Goal: Task Accomplishment & Management: Manage account settings

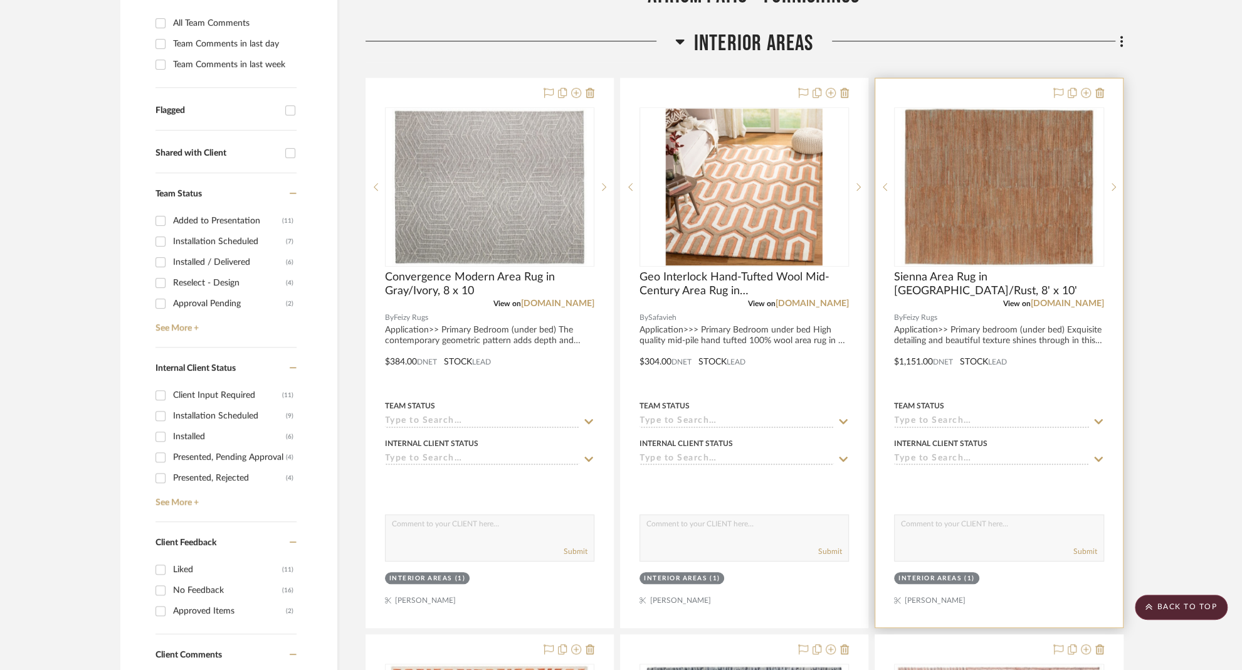
scroll to position [378, 0]
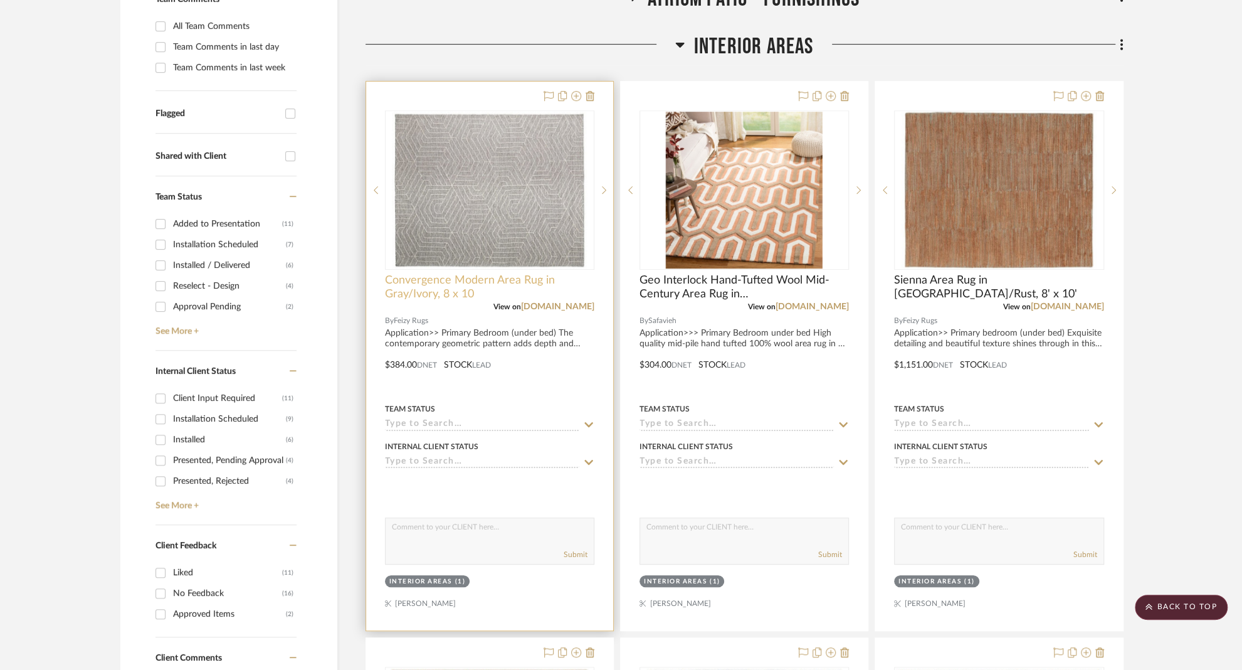
click at [429, 288] on span "Convergence Modern Area Rug in Gray/Ivory, 8 x 10" at bounding box center [489, 287] width 209 height 28
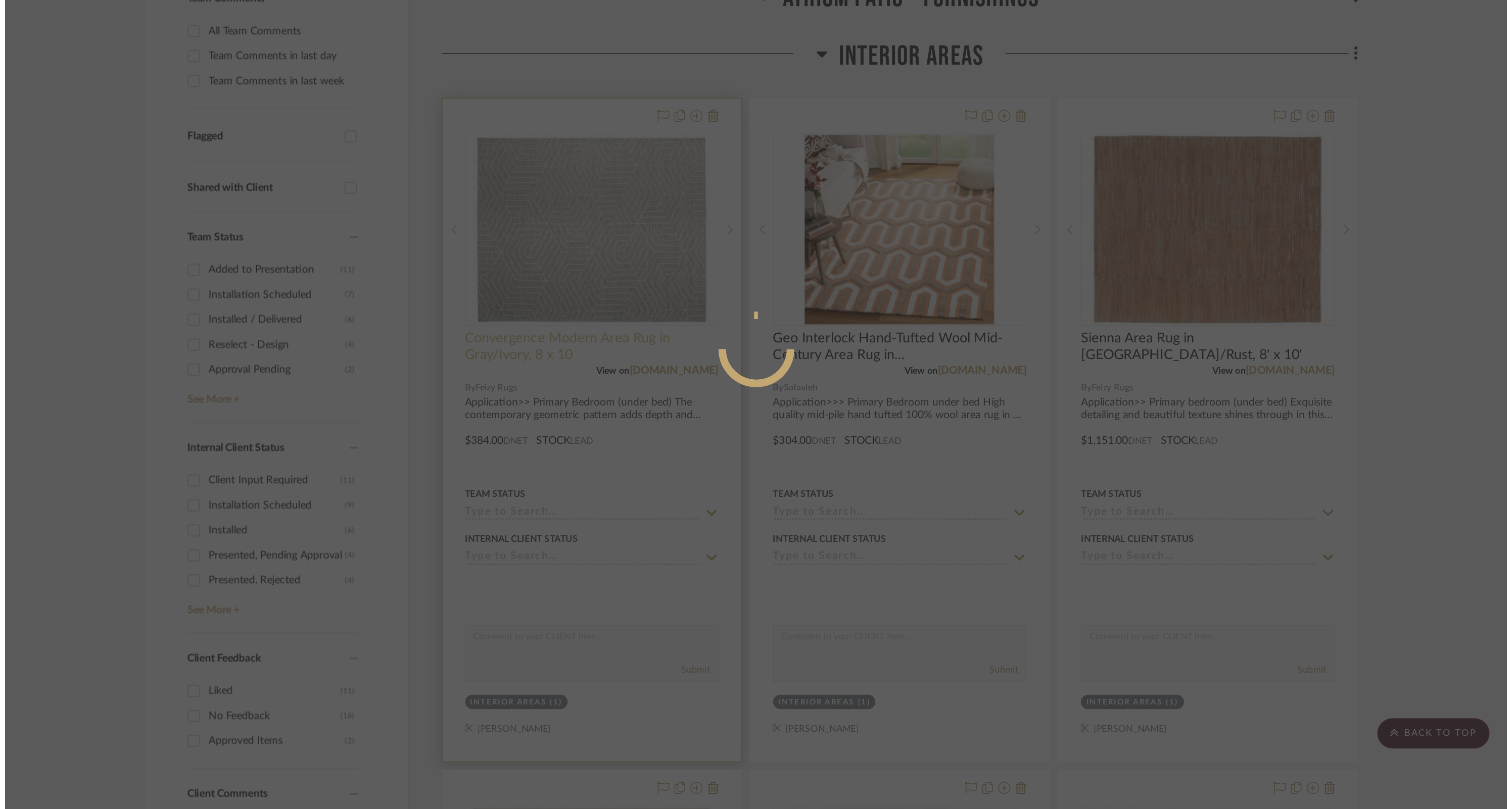
scroll to position [0, 0]
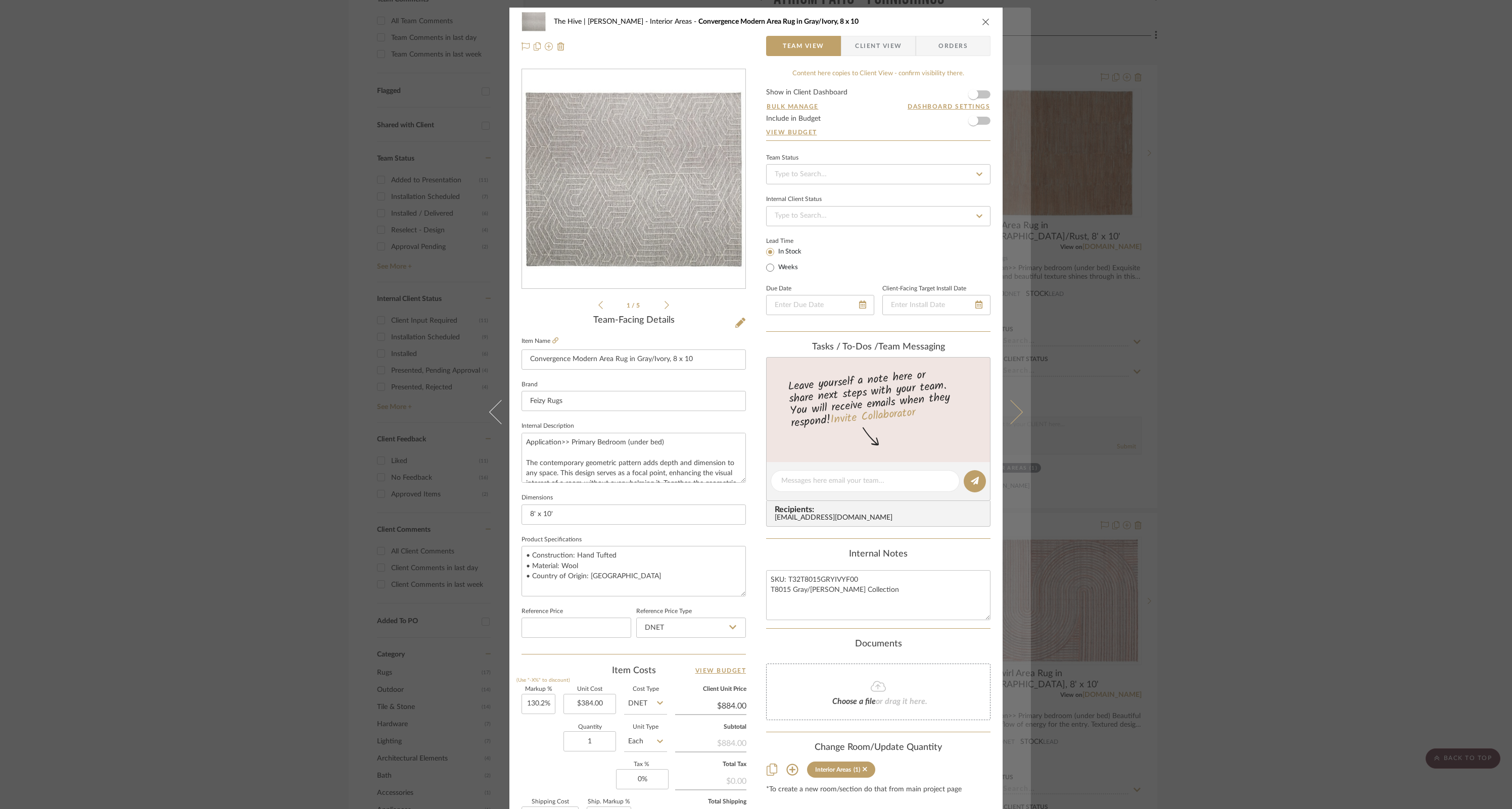
click at [1007, 409] on icon at bounding box center [1011, 413] width 24 height 24
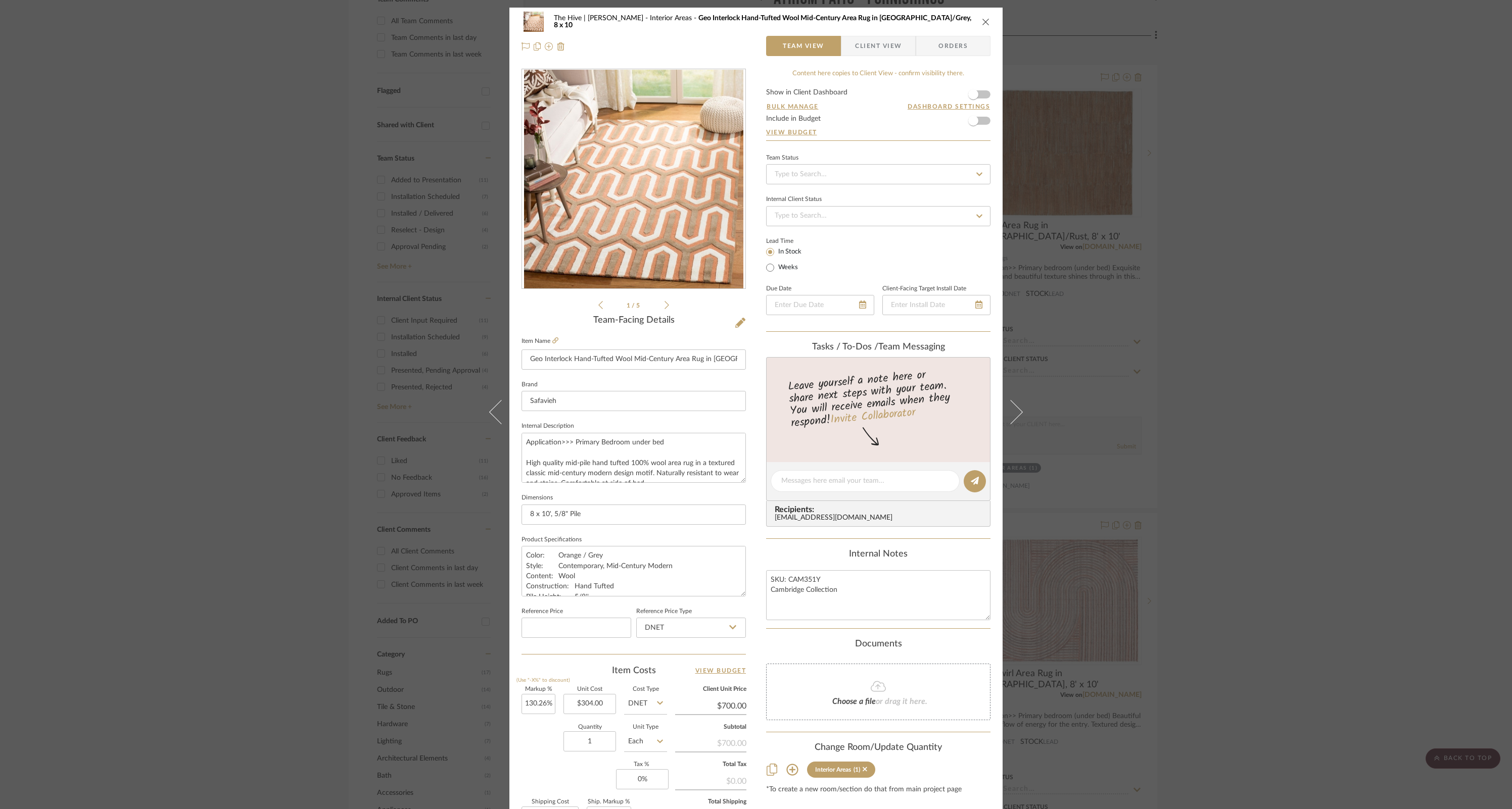
click at [1007, 409] on icon at bounding box center [1011, 413] width 24 height 24
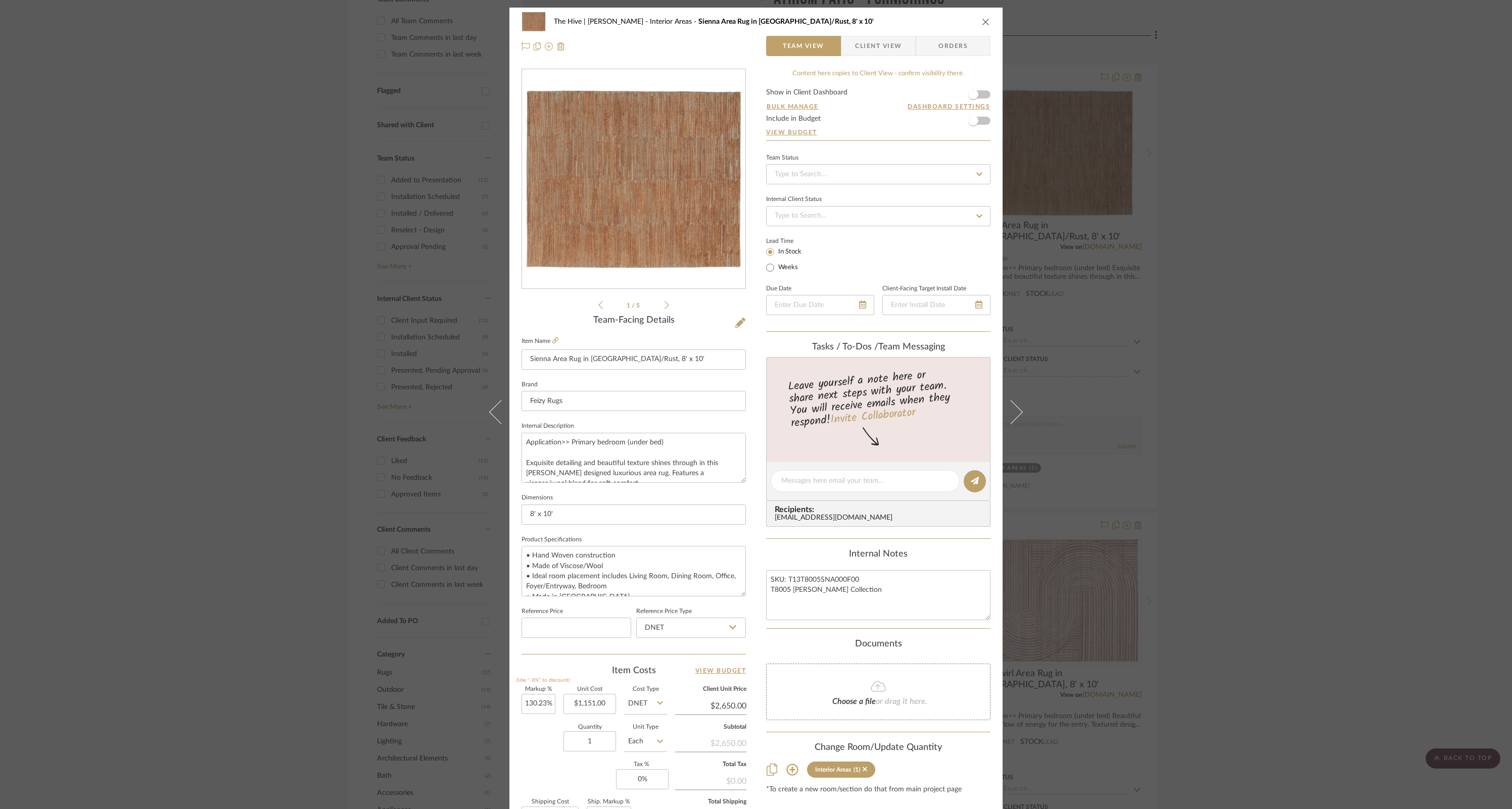
click at [1007, 409] on icon at bounding box center [1011, 413] width 24 height 24
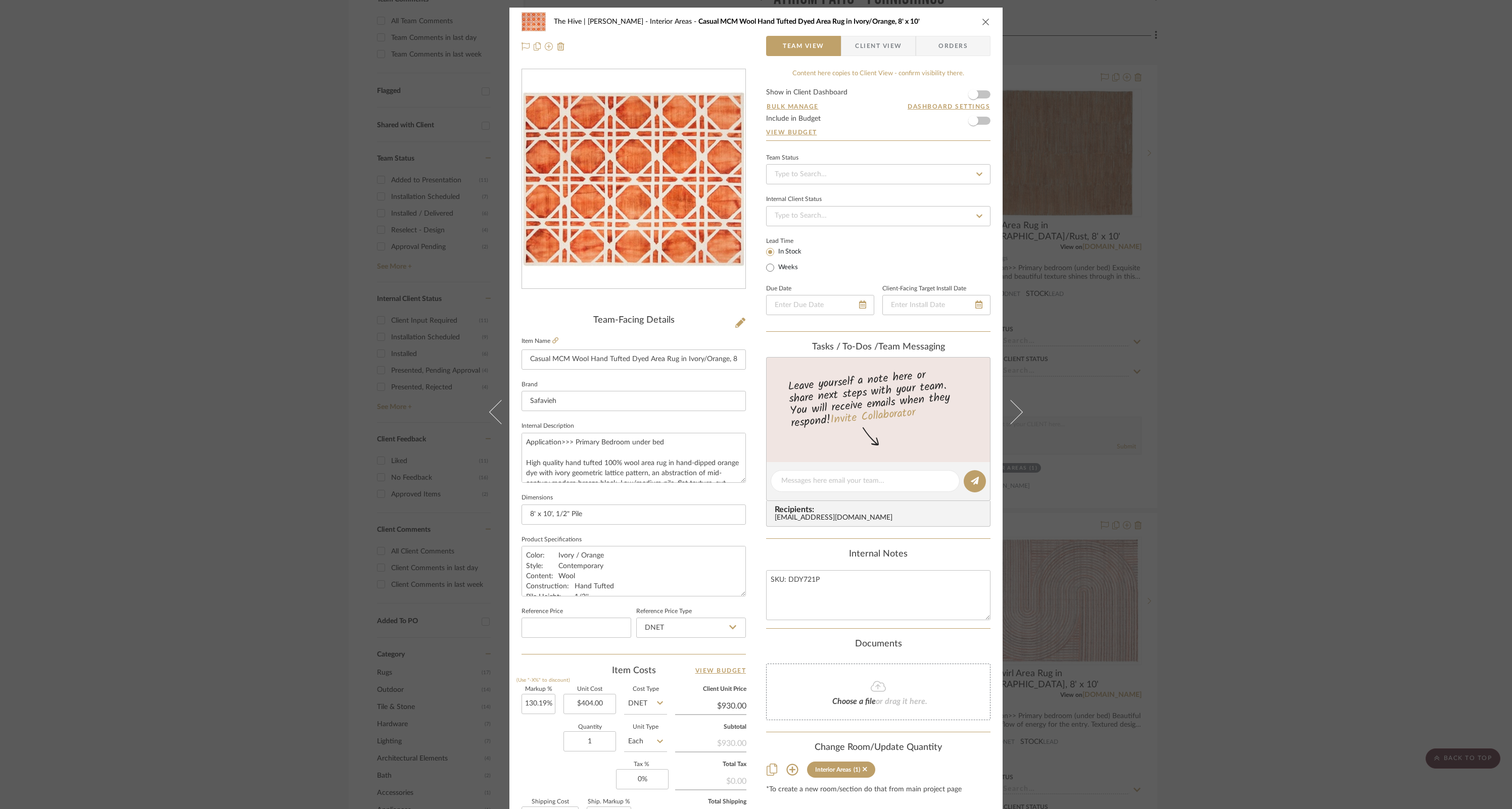
click at [1007, 409] on icon at bounding box center [1011, 413] width 24 height 24
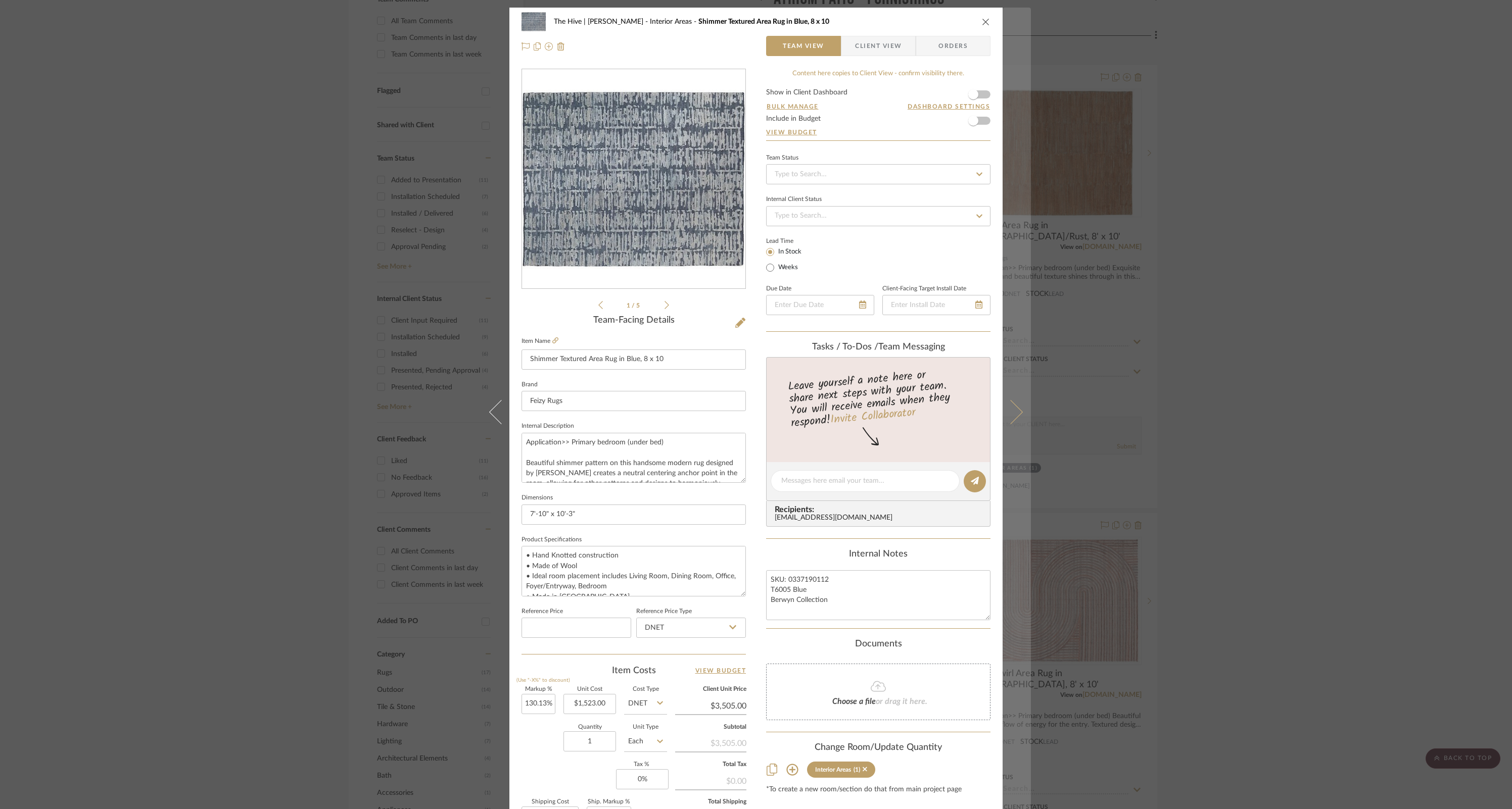
click at [1007, 409] on icon at bounding box center [1011, 413] width 24 height 24
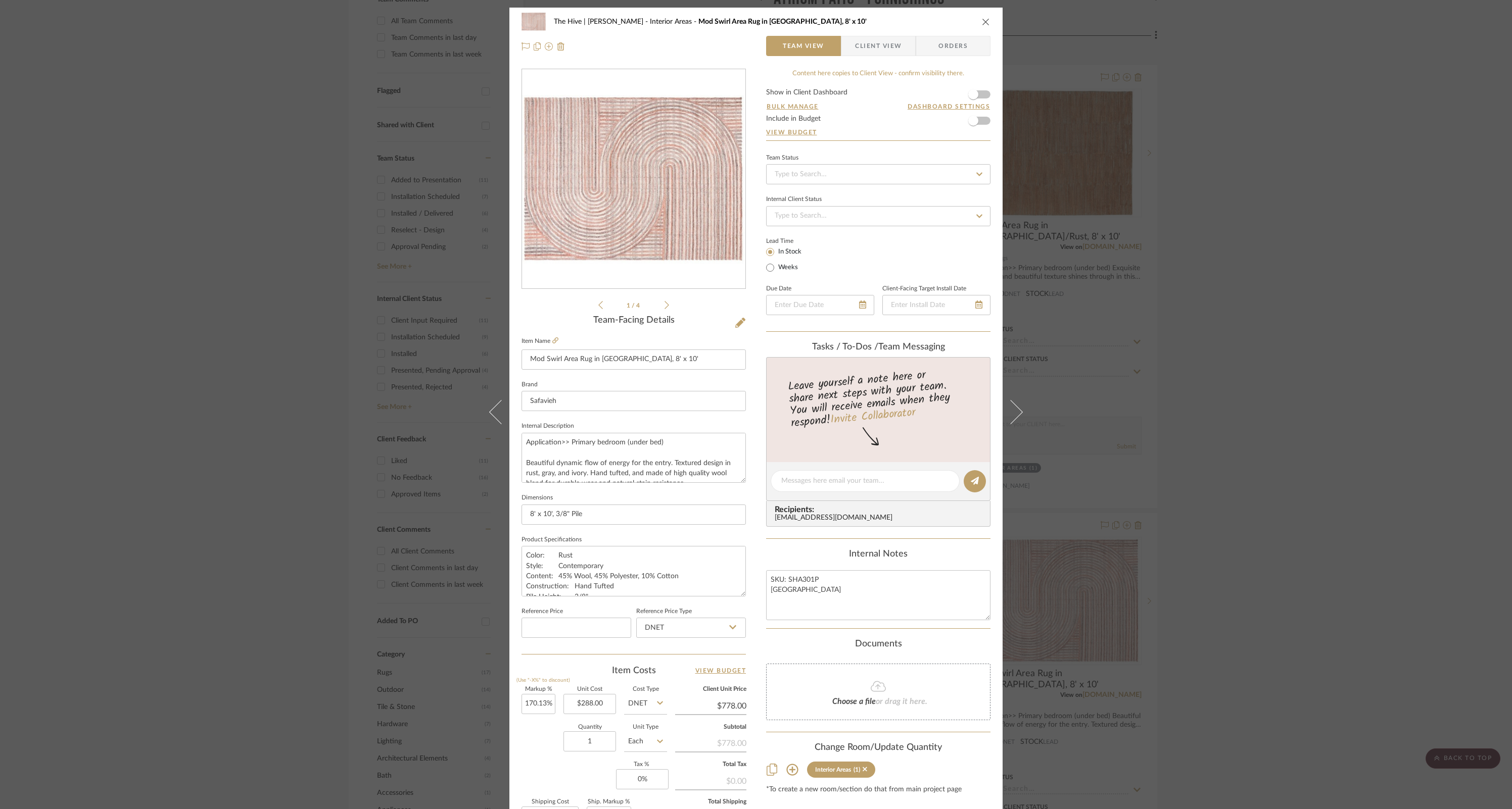
click at [984, 19] on icon "close" at bounding box center [986, 22] width 8 height 8
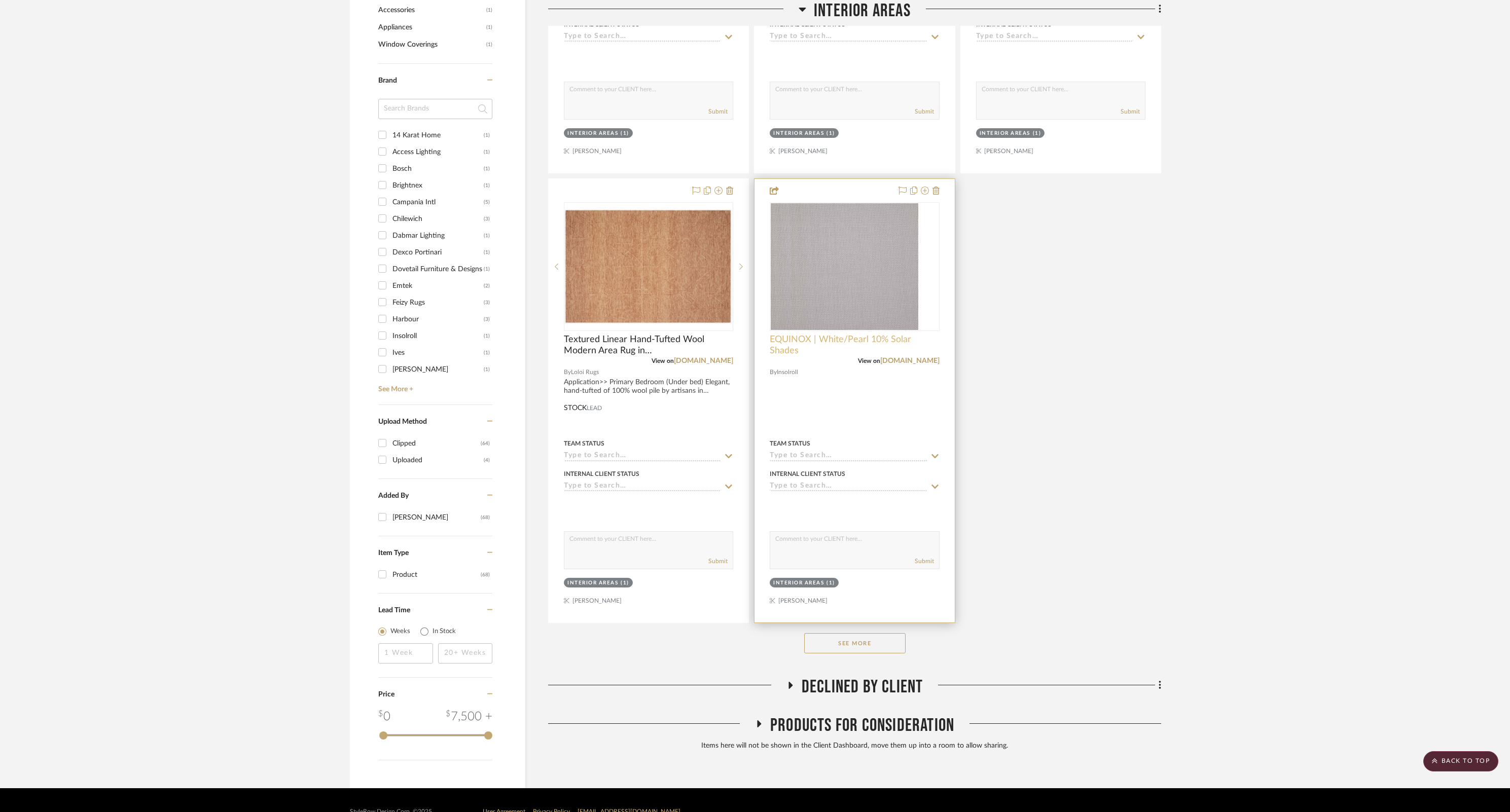
scroll to position [1114, 0]
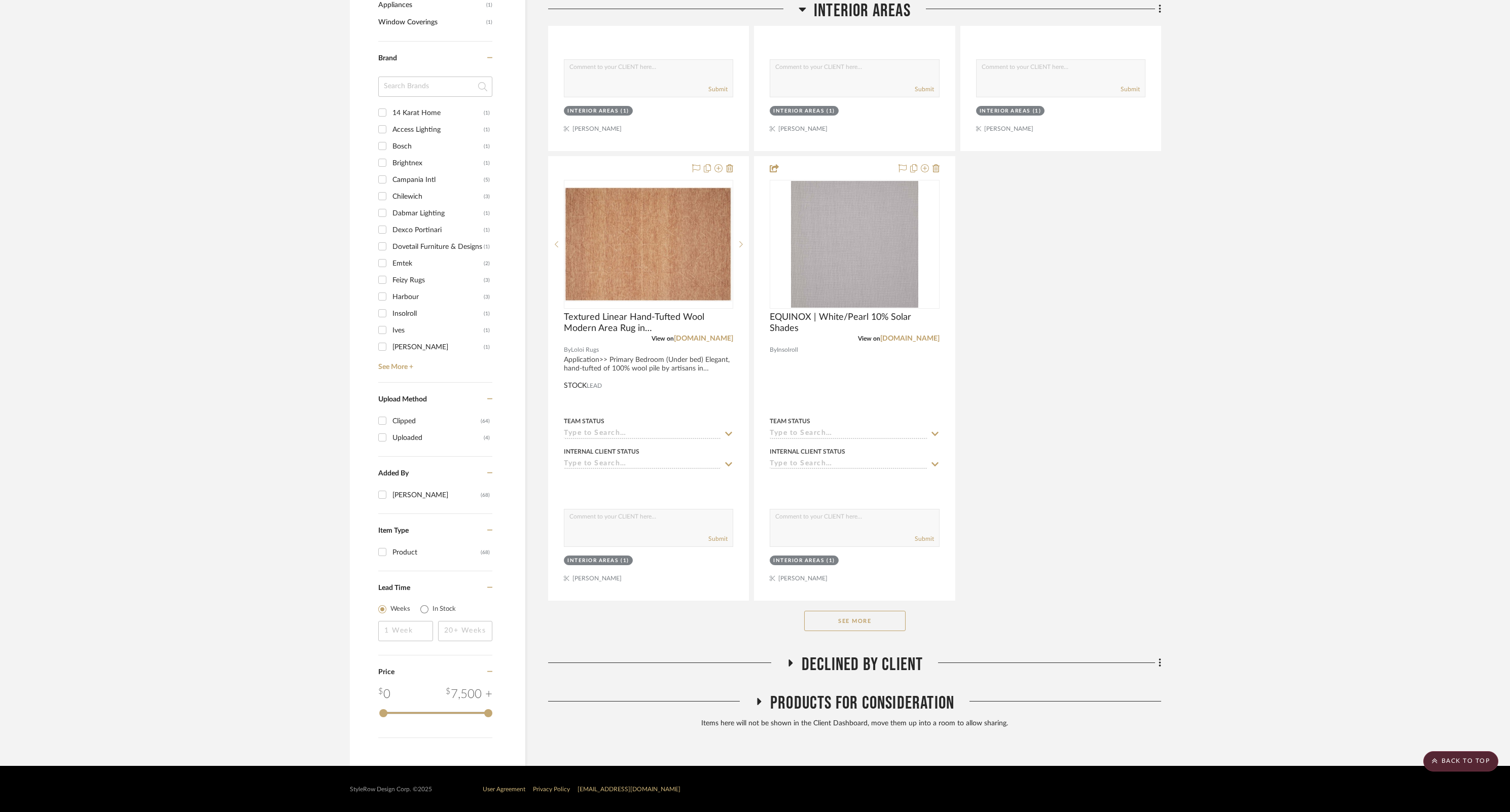
click at [793, 541] on icon at bounding box center [789, 663] width 12 height 7
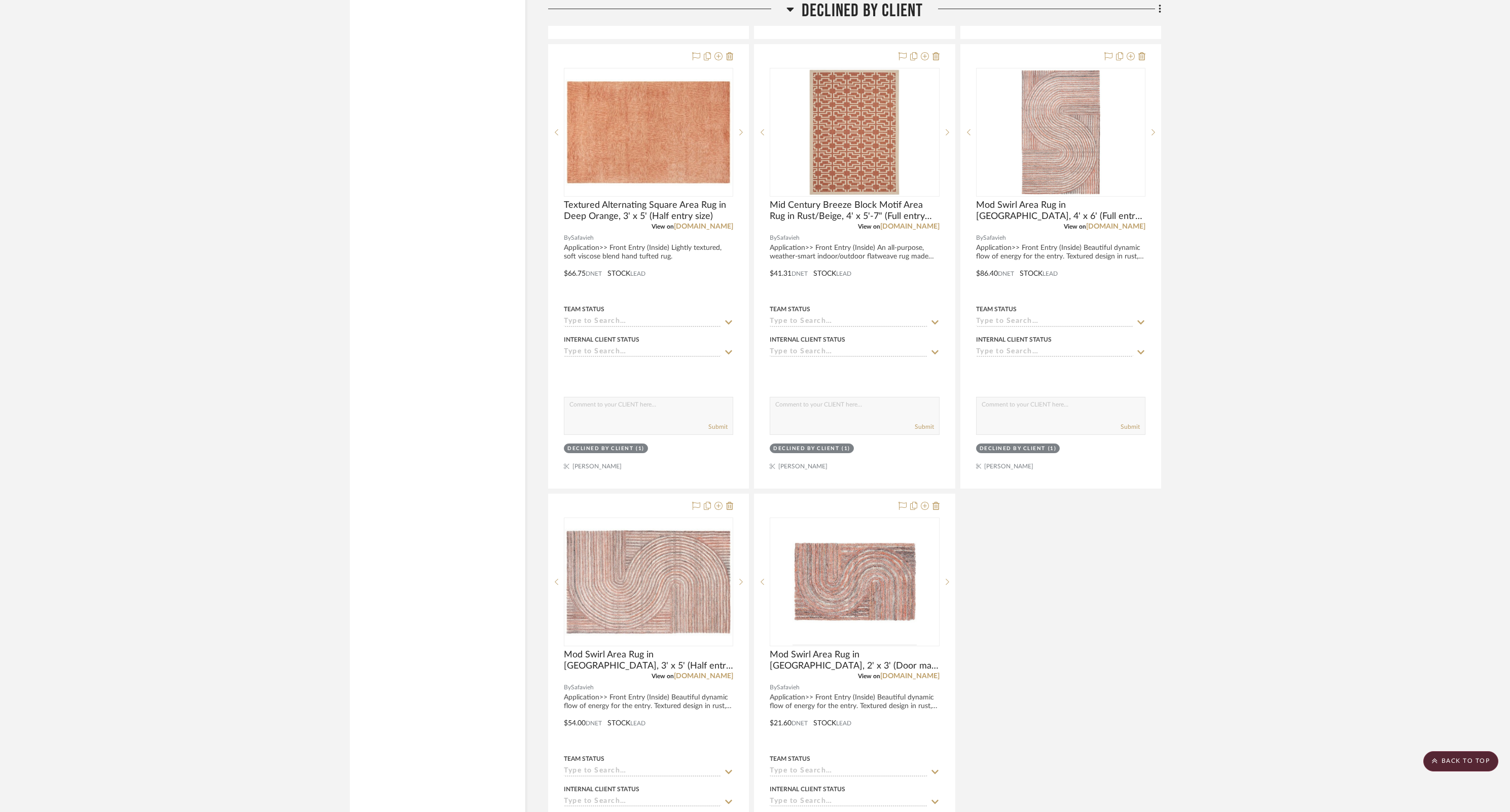
scroll to position [2218, 0]
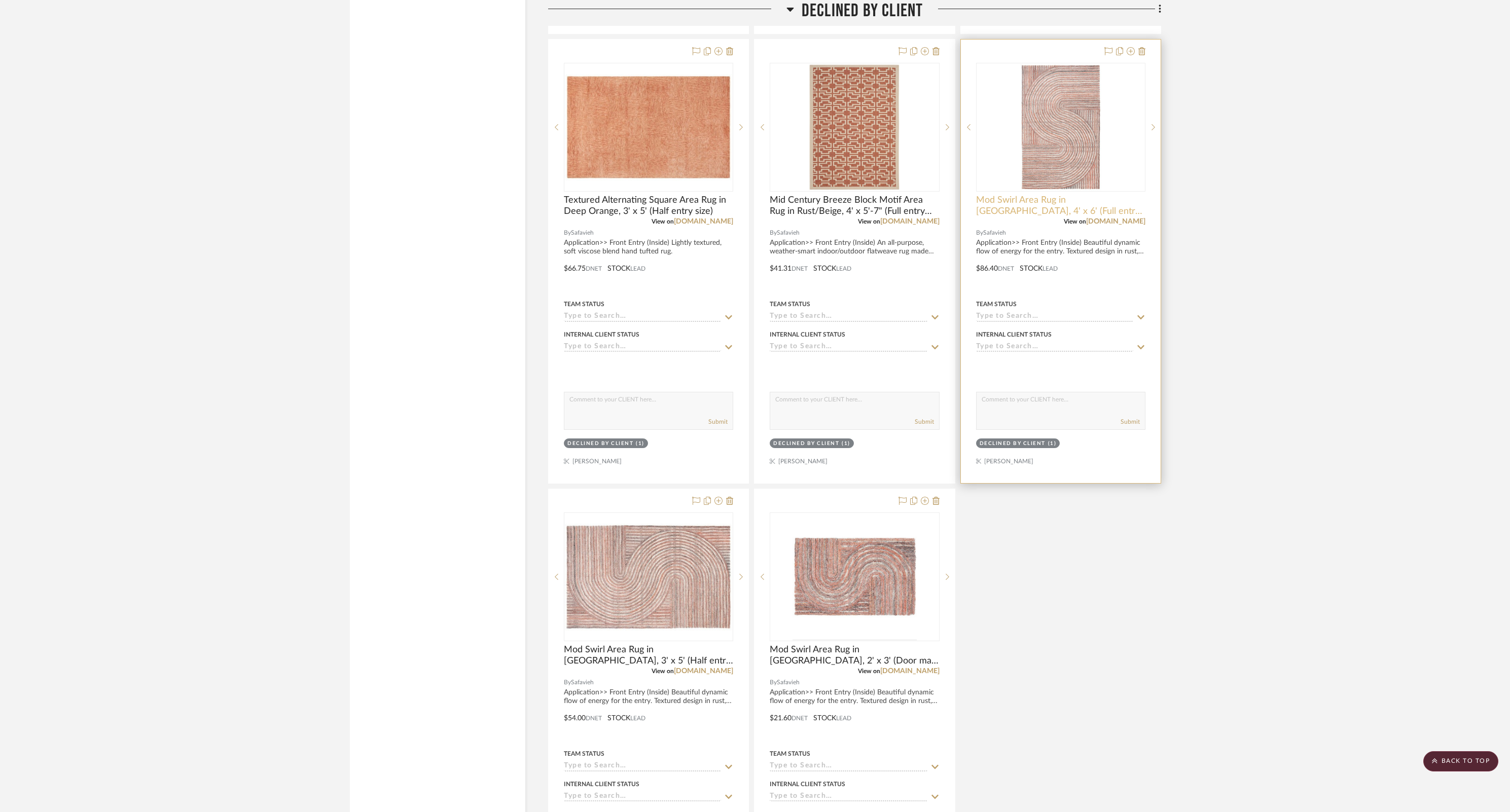
click at [1011, 202] on span "Mod Swirl Area Rug in Rust, 4' x 6' (Full entry size)" at bounding box center [1060, 206] width 169 height 23
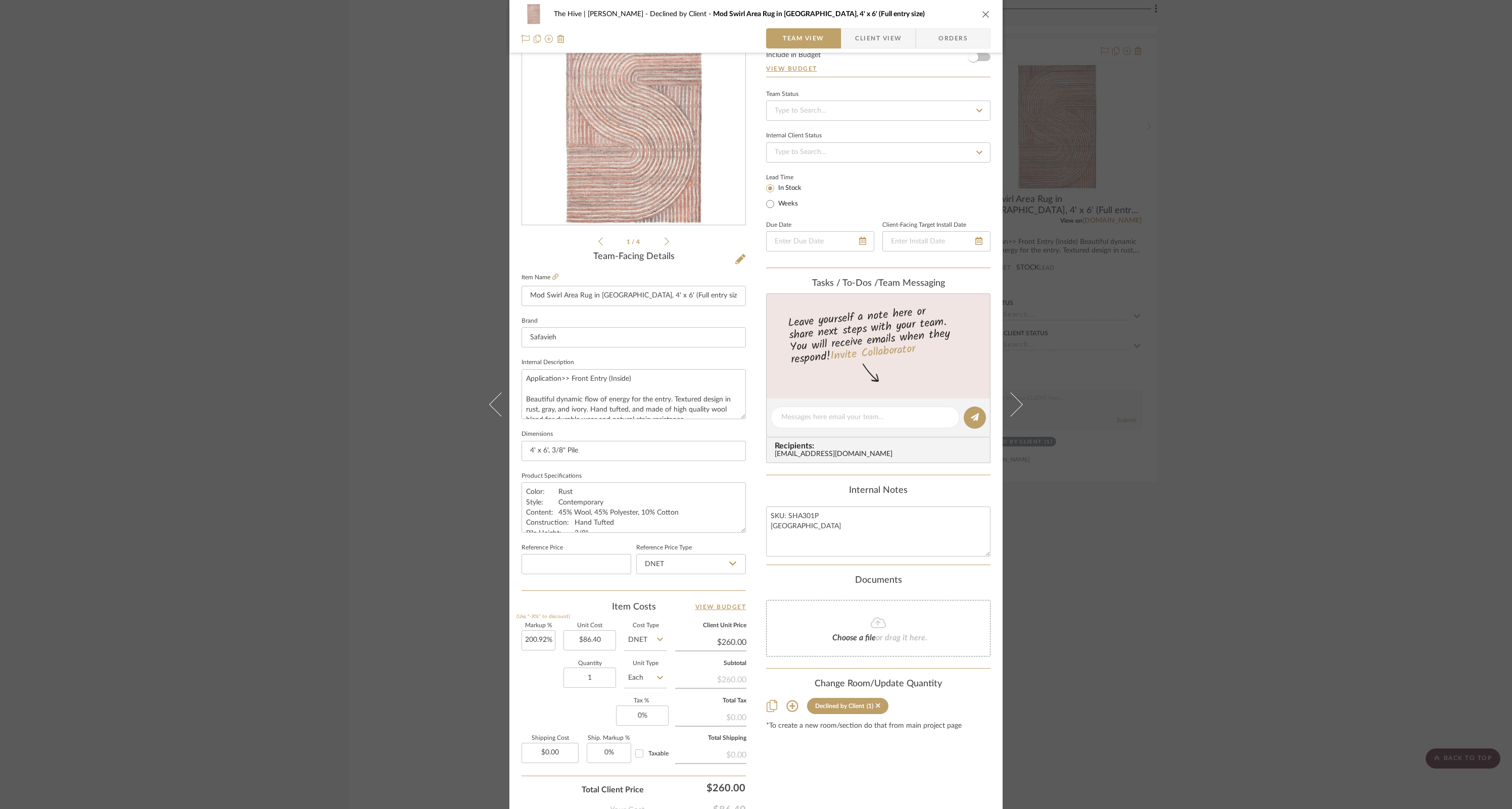
scroll to position [131, 0]
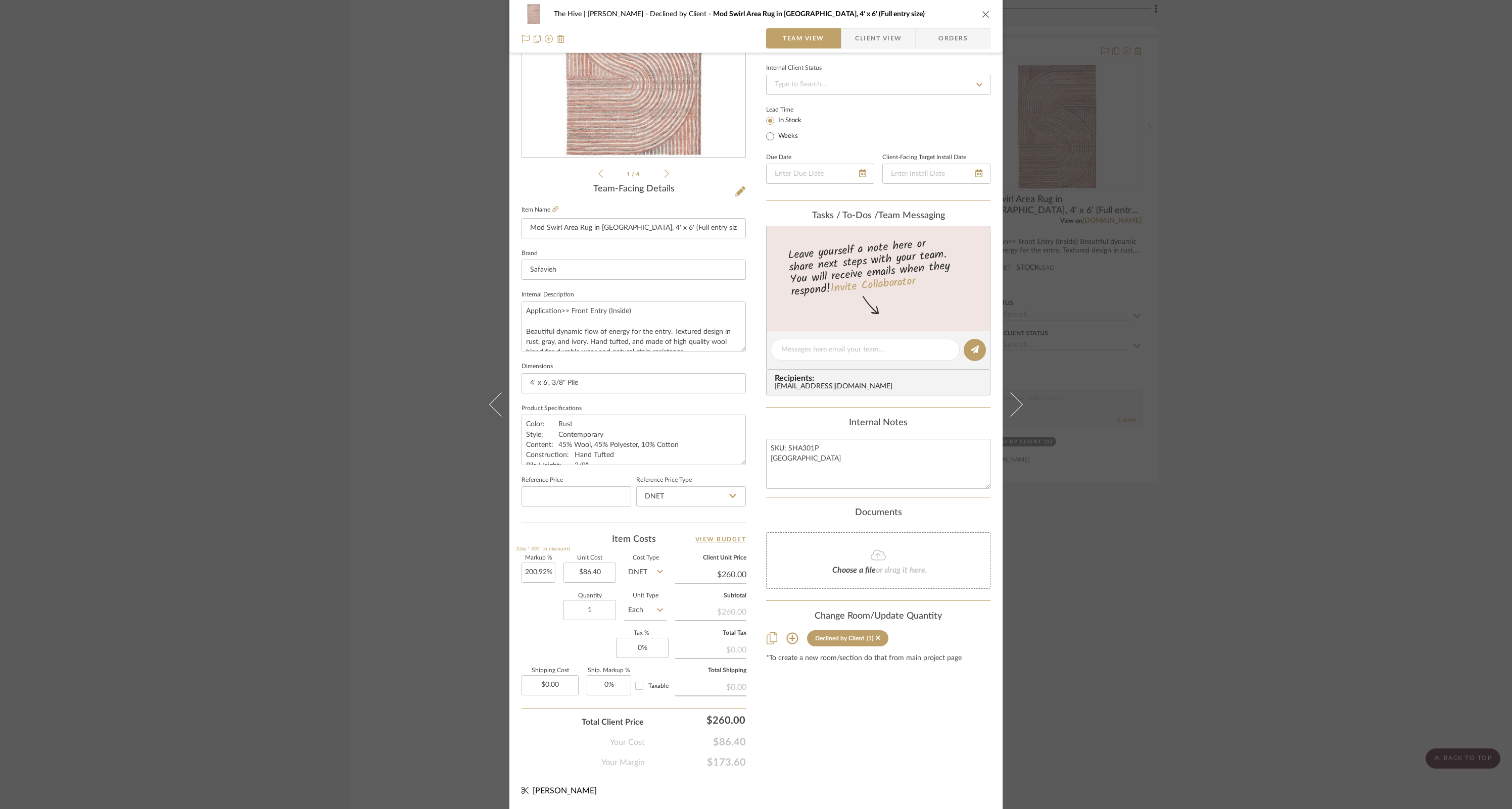
click at [984, 15] on icon "close" at bounding box center [986, 15] width 8 height 8
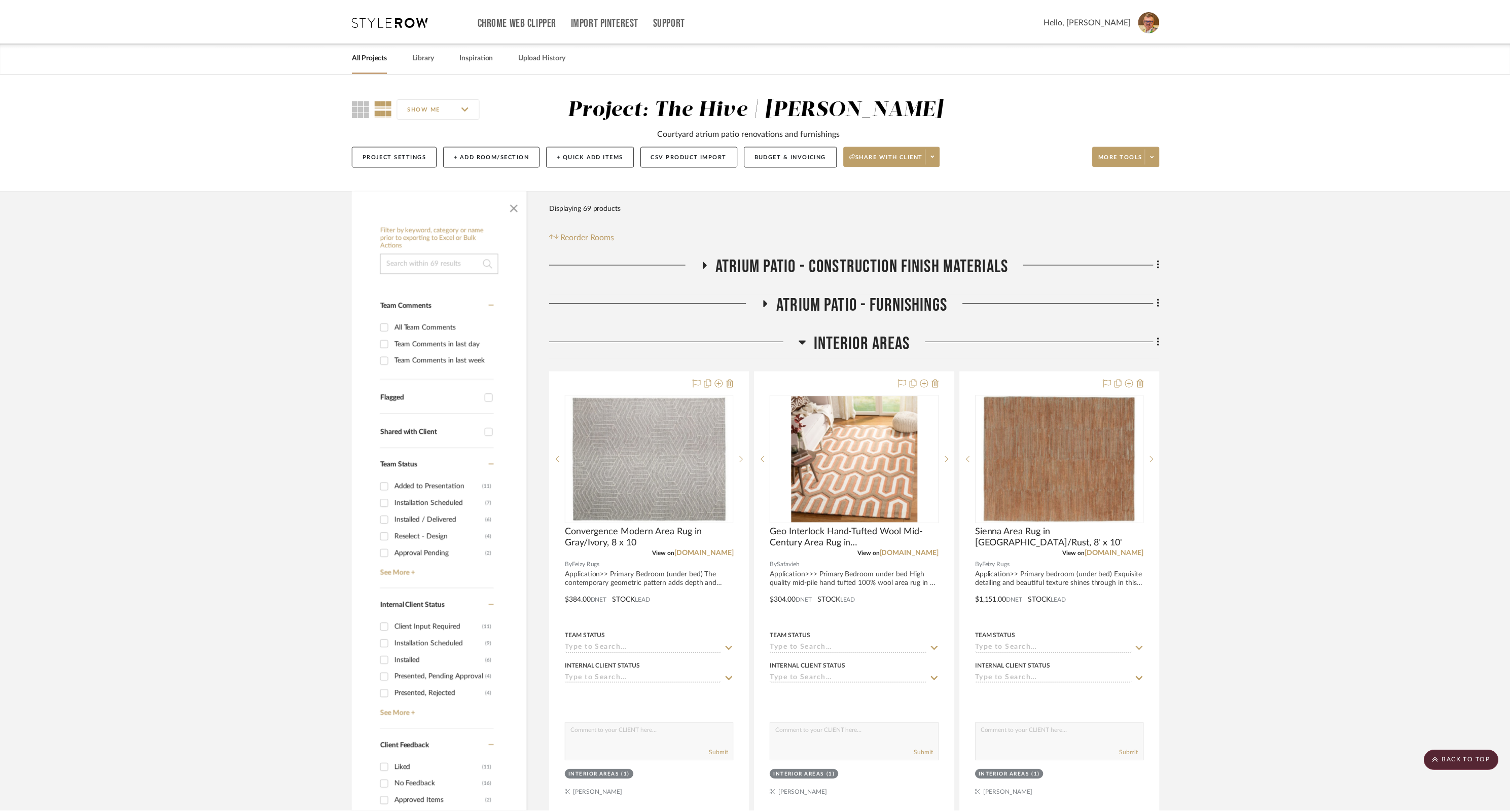
scroll to position [2218, 0]
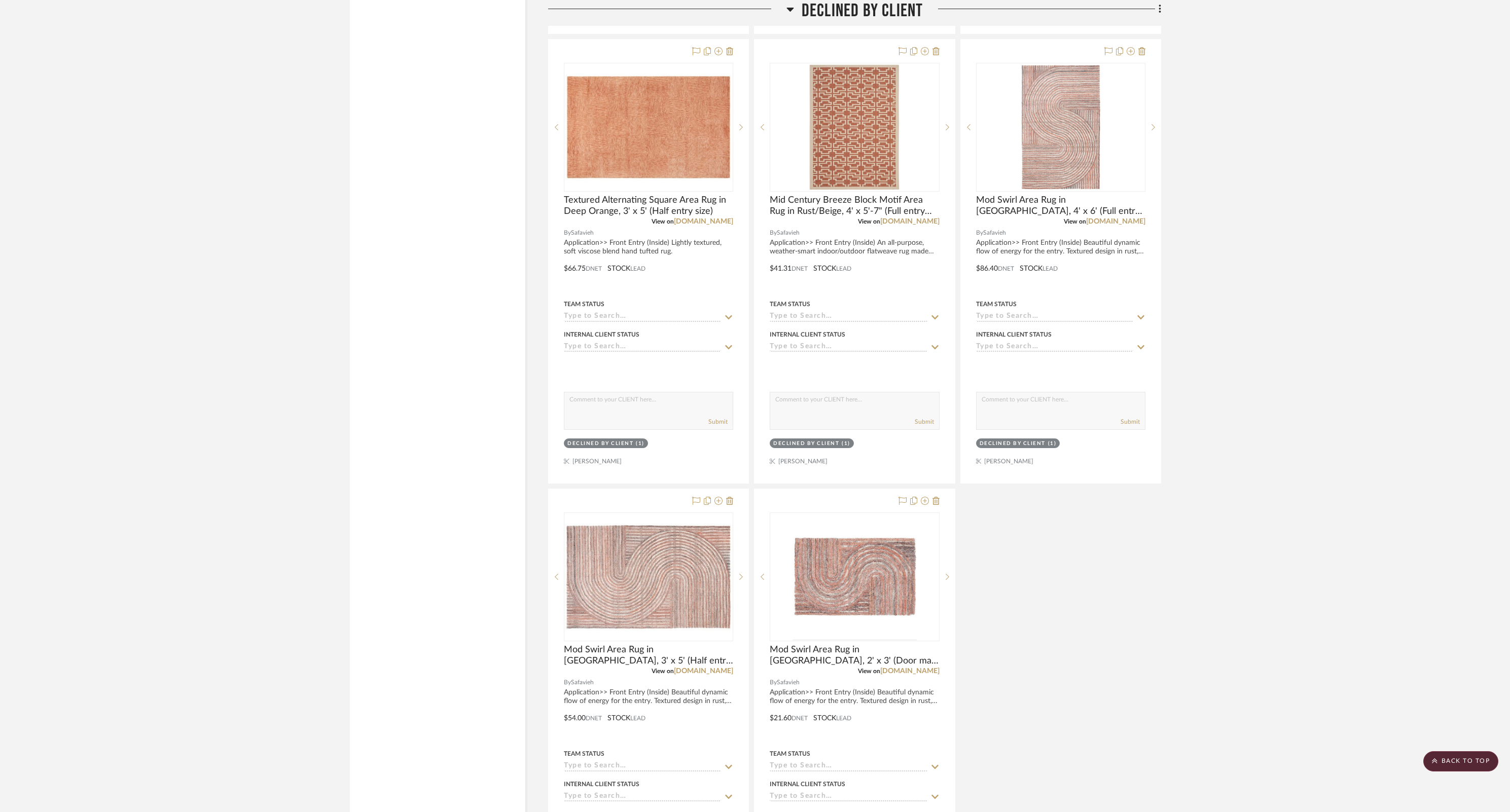
click at [790, 10] on icon at bounding box center [789, 9] width 7 height 4
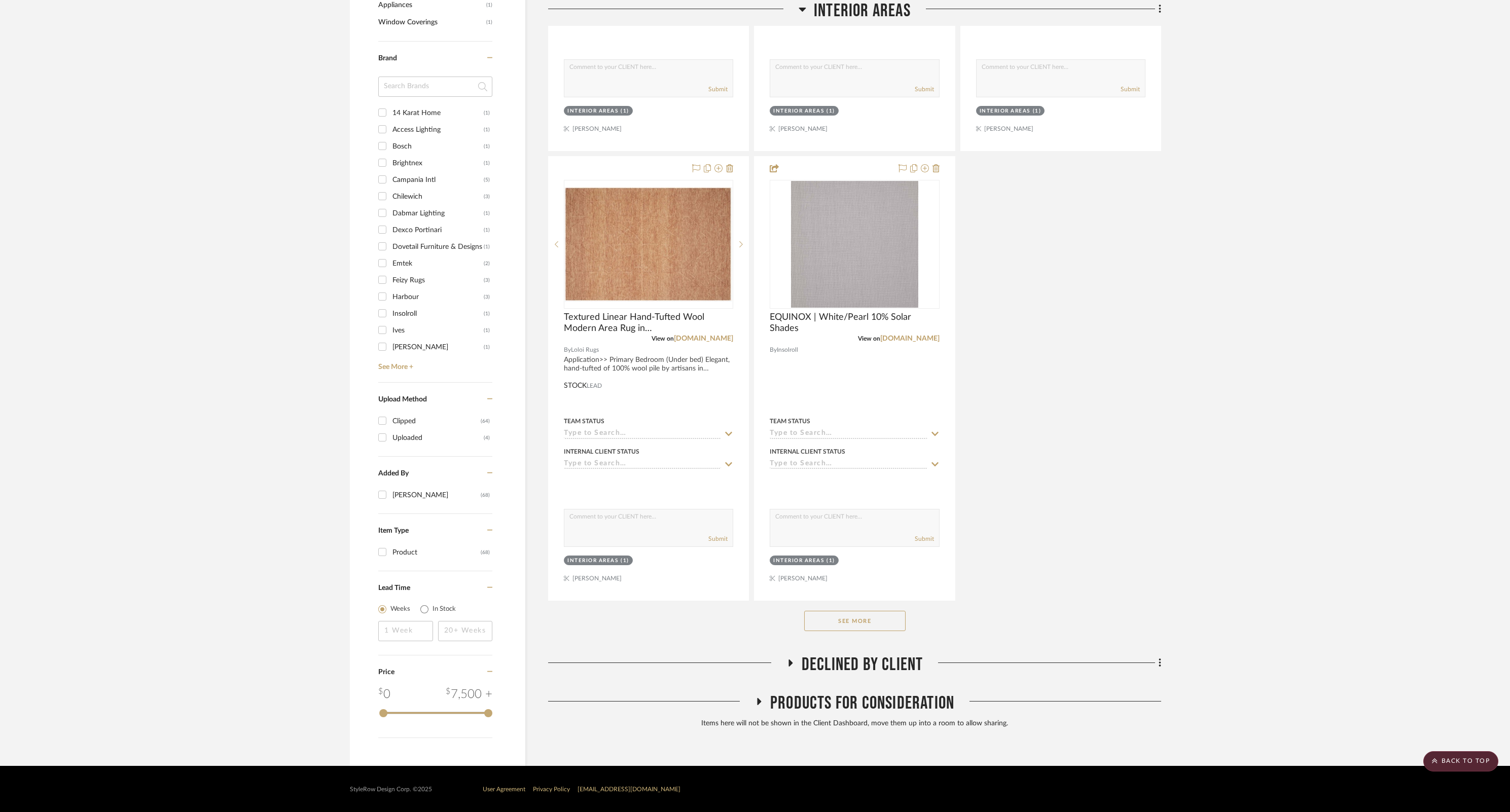
click at [793, 541] on icon at bounding box center [789, 663] width 12 height 7
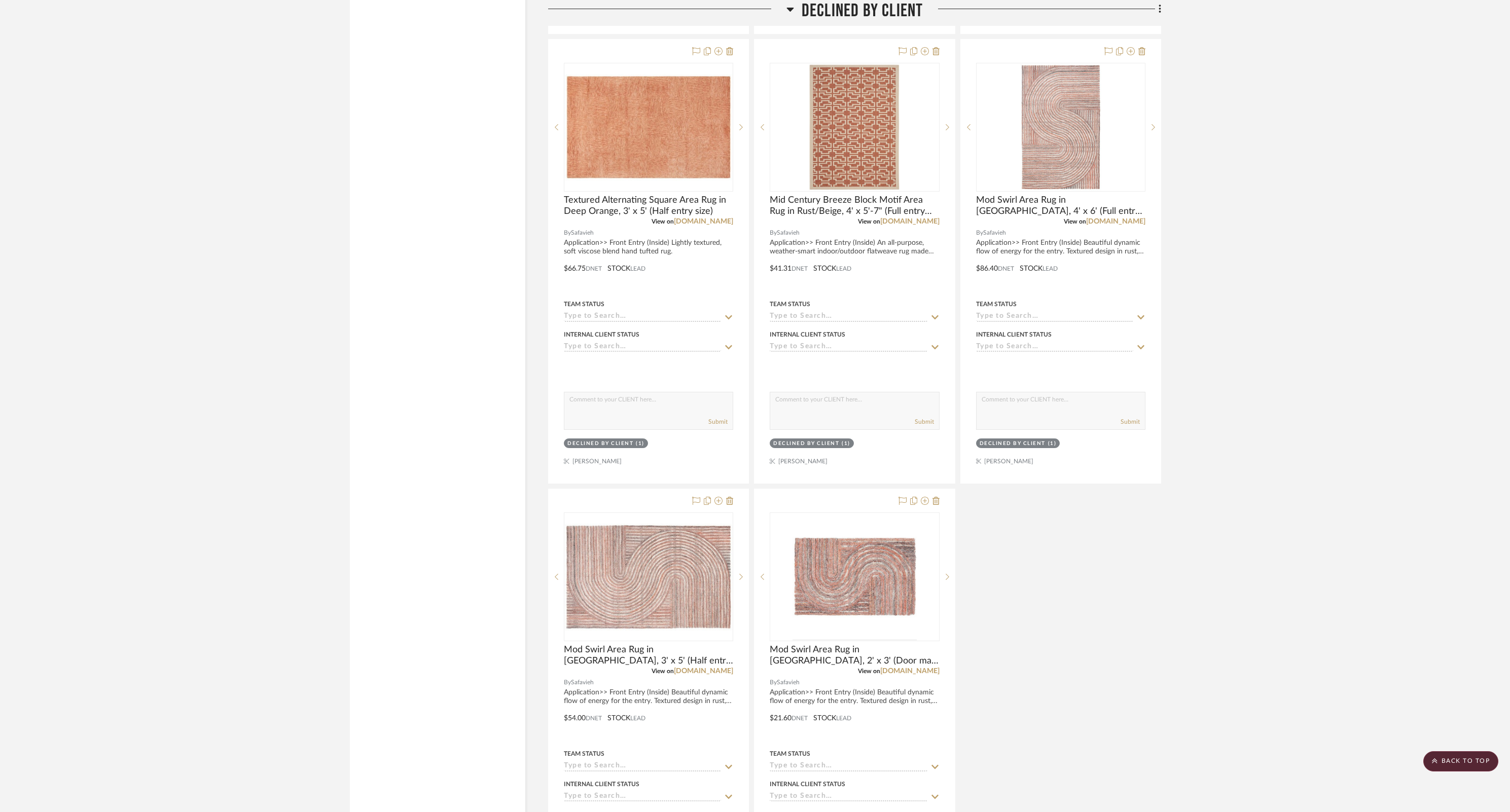
click at [789, 8] on icon at bounding box center [789, 9] width 7 height 4
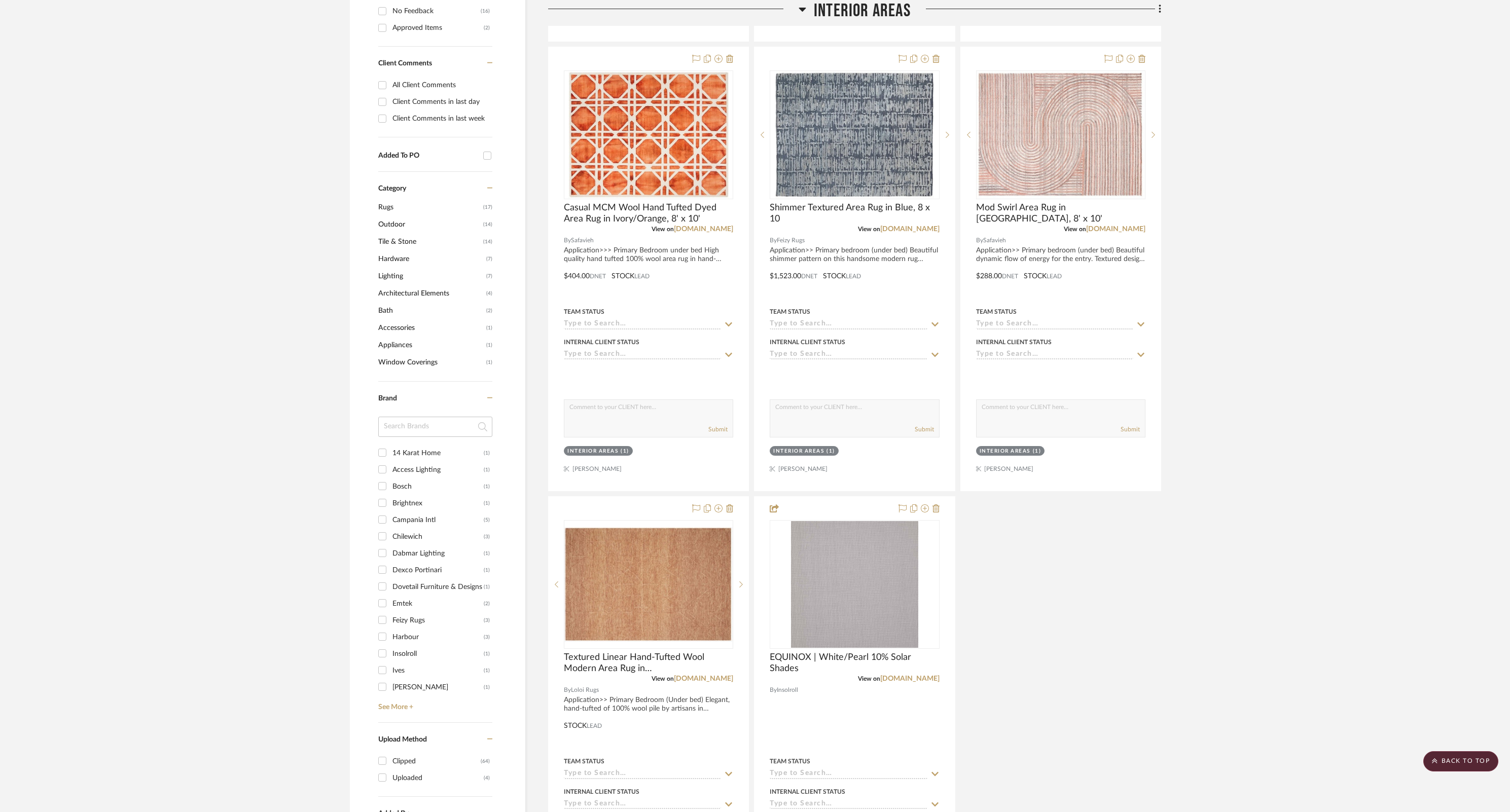
scroll to position [778, 0]
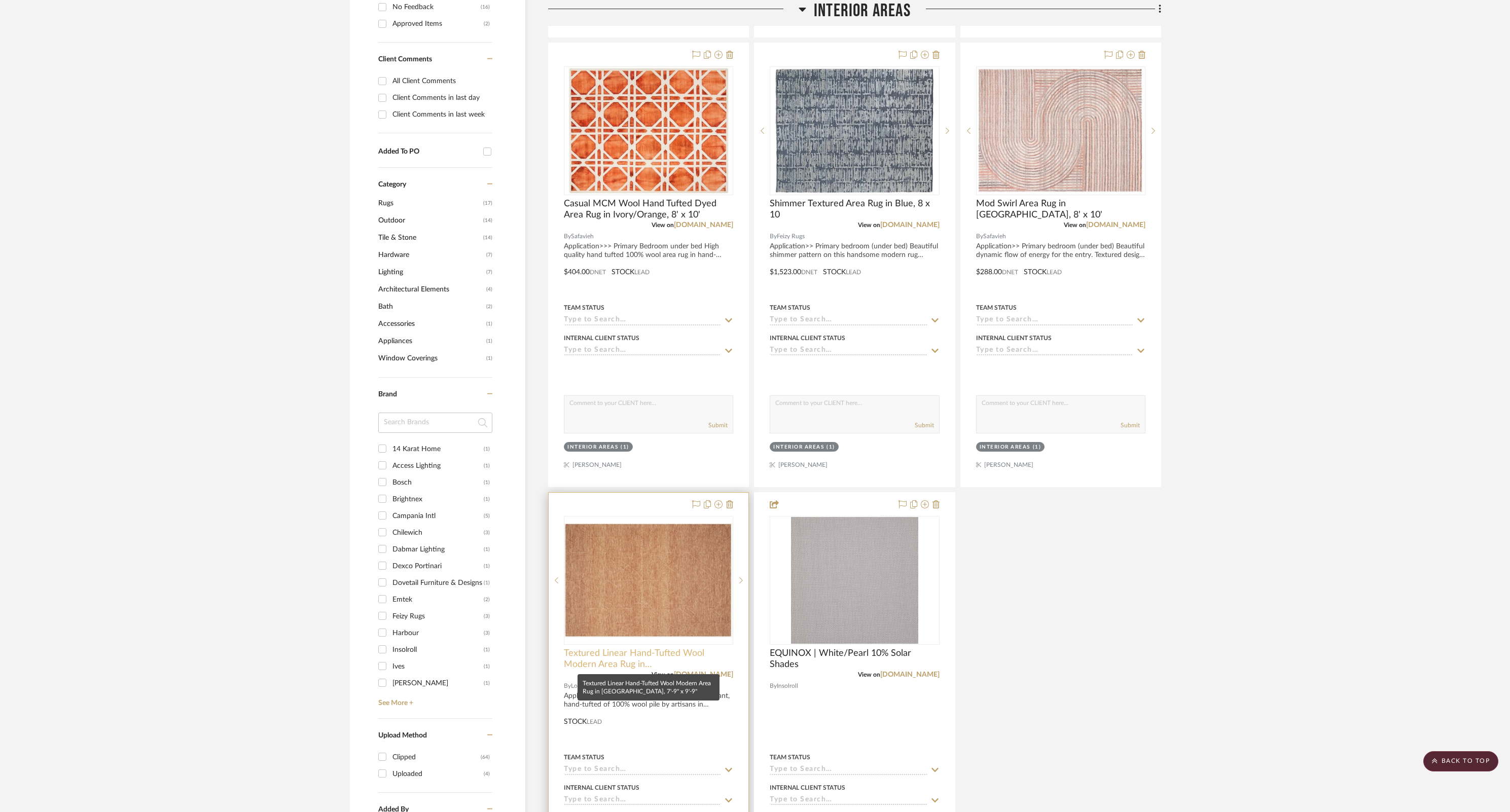
click at [633, 541] on span "Textured Linear Hand-Tufted Wool Modern Area Rug in [GEOGRAPHIC_DATA], 7'-9" x …" at bounding box center [648, 659] width 169 height 23
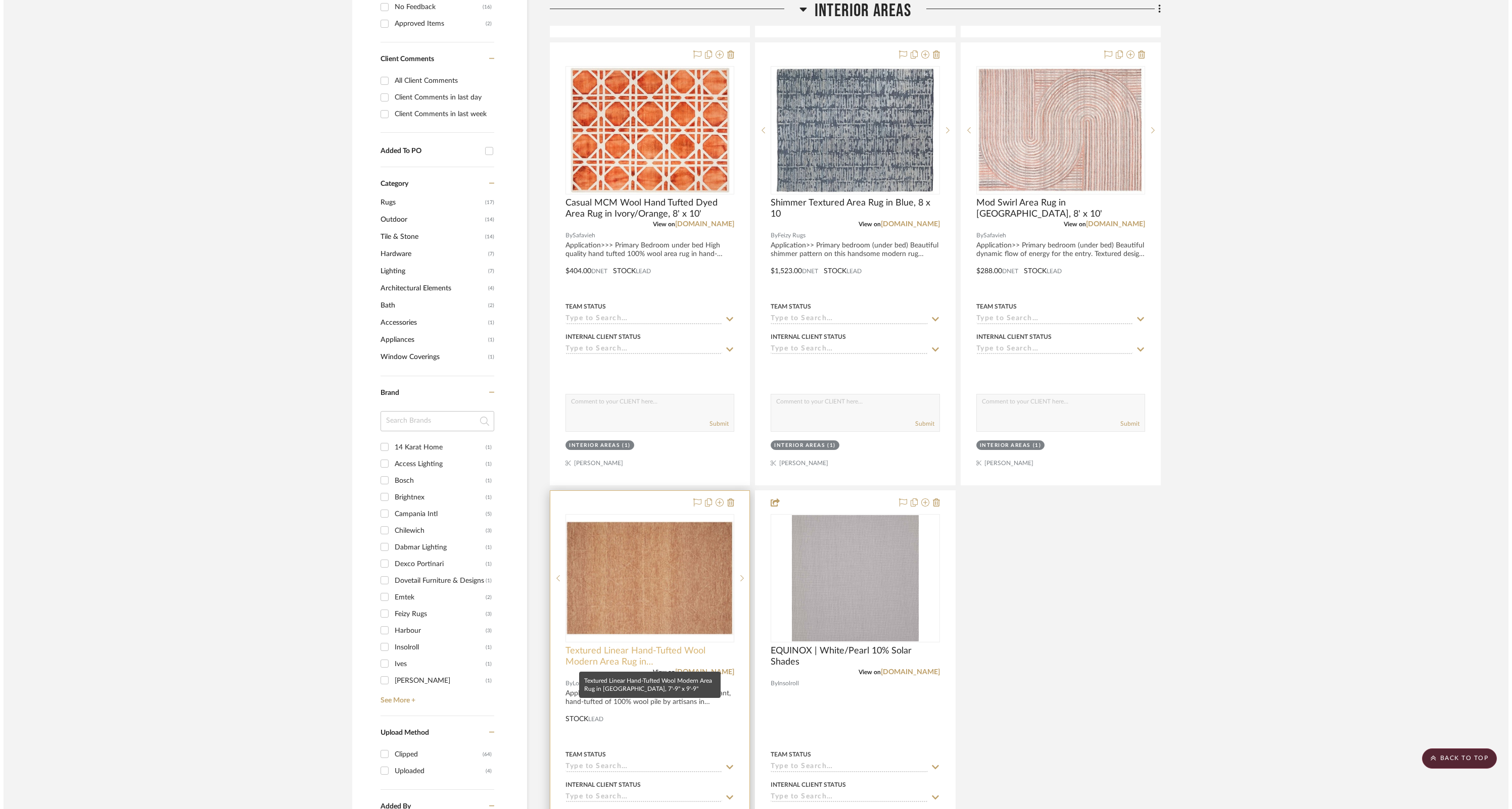
scroll to position [0, 0]
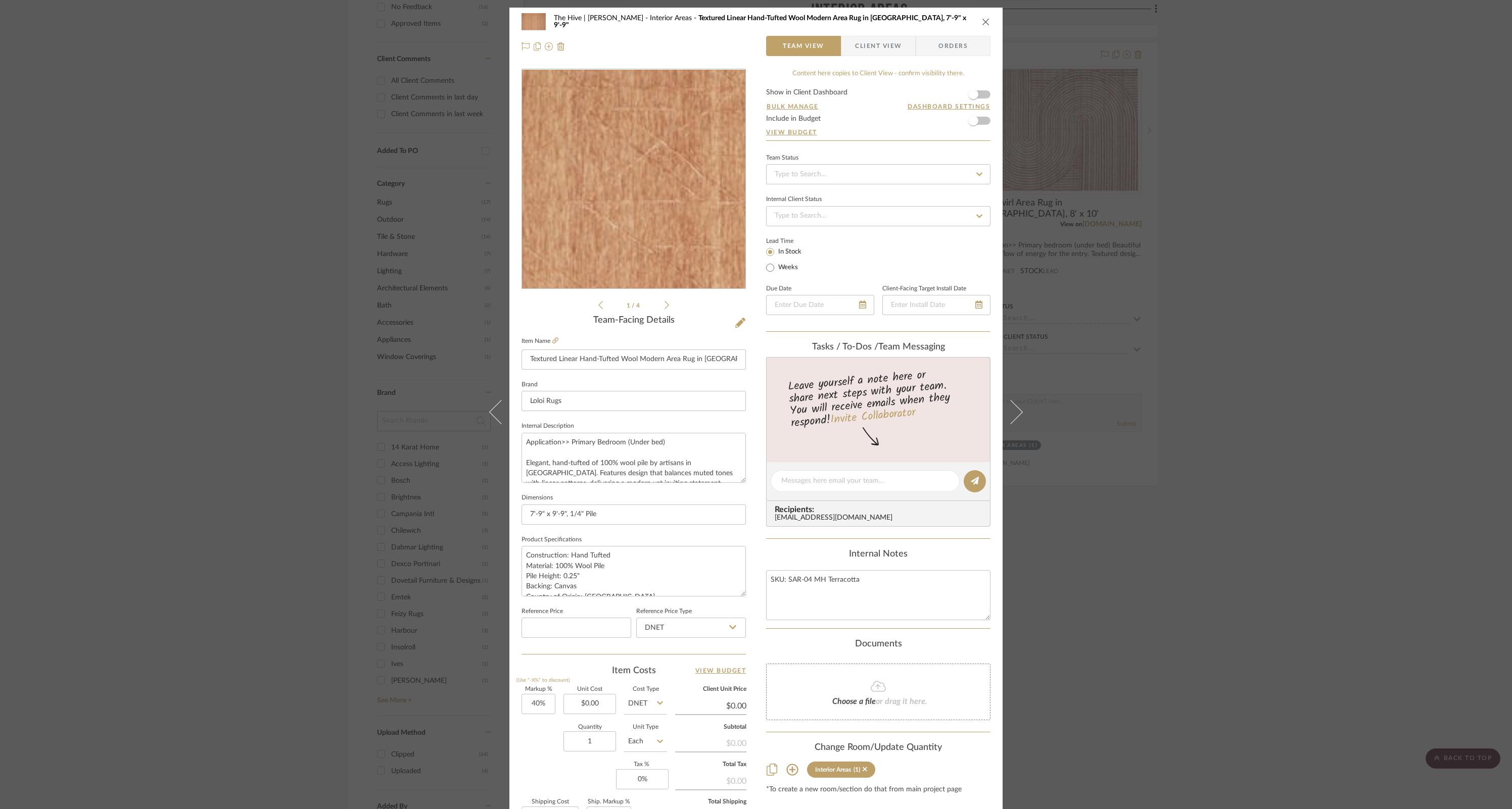
click at [594, 172] on img "0" at bounding box center [633, 179] width 223 height 154
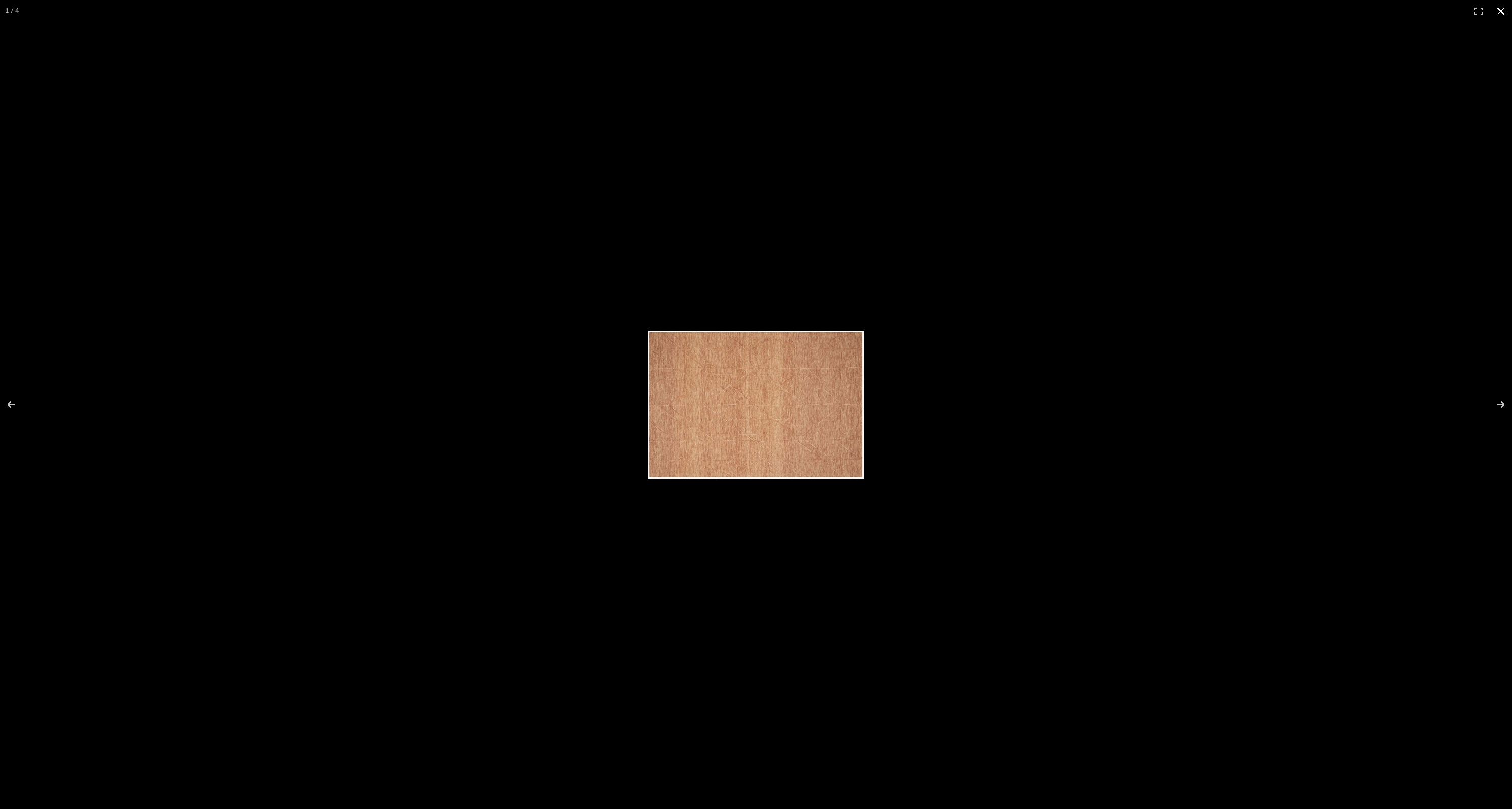
click at [1007, 10] on button at bounding box center [1501, 11] width 23 height 23
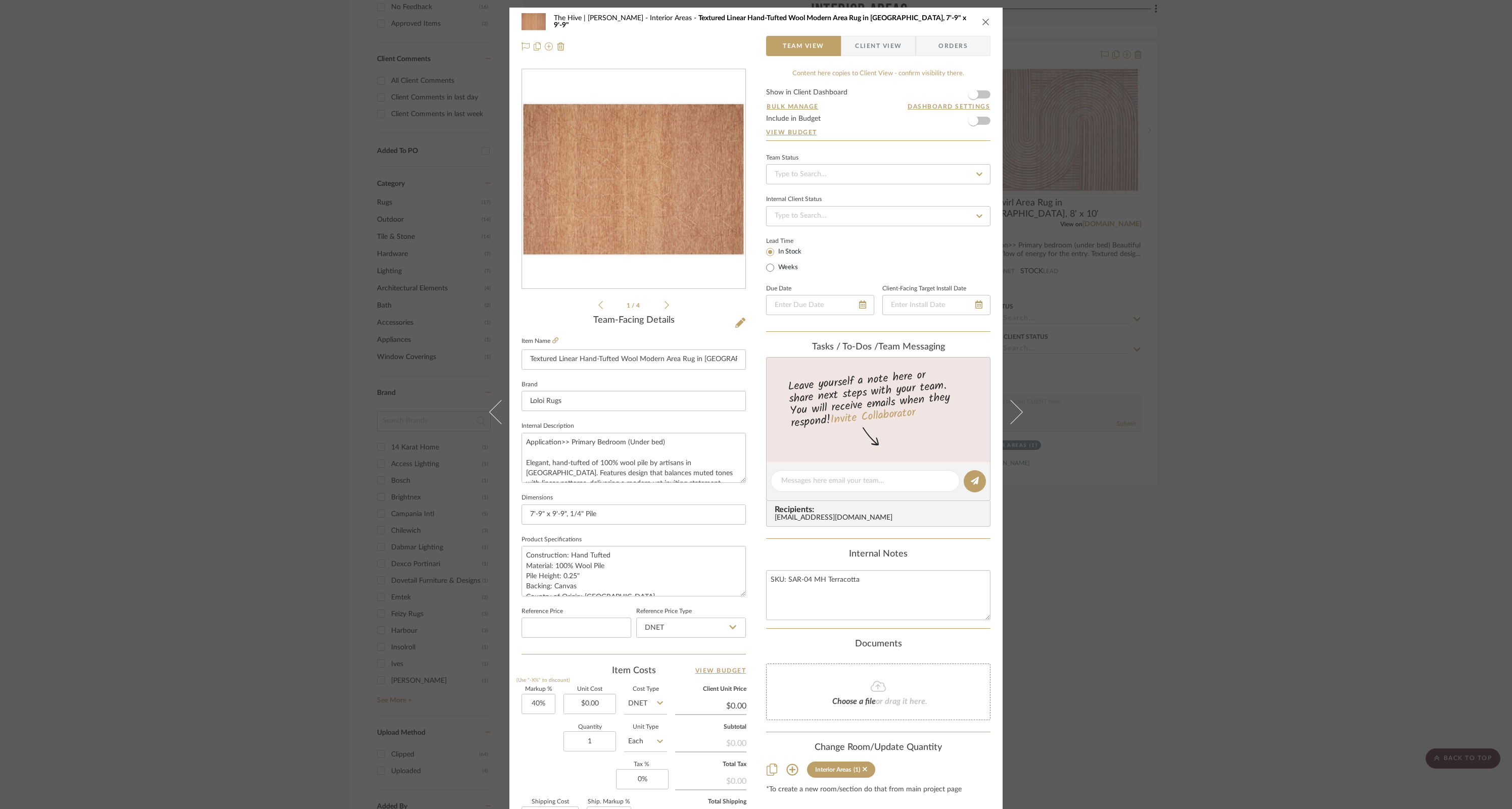
click at [664, 305] on icon at bounding box center [667, 305] width 5 height 9
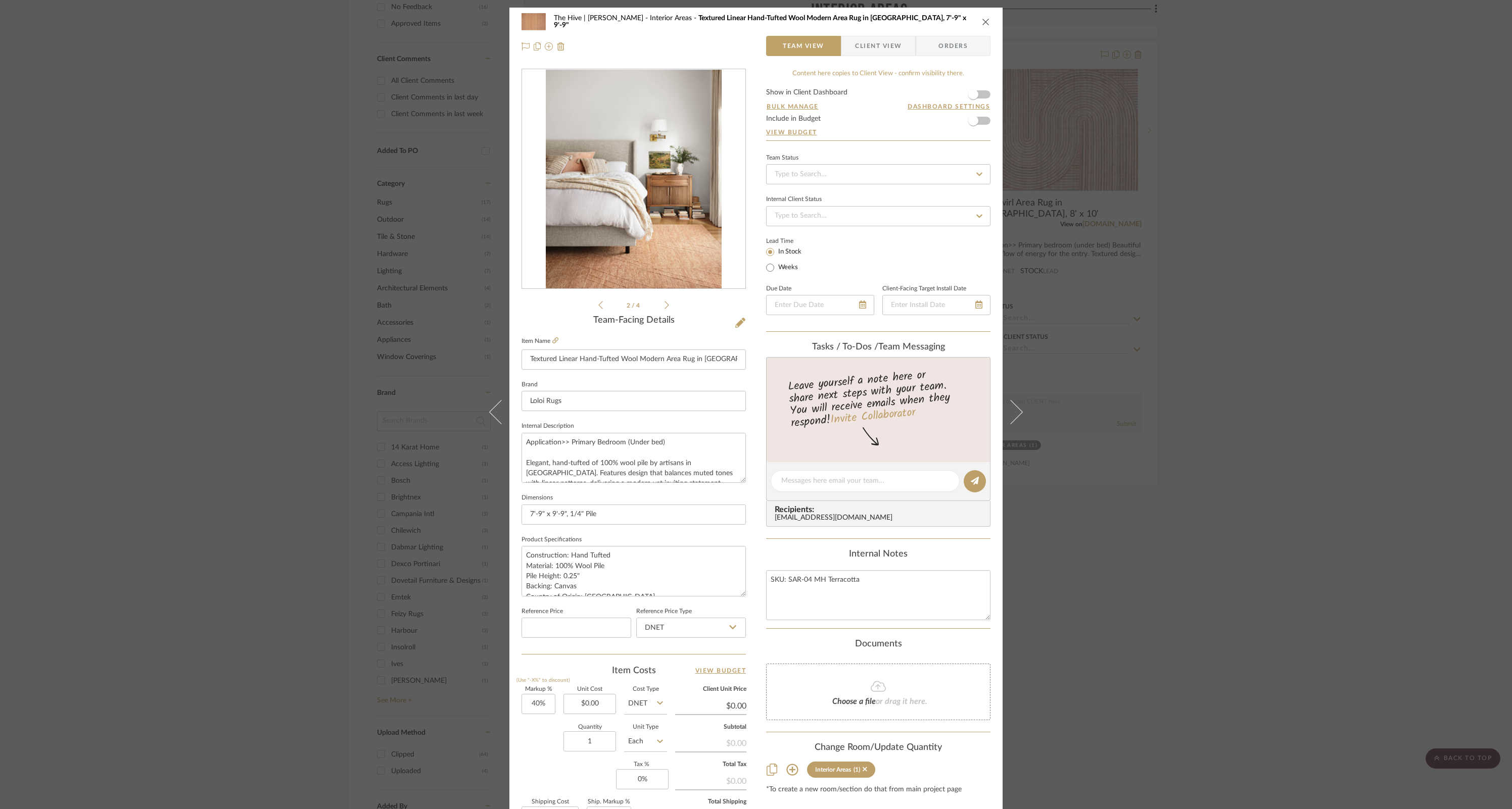
click at [664, 303] on icon at bounding box center [667, 305] width 5 height 9
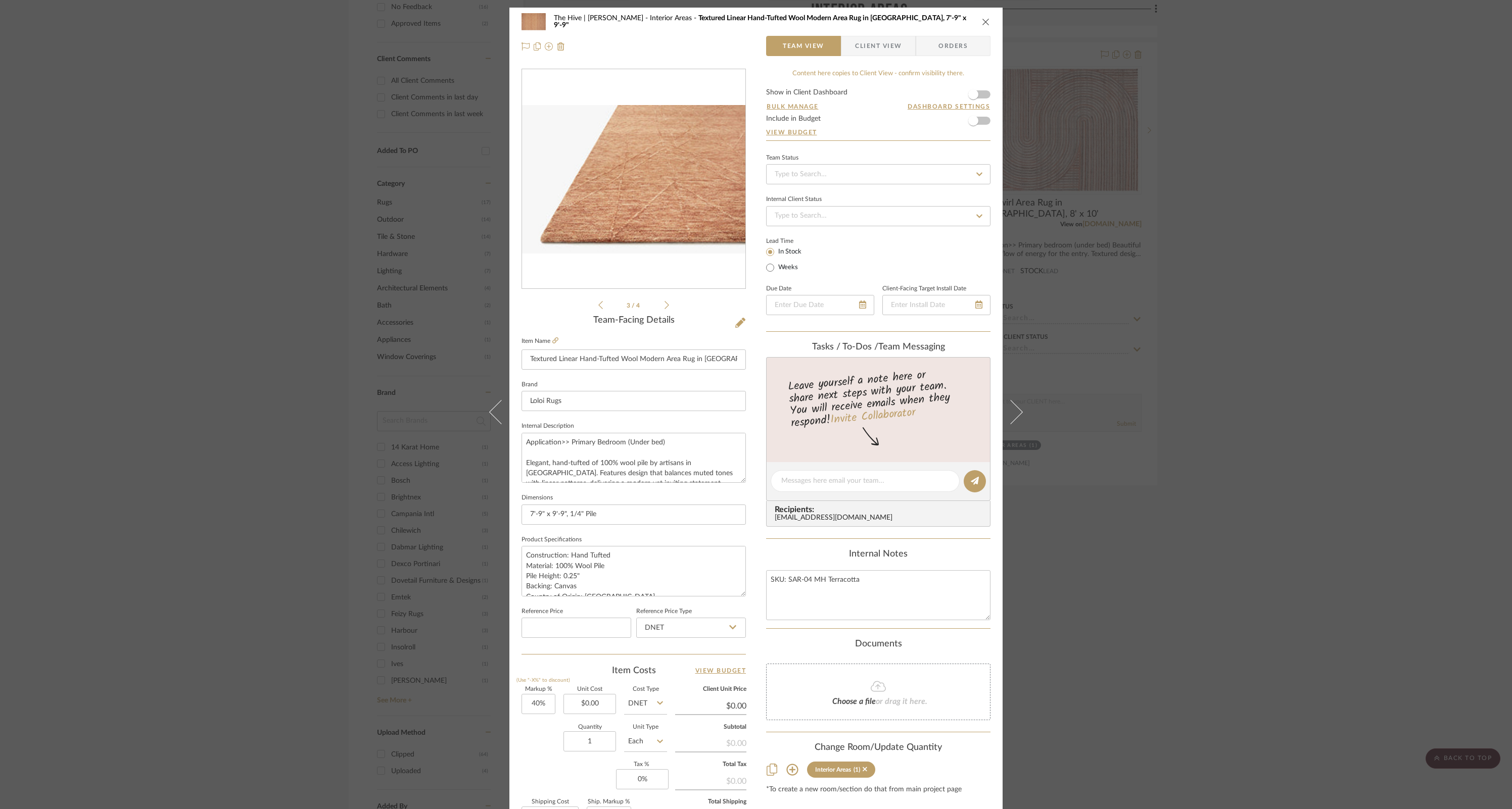
click at [664, 304] on icon at bounding box center [667, 305] width 5 height 9
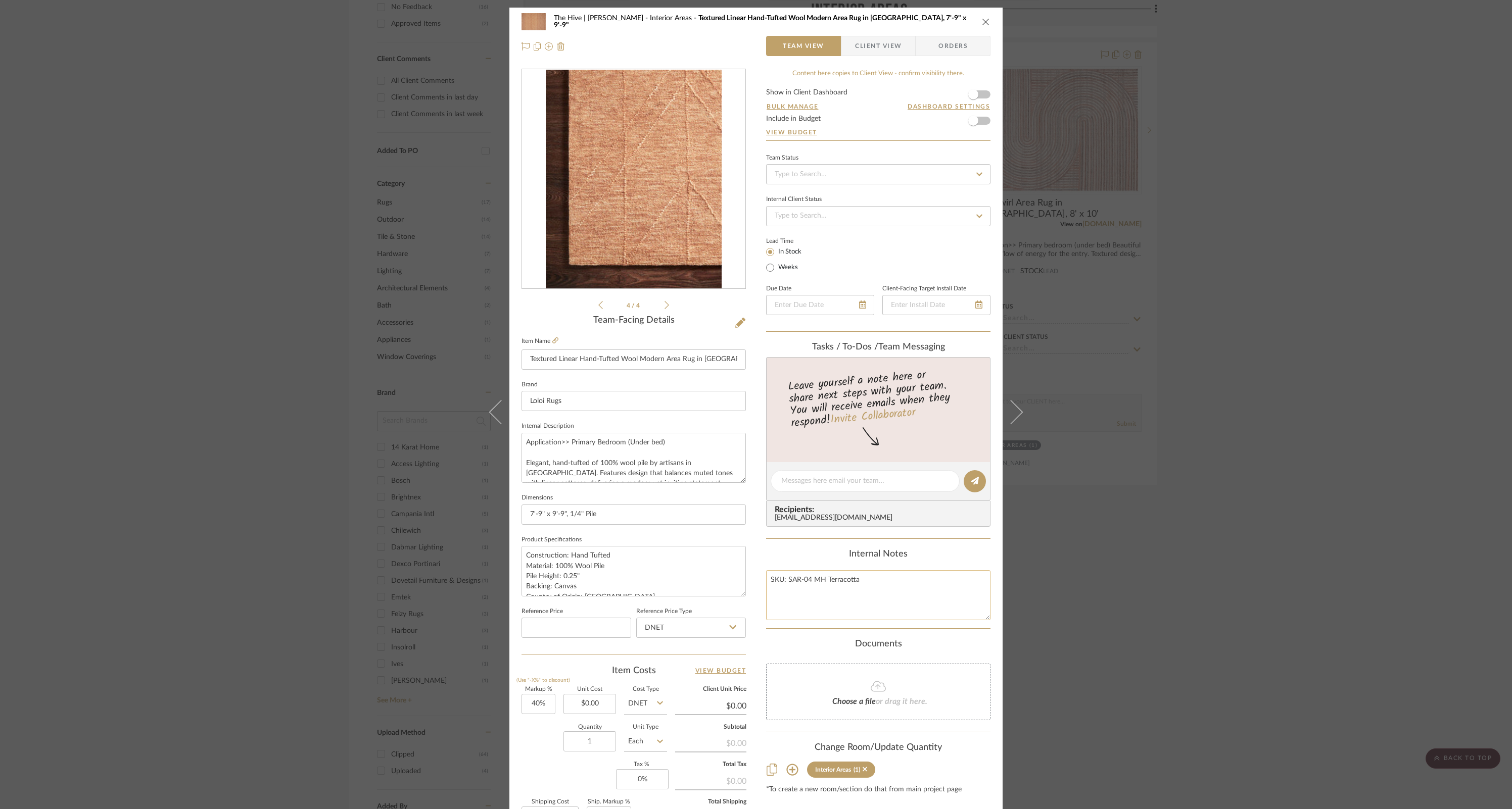
click at [793, 539] on textarea "SKU: SAR-04 MH Terracotta" at bounding box center [879, 595] width 224 height 50
drag, startPoint x: 784, startPoint y: 582, endPoint x: 820, endPoint y: 584, distance: 36.1
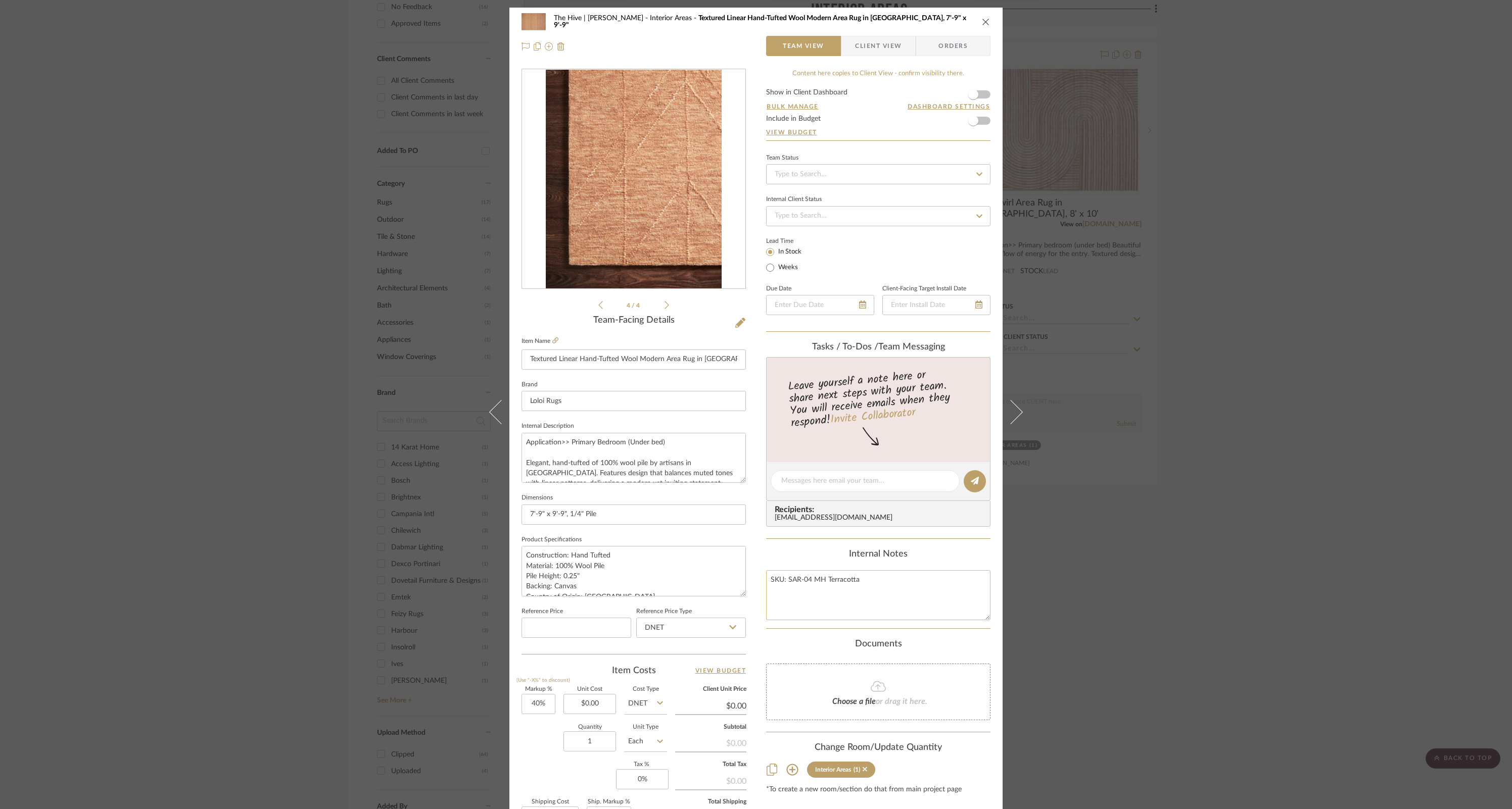
click at [820, 539] on textarea "SKU: SAR-04 MH Terracotta" at bounding box center [879, 595] width 224 height 50
click at [584, 539] on input "$0.00" at bounding box center [589, 703] width 52 height 20
click at [584, 539] on input "0.00" at bounding box center [589, 703] width 52 height 20
type input "$469.00"
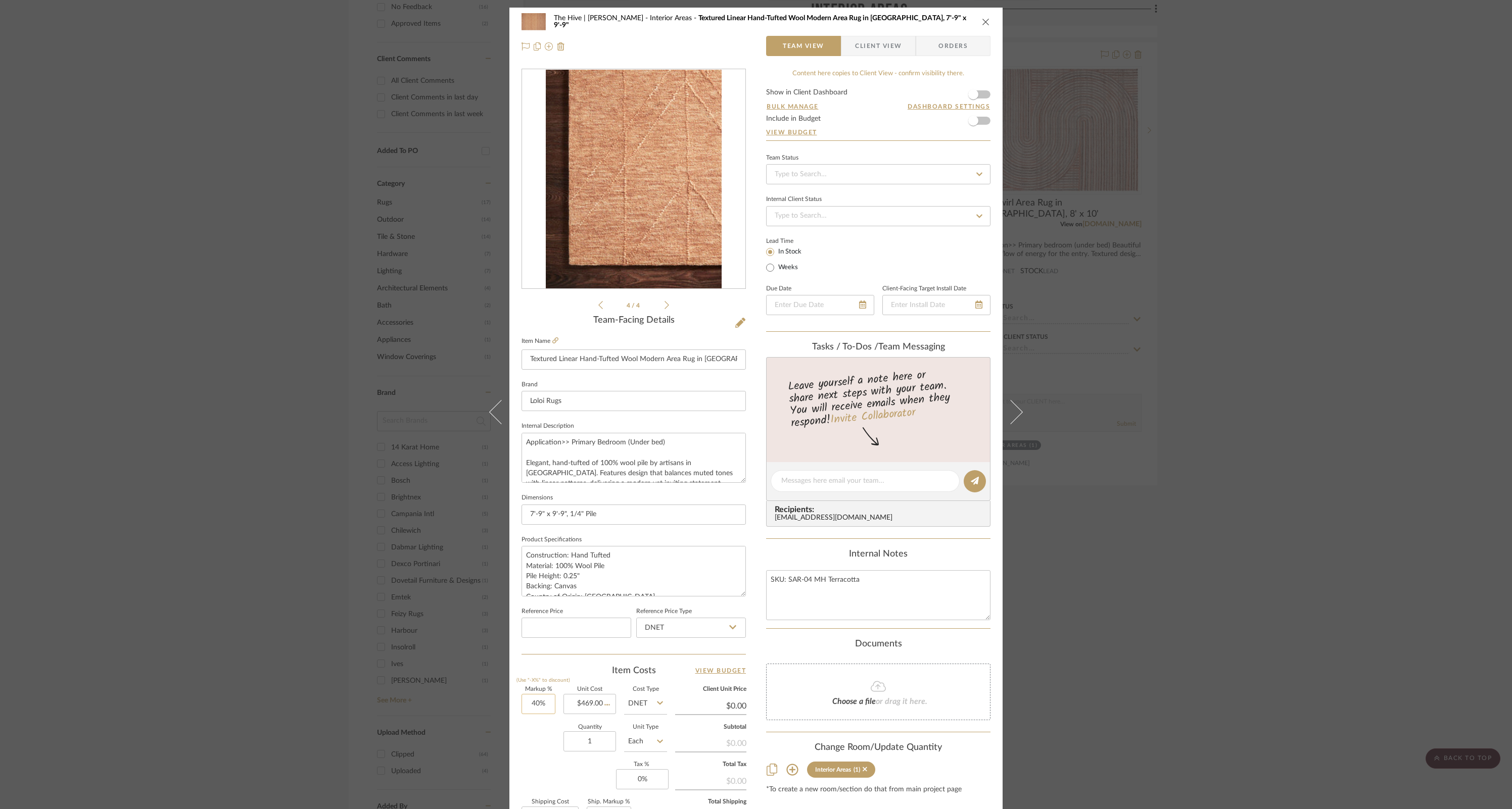
type input "$656.60"
click at [531, 539] on input "40" at bounding box center [538, 703] width 34 height 20
type input "130%"
type input "469.00"
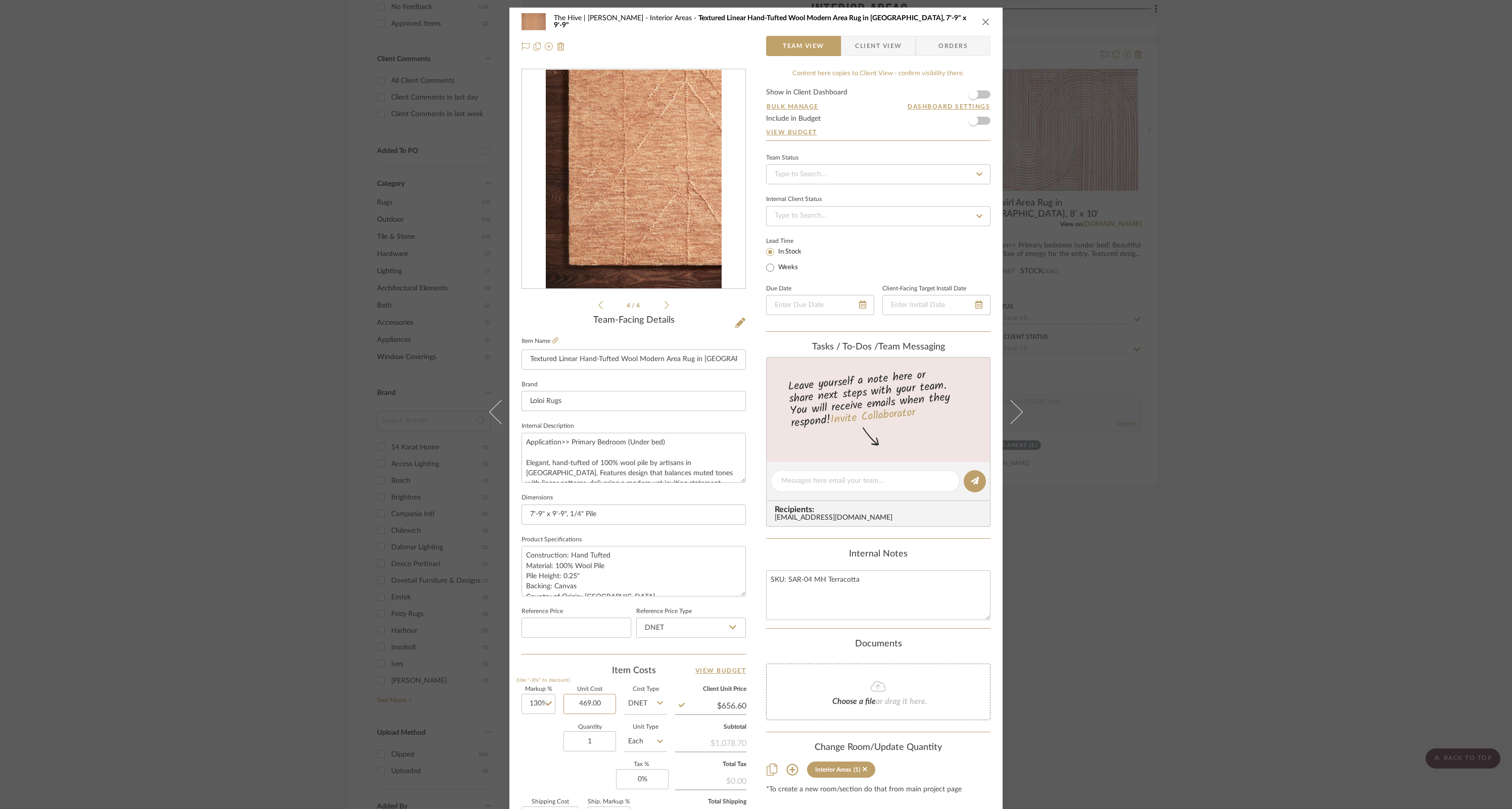
type input "$1,078.70"
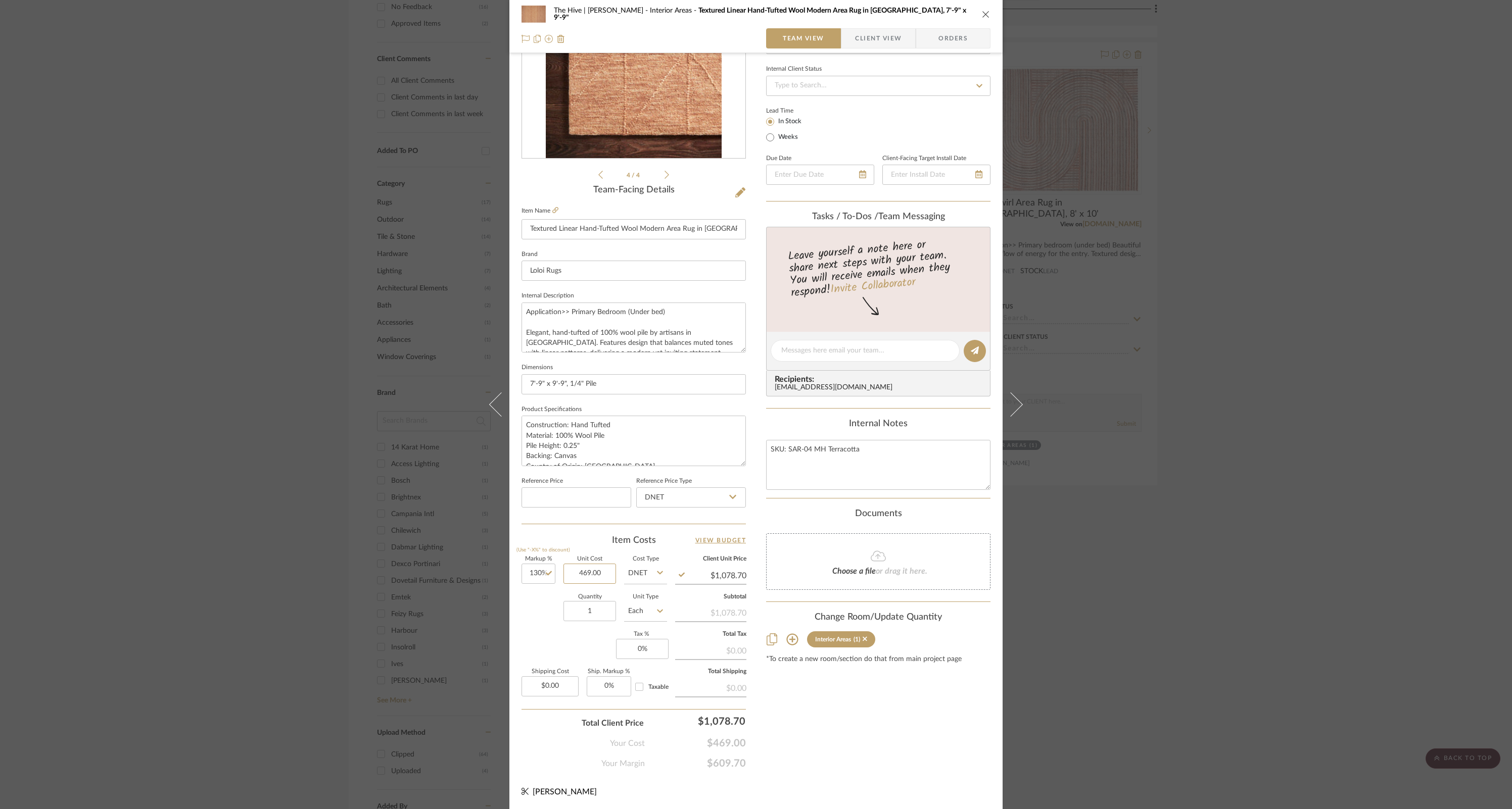
scroll to position [131, 0]
type input "$469.00"
type input "1079"
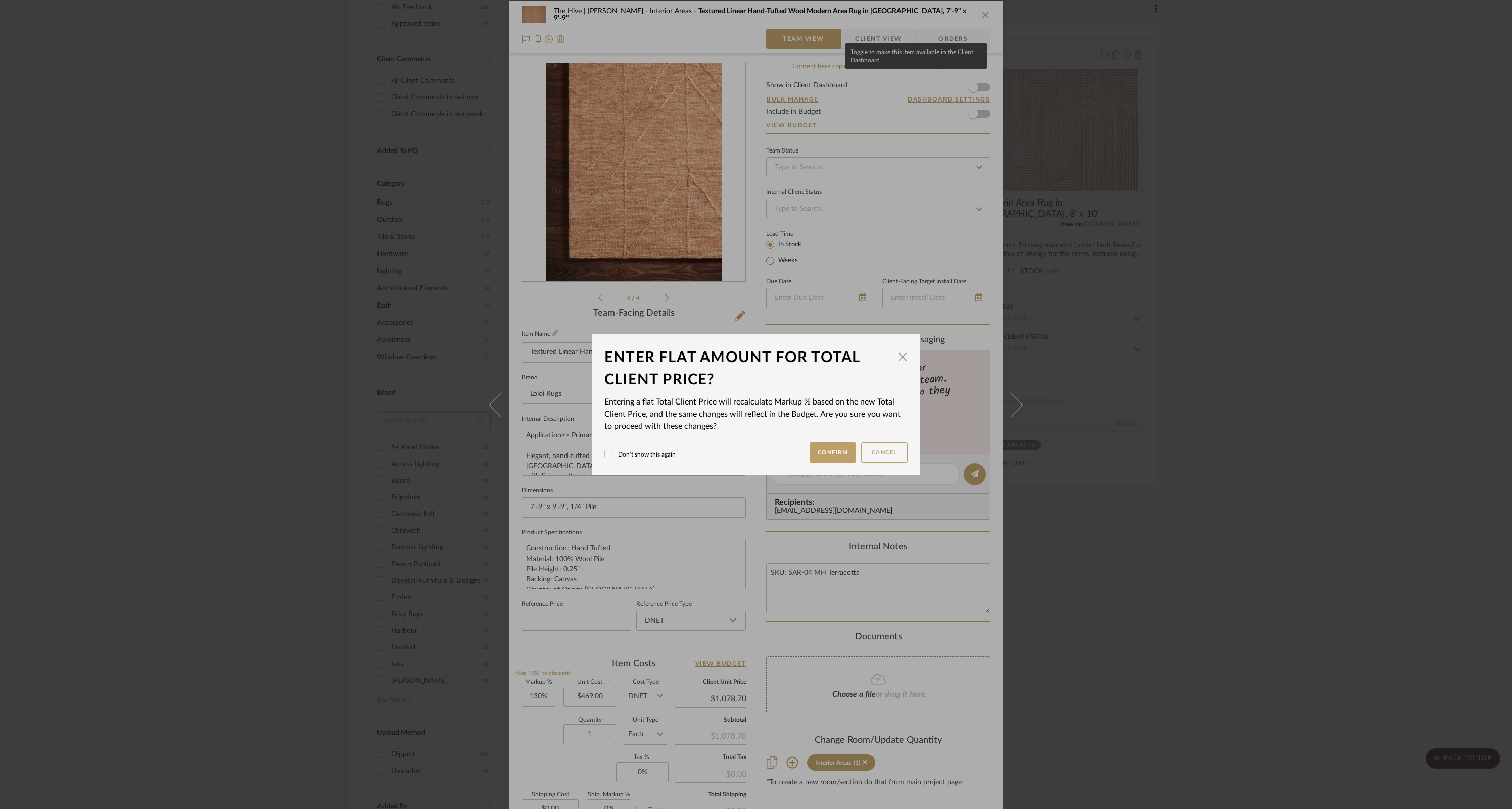
scroll to position [0, 0]
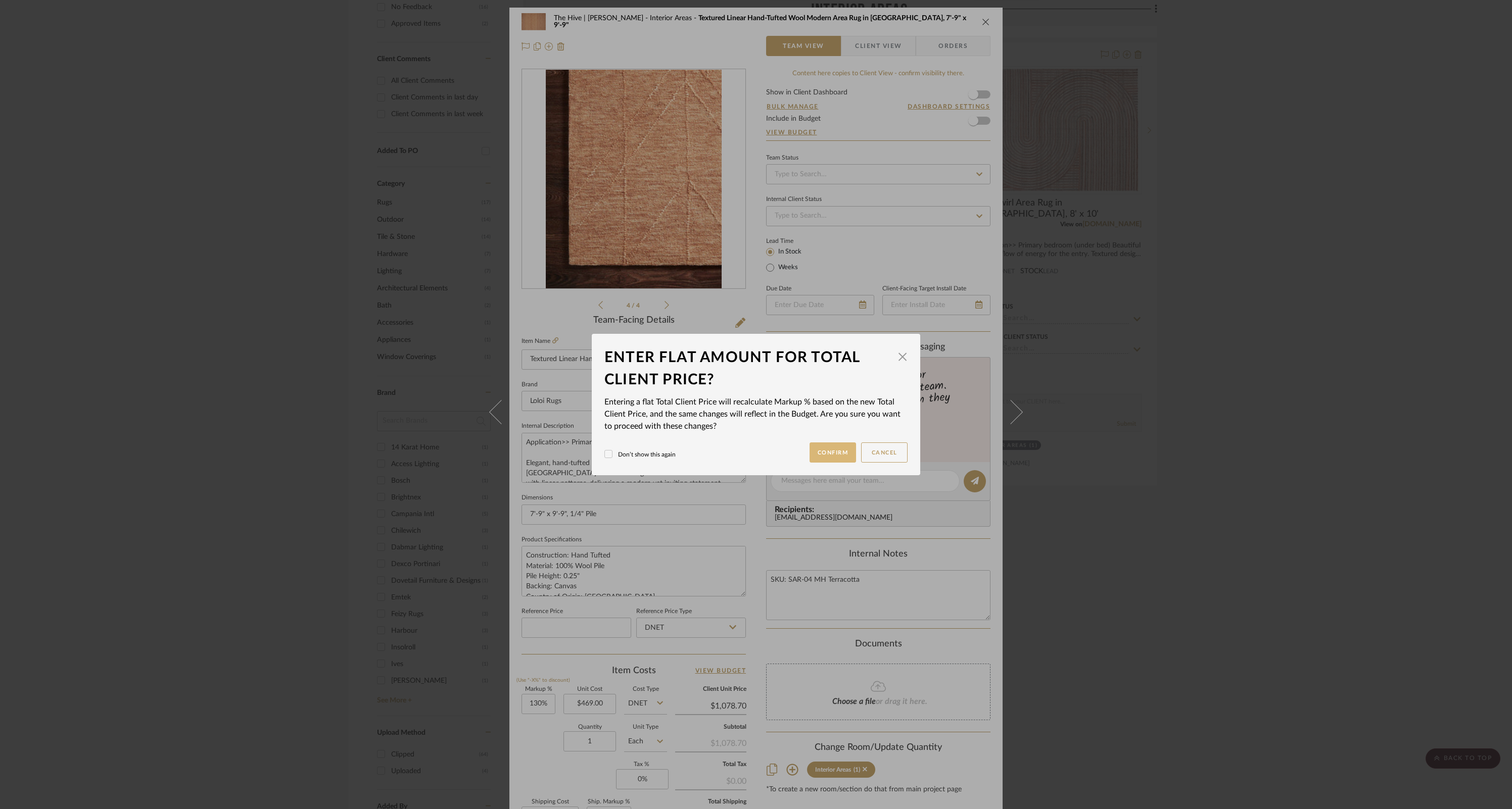
click at [834, 449] on button "Confirm" at bounding box center [833, 452] width 47 height 20
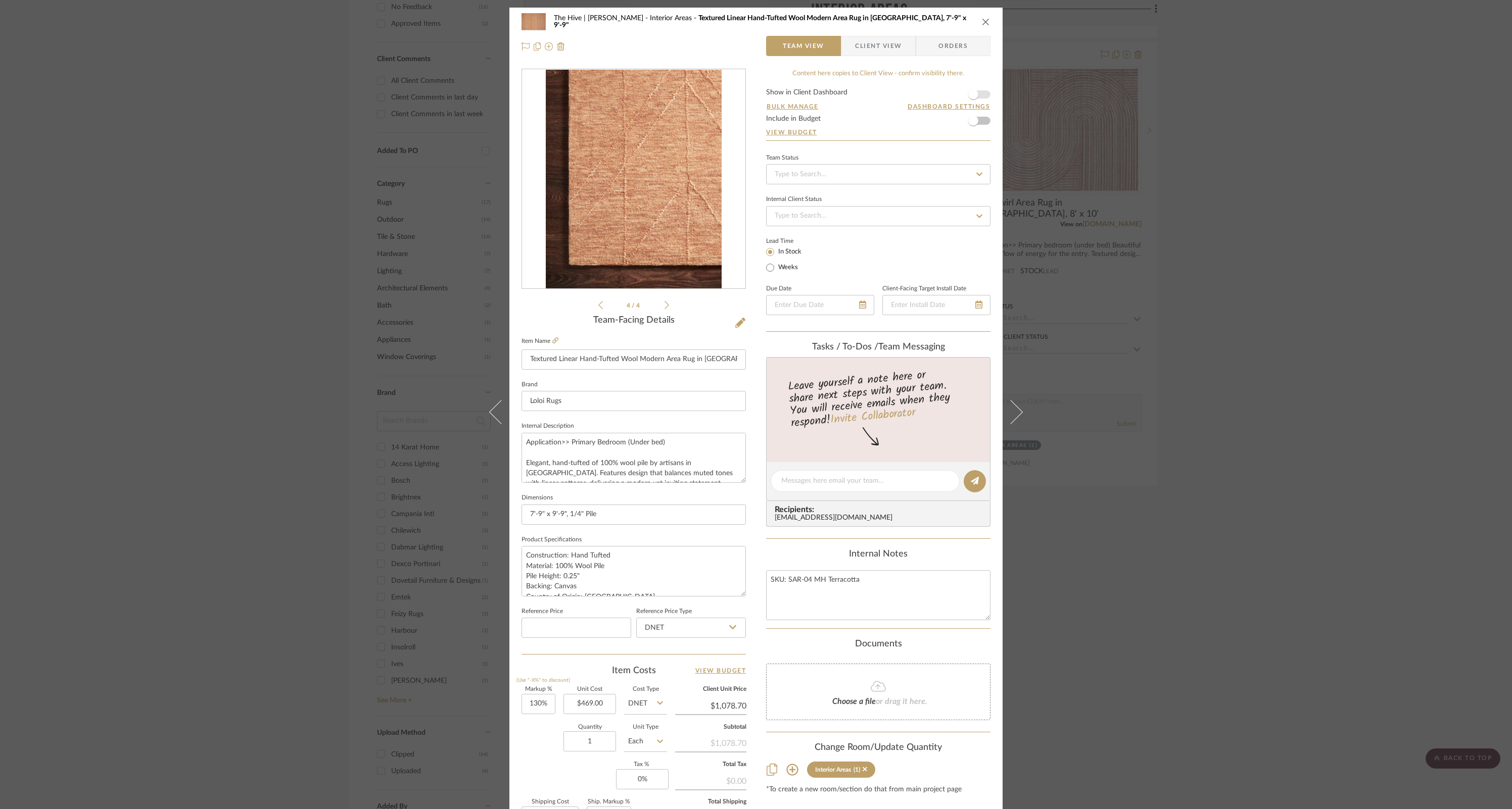
type input "130.06%"
type input "$1,079.00"
click at [598, 305] on icon at bounding box center [600, 305] width 5 height 8
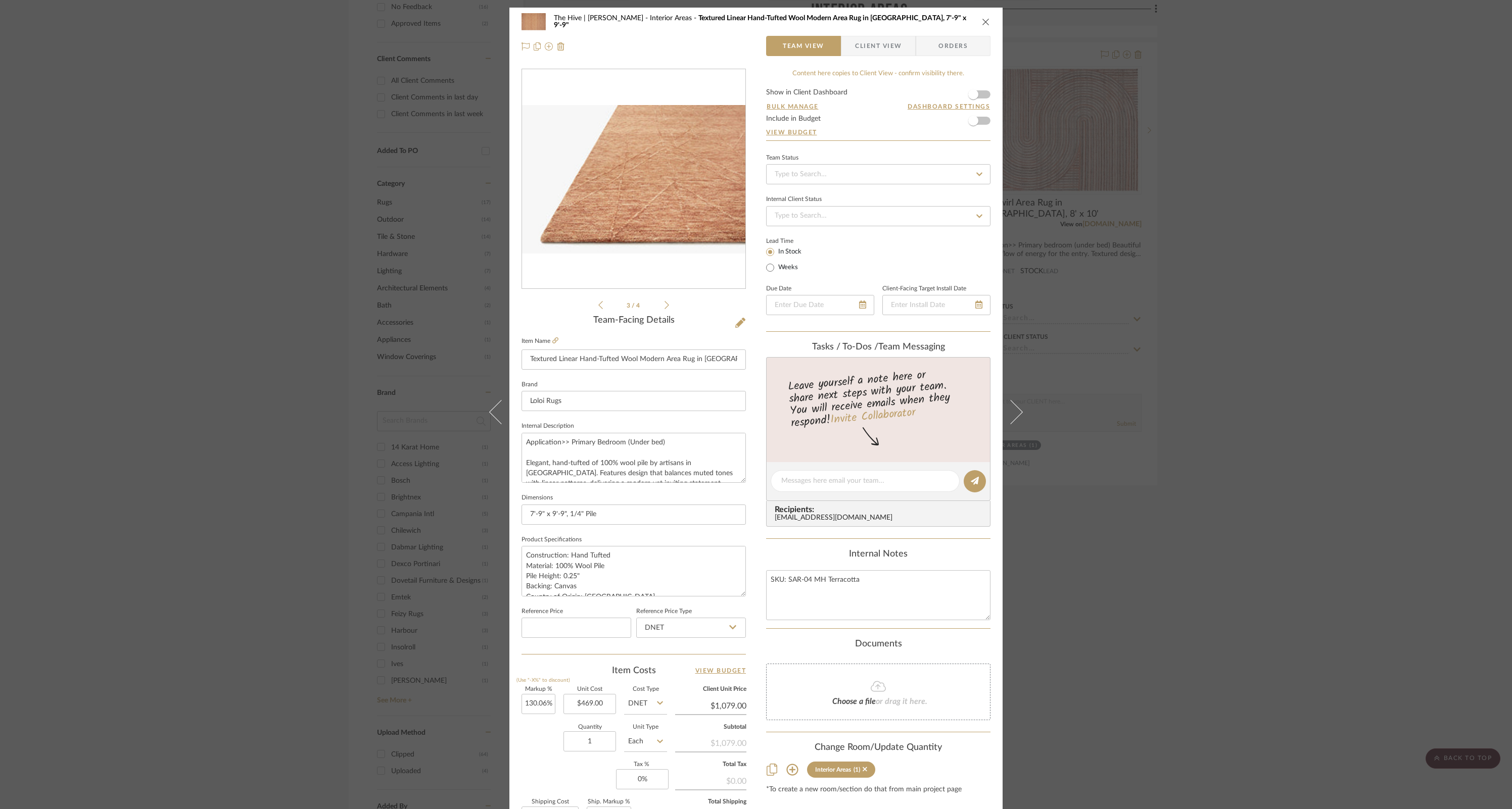
click at [598, 305] on icon at bounding box center [600, 305] width 5 height 8
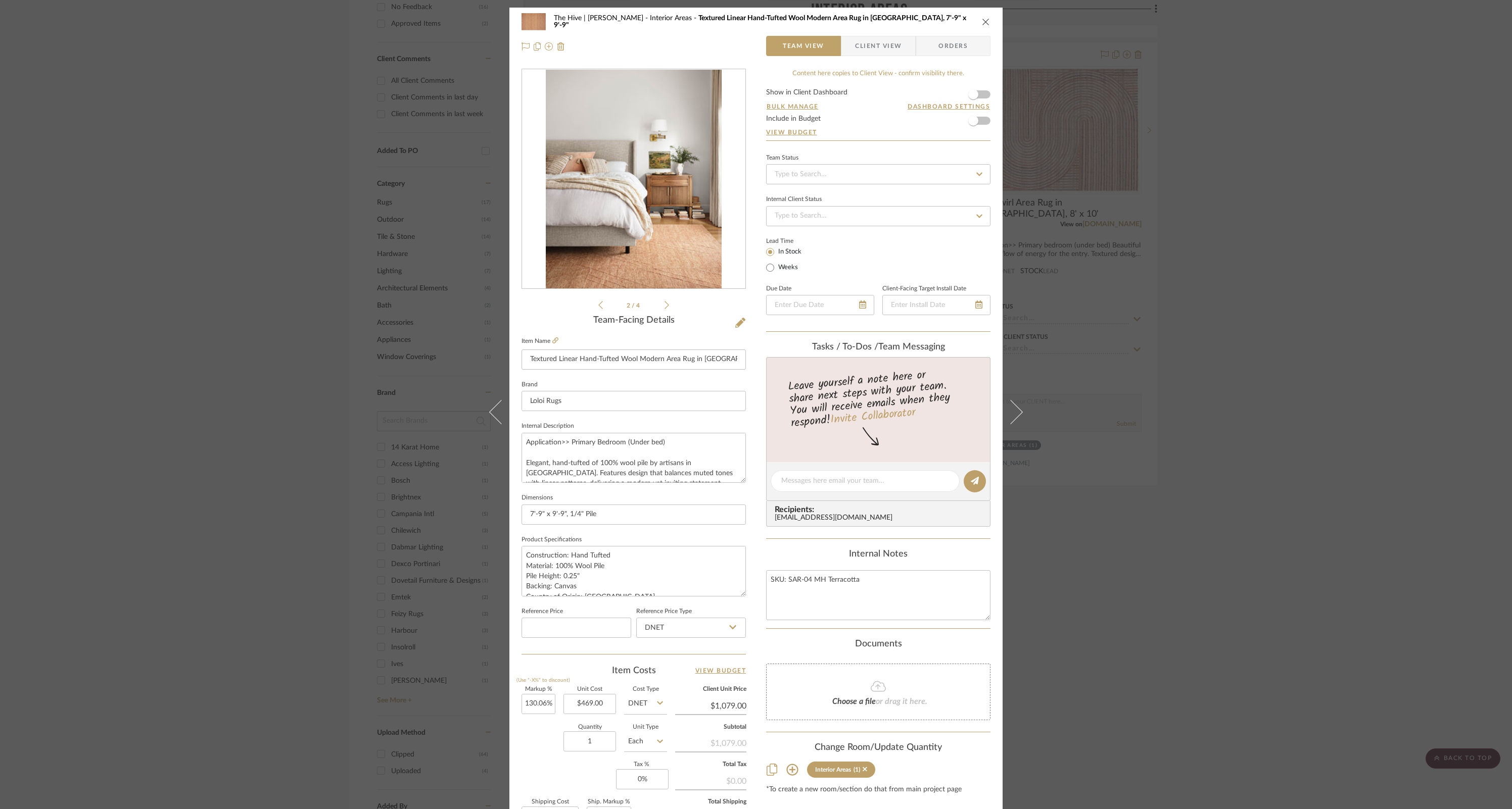
click at [598, 305] on icon at bounding box center [600, 305] width 5 height 8
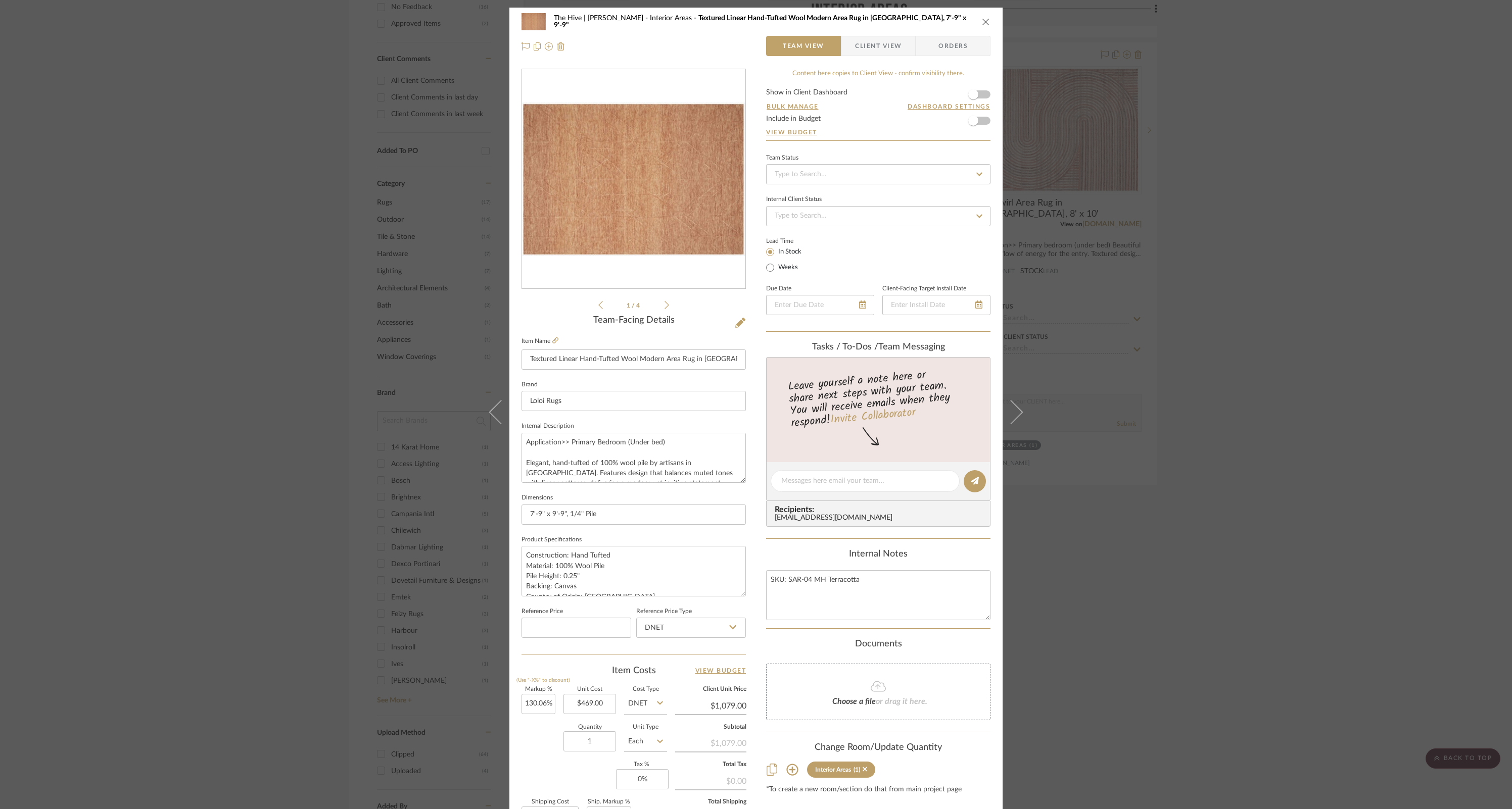
click at [982, 19] on icon "close" at bounding box center [986, 22] width 8 height 8
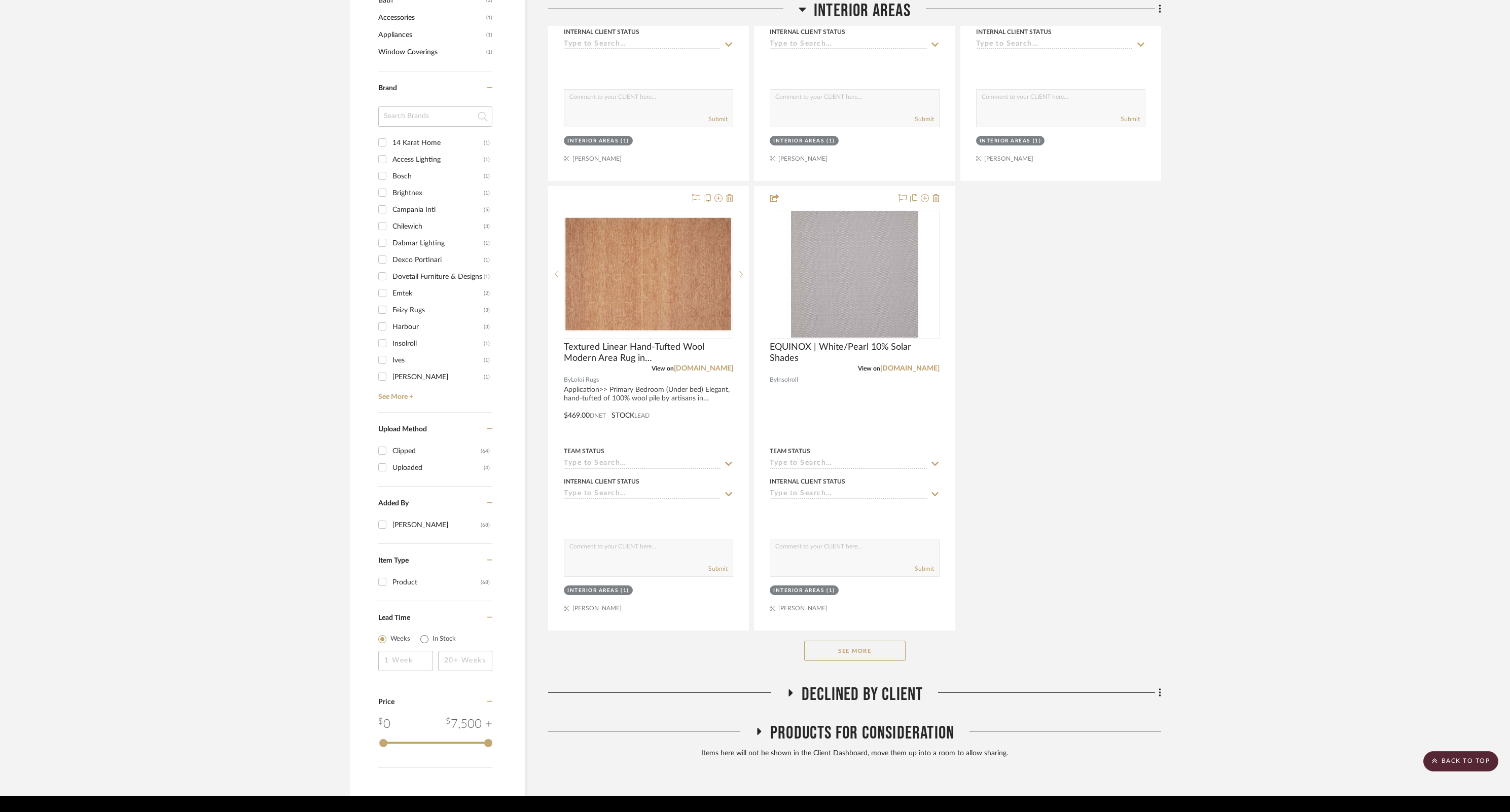
scroll to position [1114, 0]
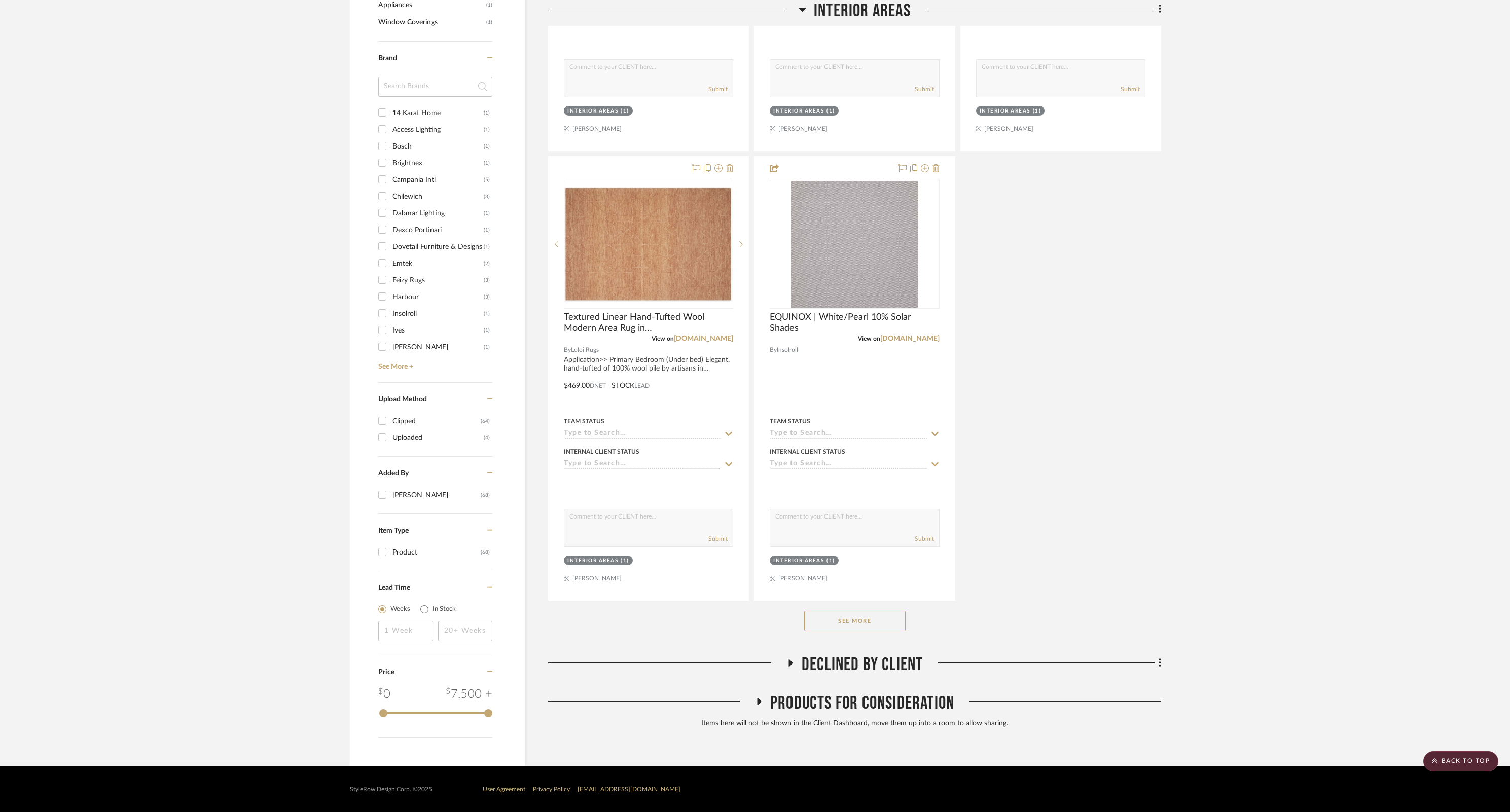
click at [793, 541] on icon at bounding box center [789, 663] width 12 height 7
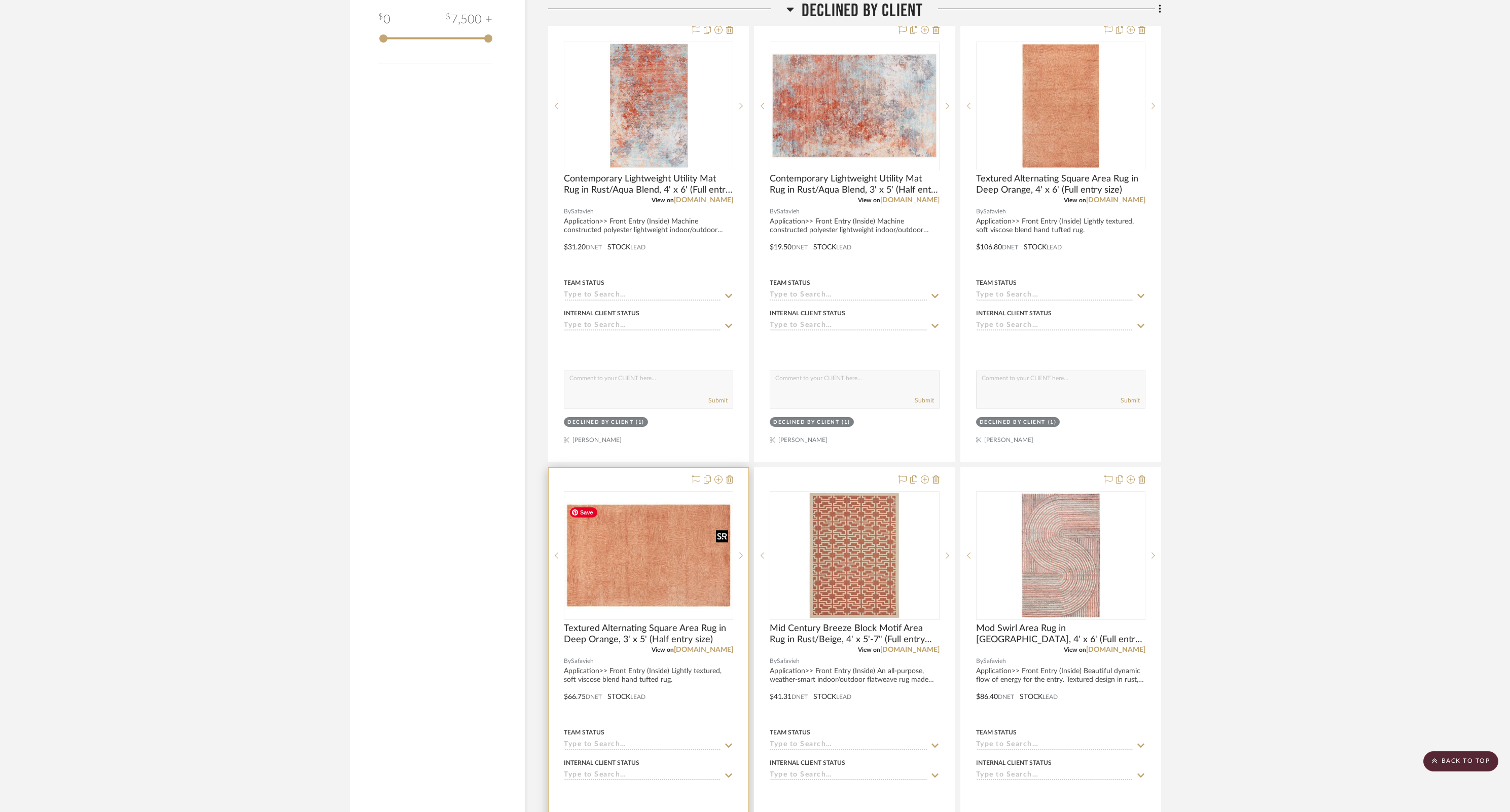
scroll to position [1796, 0]
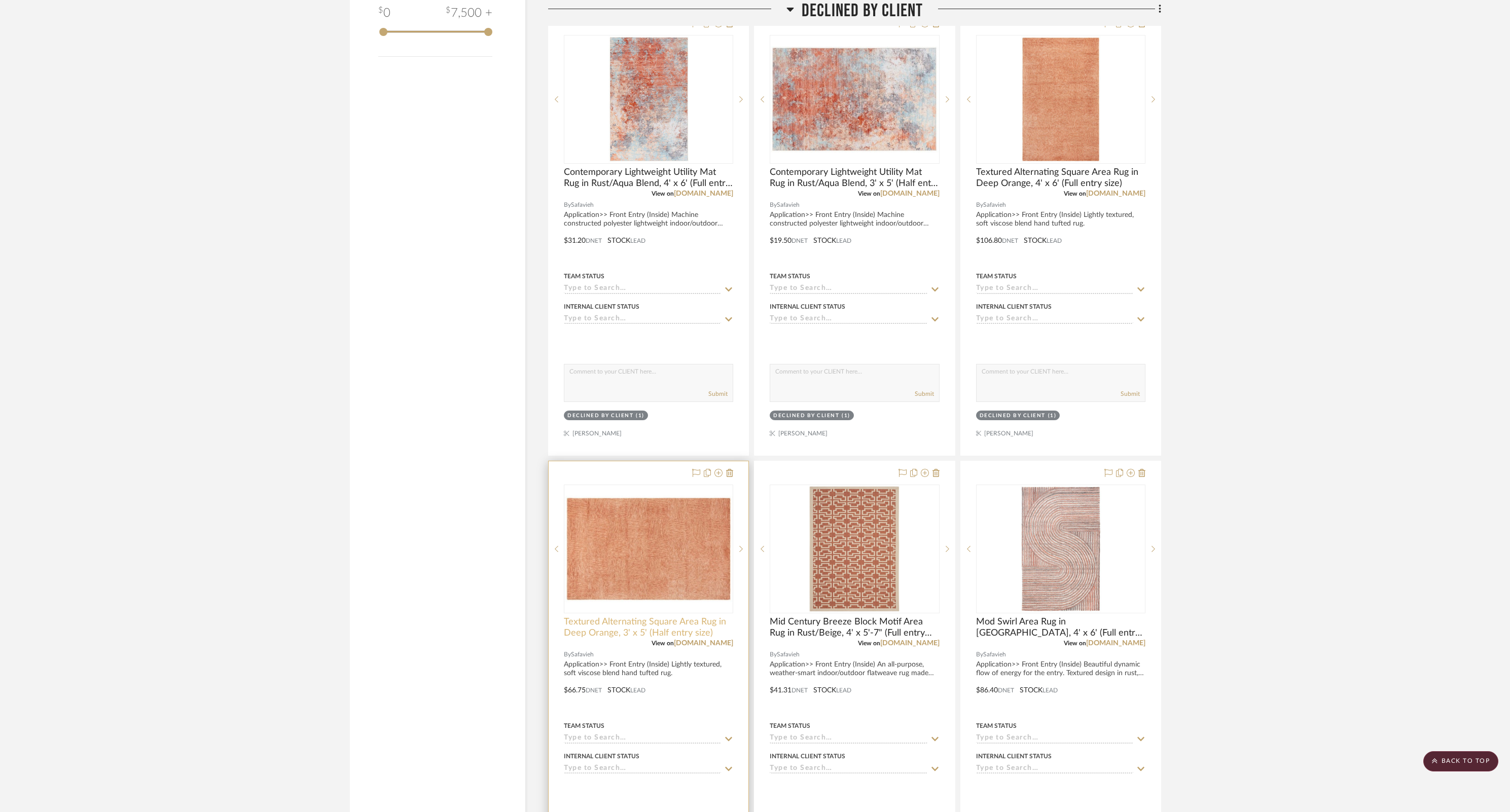
click at [620, 541] on span "Textured Alternating Square Area Rug in Deep Orange, 3' x 5' (Half entry size)" at bounding box center [648, 628] width 169 height 23
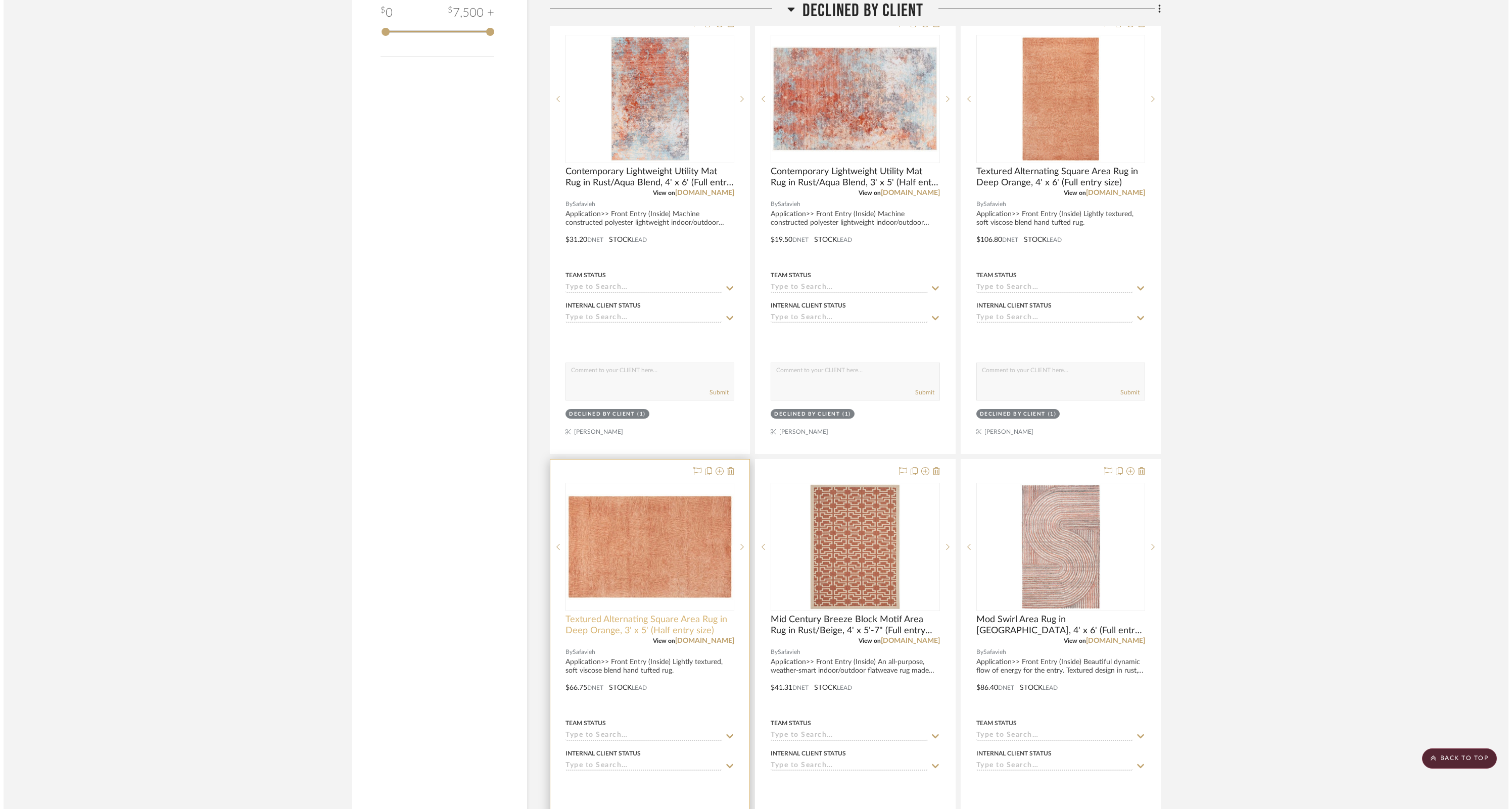
scroll to position [0, 0]
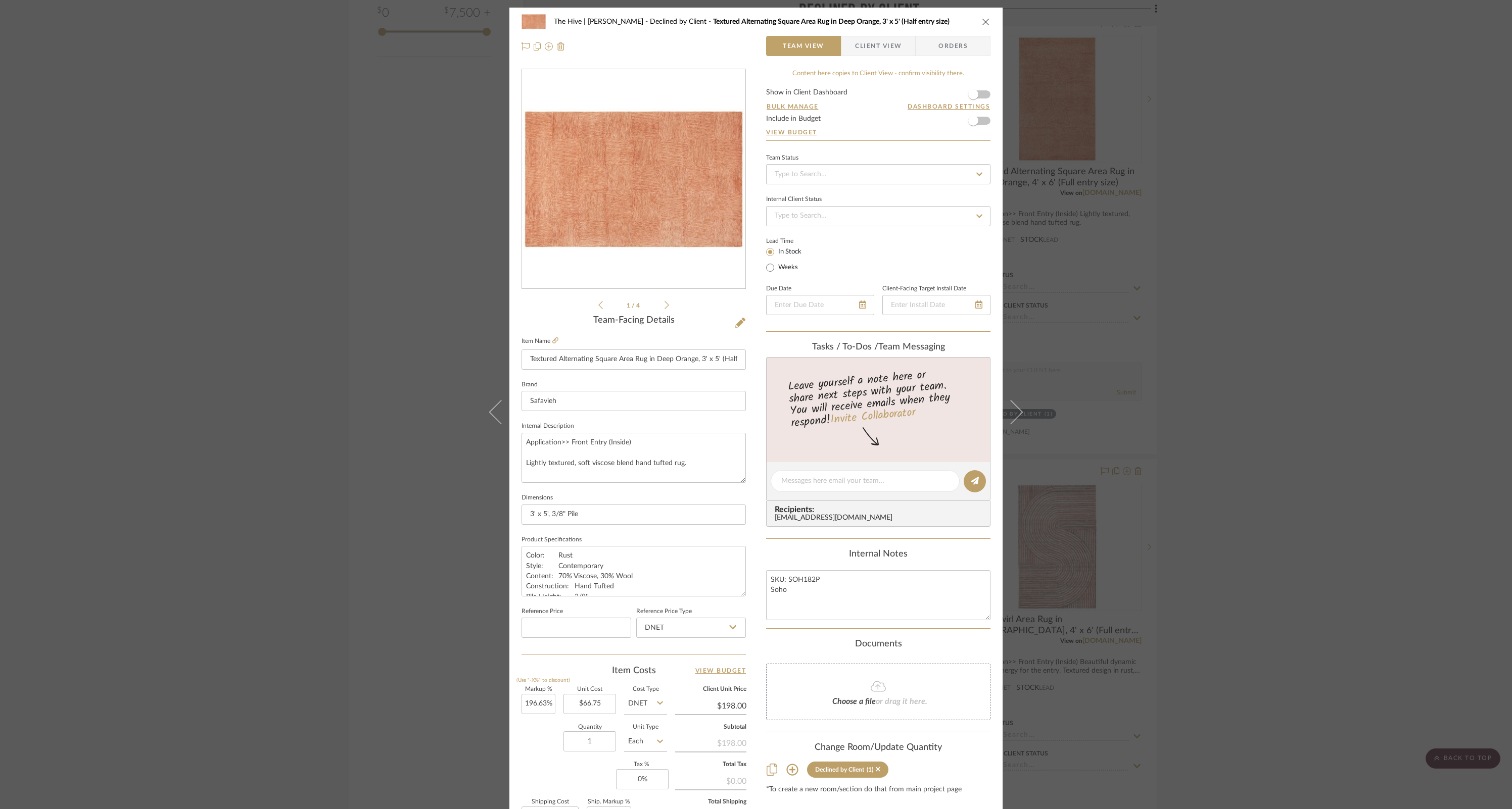
click at [984, 18] on icon "close" at bounding box center [986, 22] width 8 height 8
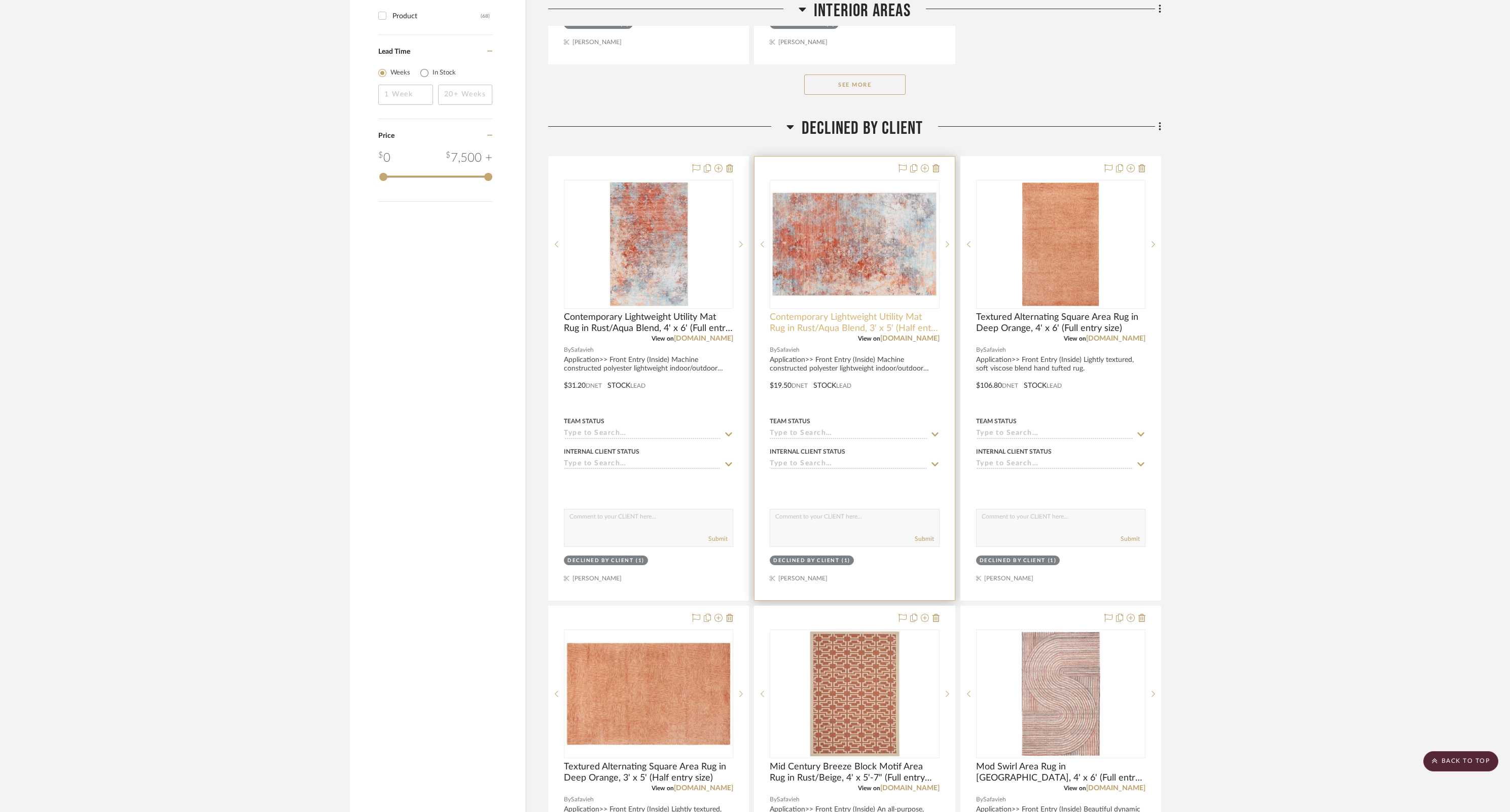
scroll to position [1647, 0]
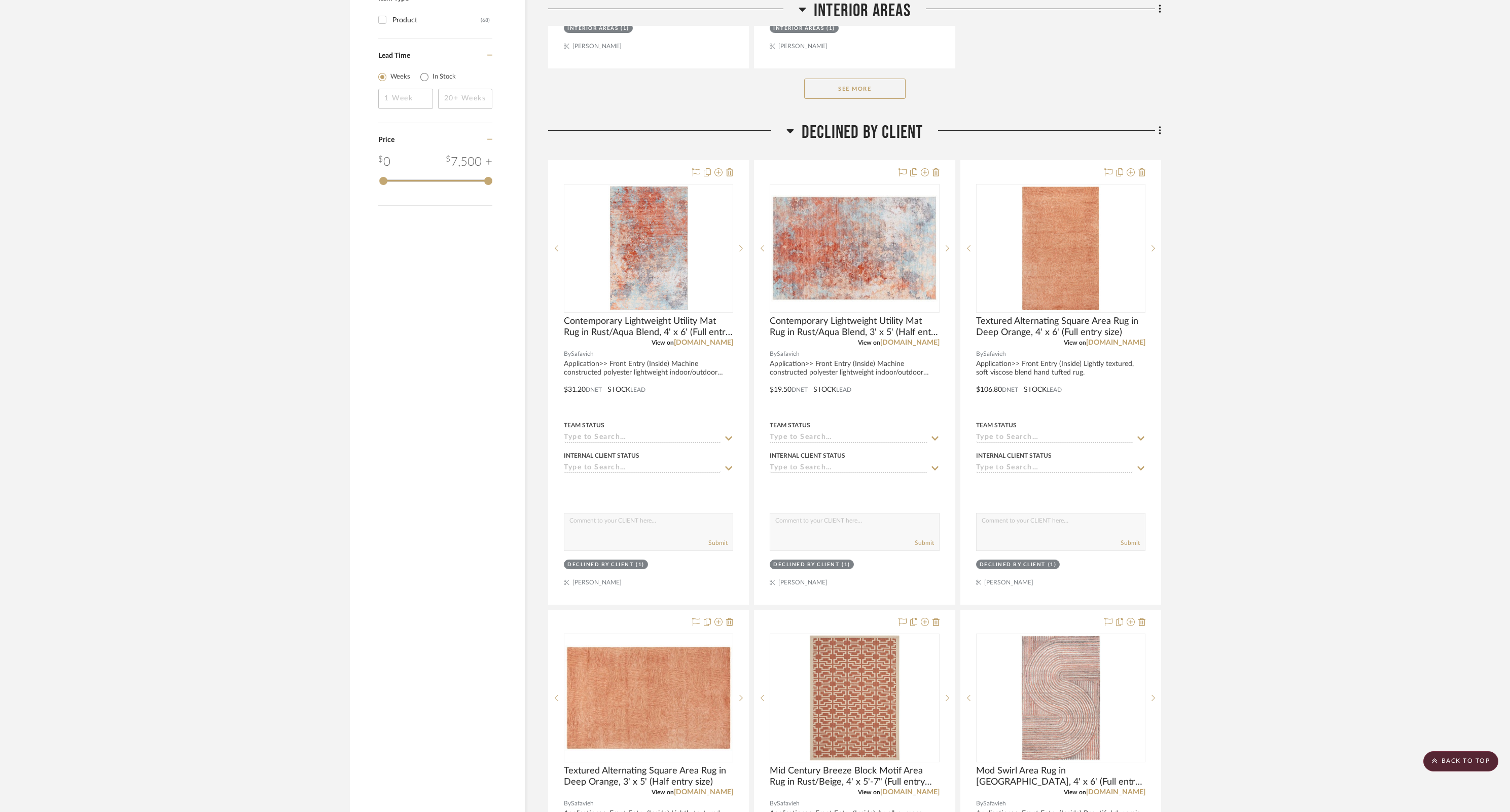
click at [789, 129] on icon at bounding box center [789, 130] width 7 height 12
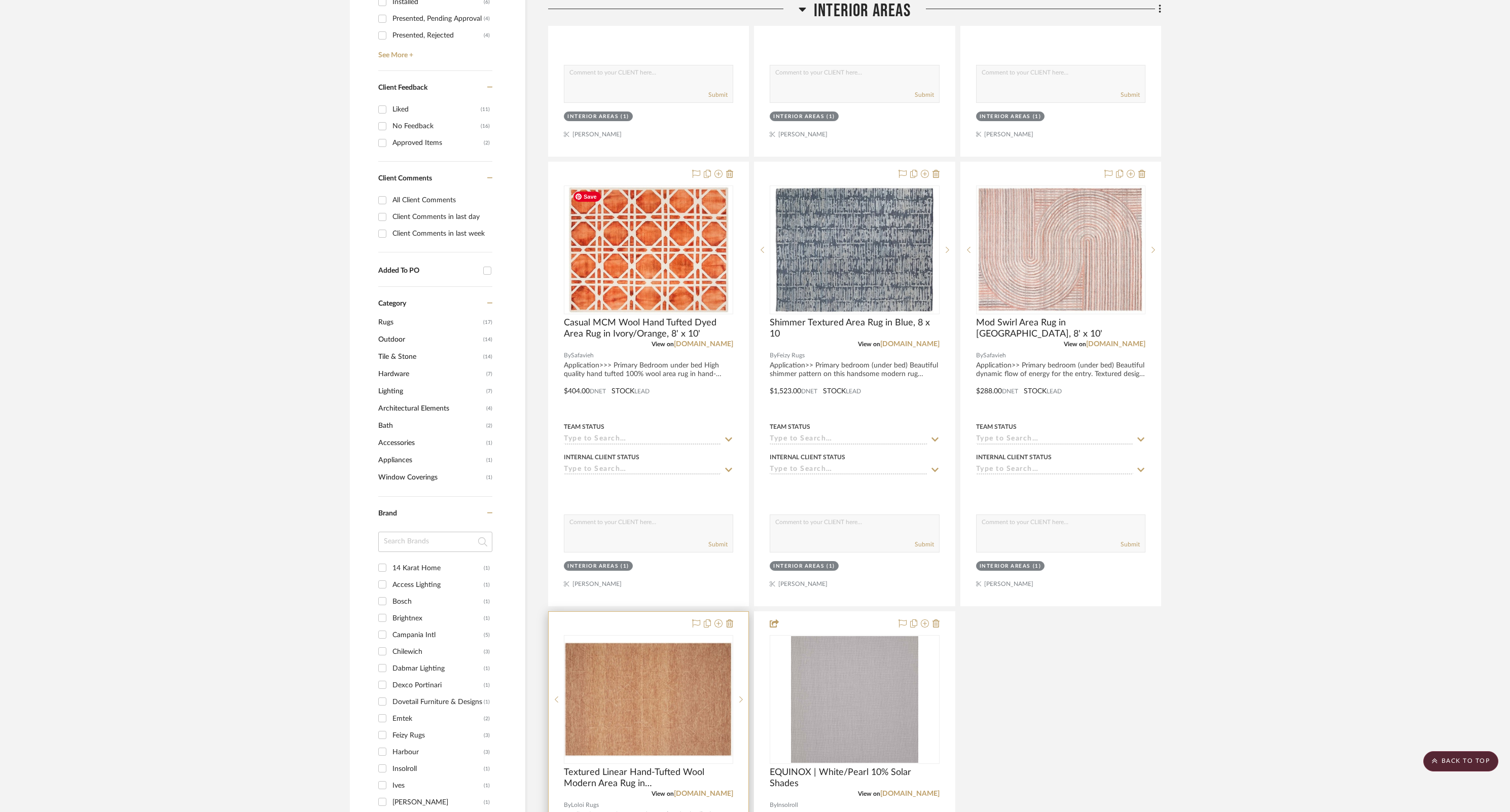
scroll to position [788, 0]
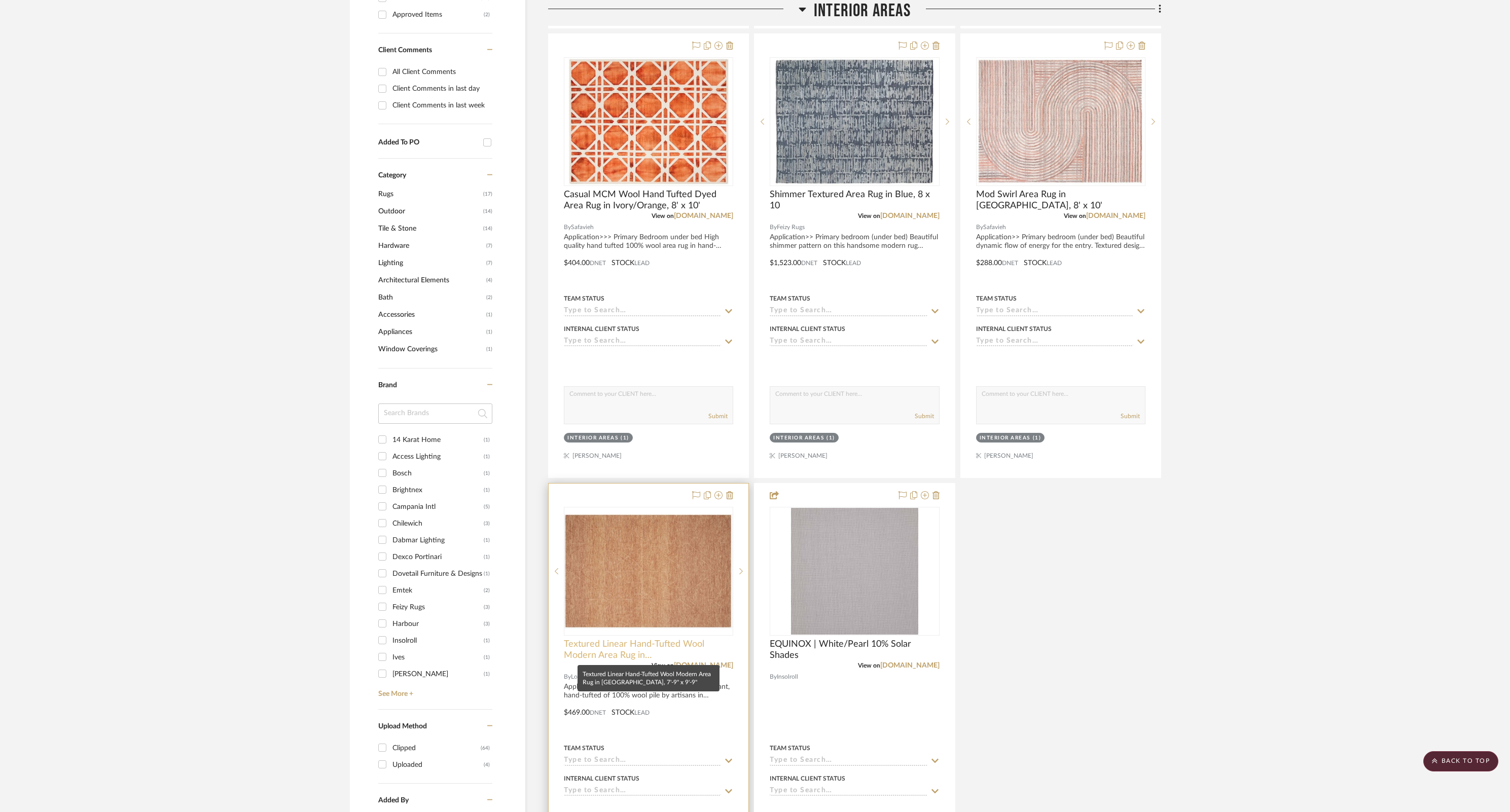
click at [624, 541] on span "Textured Linear Hand-Tufted Wool Modern Area Rug in [GEOGRAPHIC_DATA], 7'-9" x …" at bounding box center [648, 650] width 169 height 23
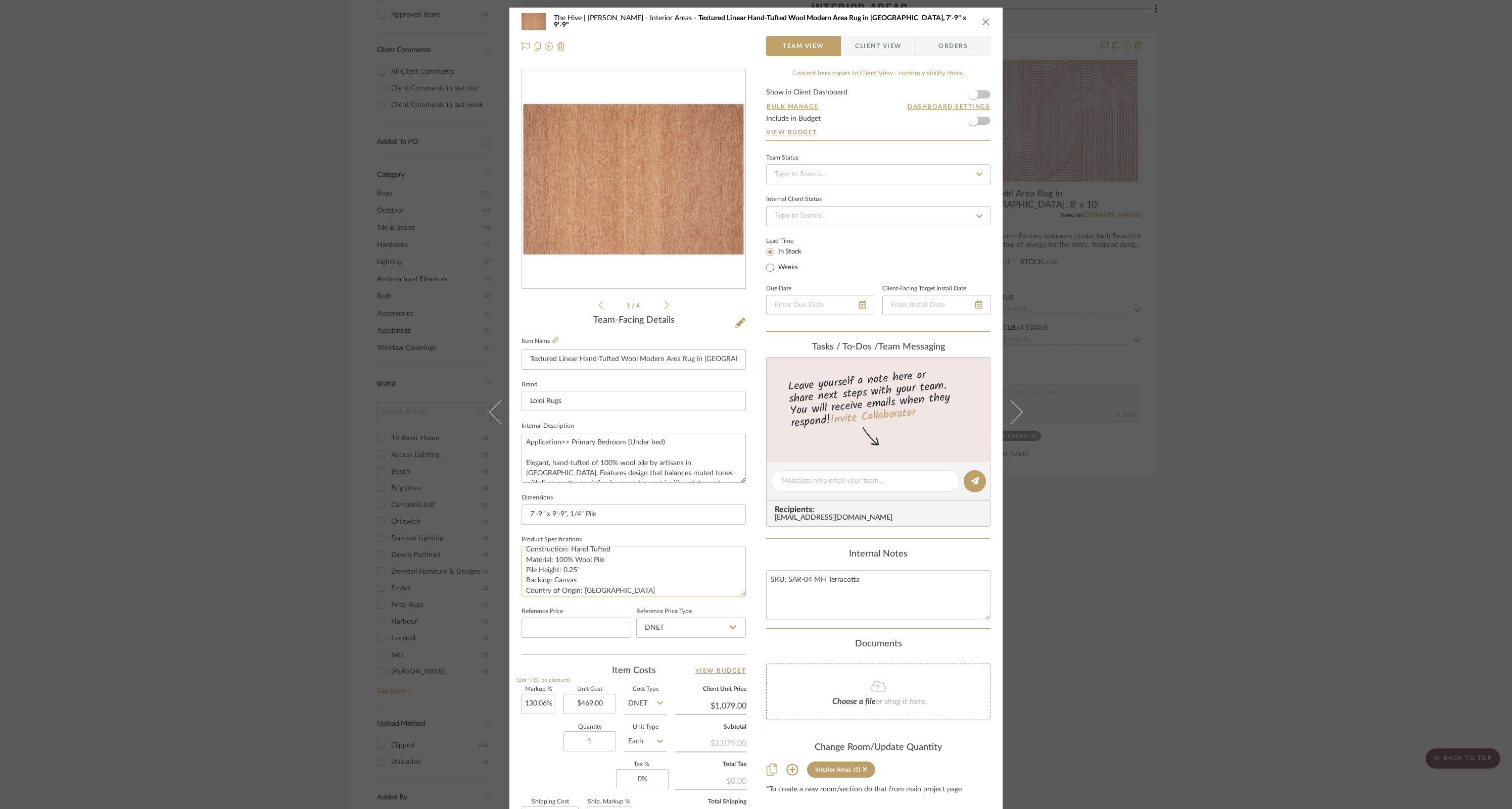
scroll to position [10, 0]
click at [562, 539] on textarea "Construction: Hand Tufted Material: 100% Wool Pile Pile Height: 0.25" Backing: …" at bounding box center [633, 571] width 224 height 50
click at [584, 457] on textarea "Application>> Primary Bedroom (Under bed) Elegant, hand-tufted of 100% wool pil…" at bounding box center [633, 458] width 224 height 50
click at [982, 21] on icon "close" at bounding box center [986, 22] width 8 height 8
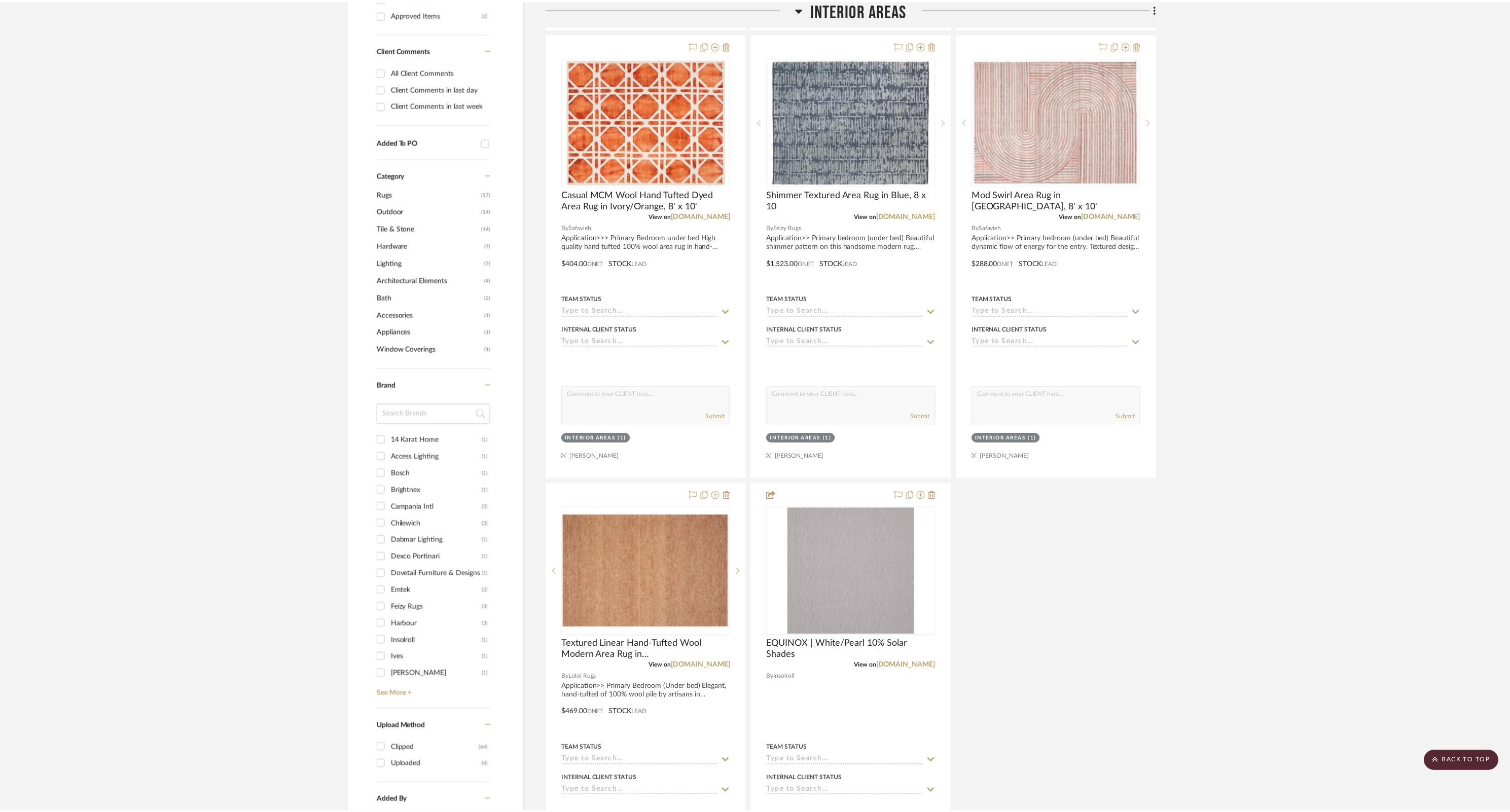
scroll to position [788, 0]
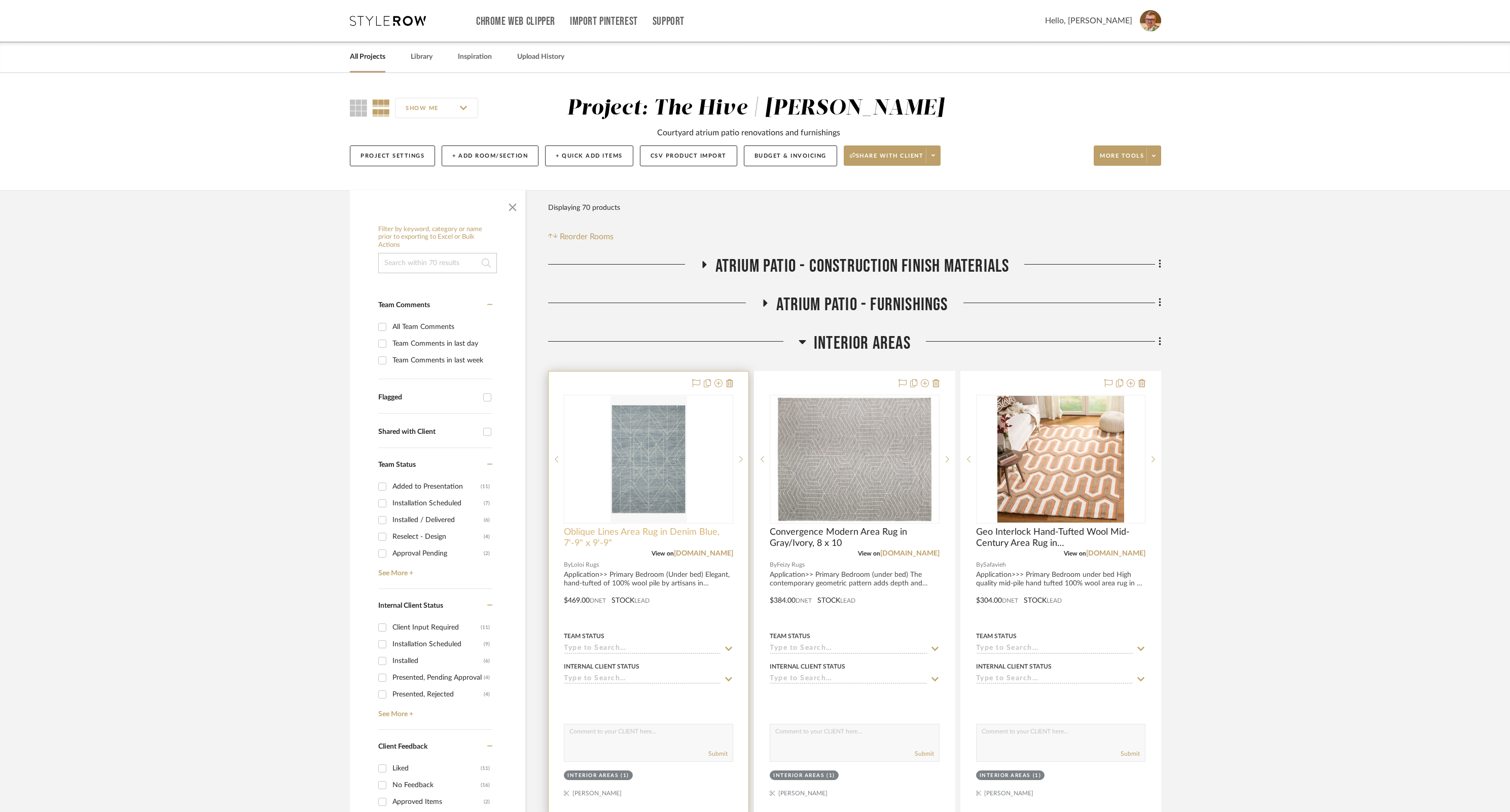
click at [629, 531] on span "Oblique Lines Area Rug in Denim Blue, 7'-9" x 9'-9"" at bounding box center [648, 538] width 169 height 23
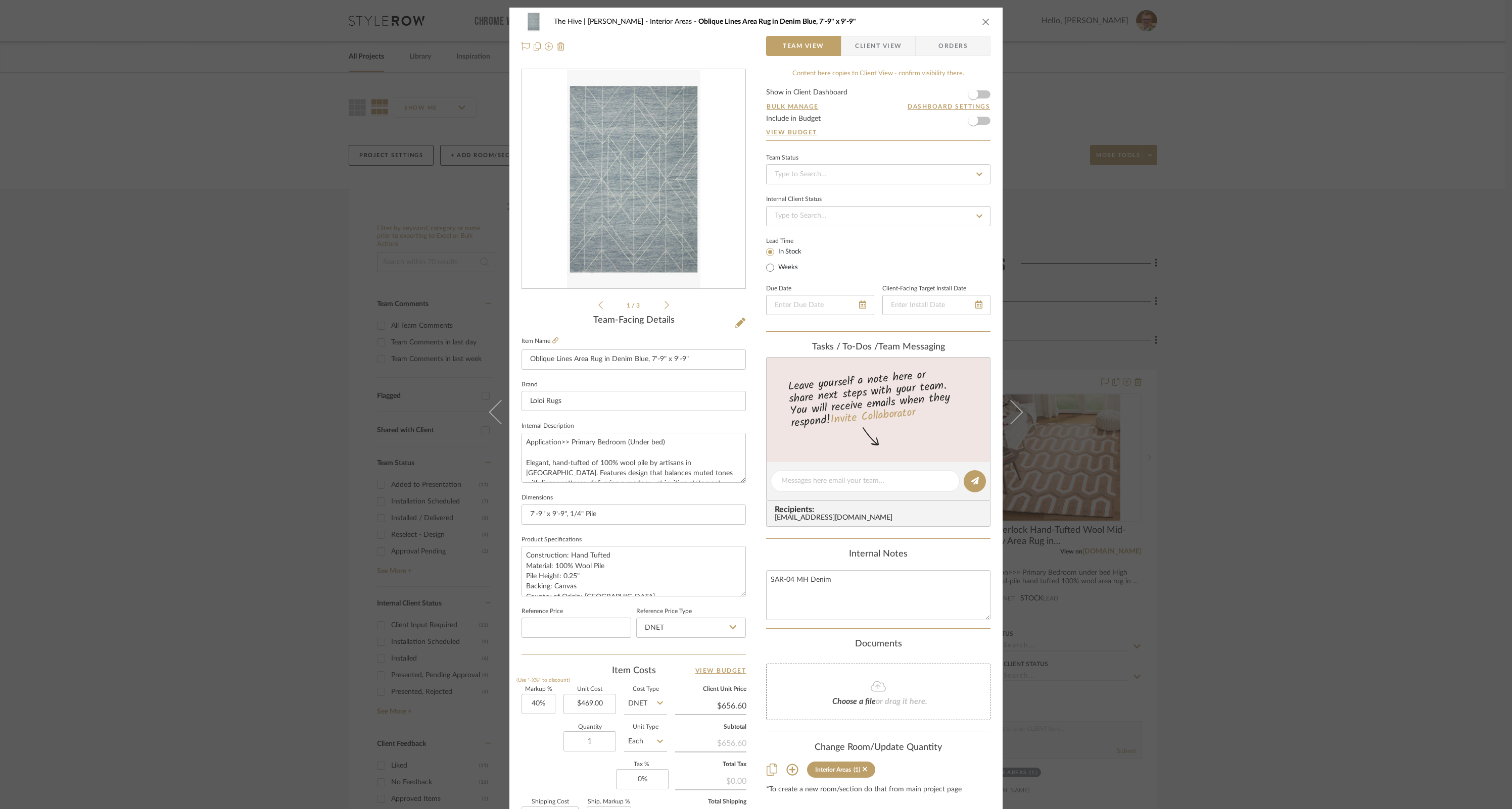
click at [740, 324] on icon at bounding box center [740, 322] width 10 height 10
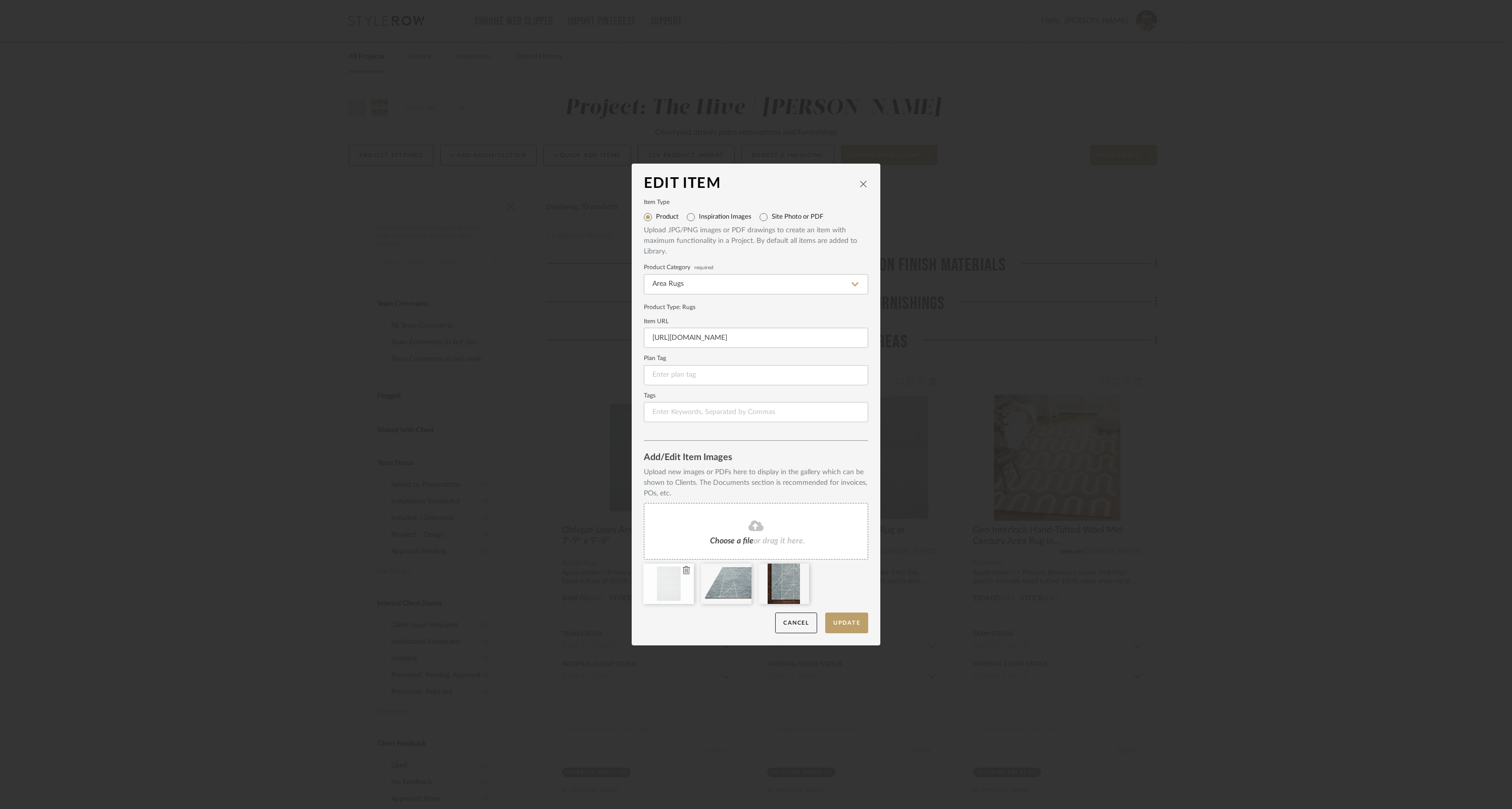
click at [683, 570] on icon at bounding box center [686, 570] width 7 height 8
click at [838, 622] on button "Update" at bounding box center [846, 624] width 43 height 21
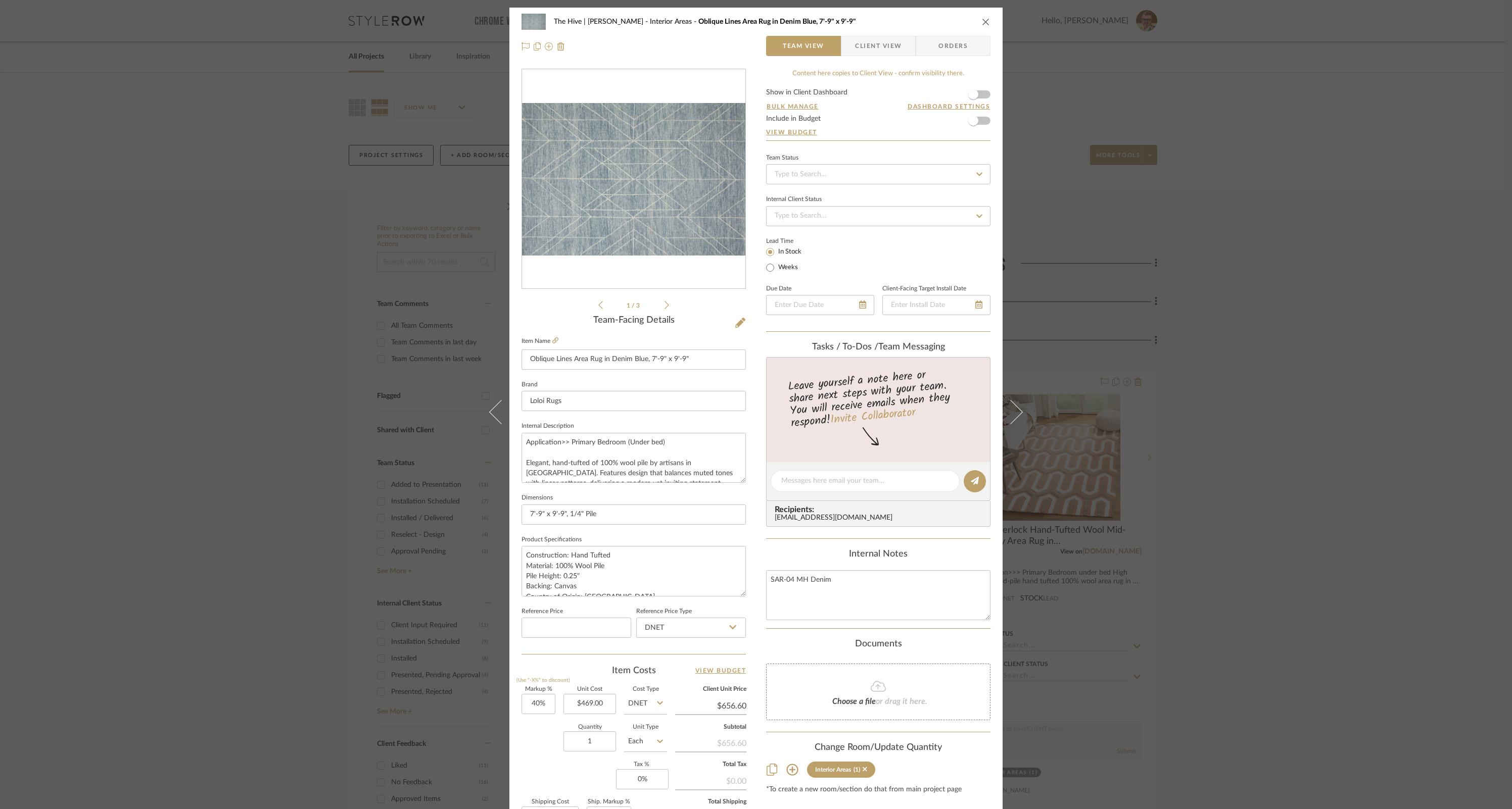
click at [982, 19] on icon "close" at bounding box center [986, 22] width 8 height 8
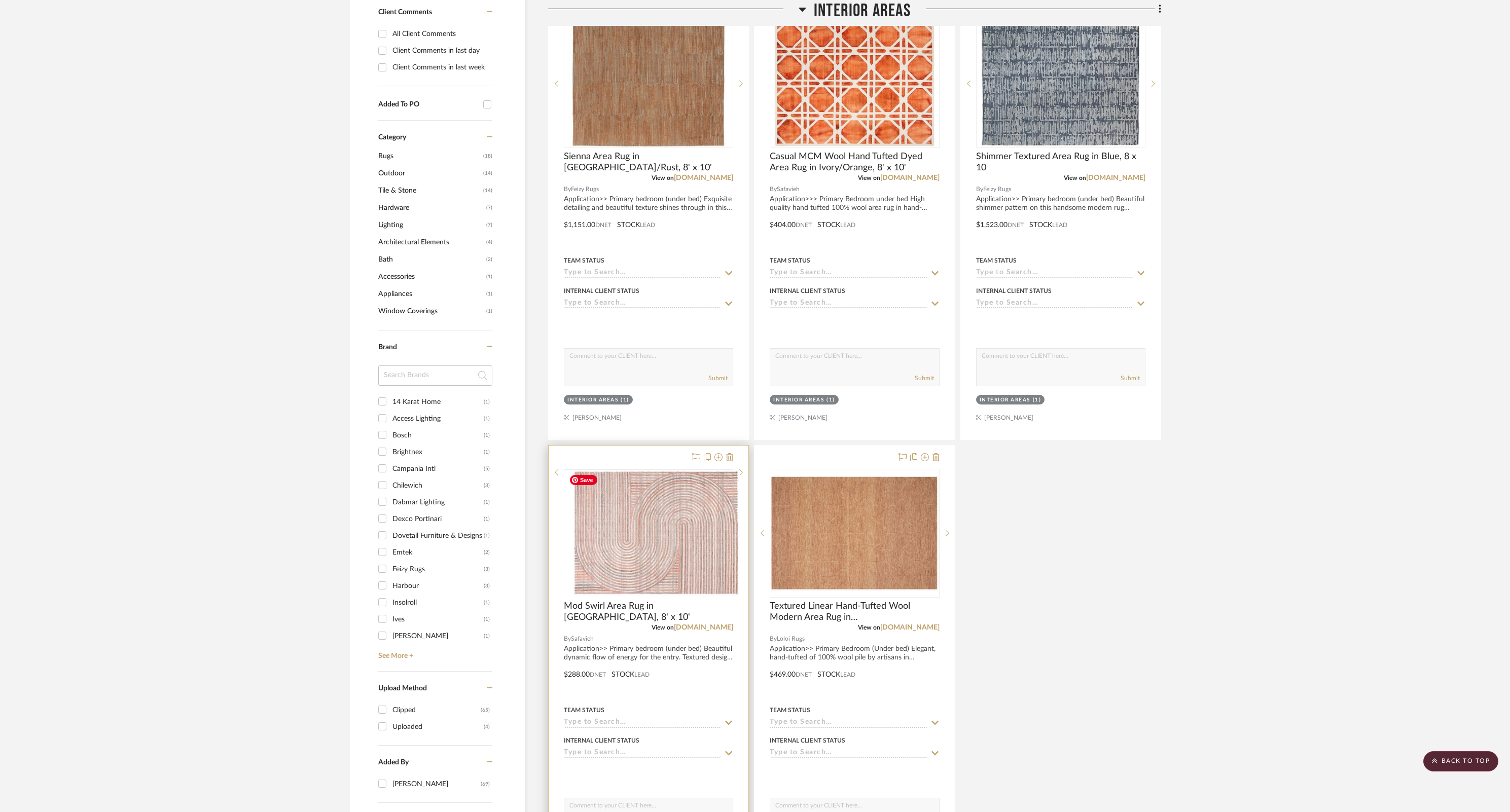
scroll to position [1013, 0]
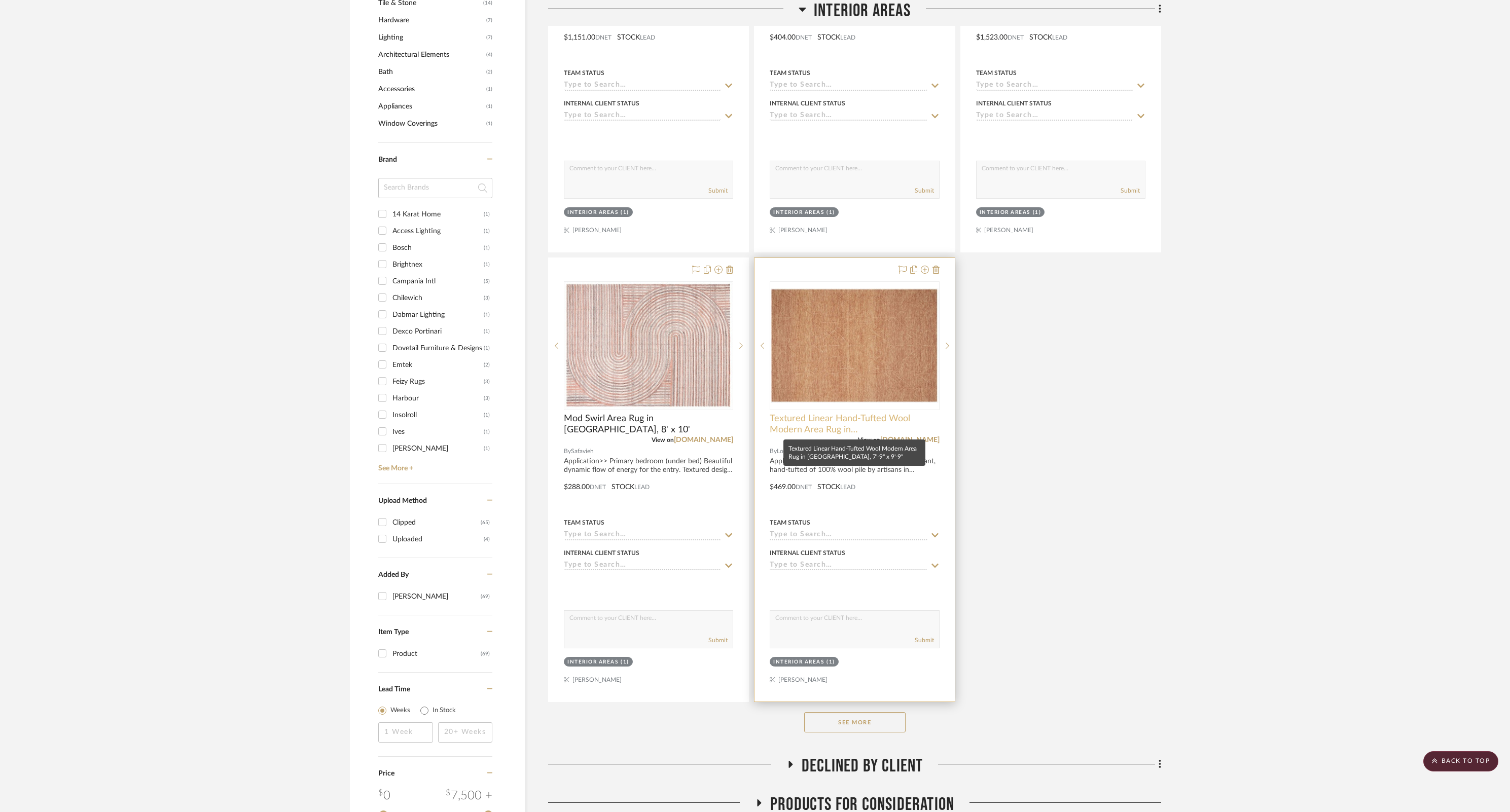
click at [830, 421] on span "Textured Linear Hand-Tufted Wool Modern Area Rug in [GEOGRAPHIC_DATA], 7'-9" x …" at bounding box center [854, 425] width 169 height 23
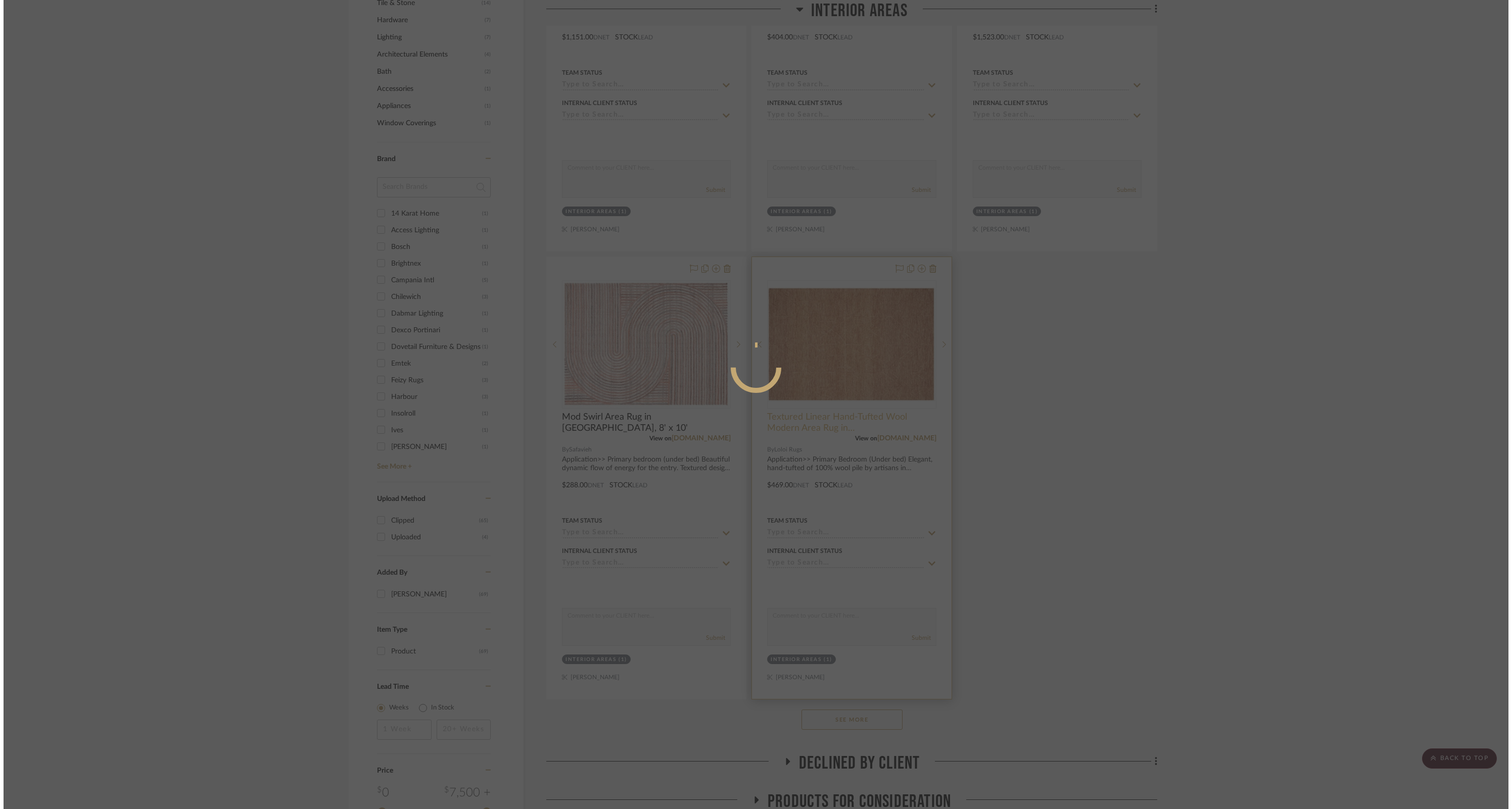
scroll to position [0, 0]
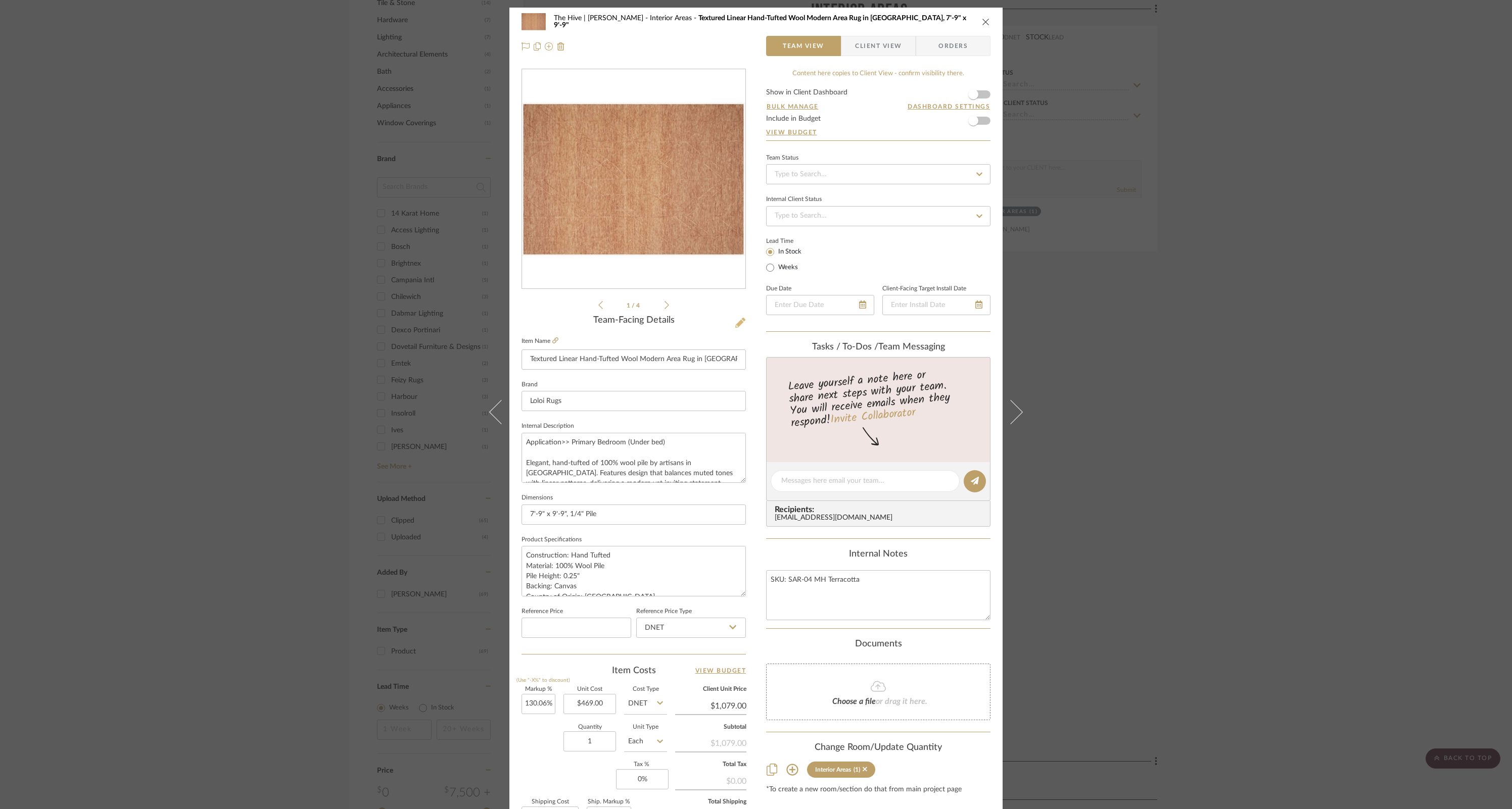
click at [737, 320] on icon at bounding box center [740, 322] width 10 height 10
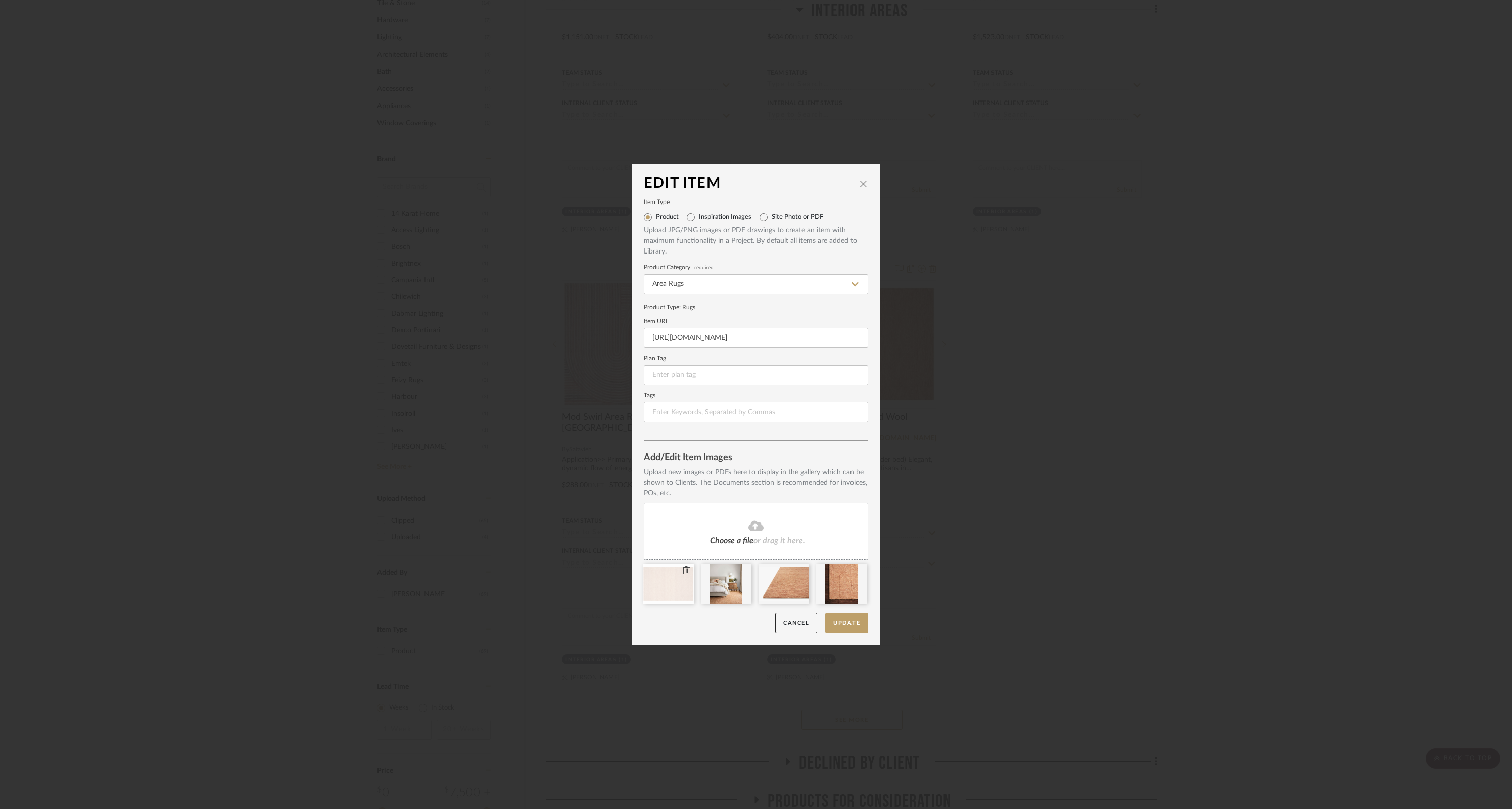
click at [685, 570] on icon at bounding box center [686, 570] width 7 height 8
click at [834, 623] on button "Update" at bounding box center [846, 624] width 43 height 21
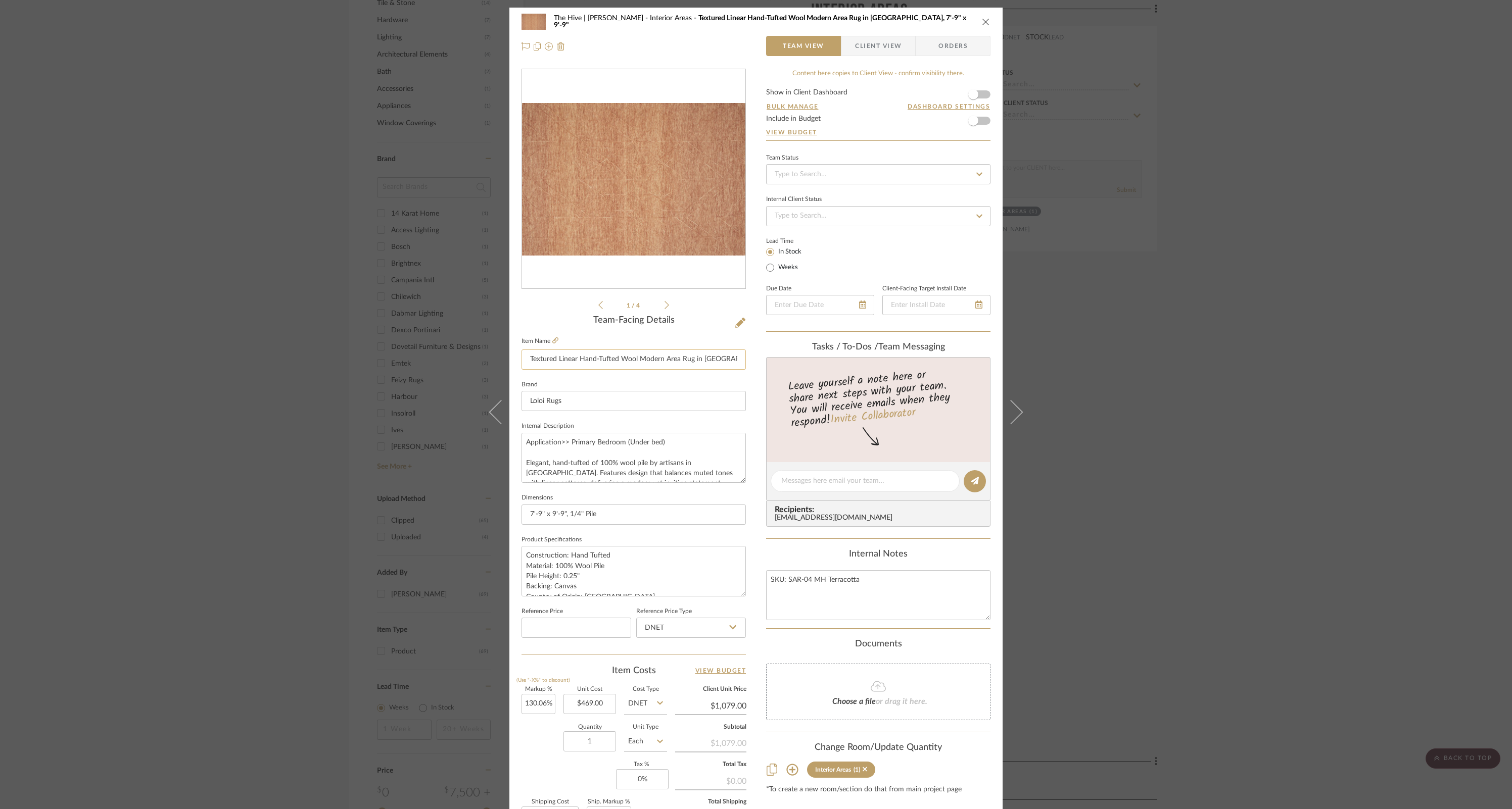
click at [705, 363] on input "Textured Linear Hand-Tufted Wool Modern Area Rug in [GEOGRAPHIC_DATA], 7'-9" x …" at bounding box center [633, 359] width 224 height 20
type input "Textured Linear Hand-Tufted Wool Modern Area Rug in Rust Orange, 7'-9" x 9'-9""
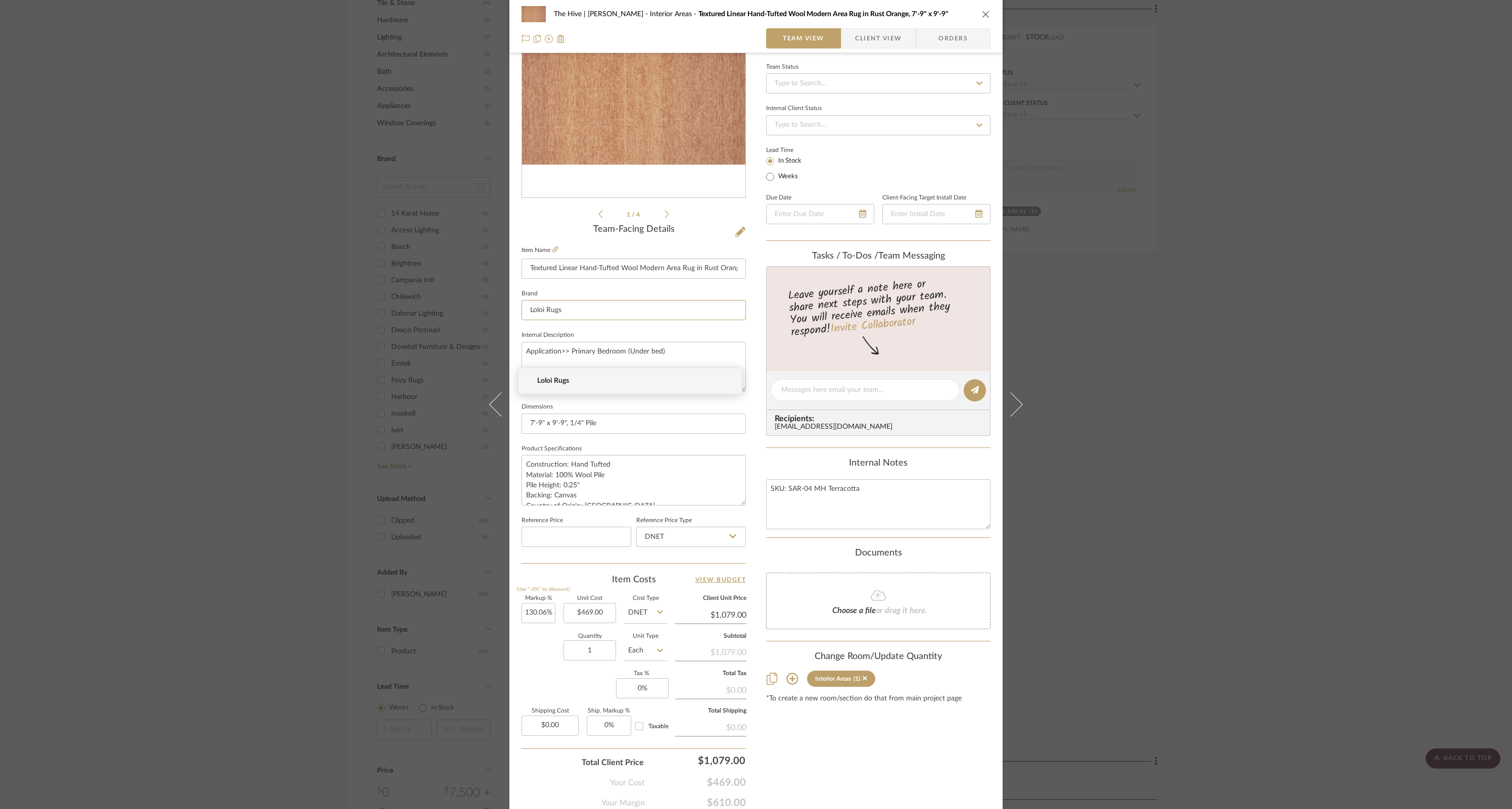
scroll to position [97, 0]
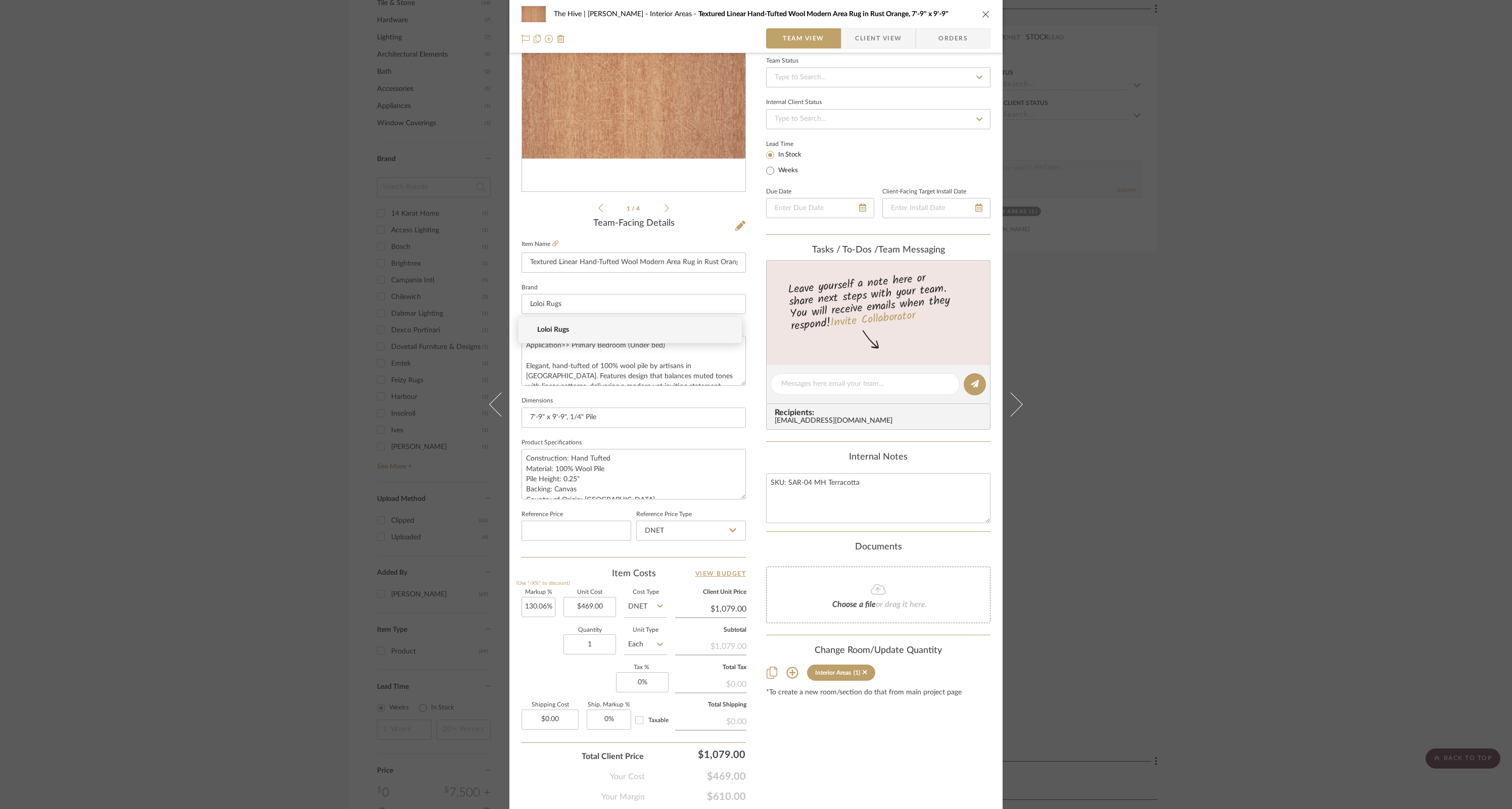
click at [982, 13] on icon "close" at bounding box center [986, 15] width 8 height 8
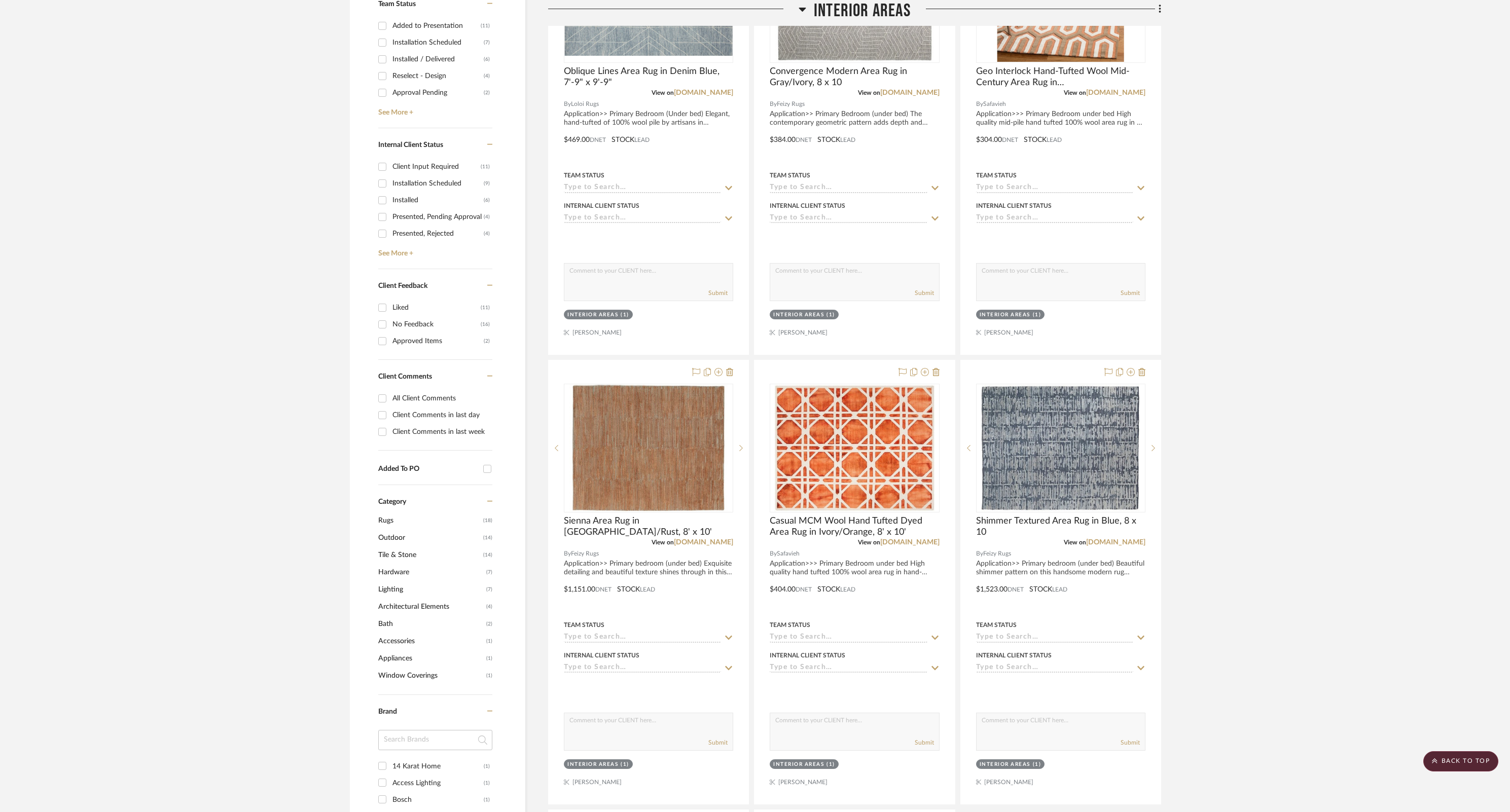
scroll to position [170, 0]
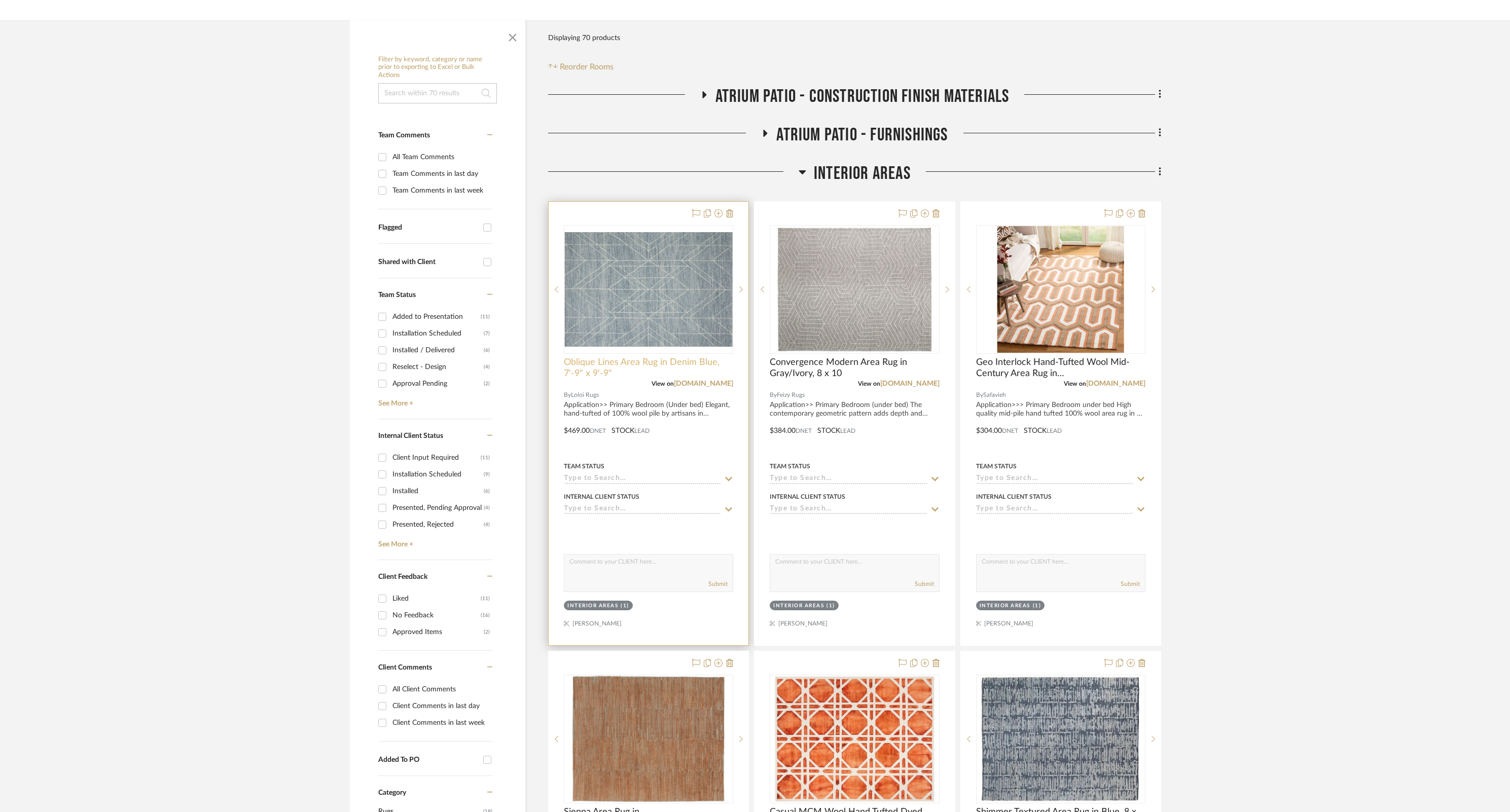
click at [630, 364] on span "Oblique Lines Area Rug in Denim Blue, 7'-9" x 9'-9"" at bounding box center [648, 368] width 169 height 23
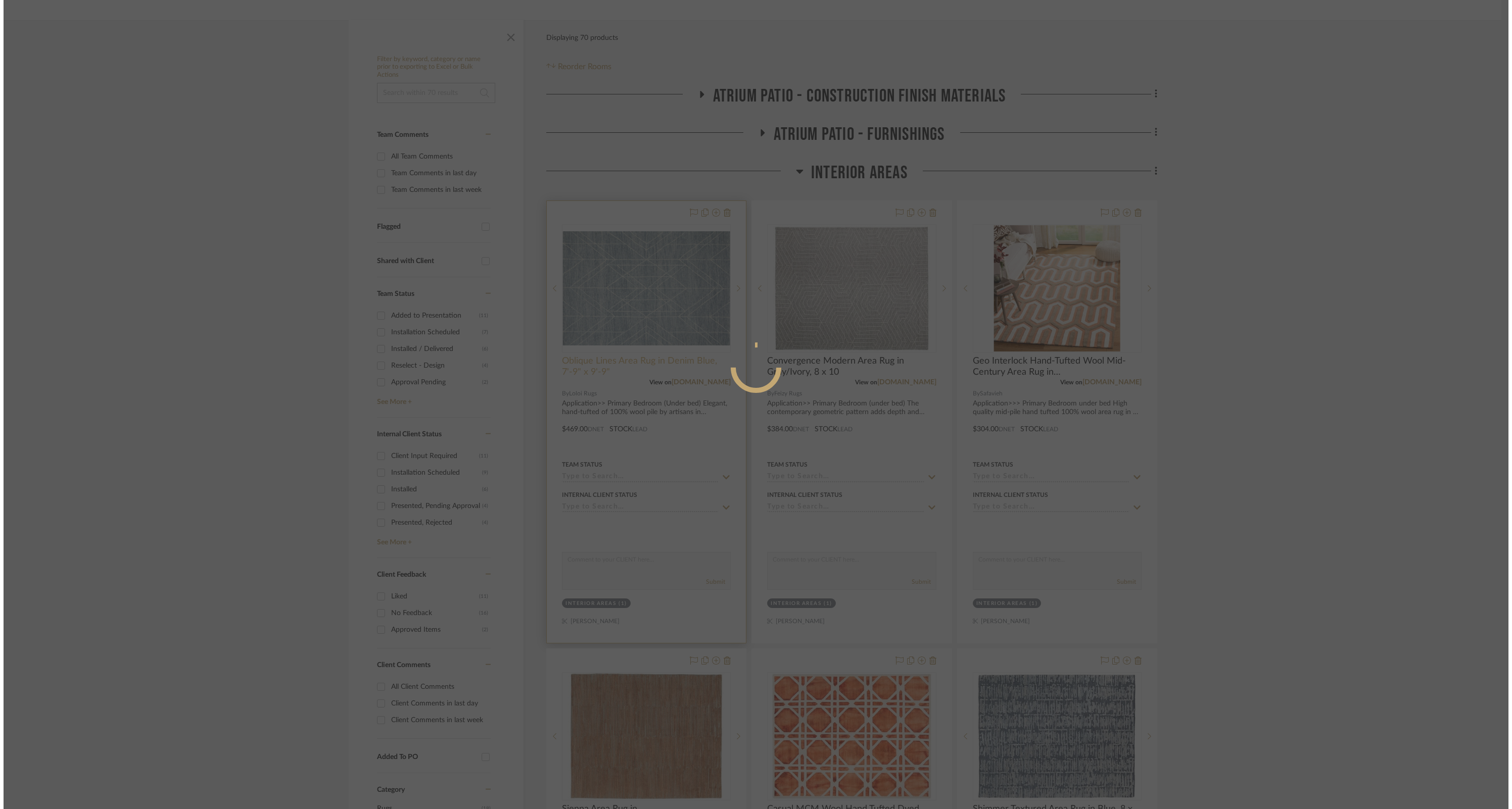
scroll to position [0, 0]
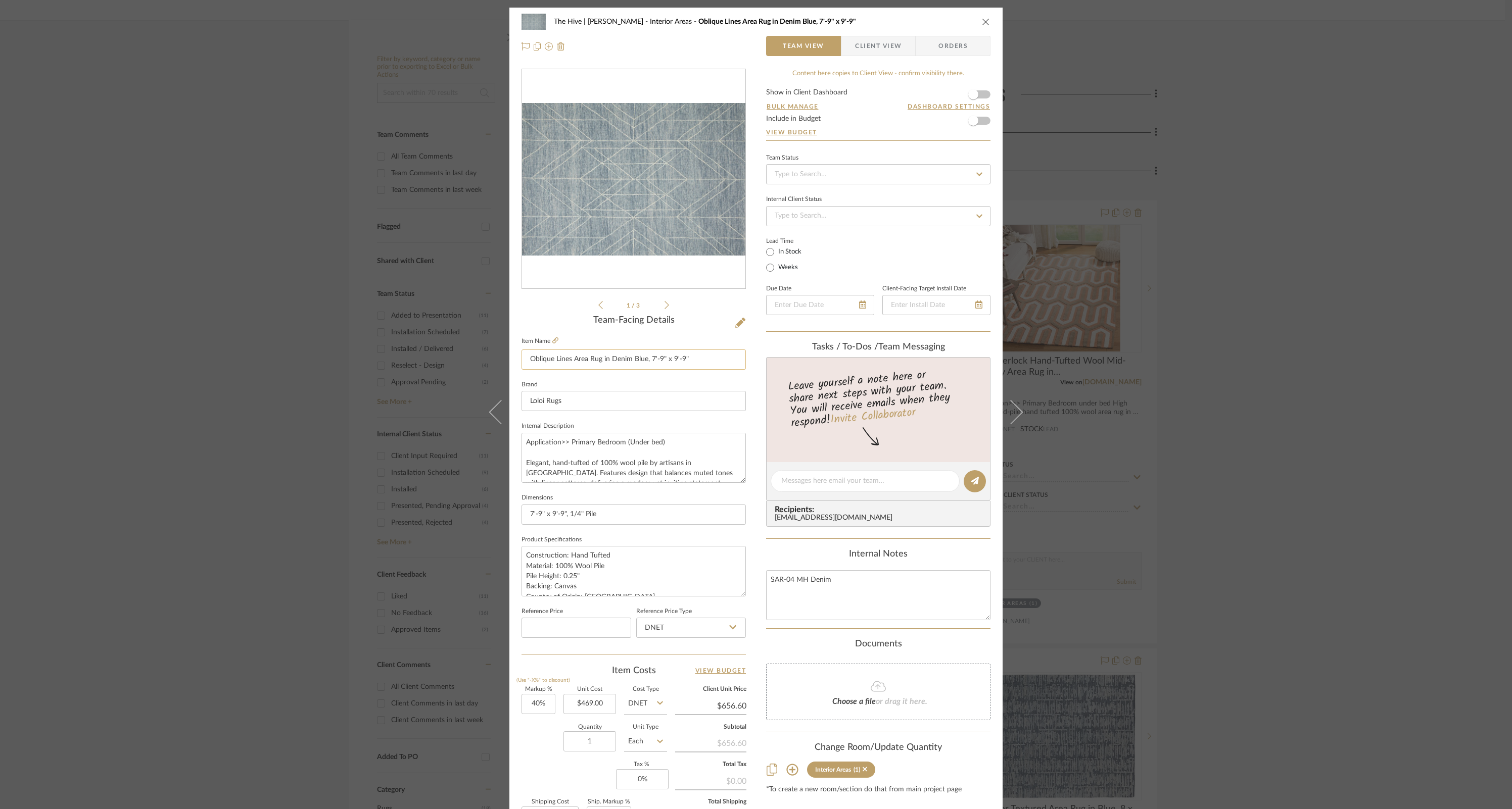
drag, startPoint x: 525, startPoint y: 364, endPoint x: 567, endPoint y: 367, distance: 42.1
click at [567, 367] on input "Oblique Lines Area Rug in Denim Blue, 7'-9" x 9'-9"" at bounding box center [633, 359] width 224 height 20
drag, startPoint x: 572, startPoint y: 362, endPoint x: 518, endPoint y: 359, distance: 54.1
click at [521, 359] on input "Oblique Lines Area Rug in Denim Blue, 7'-9" x 9'-9"" at bounding box center [633, 359] width 224 height 20
type input "40"
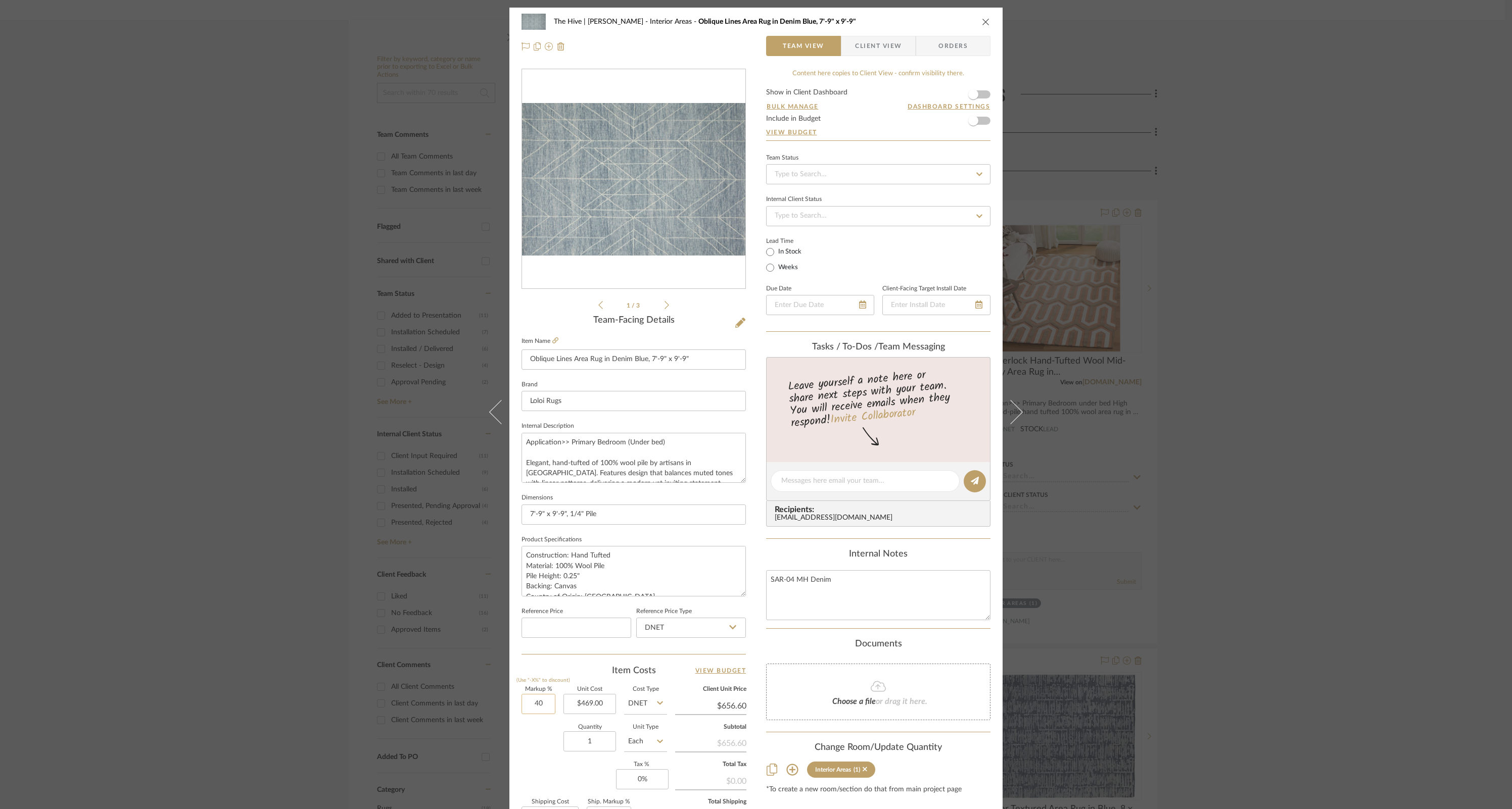
click at [530, 708] on input "40" at bounding box center [538, 703] width 34 height 20
type input "130%"
type input "469.00"
type input "$1,078.70"
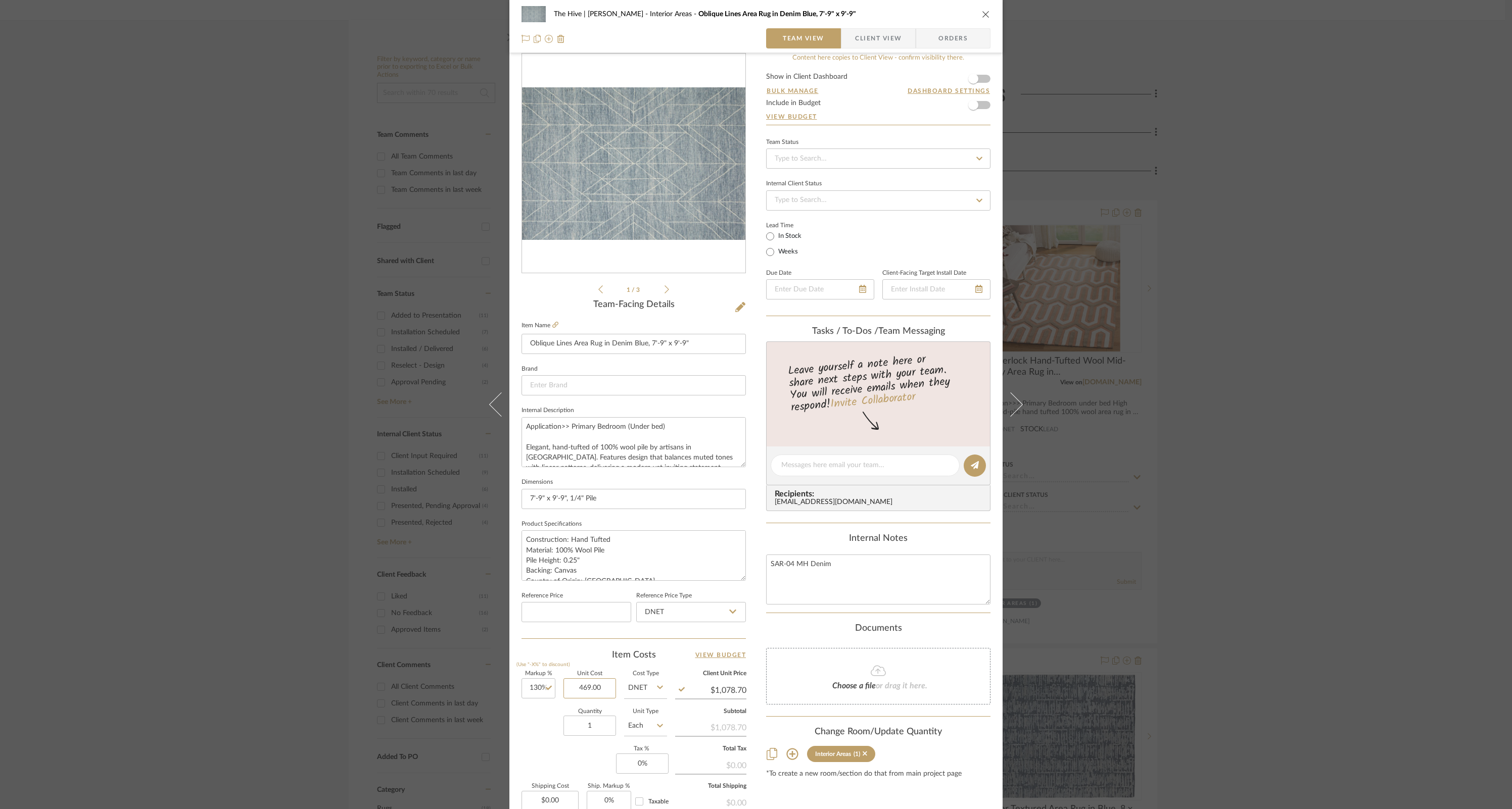
scroll to position [131, 0]
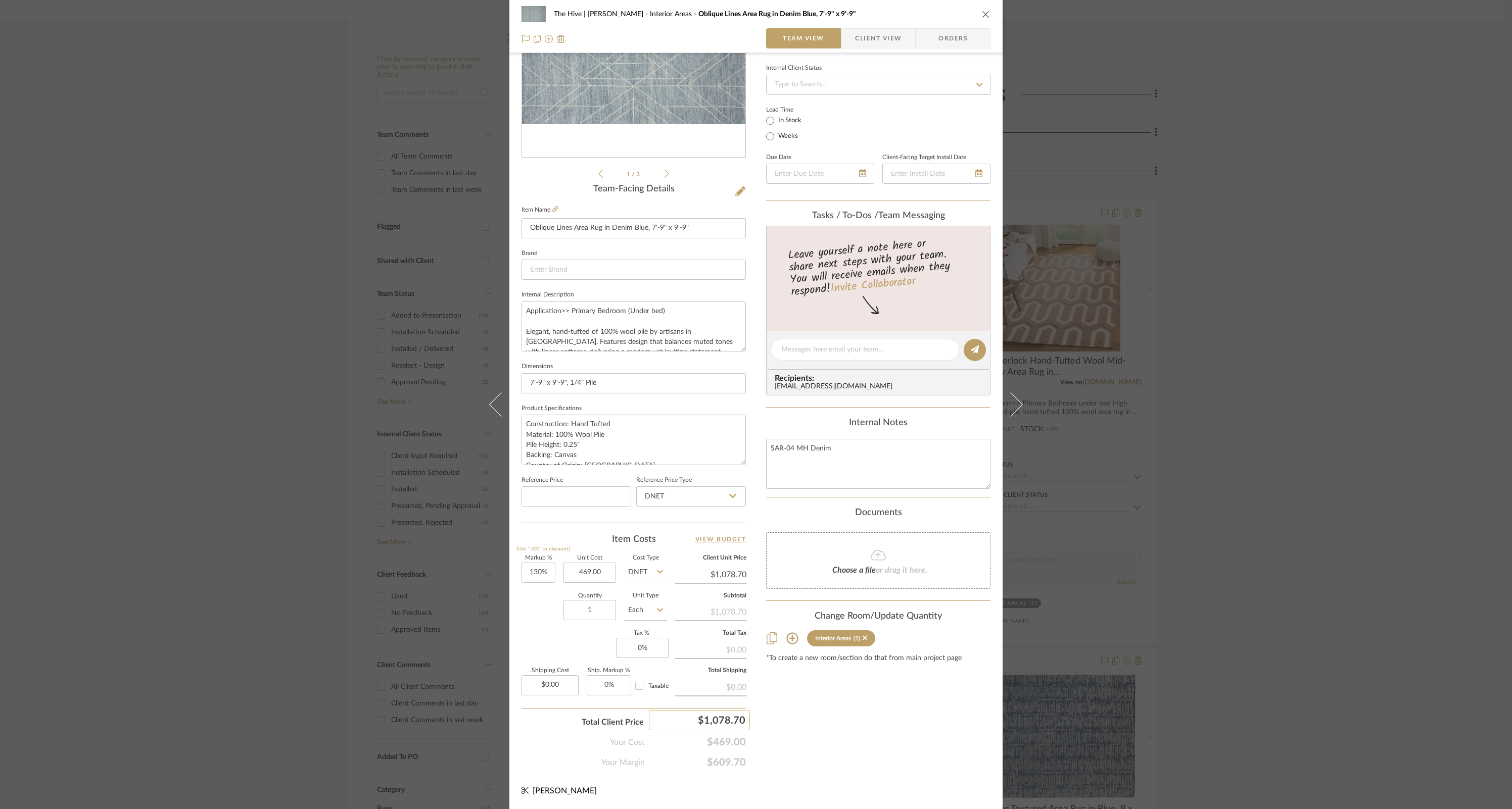
type input "$469.00"
type input "1079"
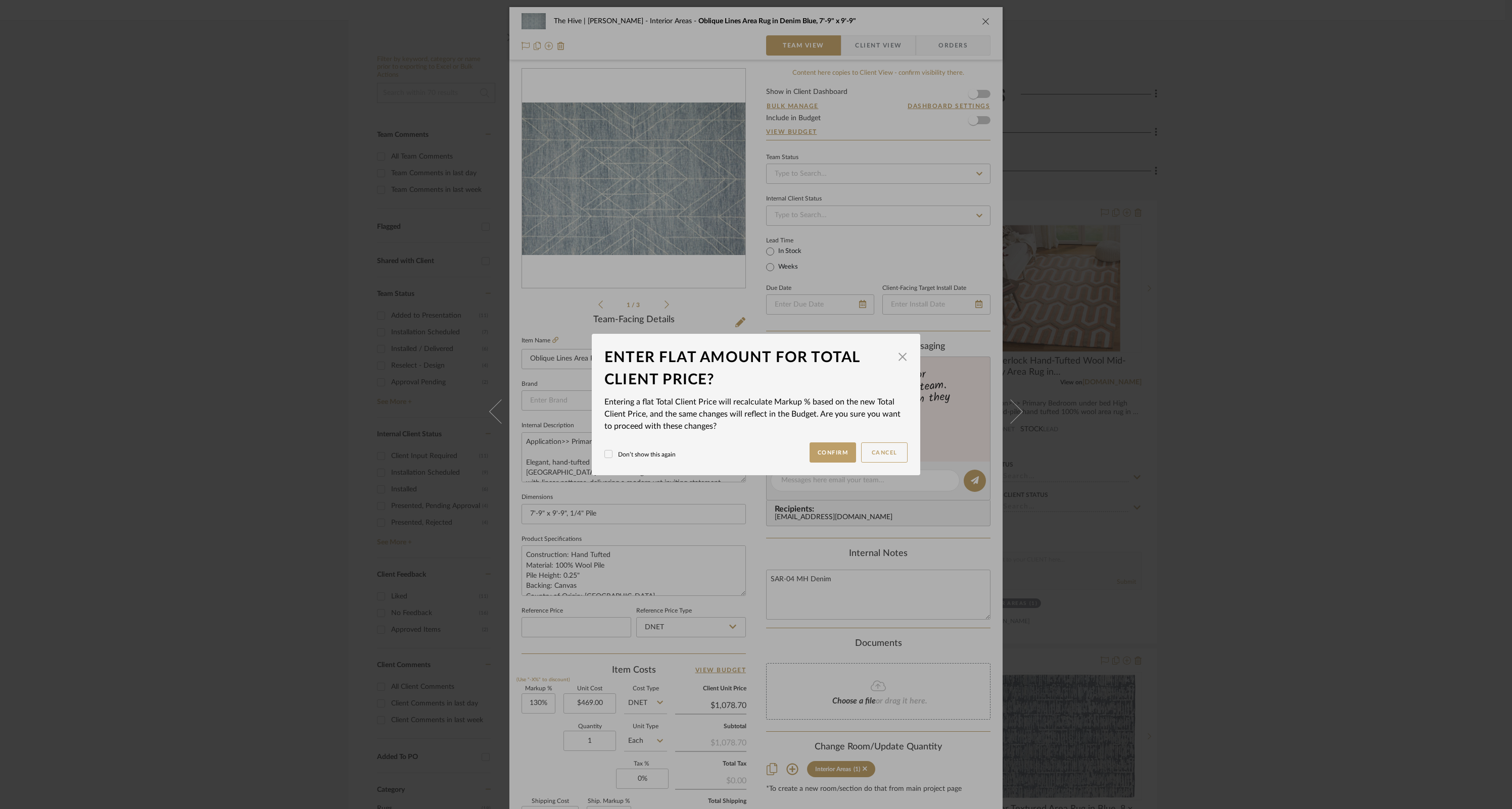
scroll to position [0, 0]
click at [829, 447] on button "Confirm" at bounding box center [833, 452] width 47 height 20
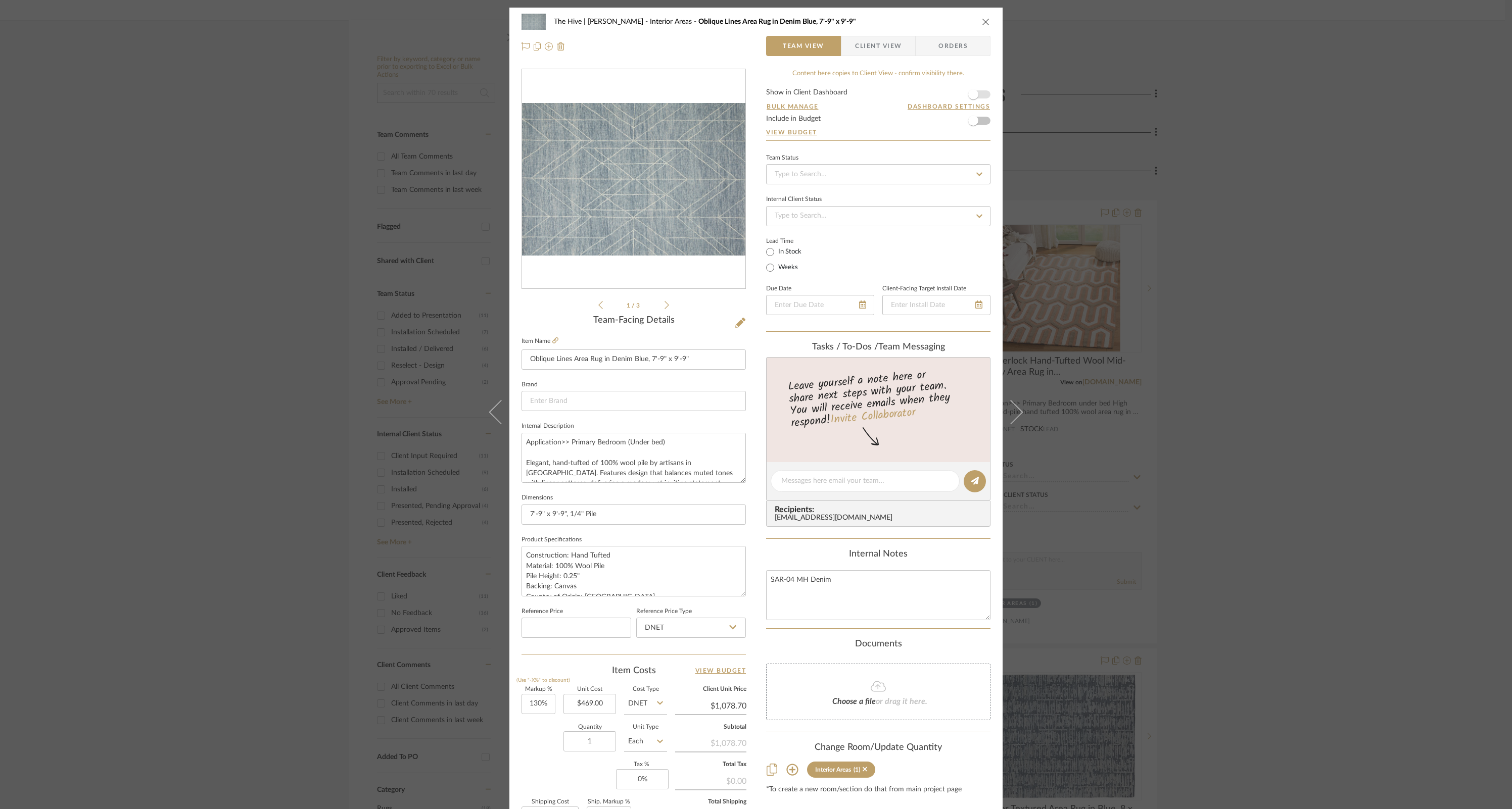
type input "130.06%"
type input "$1,079.00"
click at [984, 22] on icon "close" at bounding box center [986, 22] width 8 height 8
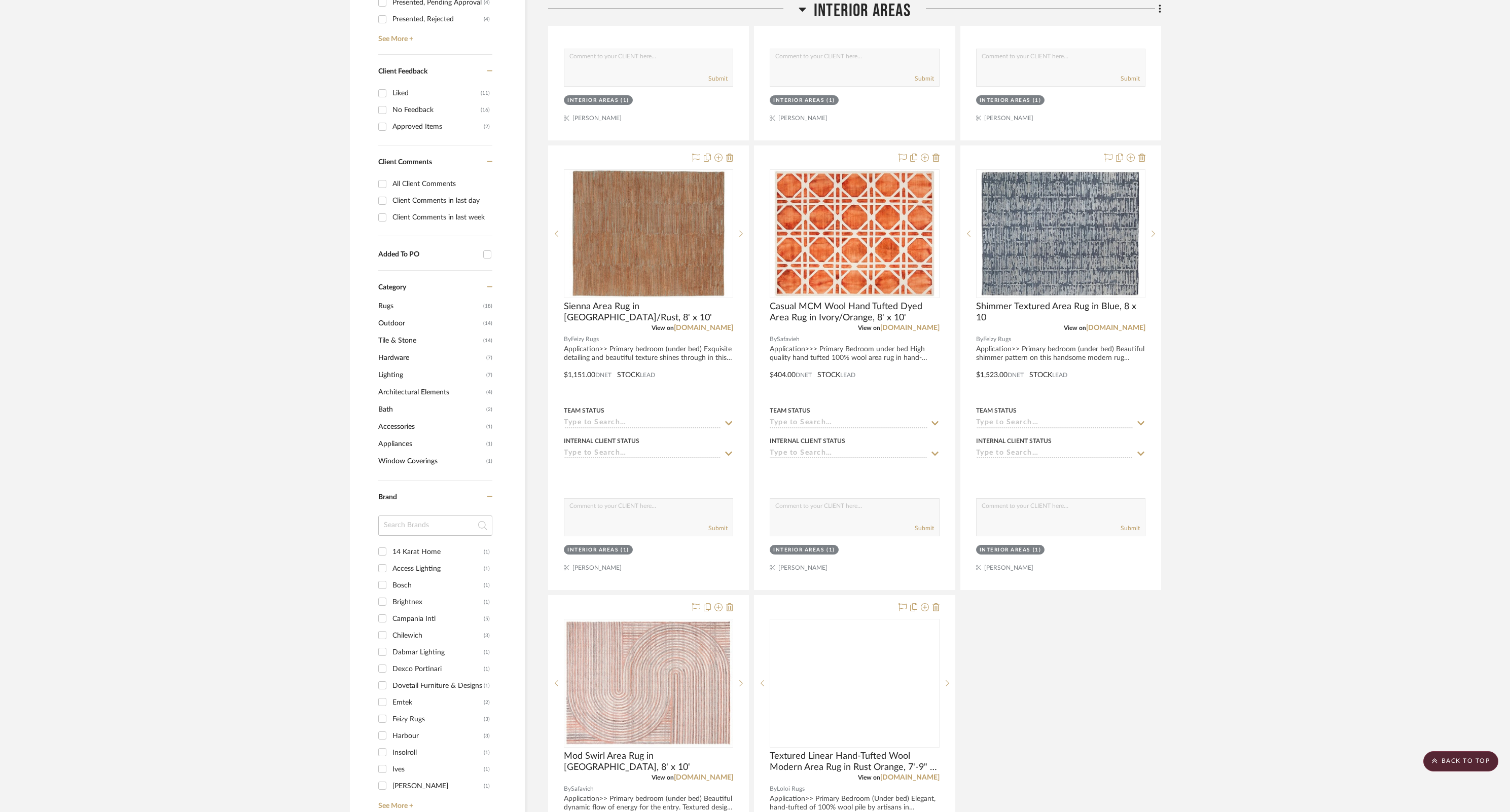
scroll to position [876, 0]
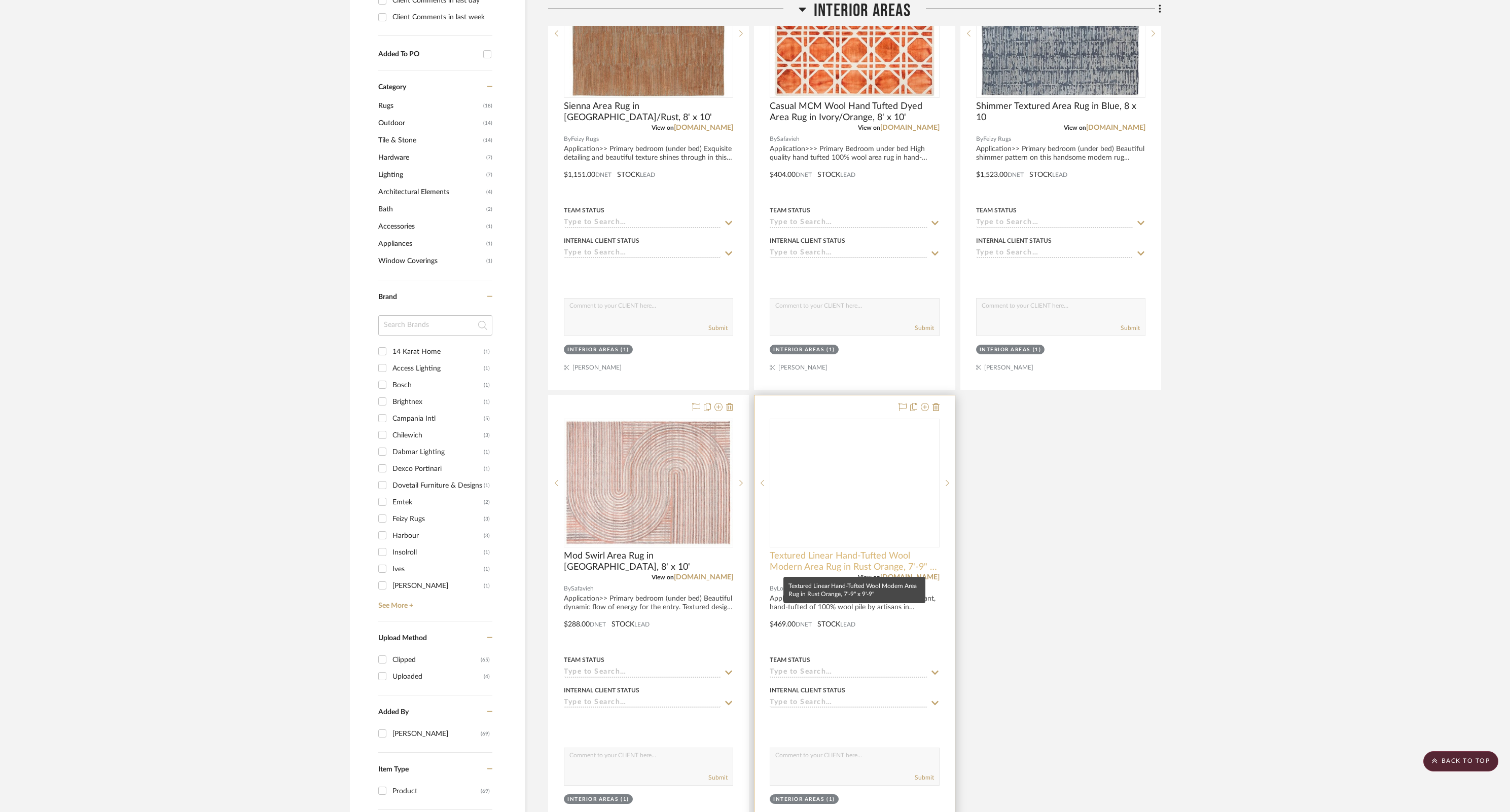
click at [831, 556] on span "Textured Linear Hand-Tufted Wool Modern Area Rug in Rust Orange, 7'-9" x 9'-9"" at bounding box center [854, 562] width 169 height 23
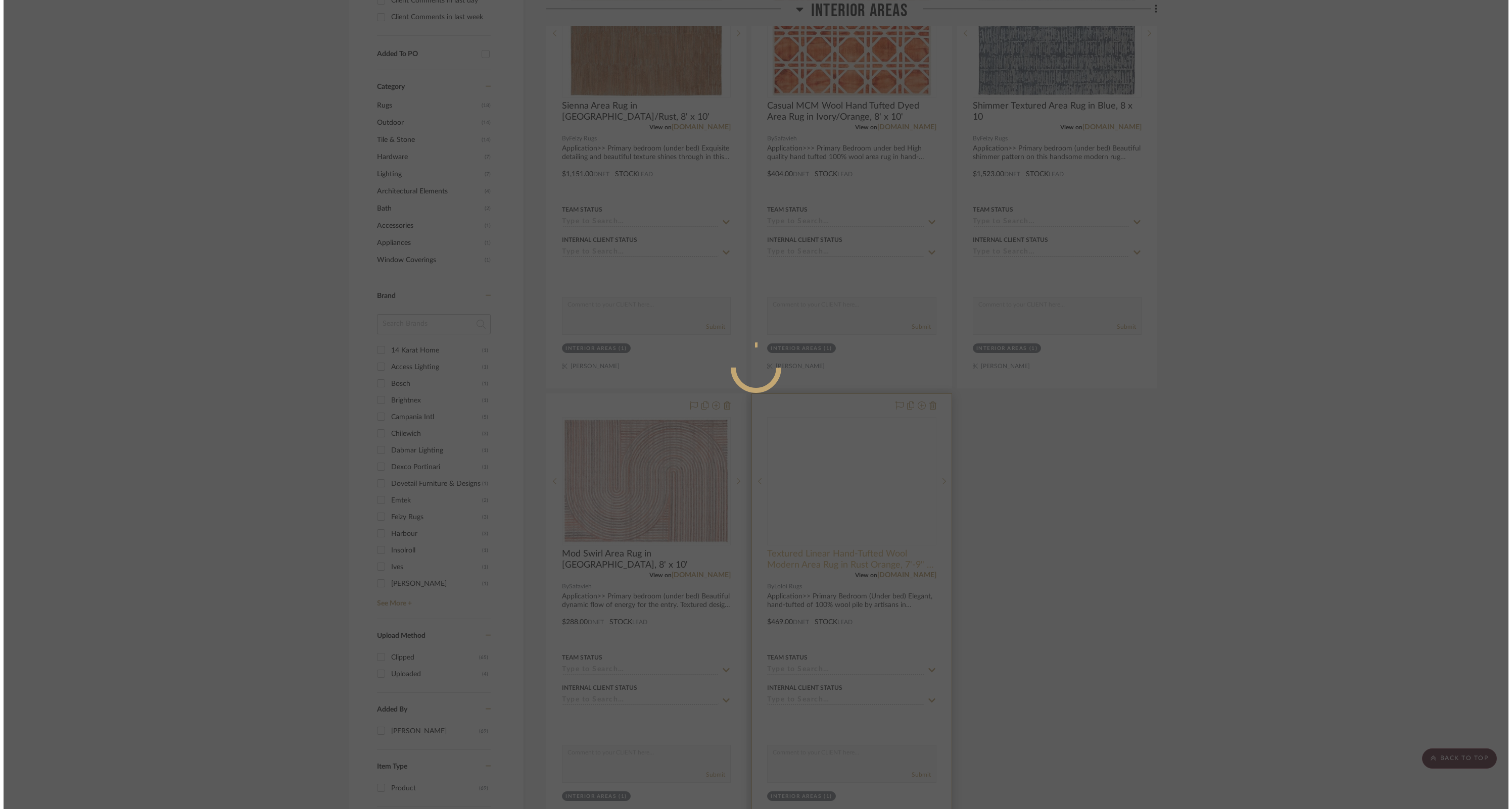
scroll to position [0, 0]
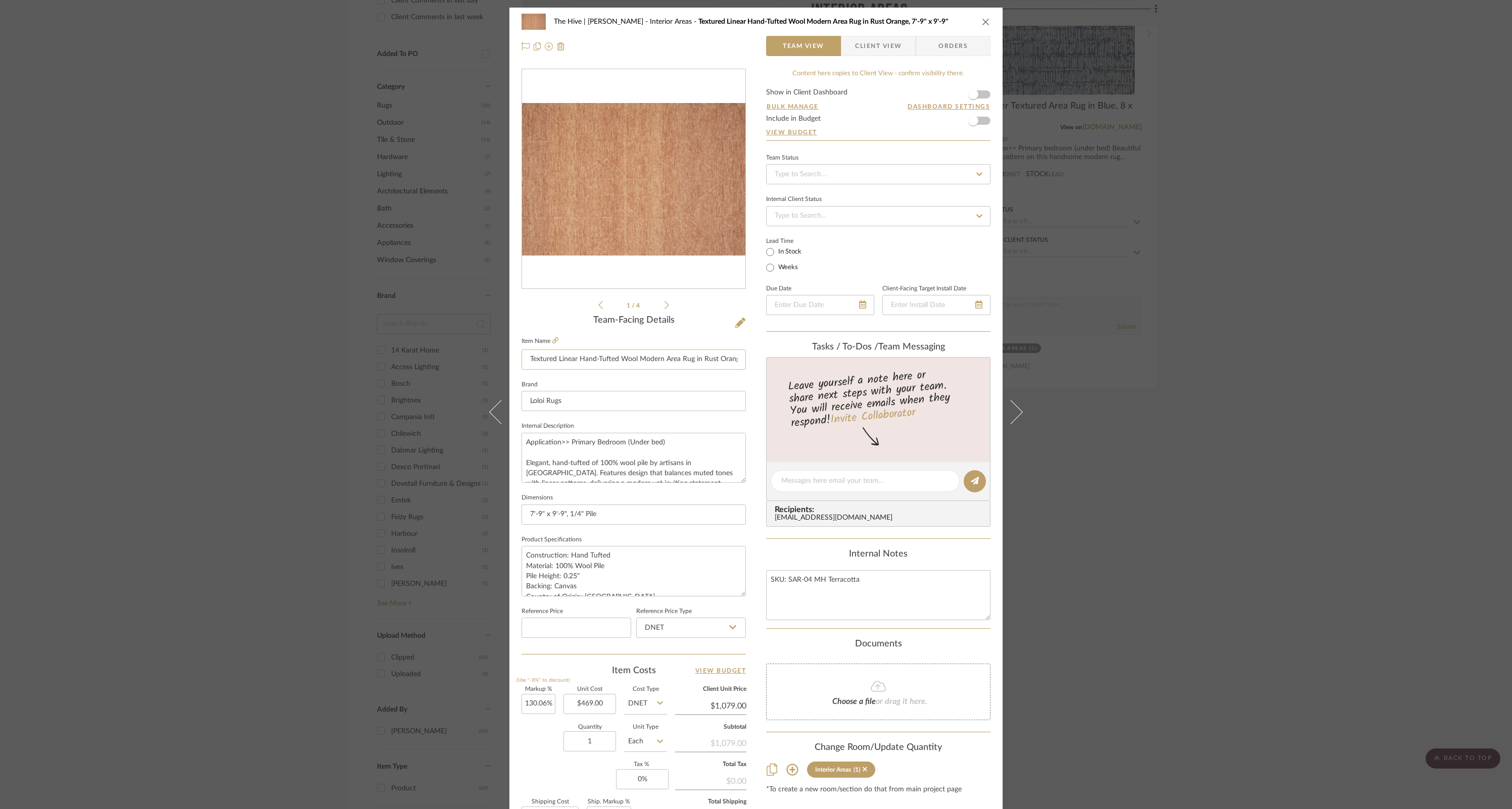
drag, startPoint x: 556, startPoint y: 363, endPoint x: 566, endPoint y: 365, distance: 10.2
click at [566, 365] on input "Textured Linear Hand-Tufted Wool Modern Area Rug in Rust Orange, 7'-9" x 9'-9"" at bounding box center [633, 359] width 224 height 20
click at [563, 363] on input "Textured Linear Hand-Tufted Wool Modern Area Rug in Rust Orange, 7'-9" x 9'-9"" at bounding box center [633, 359] width 224 height 20
paste input "Oblique Lines"
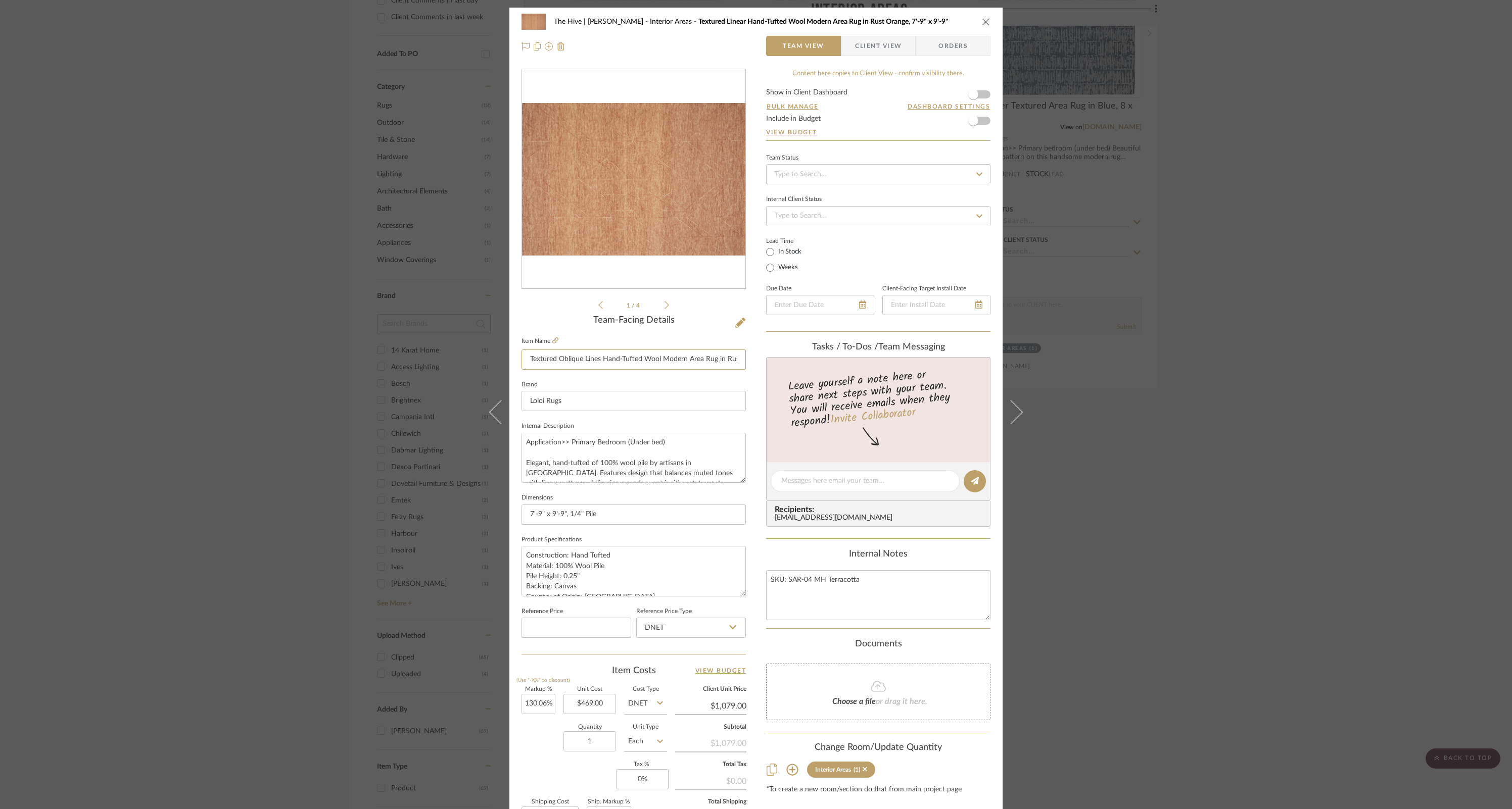
type input "Textured Oblique Lines Hand-Tufted Wool Modern Area Rug in Rust Orange, 7'-9" x…"
click at [986, 22] on icon "close" at bounding box center [986, 22] width 8 height 8
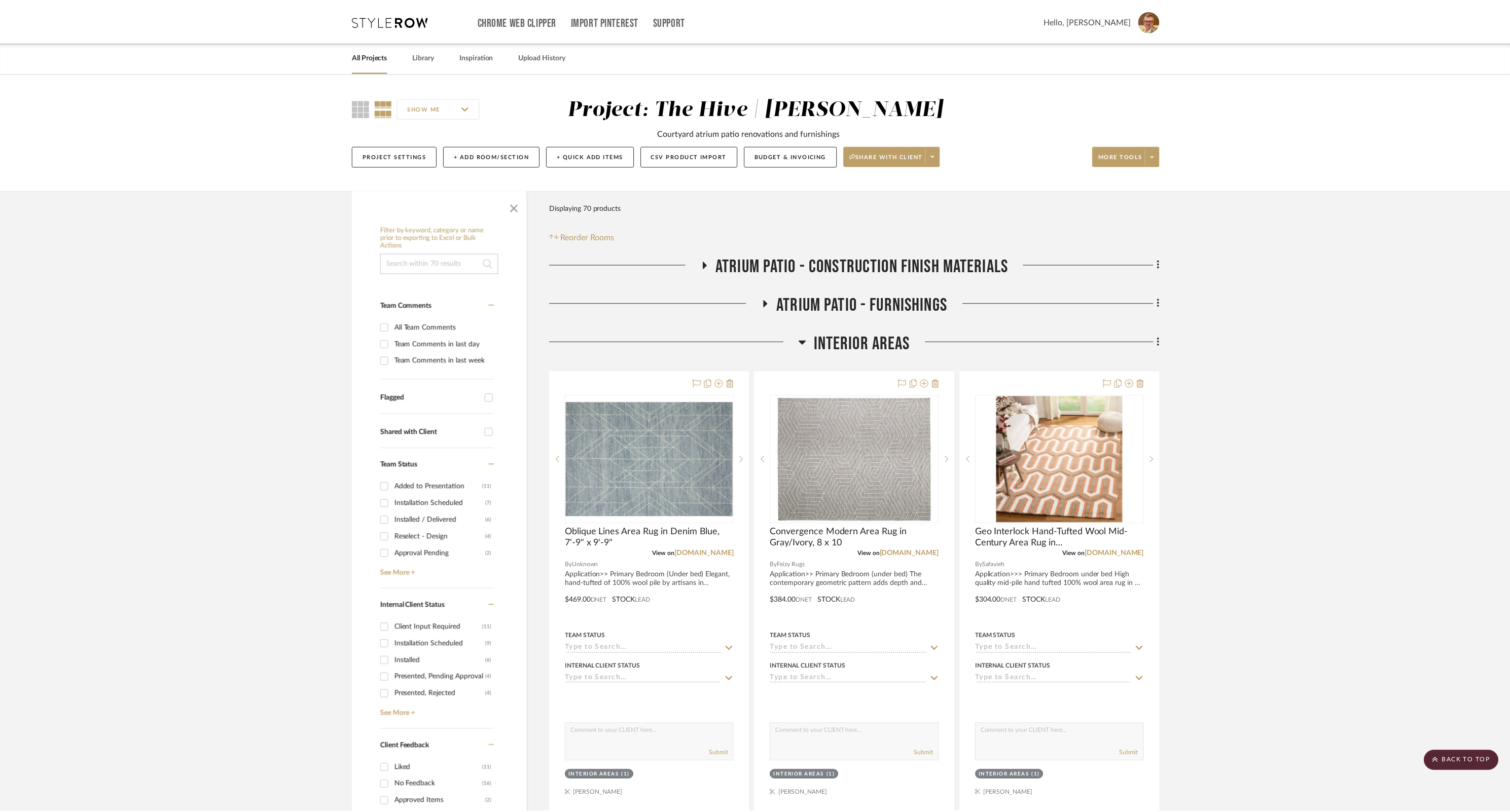
scroll to position [876, 0]
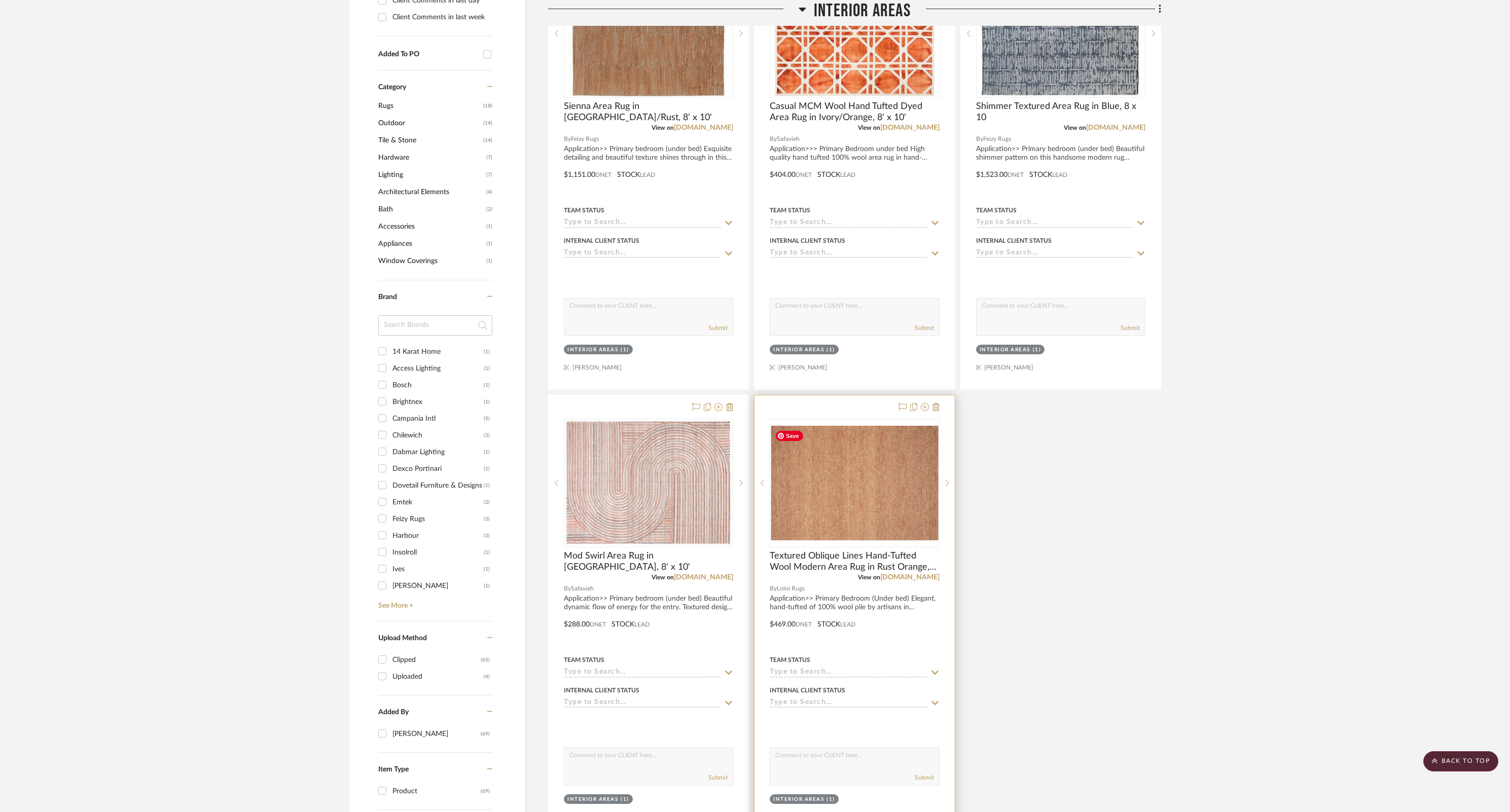
click at [853, 485] on img "0" at bounding box center [854, 484] width 167 height 115
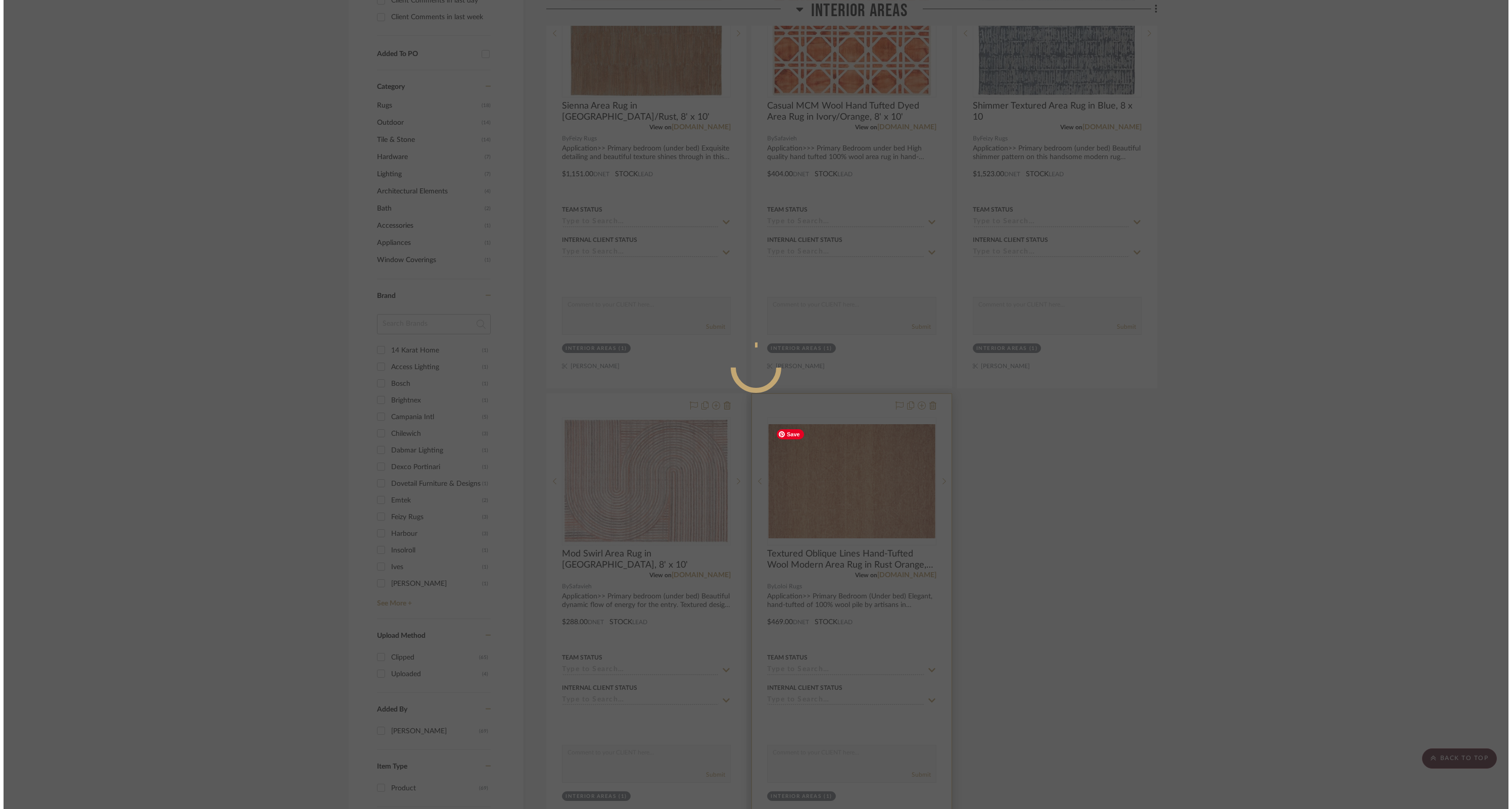
scroll to position [0, 0]
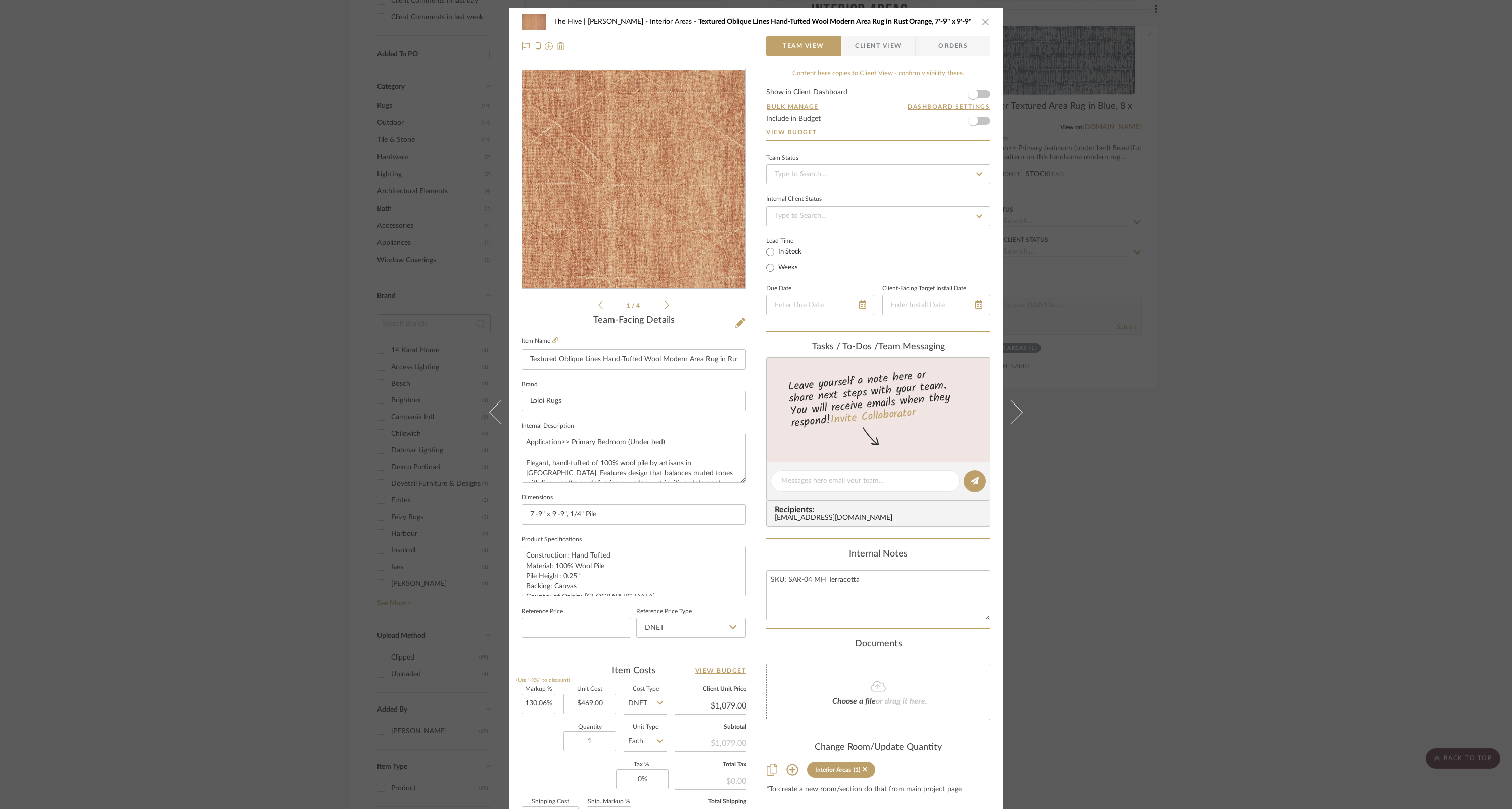
click at [629, 178] on img "0" at bounding box center [633, 179] width 223 height 152
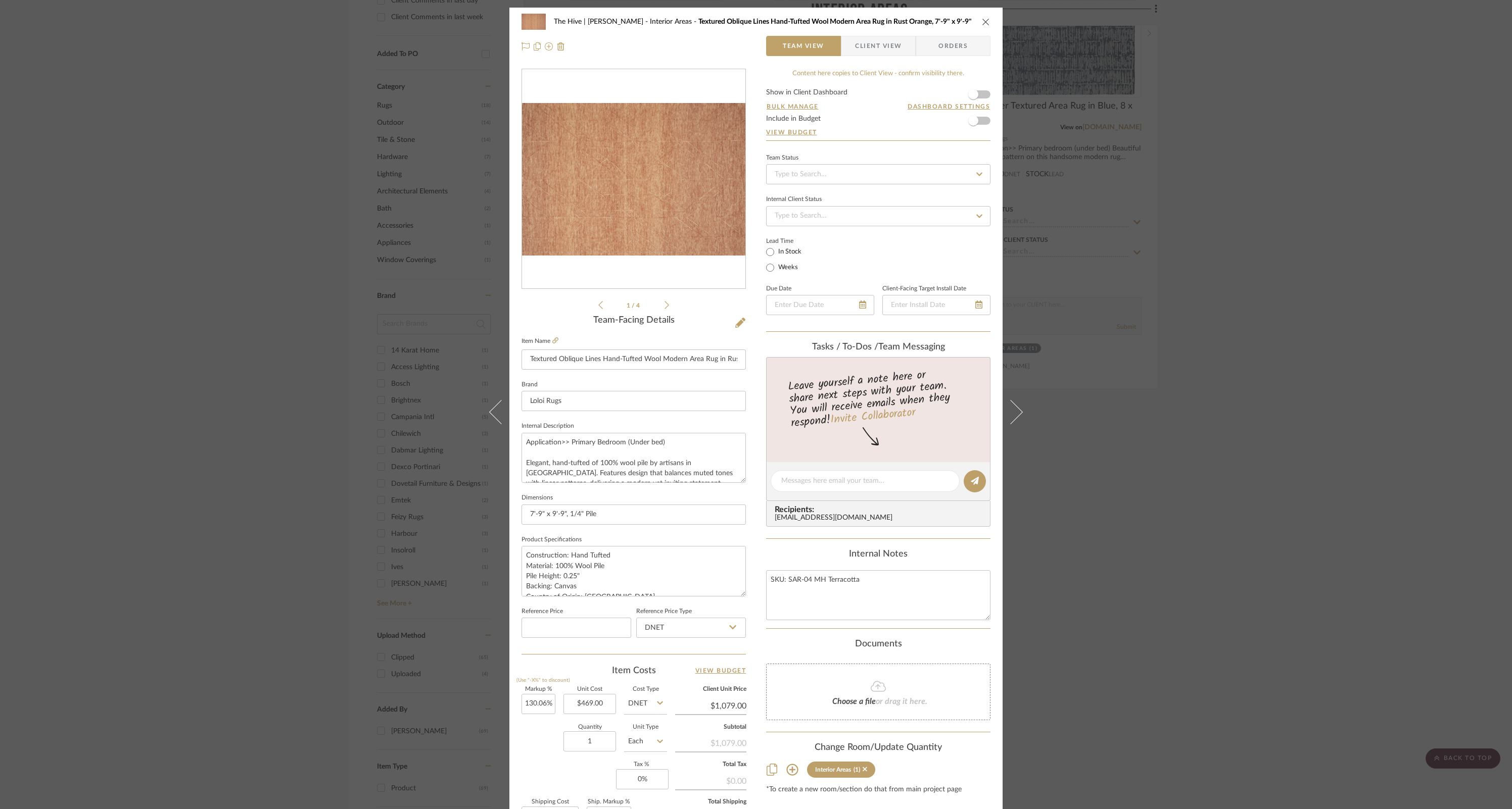
click at [984, 21] on icon "close" at bounding box center [986, 22] width 8 height 8
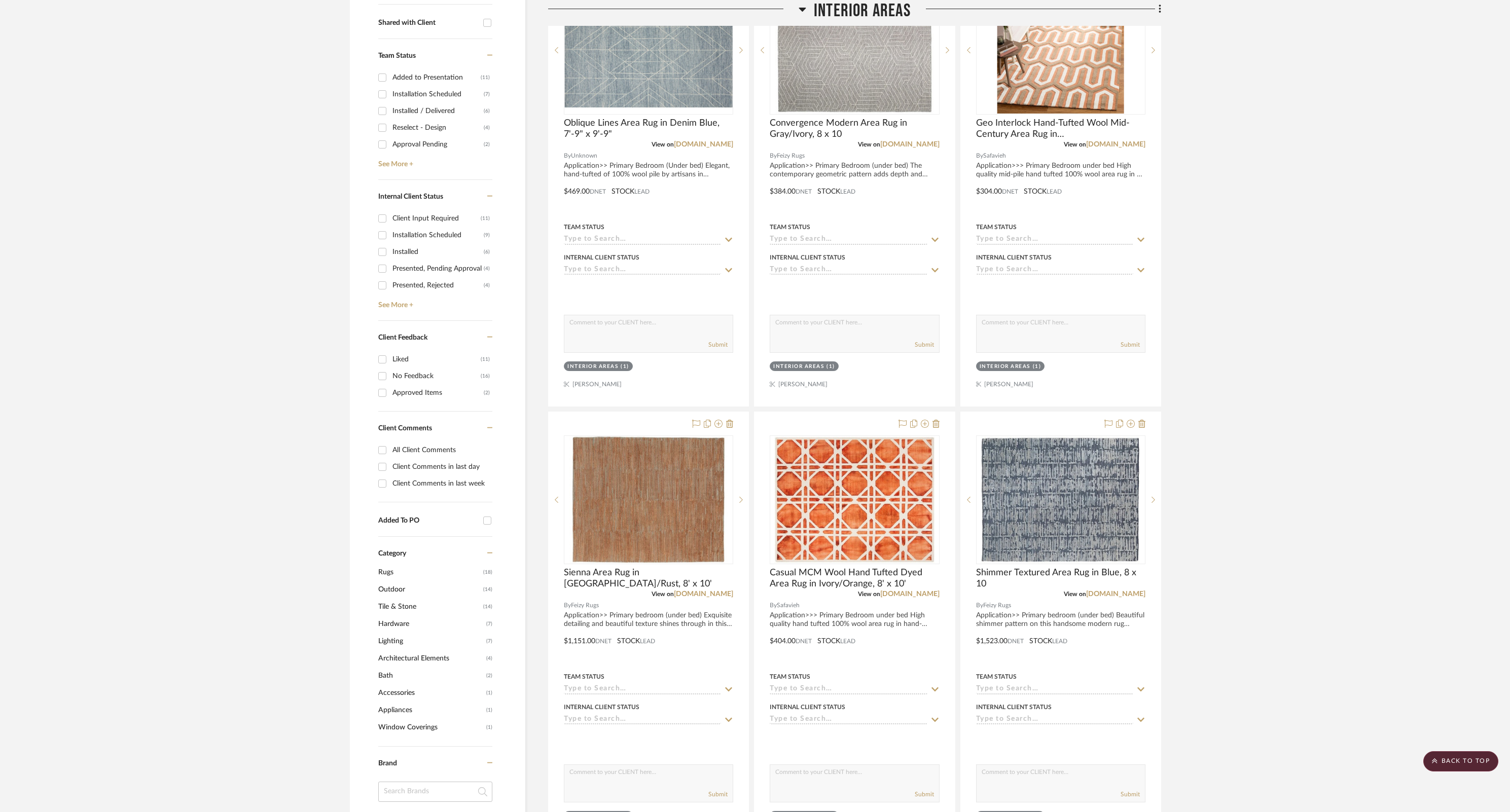
scroll to position [108, 0]
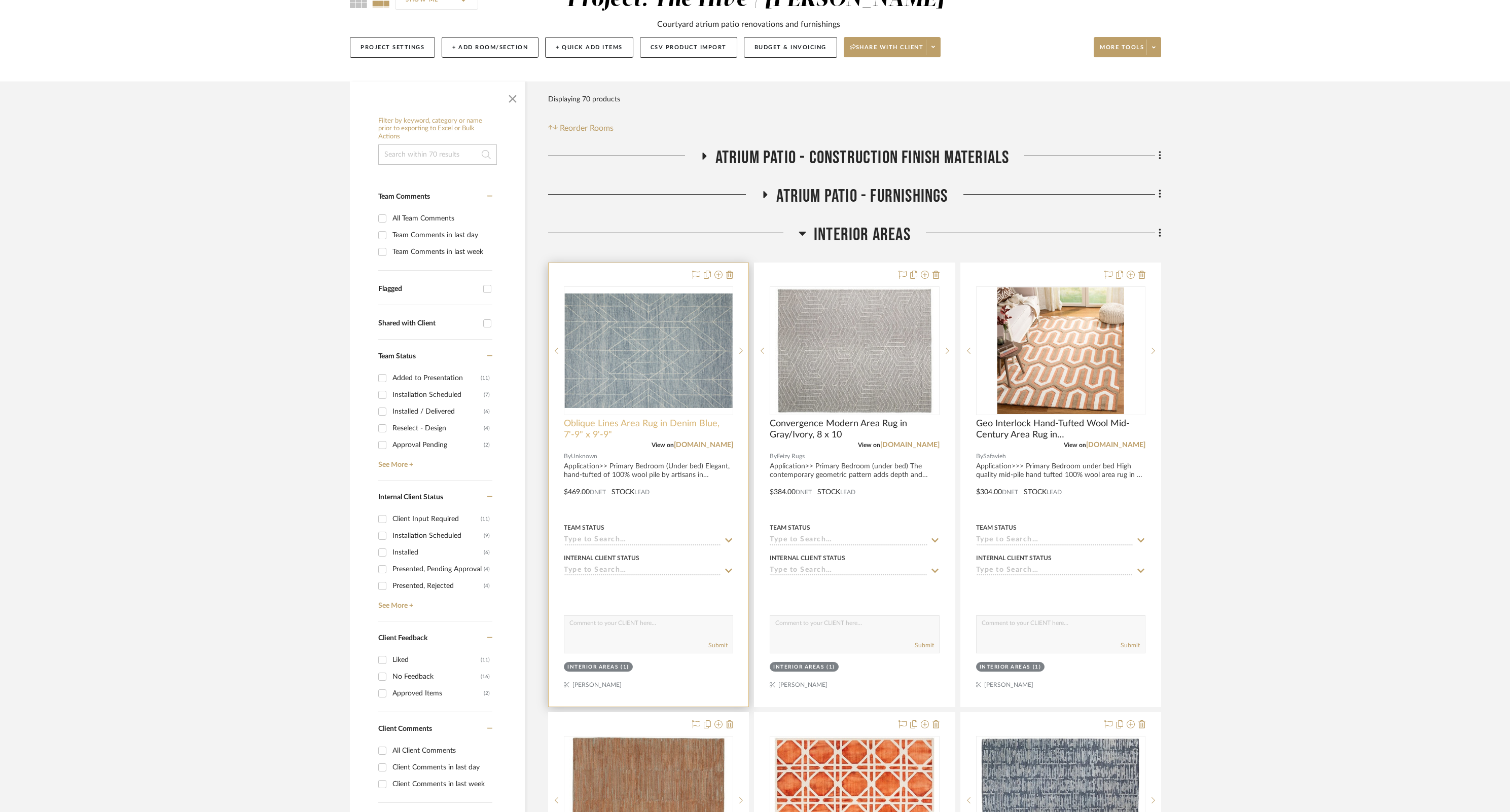
click at [624, 425] on span "Oblique Lines Area Rug in Denim Blue, 7'-9" x 9'-9"" at bounding box center [648, 429] width 169 height 23
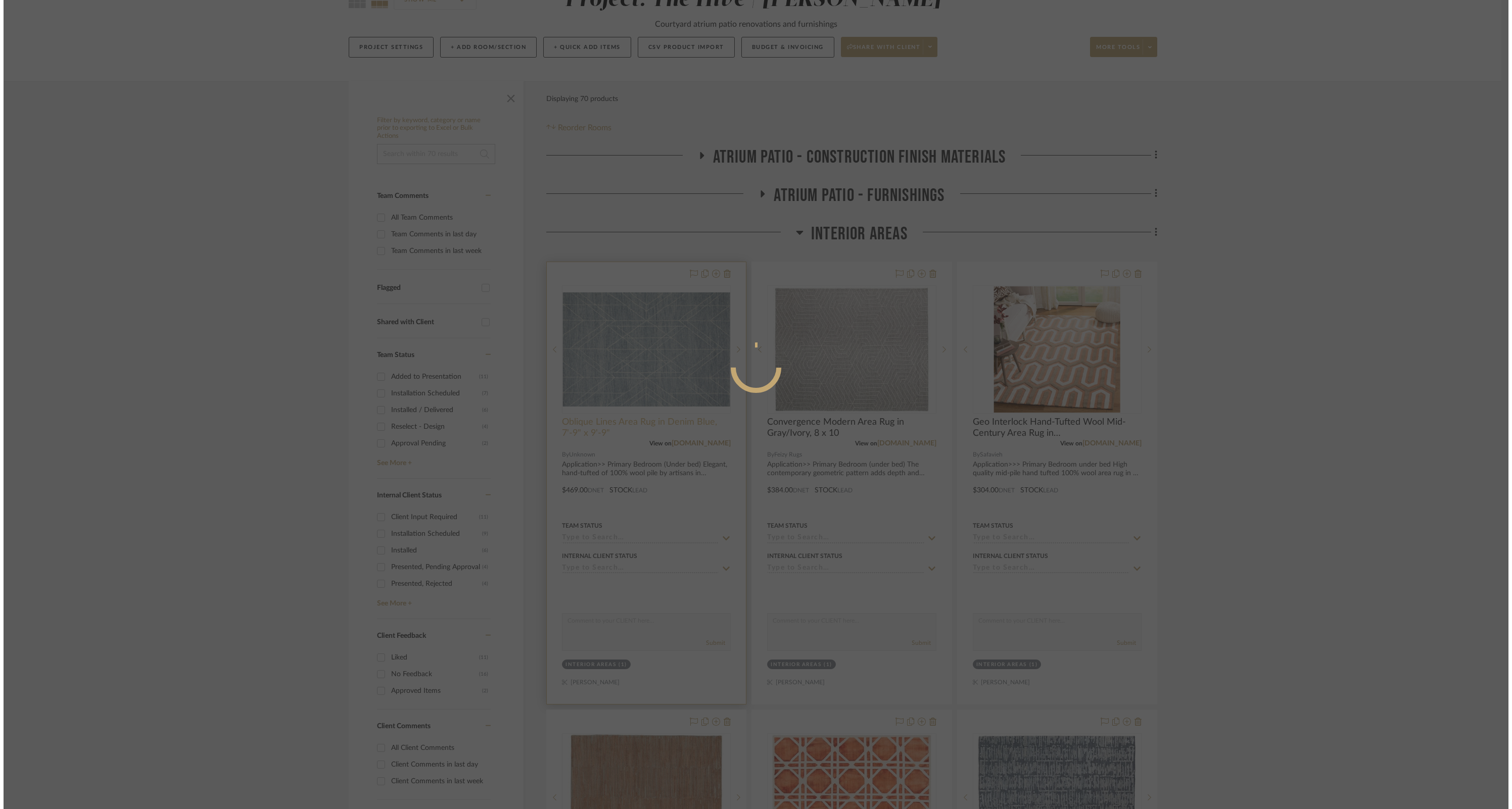
scroll to position [0, 0]
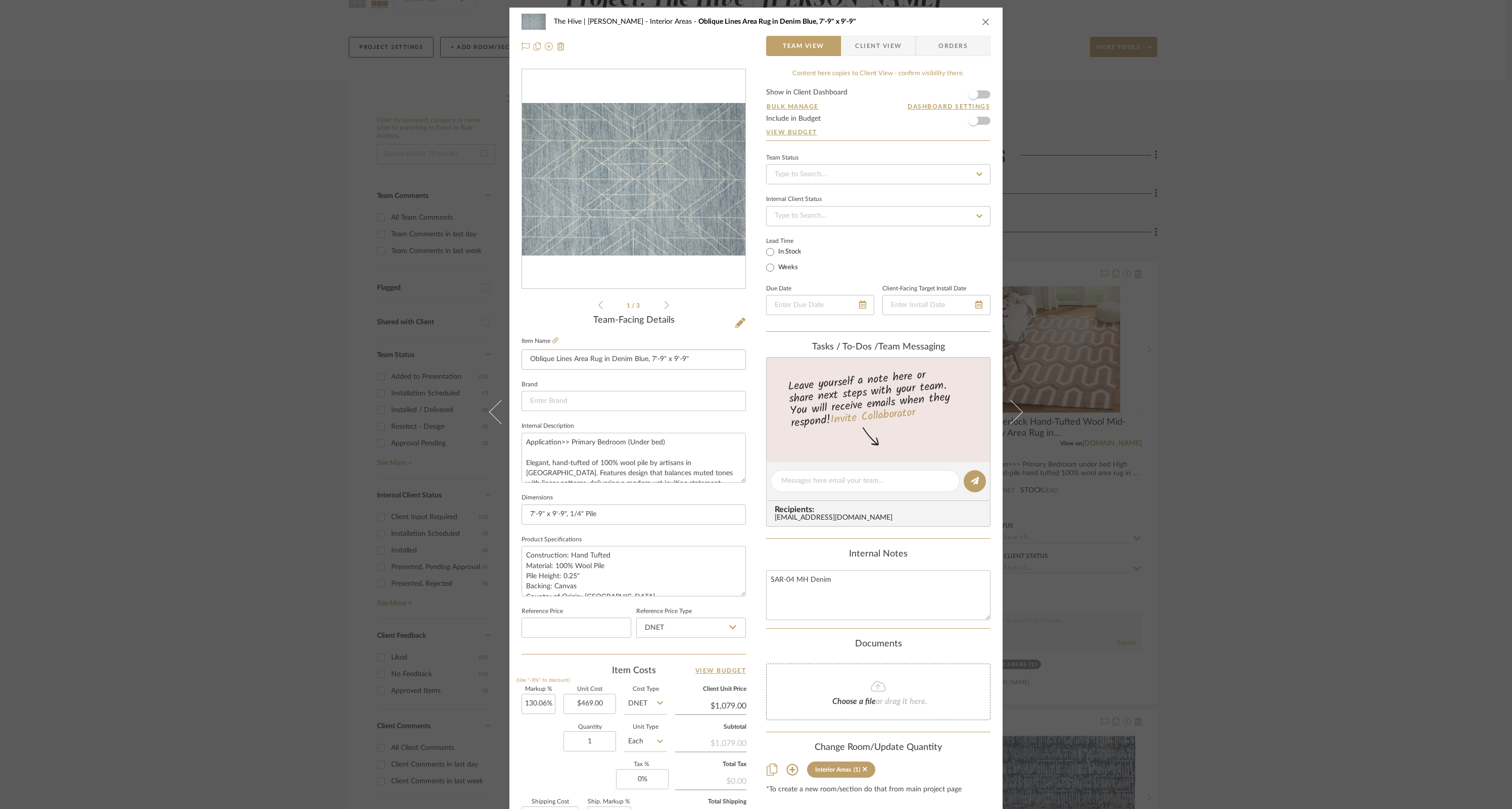
click at [526, 363] on input "Oblique Lines Area Rug in Denim Blue, 7'-9" x 9'-9"" at bounding box center [633, 359] width 224 height 20
type input "Textured Oblique Lines Area Rug in Denim Blue, 7'-9" x 9'-9""
click at [553, 452] on span "Loloi Rugs" at bounding box center [633, 453] width 194 height 9
type input "Loloi Rugs"
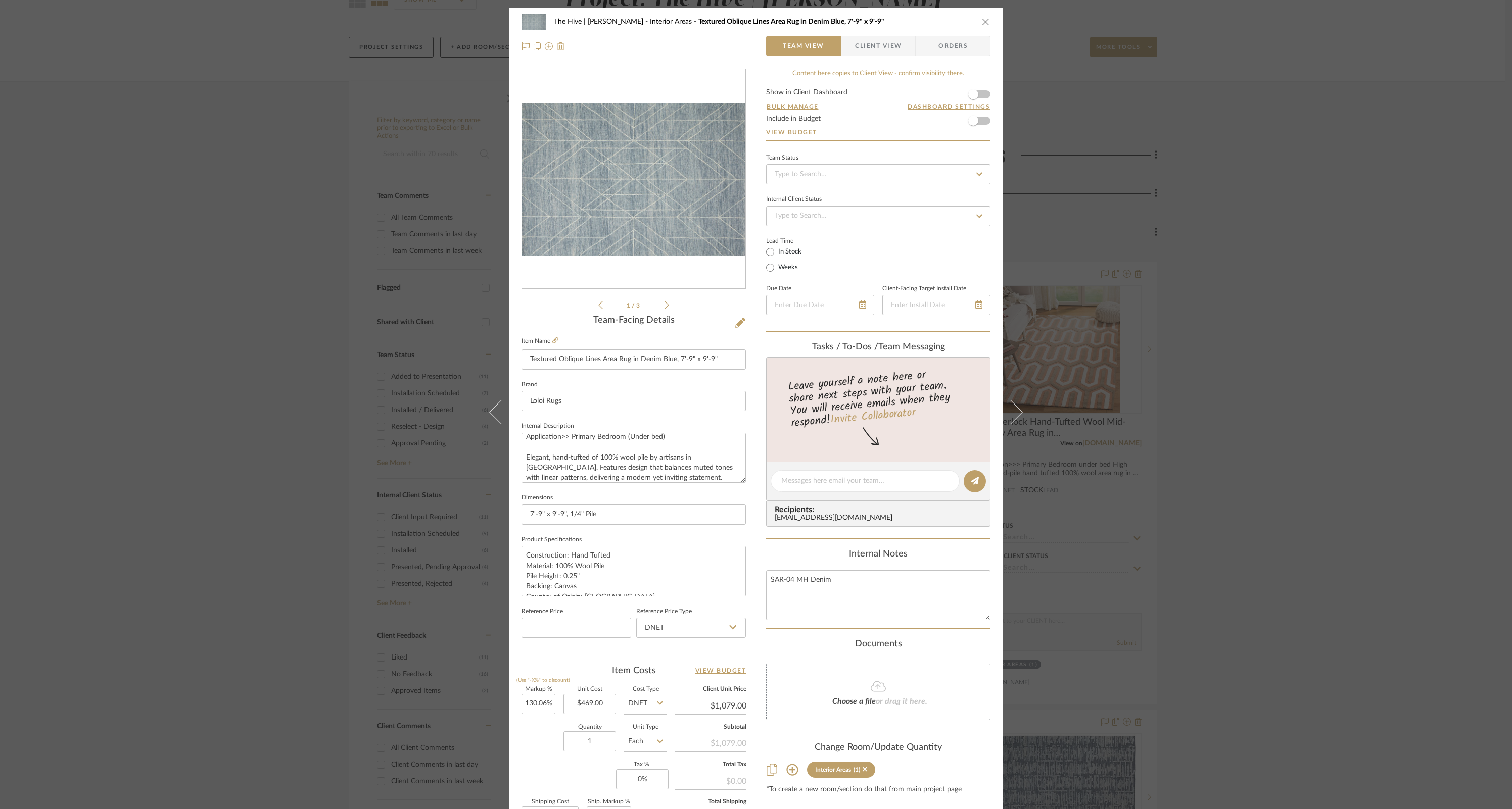
click at [982, 20] on icon "close" at bounding box center [986, 22] width 8 height 8
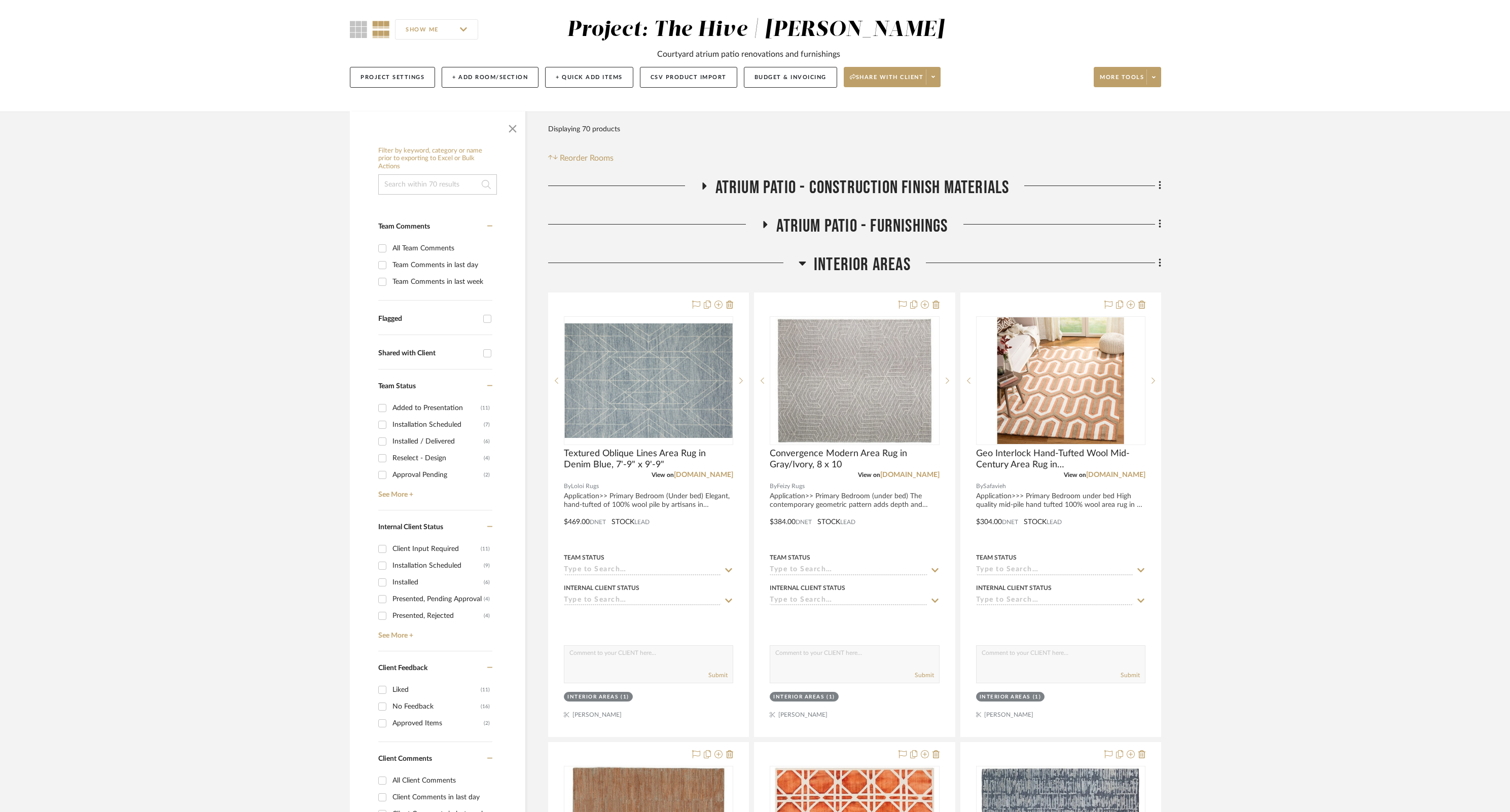
scroll to position [0, 0]
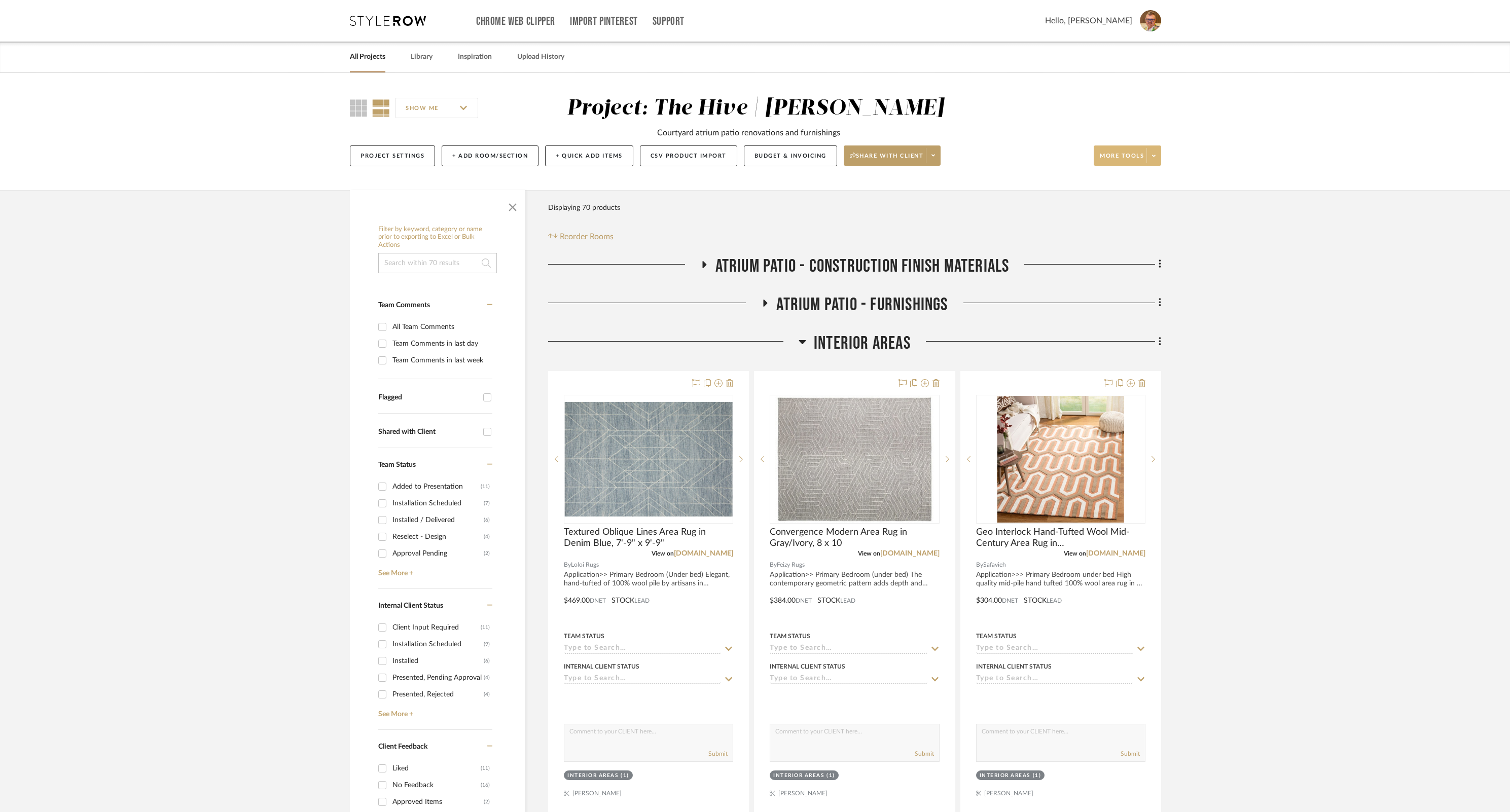
click at [1153, 157] on icon at bounding box center [1154, 155] width 3 height 6
click at [1127, 254] on span "Bulk Actions" at bounding box center [1137, 257] width 66 height 9
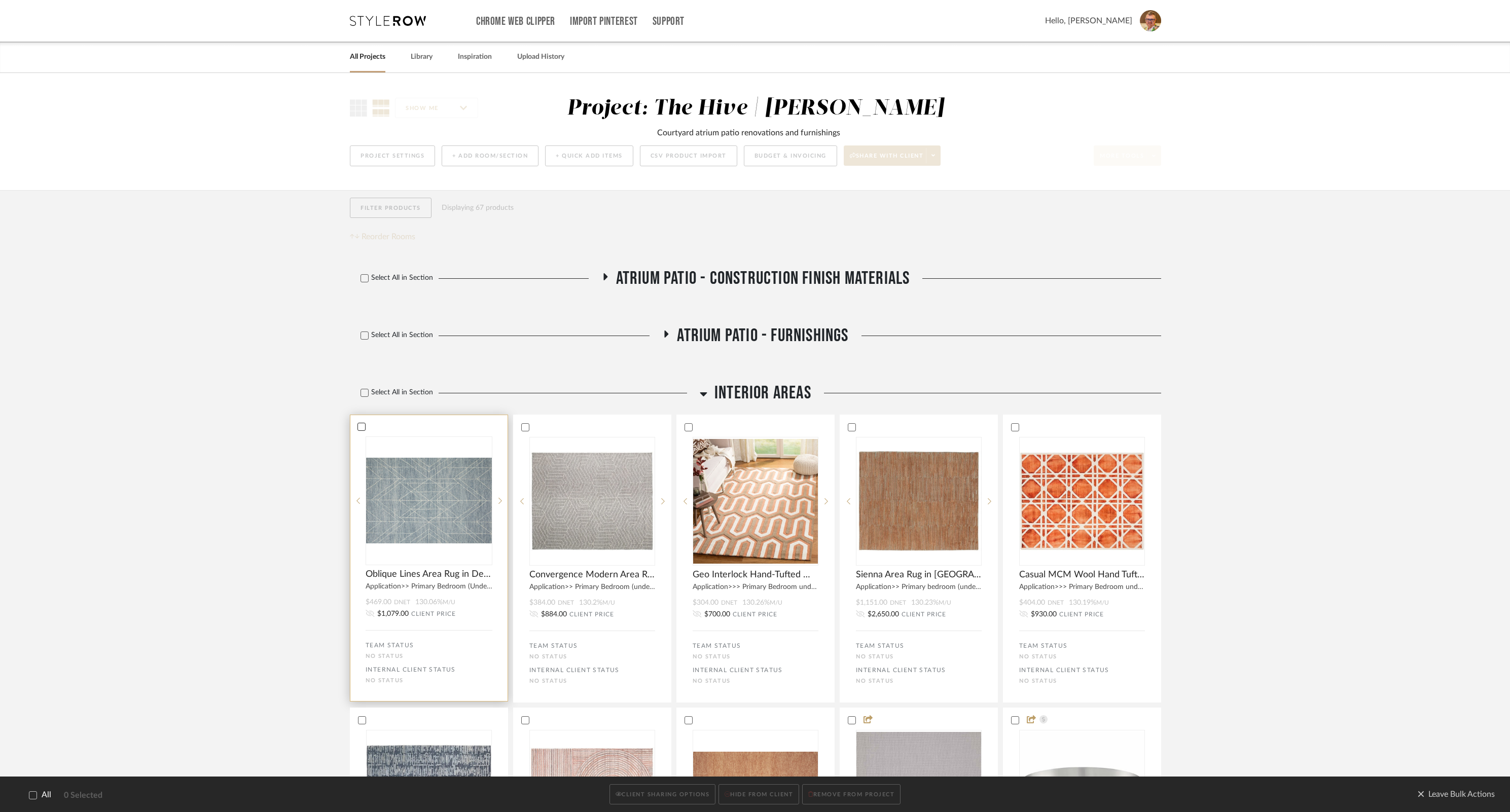
click at [362, 423] on div at bounding box center [362, 427] width 8 height 8
click at [528, 426] on div at bounding box center [525, 427] width 8 height 8
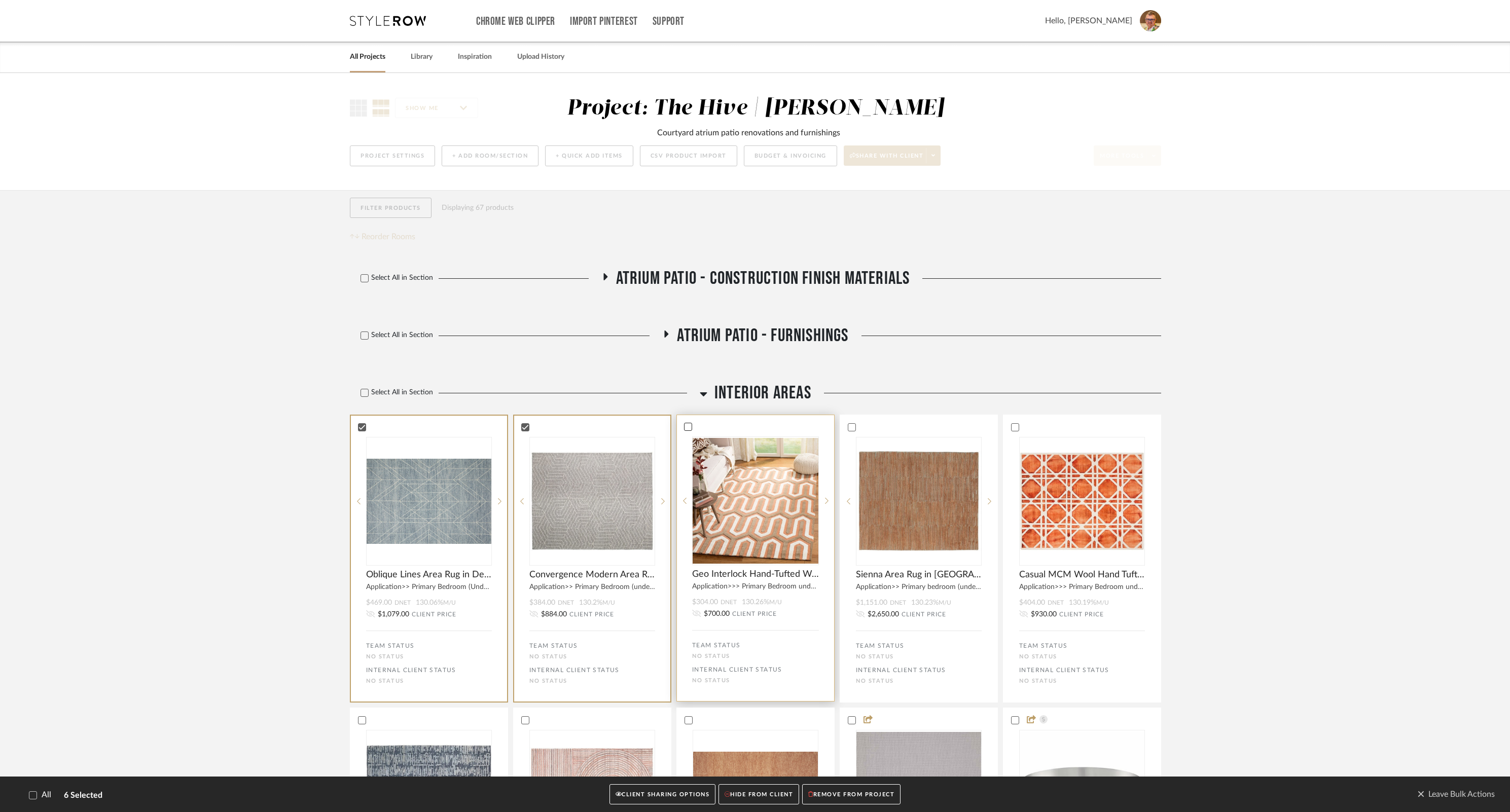
click at [689, 426] on icon at bounding box center [688, 427] width 6 height 5
click at [850, 425] on icon at bounding box center [851, 427] width 7 height 7
click at [1014, 428] on icon at bounding box center [1014, 427] width 7 height 7
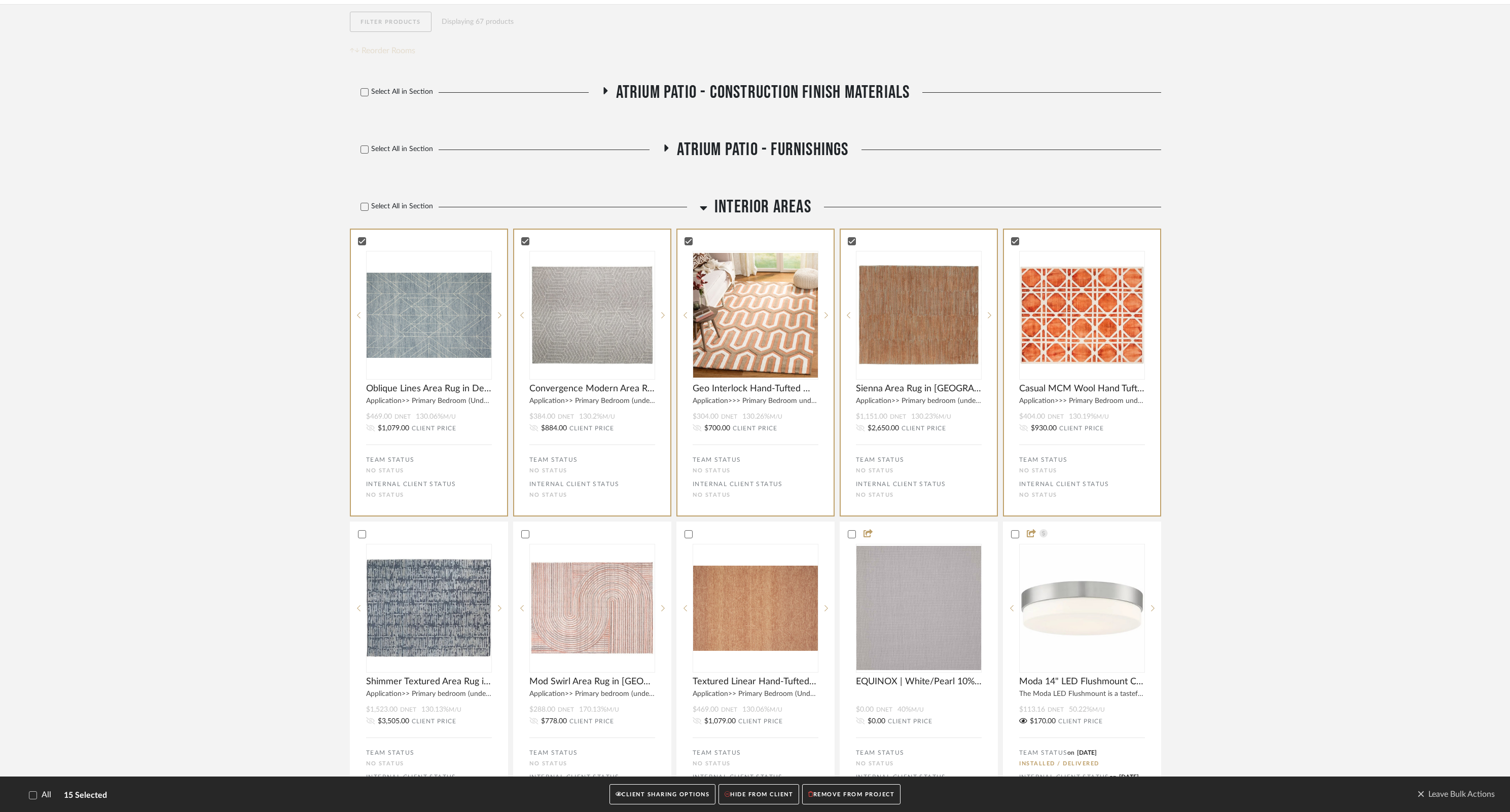
scroll to position [188, 0]
click at [360, 534] on icon at bounding box center [362, 532] width 7 height 7
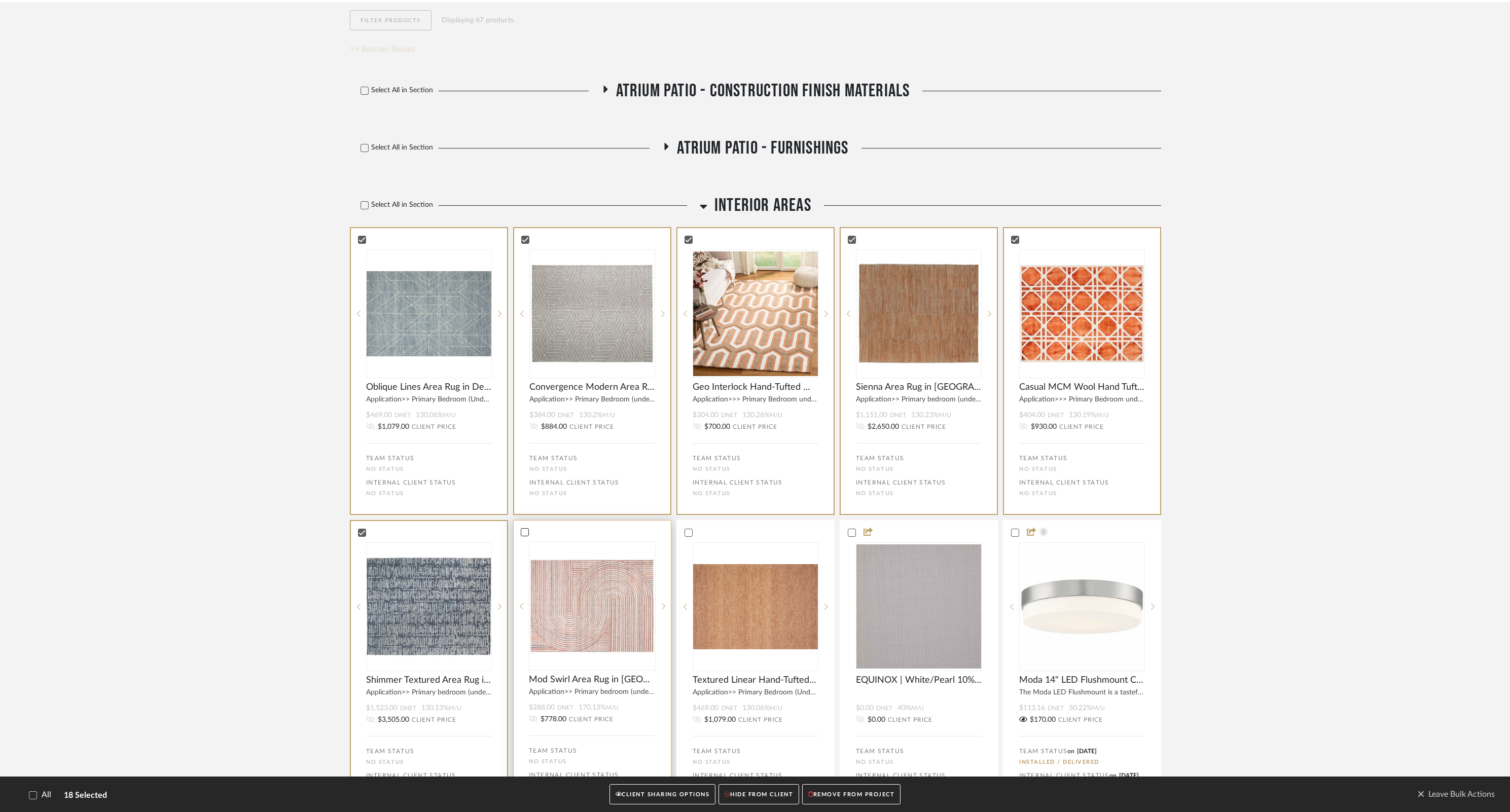
click at [527, 534] on icon at bounding box center [525, 532] width 6 height 5
click at [690, 534] on icon at bounding box center [687, 532] width 7 height 7
click at [1443, 793] on span "Leave Bulk Actions" at bounding box center [1456, 794] width 78 height 15
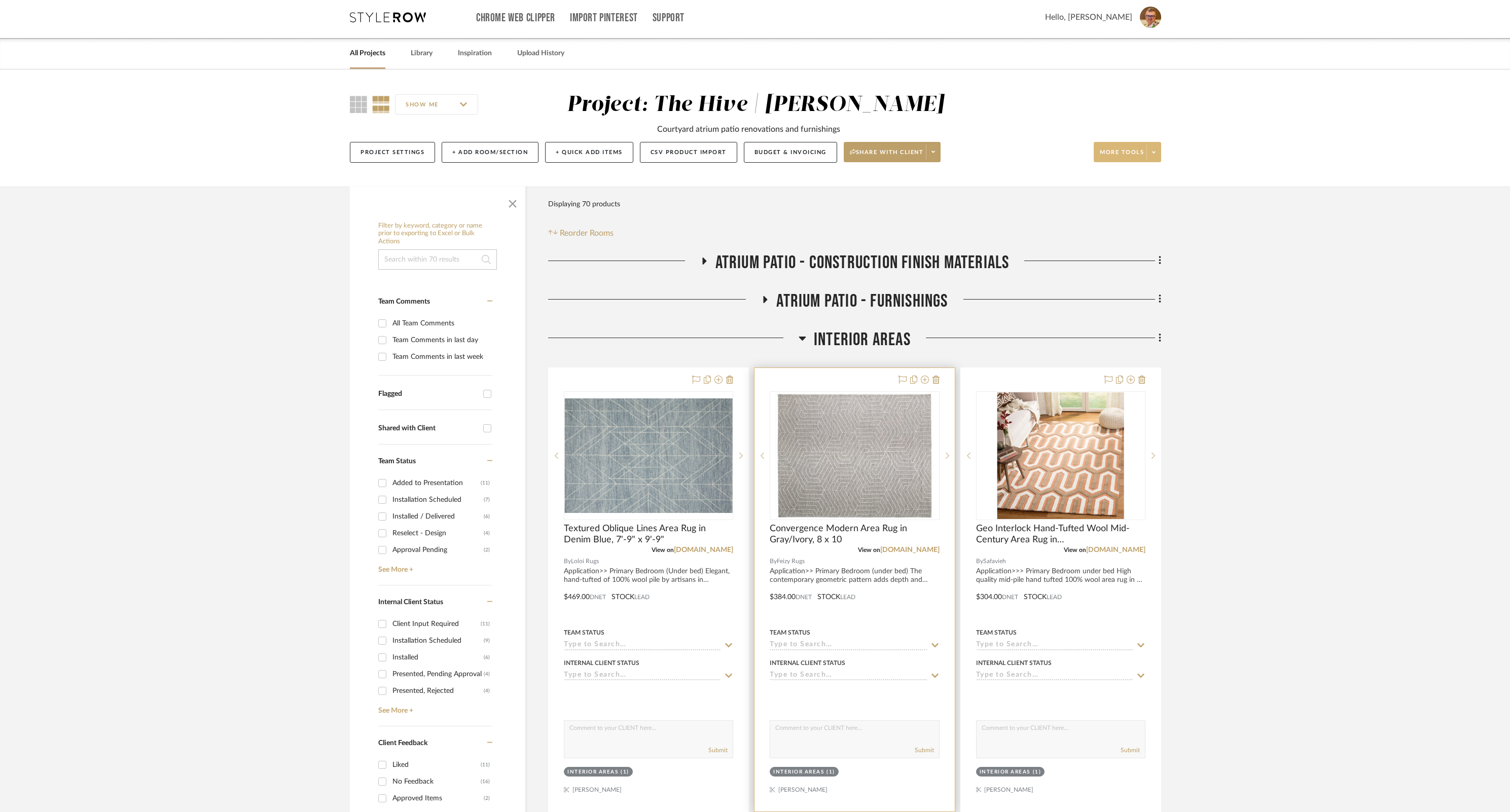
scroll to position [0, 0]
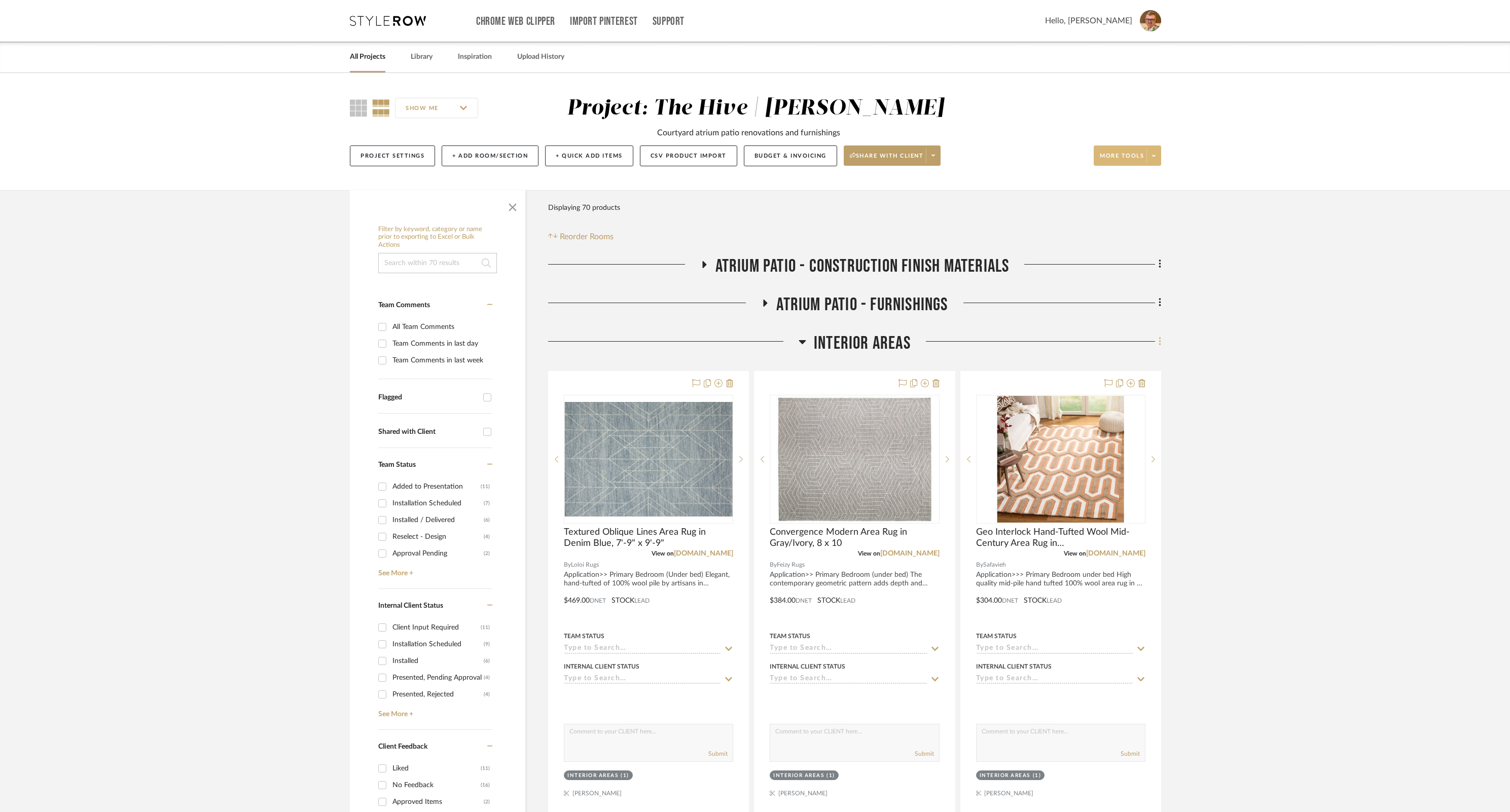
click at [1160, 343] on icon at bounding box center [1160, 341] width 2 height 9
click at [1321, 374] on div at bounding box center [755, 406] width 1510 height 812
click at [1161, 342] on icon at bounding box center [1160, 341] width 2 height 9
click at [1111, 363] on span "Add New Item" at bounding box center [1108, 363] width 45 height 9
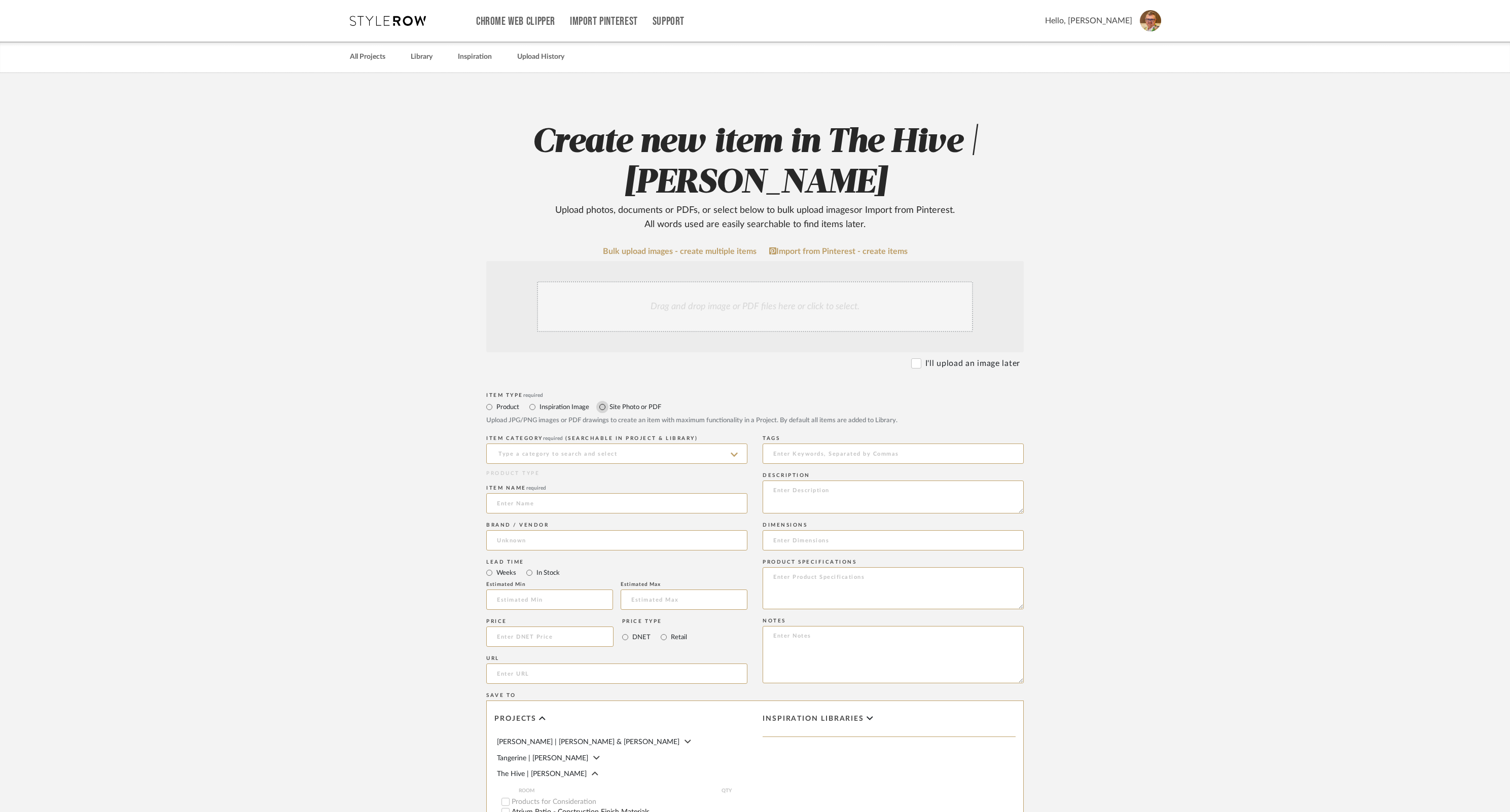
click at [603, 408] on input "Site Photo or PDF" at bounding box center [602, 407] width 12 height 12
radio input "true"
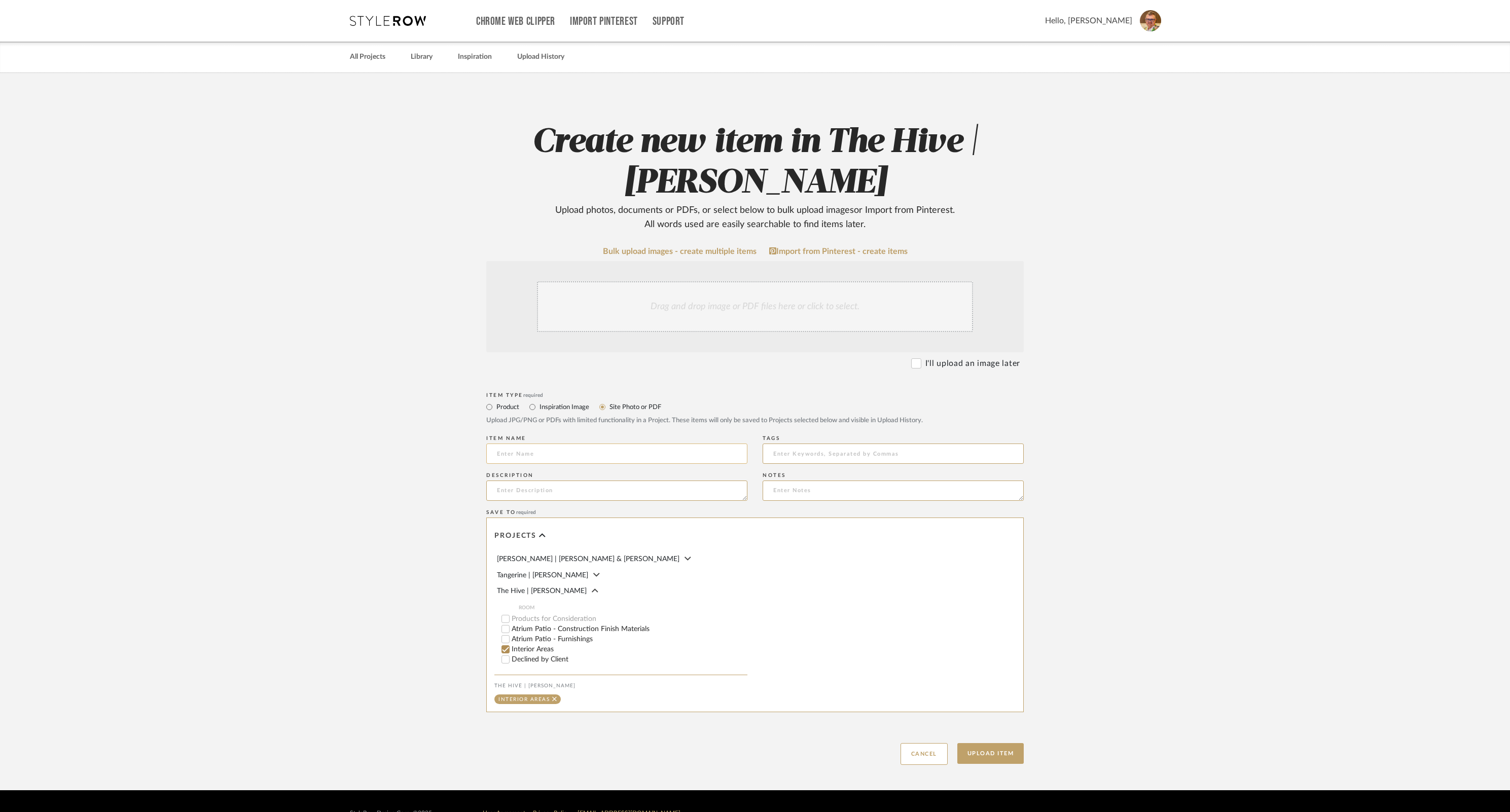
click at [588, 452] on input at bounding box center [616, 454] width 261 height 20
type input "Primary Bedroom"
click at [225, 632] on upload-items "Create new item in The Hive | [PERSON_NAME] Upload photos, documents or PDFs, o…" at bounding box center [755, 431] width 1510 height 717
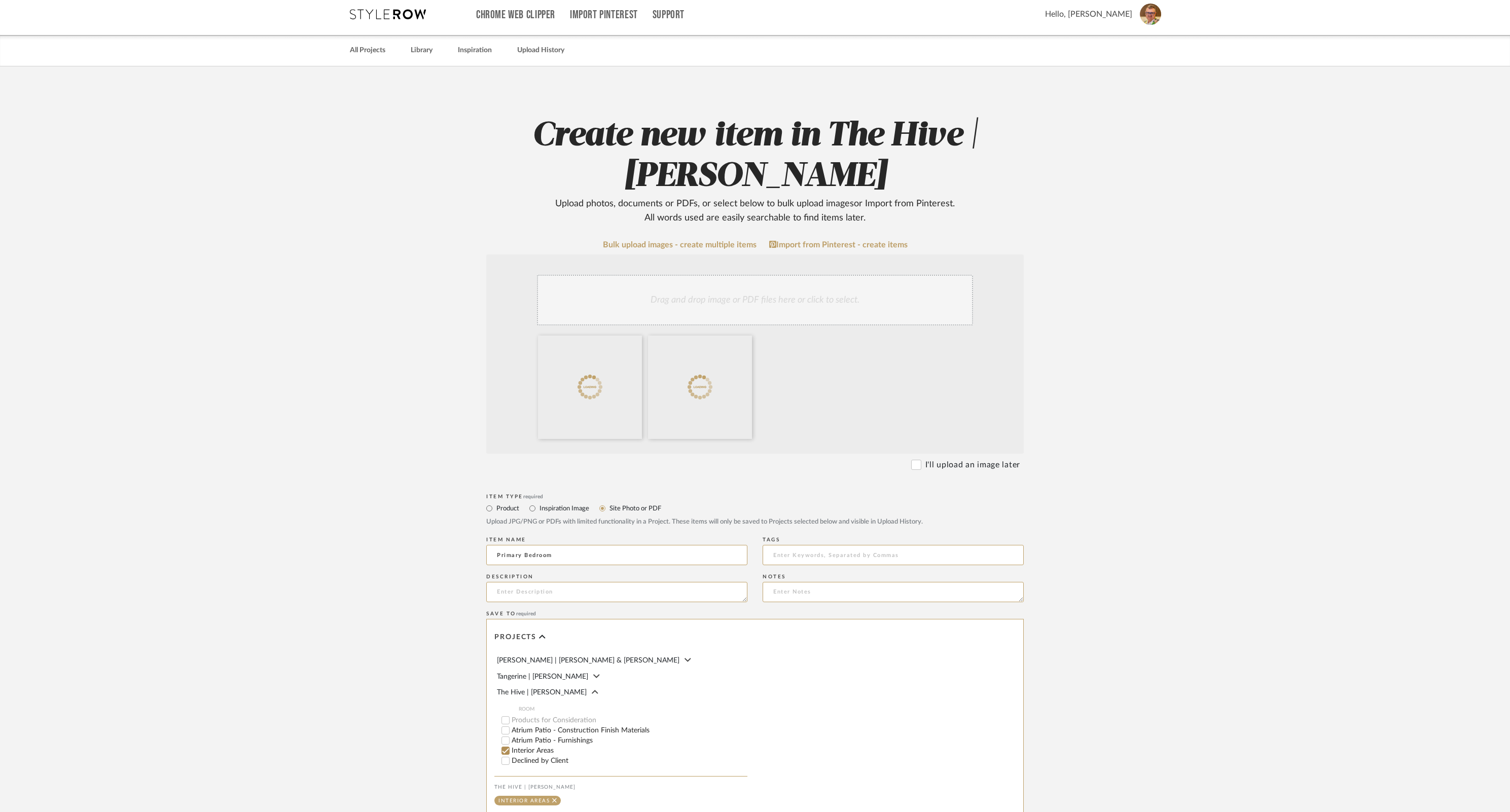
scroll to position [8, 0]
click at [746, 340] on icon at bounding box center [744, 340] width 7 height 8
click at [635, 341] on icon at bounding box center [634, 340] width 7 height 8
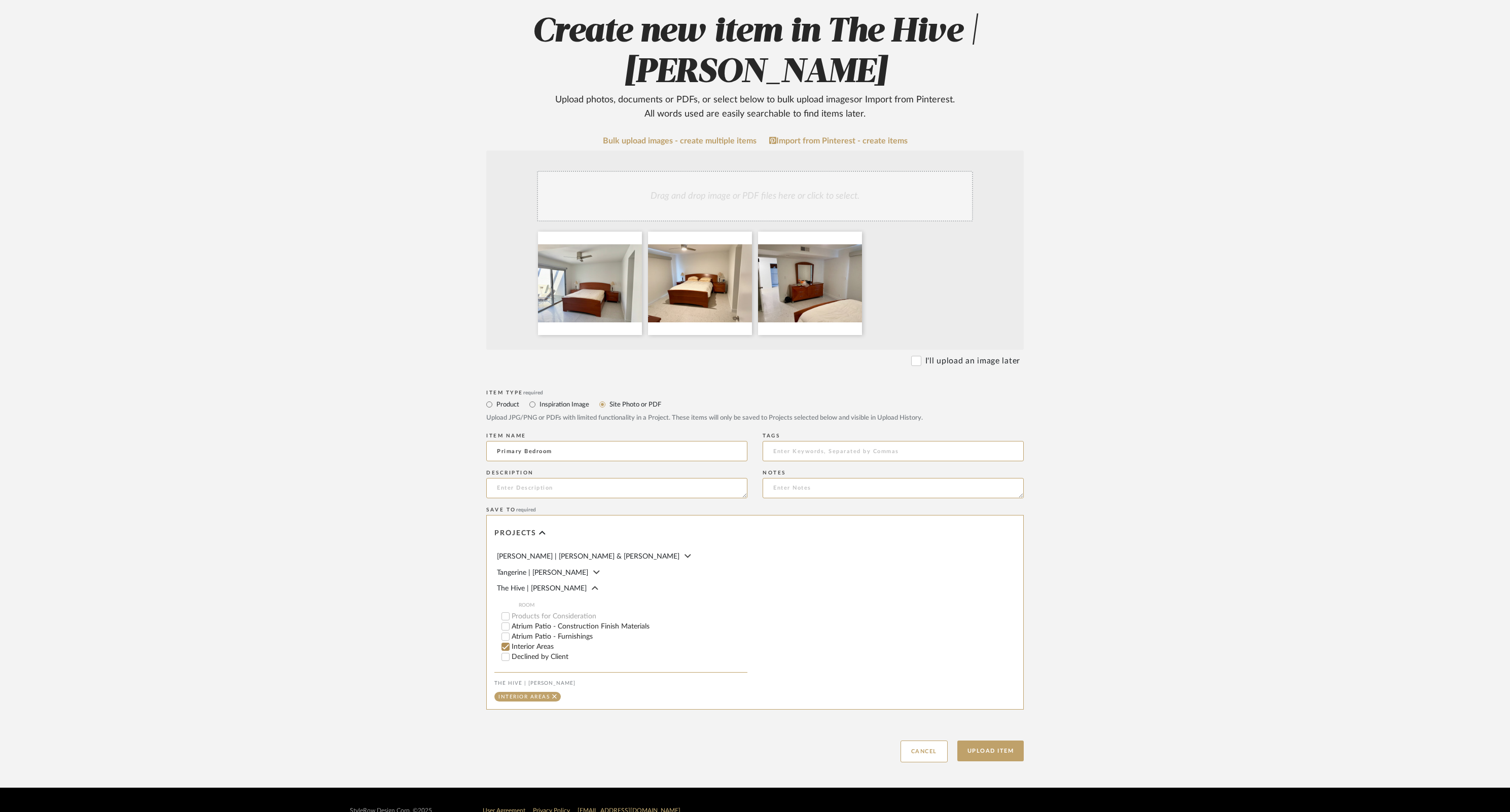
scroll to position [131, 0]
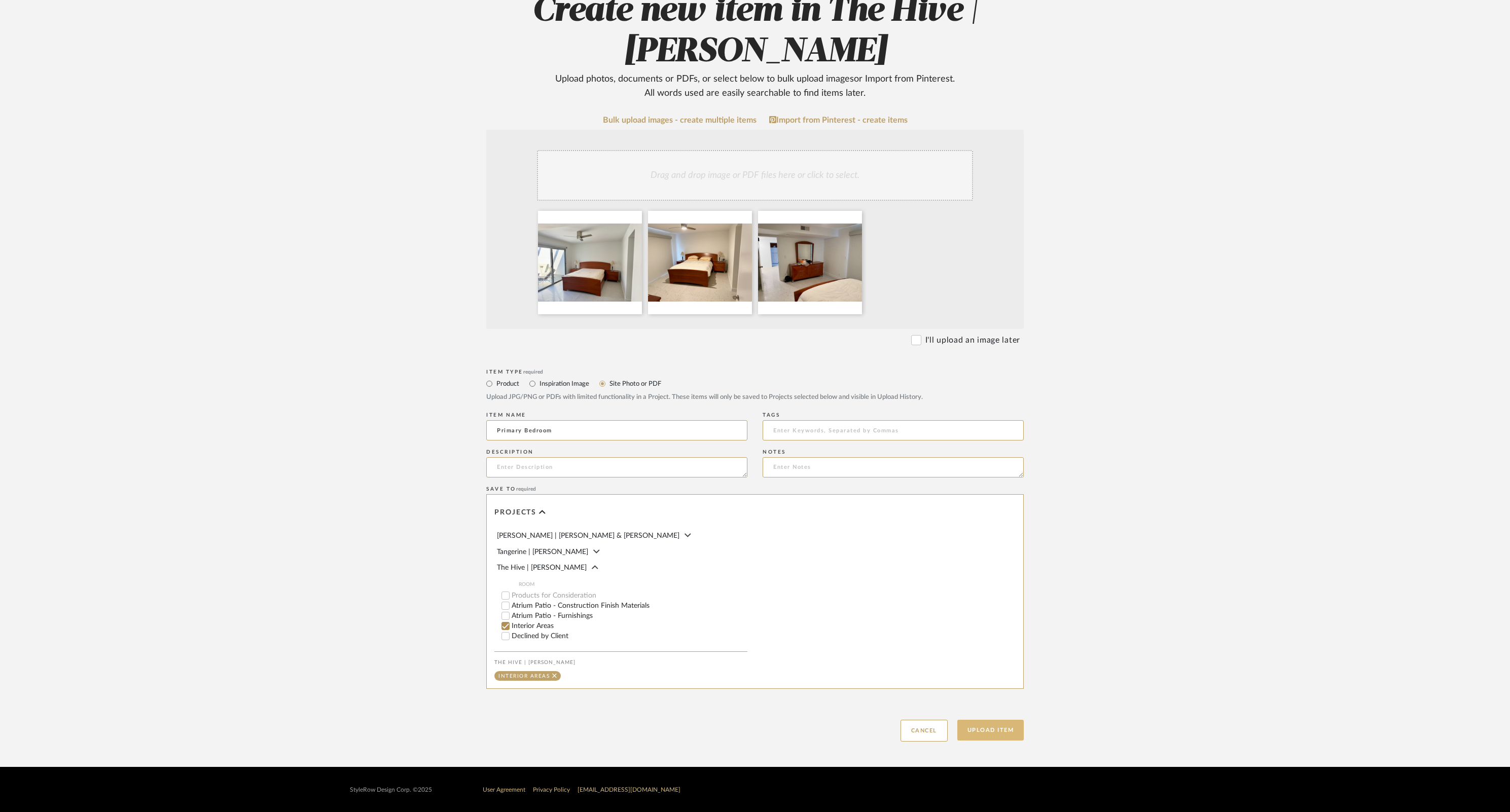
click at [995, 725] on button "Upload Item" at bounding box center [991, 730] width 67 height 21
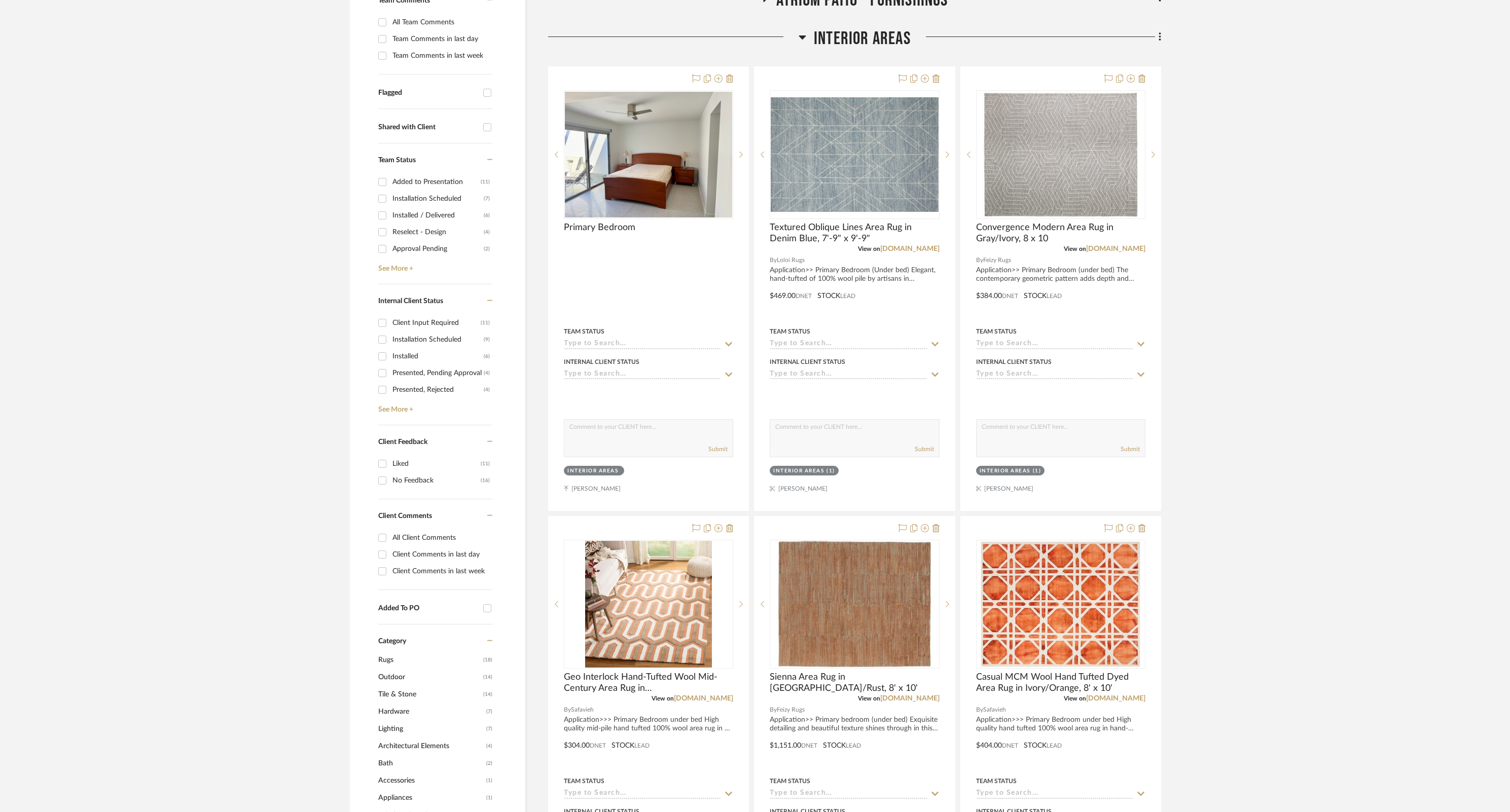
scroll to position [332, 0]
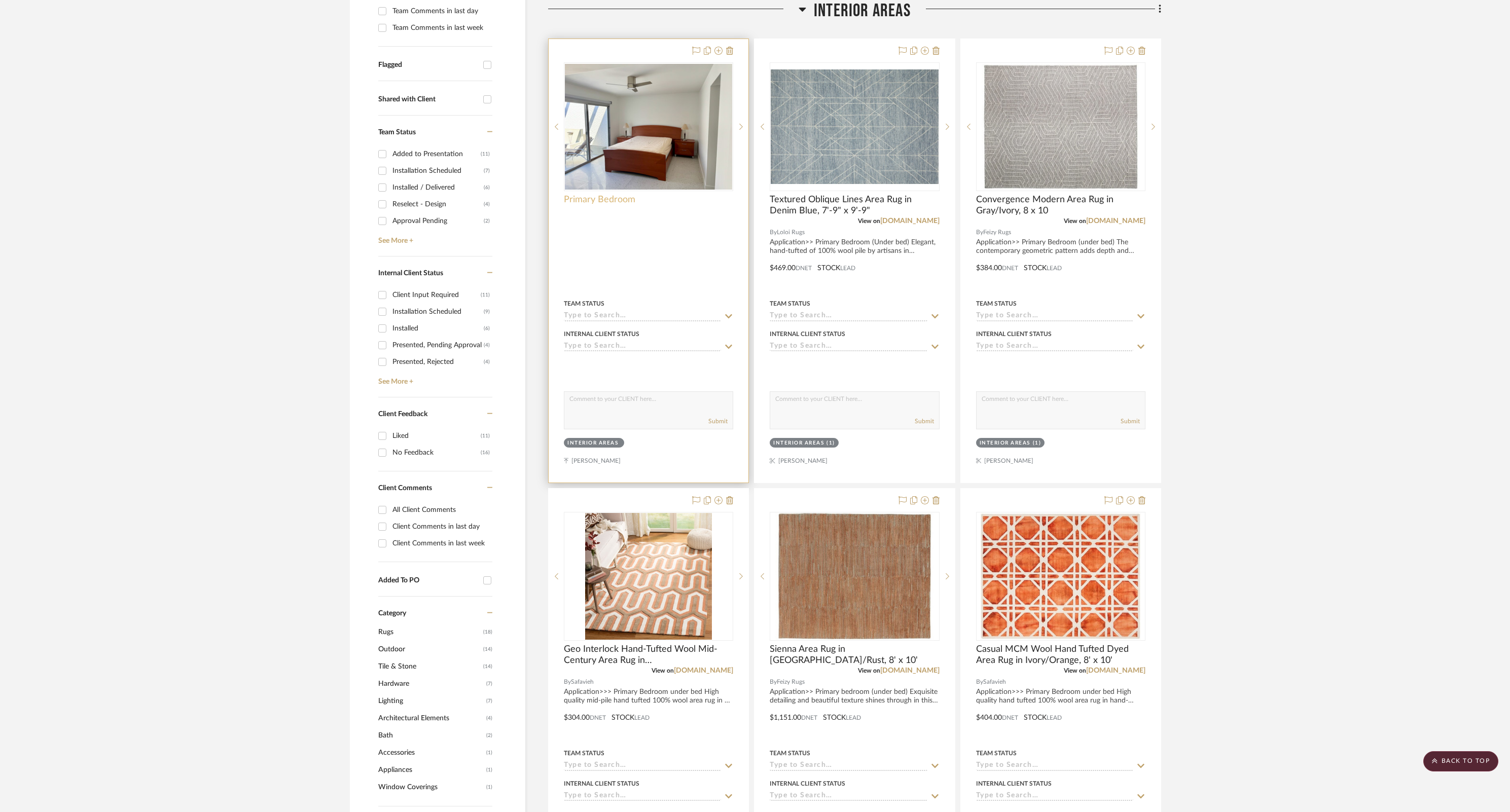
click at [628, 200] on span "Primary Bedroom" at bounding box center [599, 200] width 71 height 11
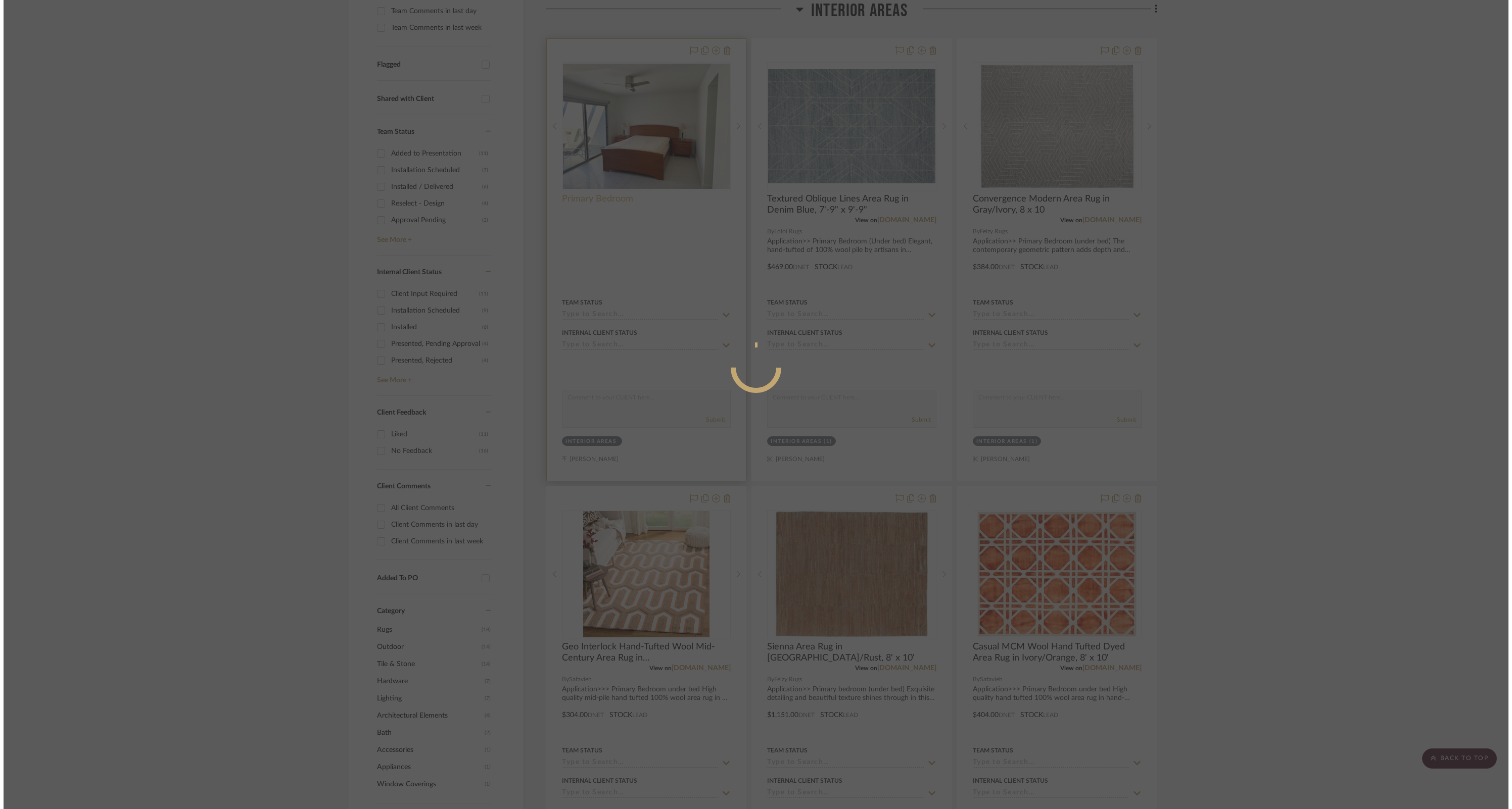
scroll to position [0, 0]
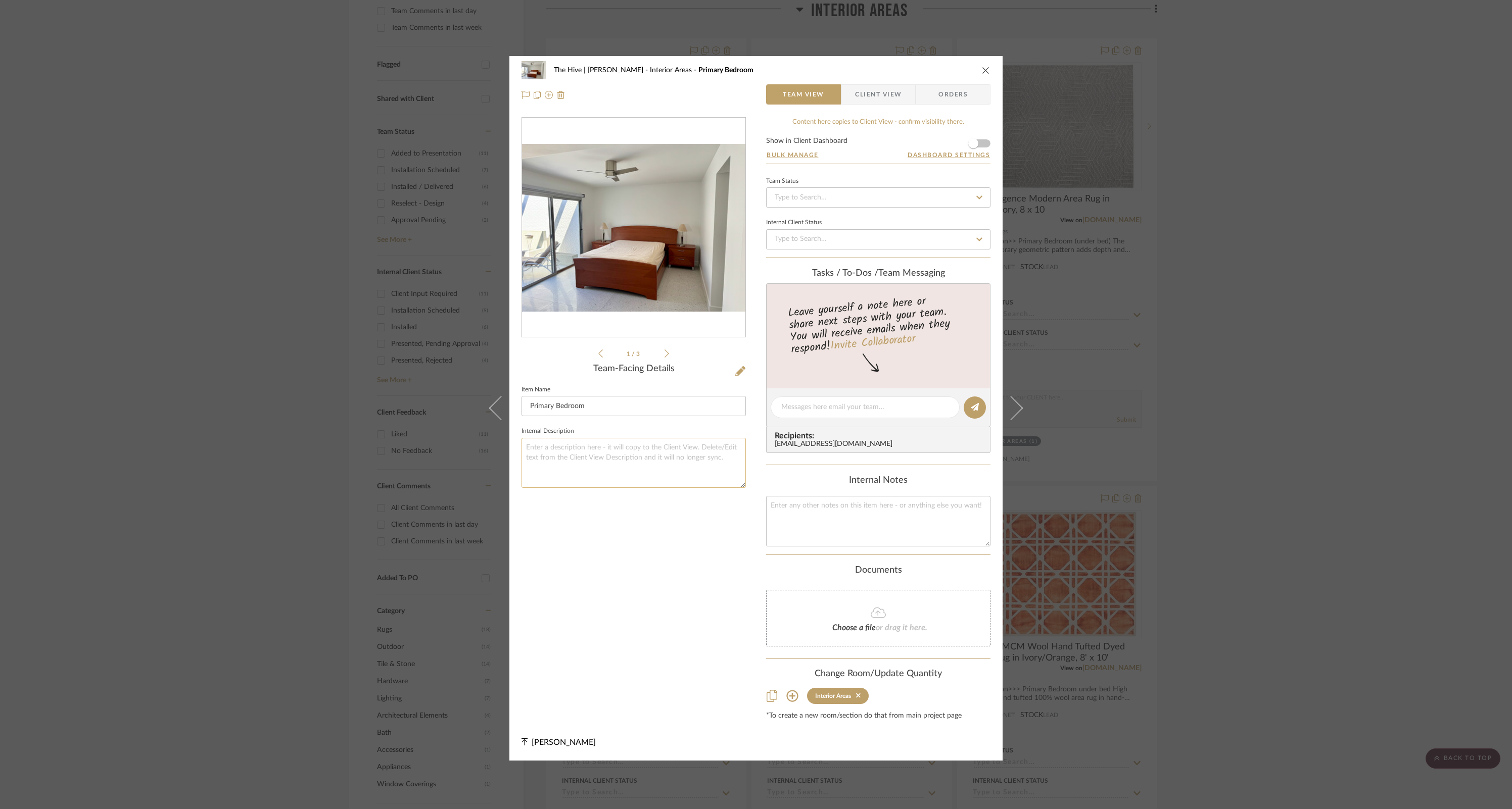
click at [591, 446] on textarea at bounding box center [633, 463] width 224 height 50
click at [592, 450] on textarea at bounding box center [633, 463] width 224 height 50
type textarea "(Scroll for more)"
click at [982, 70] on icon "close" at bounding box center [986, 70] width 8 height 8
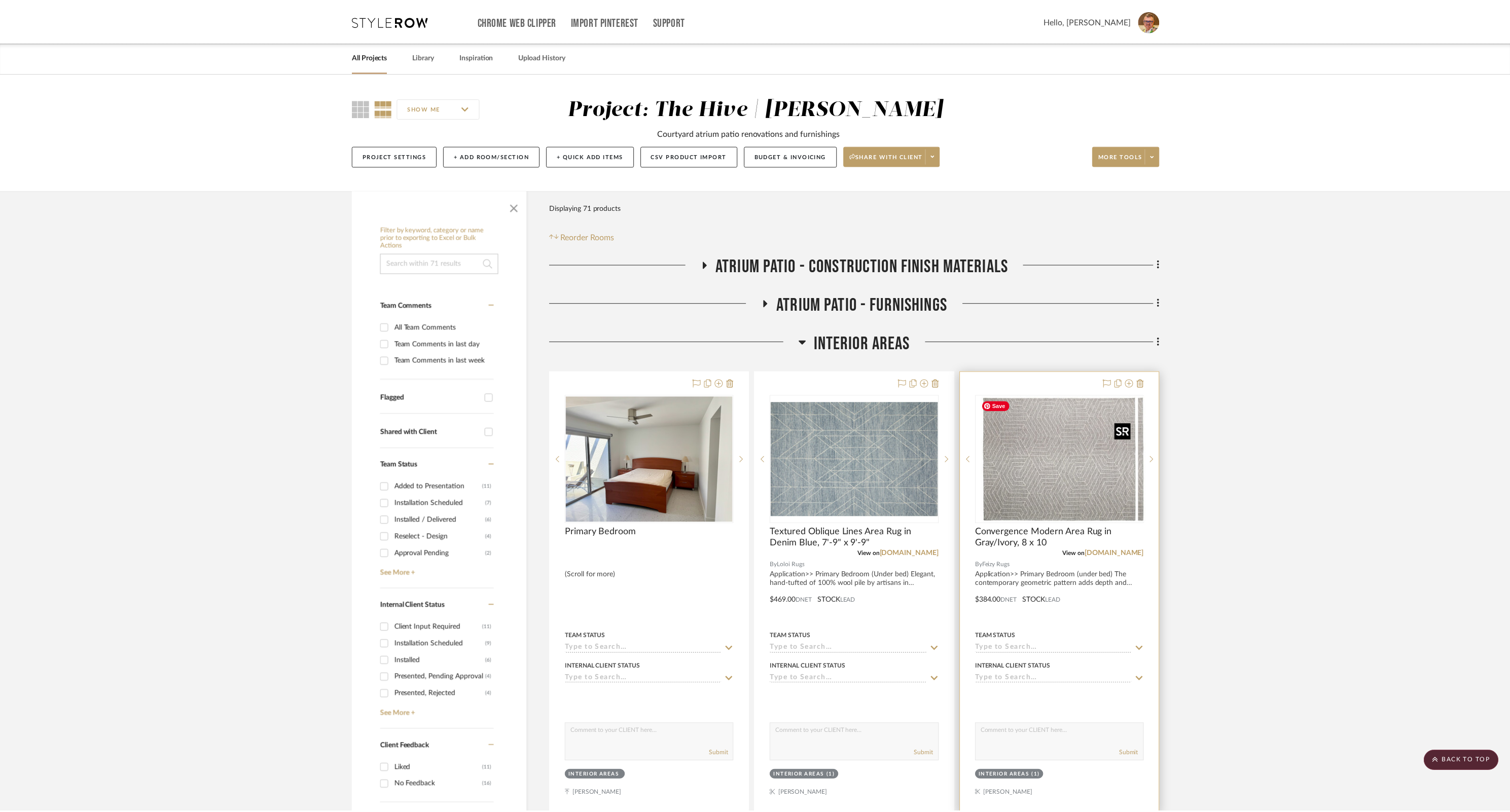
scroll to position [332, 0]
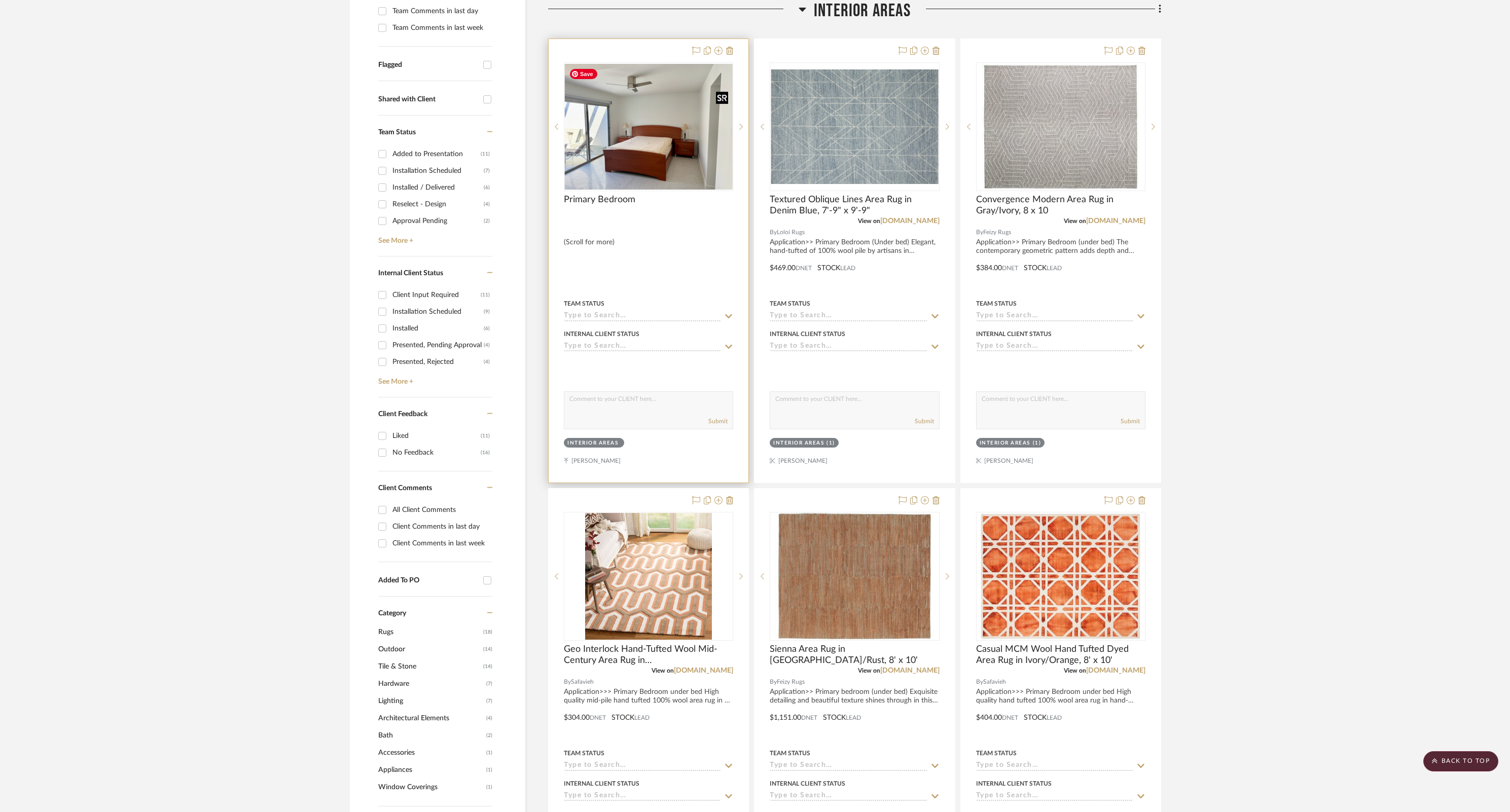
click at [650, 145] on img "0" at bounding box center [648, 126] width 167 height 125
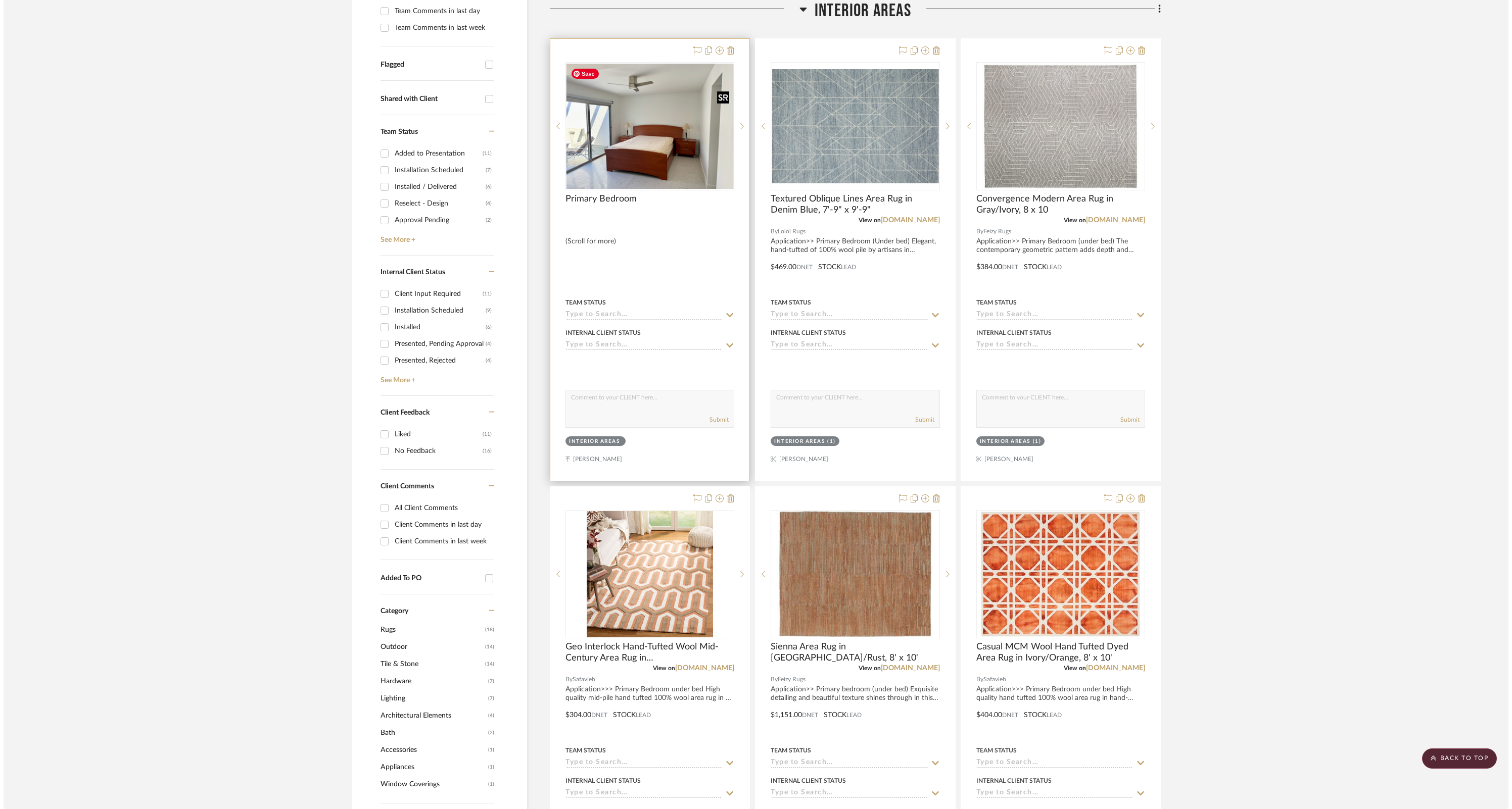
scroll to position [0, 0]
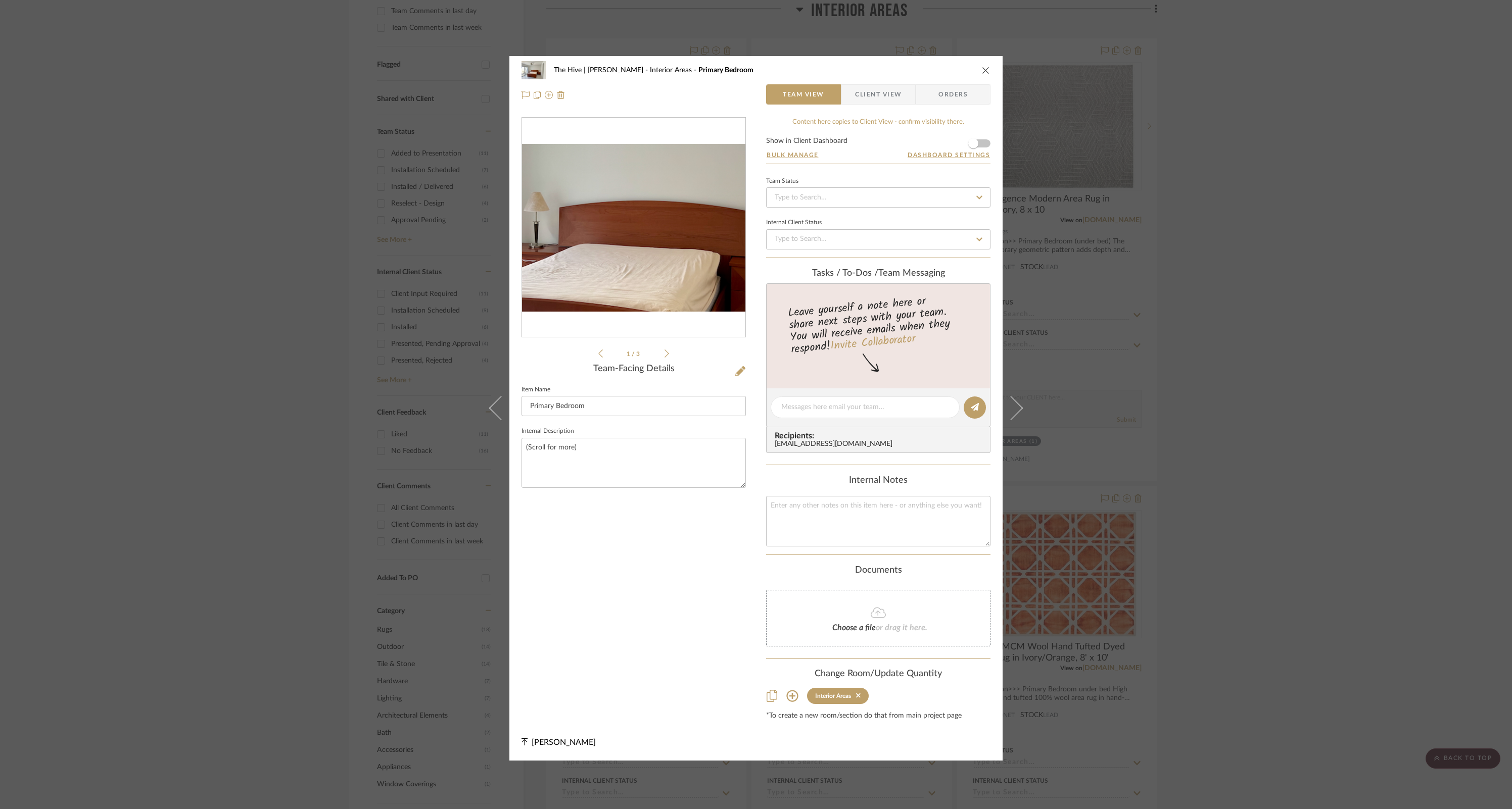
click at [633, 235] on img "0" at bounding box center [633, 228] width 223 height 168
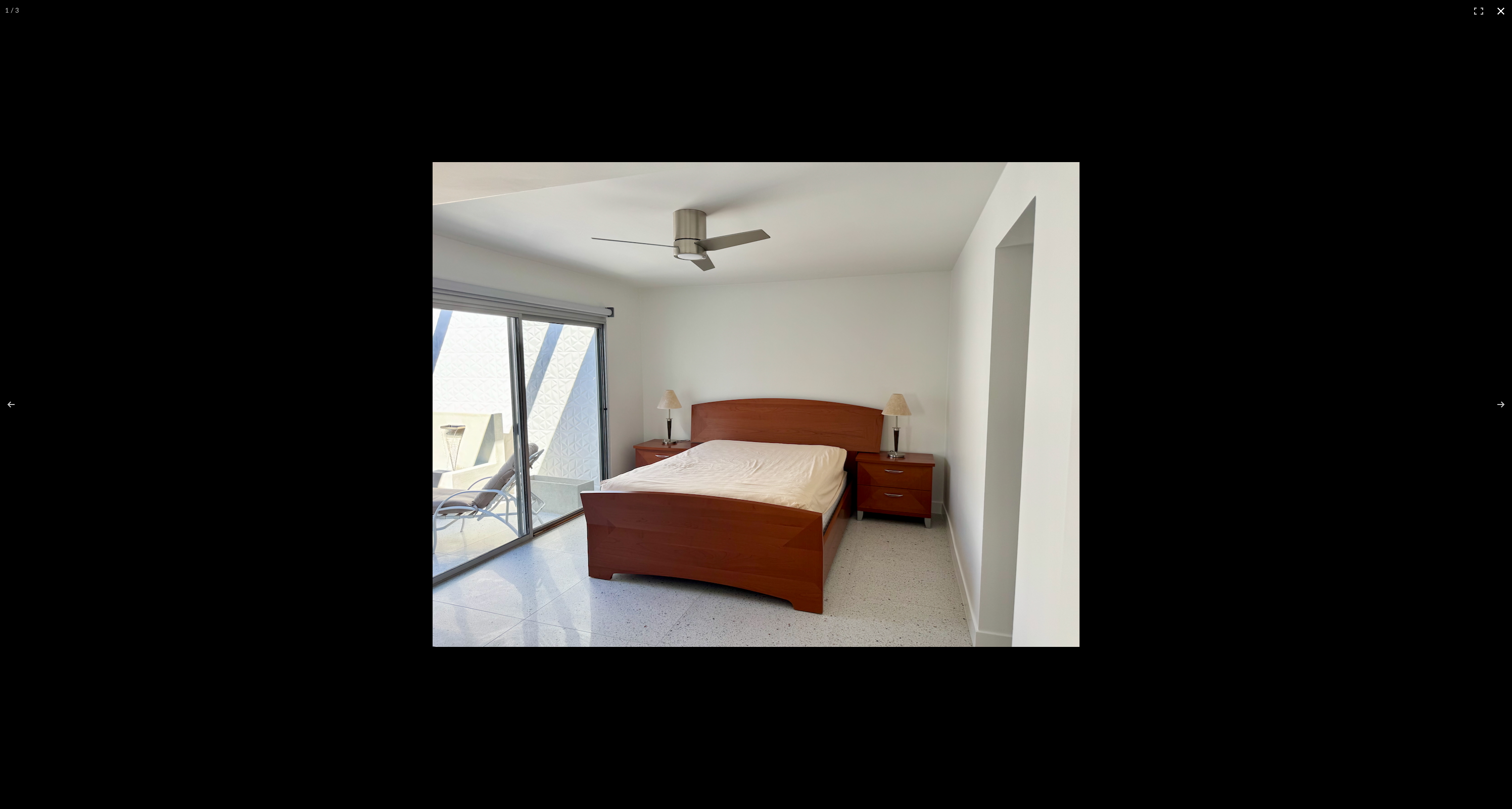
click at [1501, 7] on button at bounding box center [1501, 11] width 23 height 23
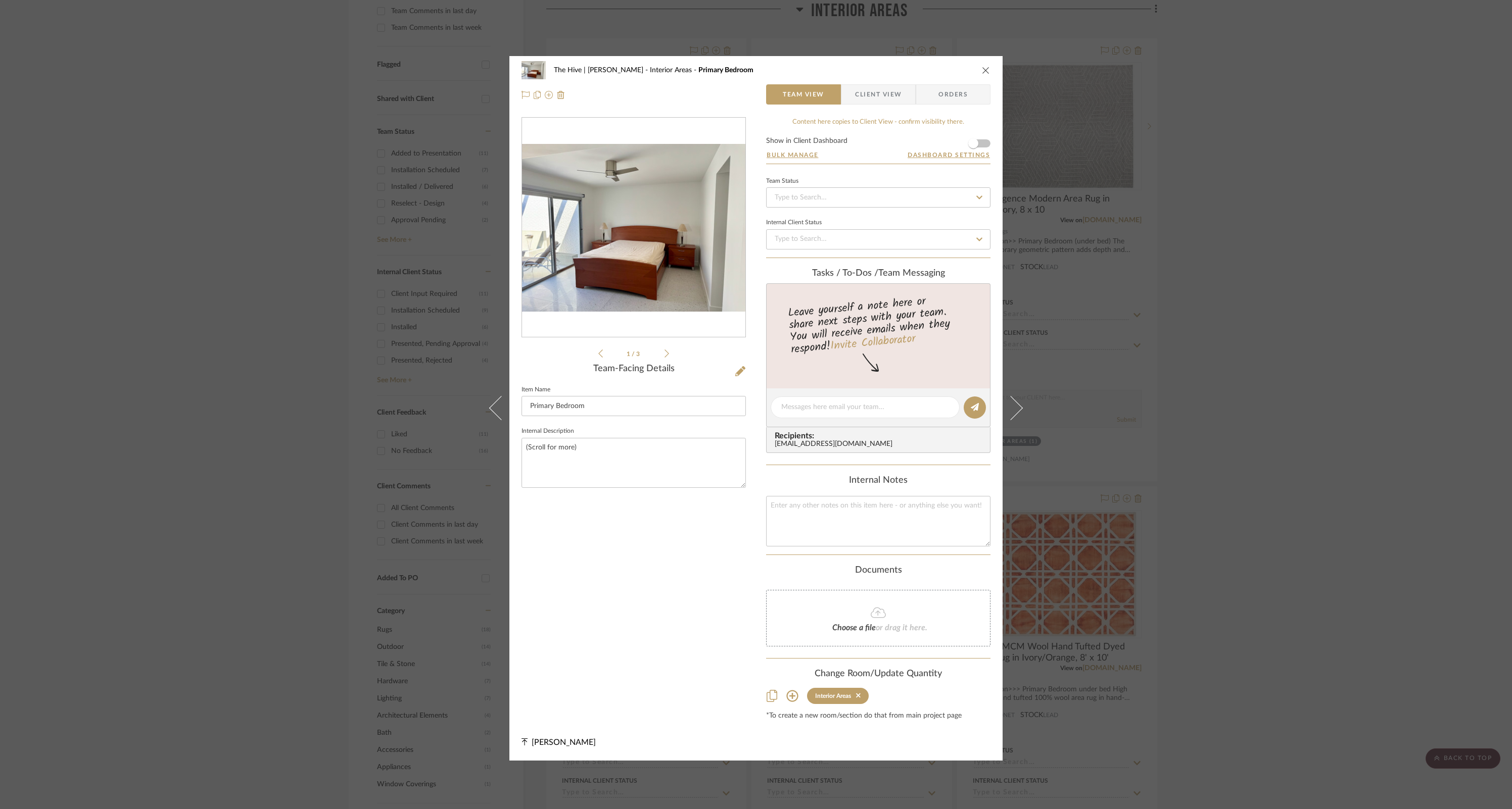
click at [983, 69] on icon "close" at bounding box center [986, 70] width 8 height 8
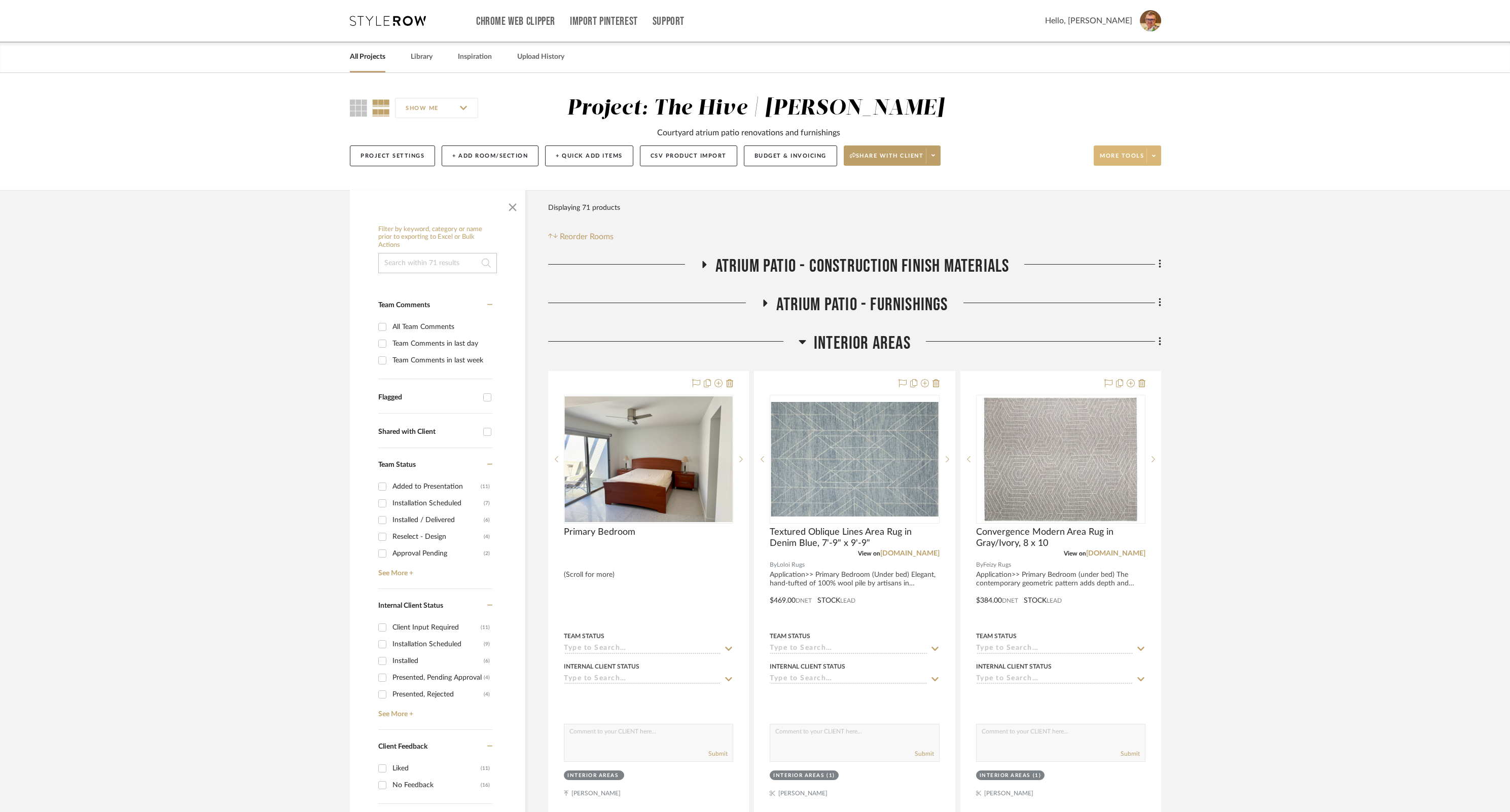
click at [1156, 154] on span at bounding box center [1154, 155] width 15 height 15
click at [1127, 259] on span "Bulk Actions" at bounding box center [1137, 257] width 66 height 9
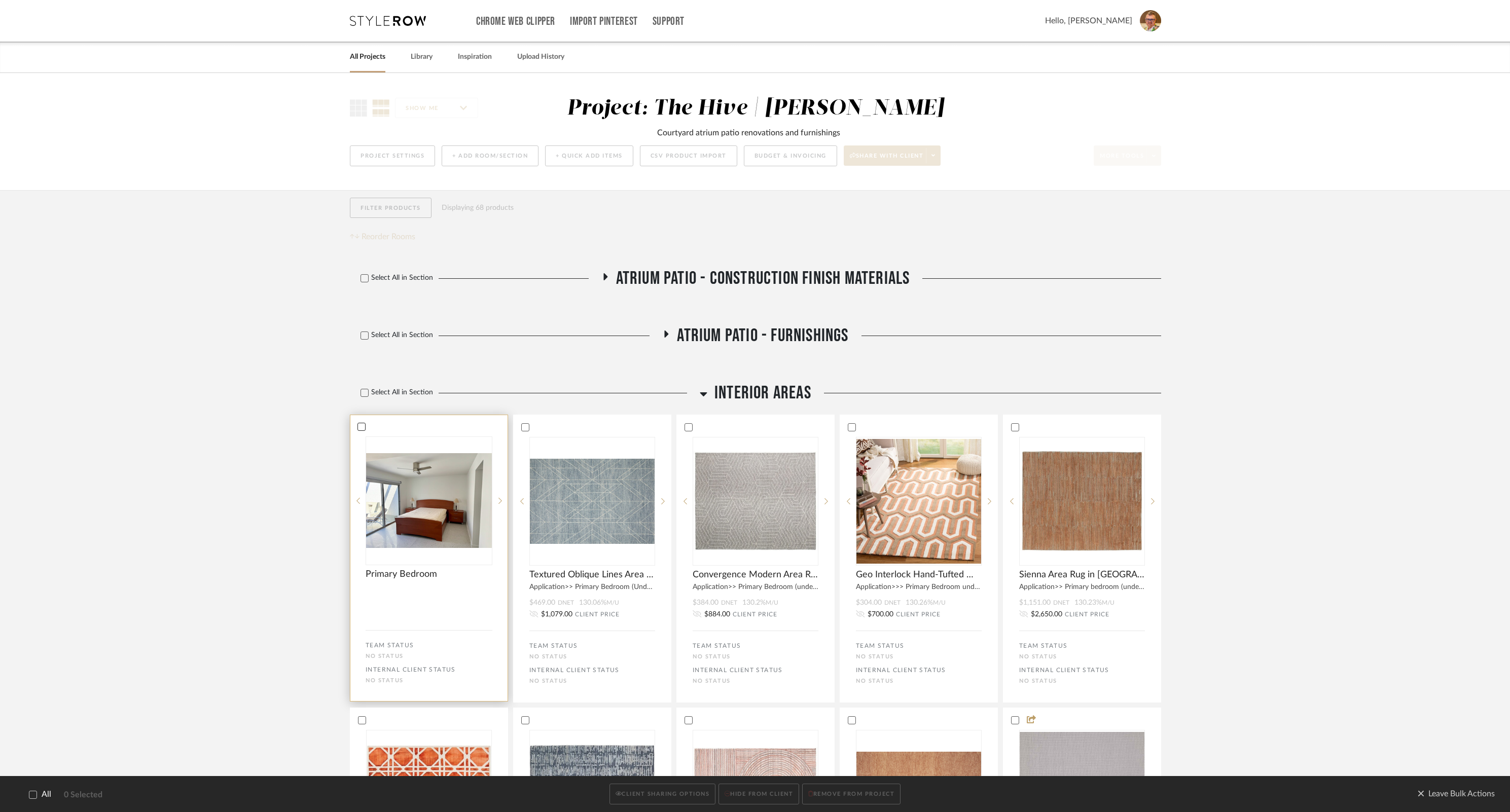
click at [364, 426] on icon at bounding box center [362, 427] width 6 height 5
drag, startPoint x: 527, startPoint y: 427, endPoint x: 618, endPoint y: 437, distance: 91.5
click at [527, 427] on icon at bounding box center [525, 427] width 7 height 7
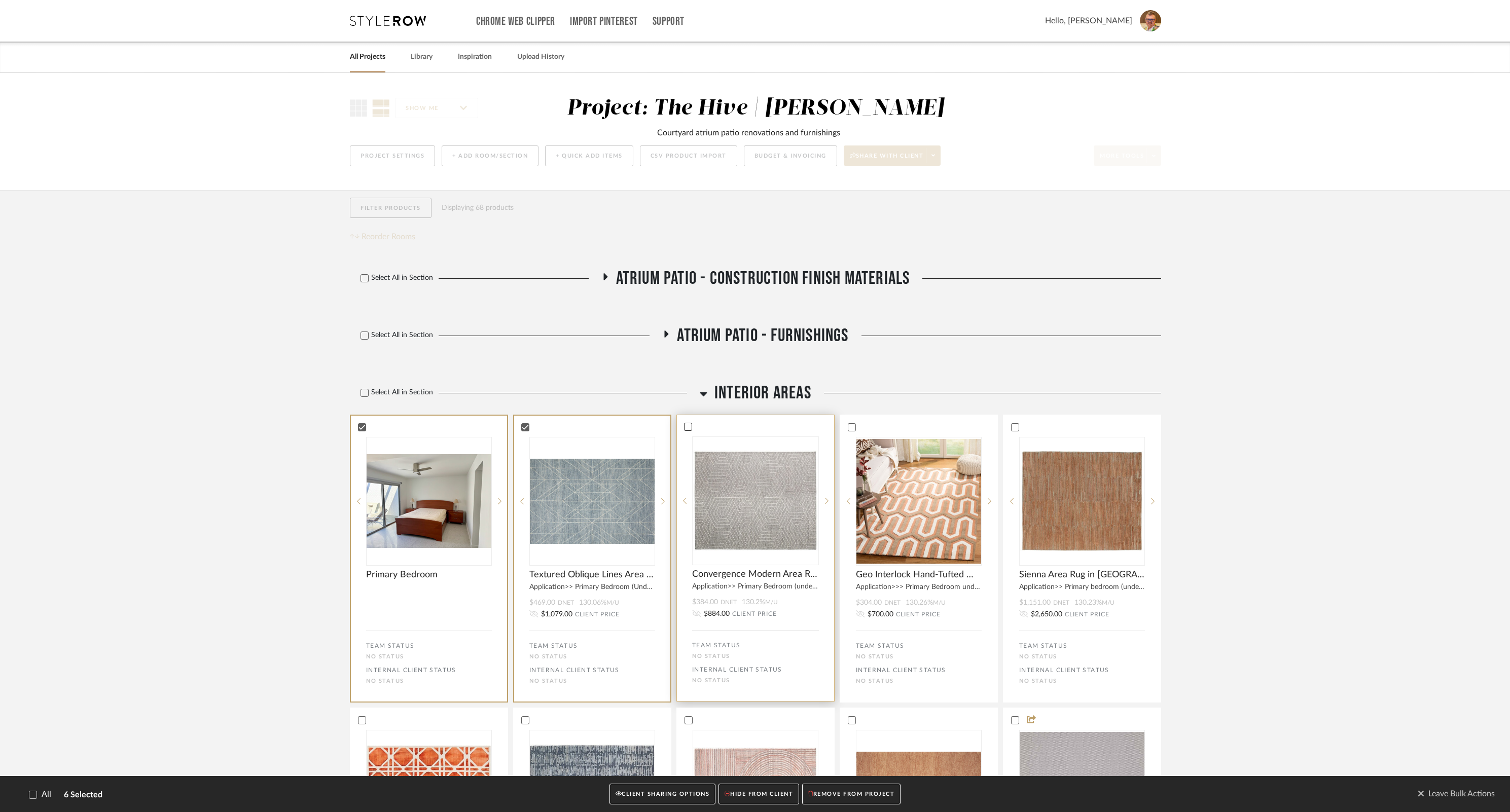
click at [692, 425] on div at bounding box center [688, 427] width 8 height 8
click at [850, 425] on icon at bounding box center [851, 427] width 7 height 7
click at [1013, 426] on icon at bounding box center [1014, 427] width 7 height 7
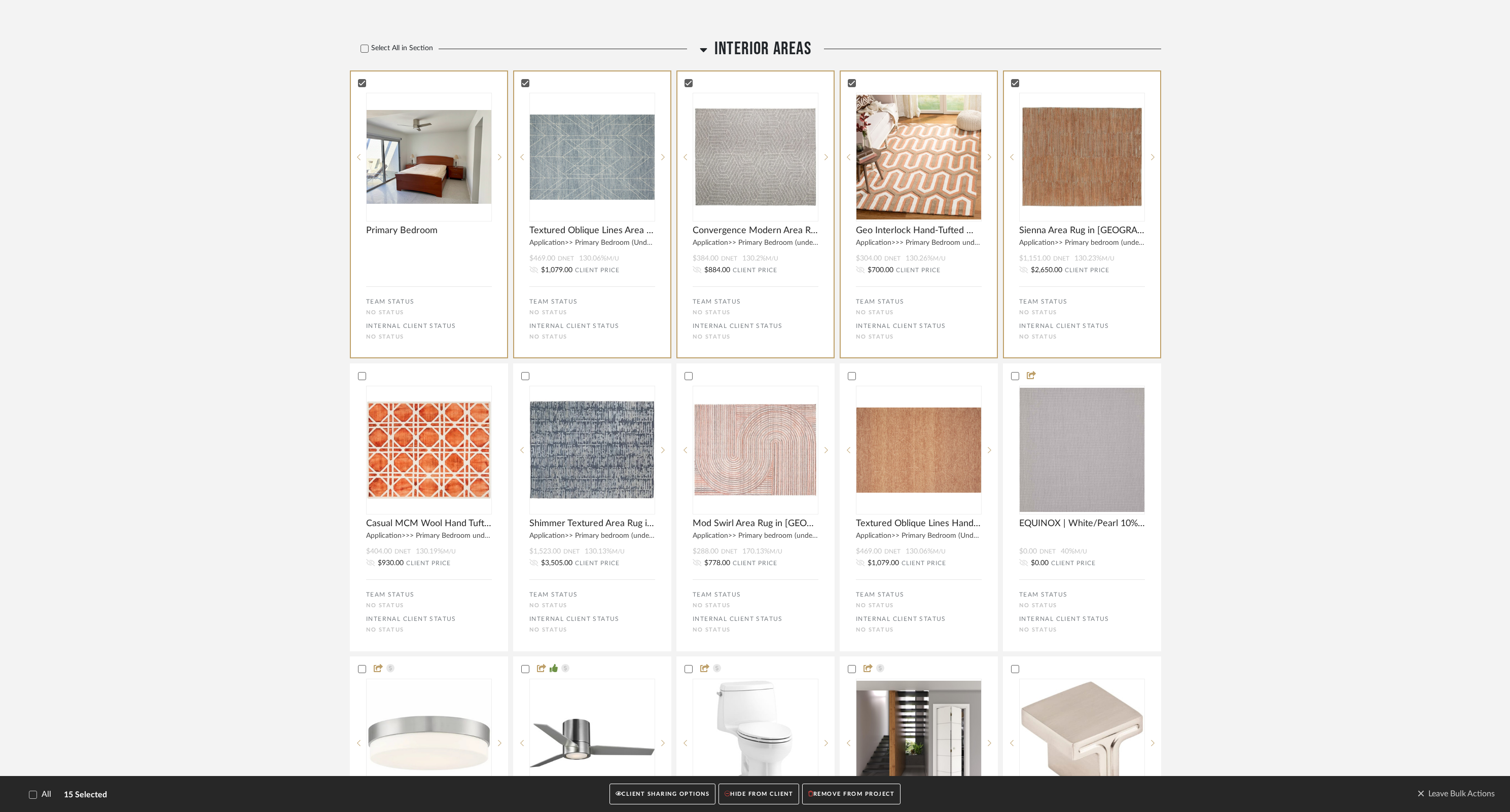
scroll to position [507, 0]
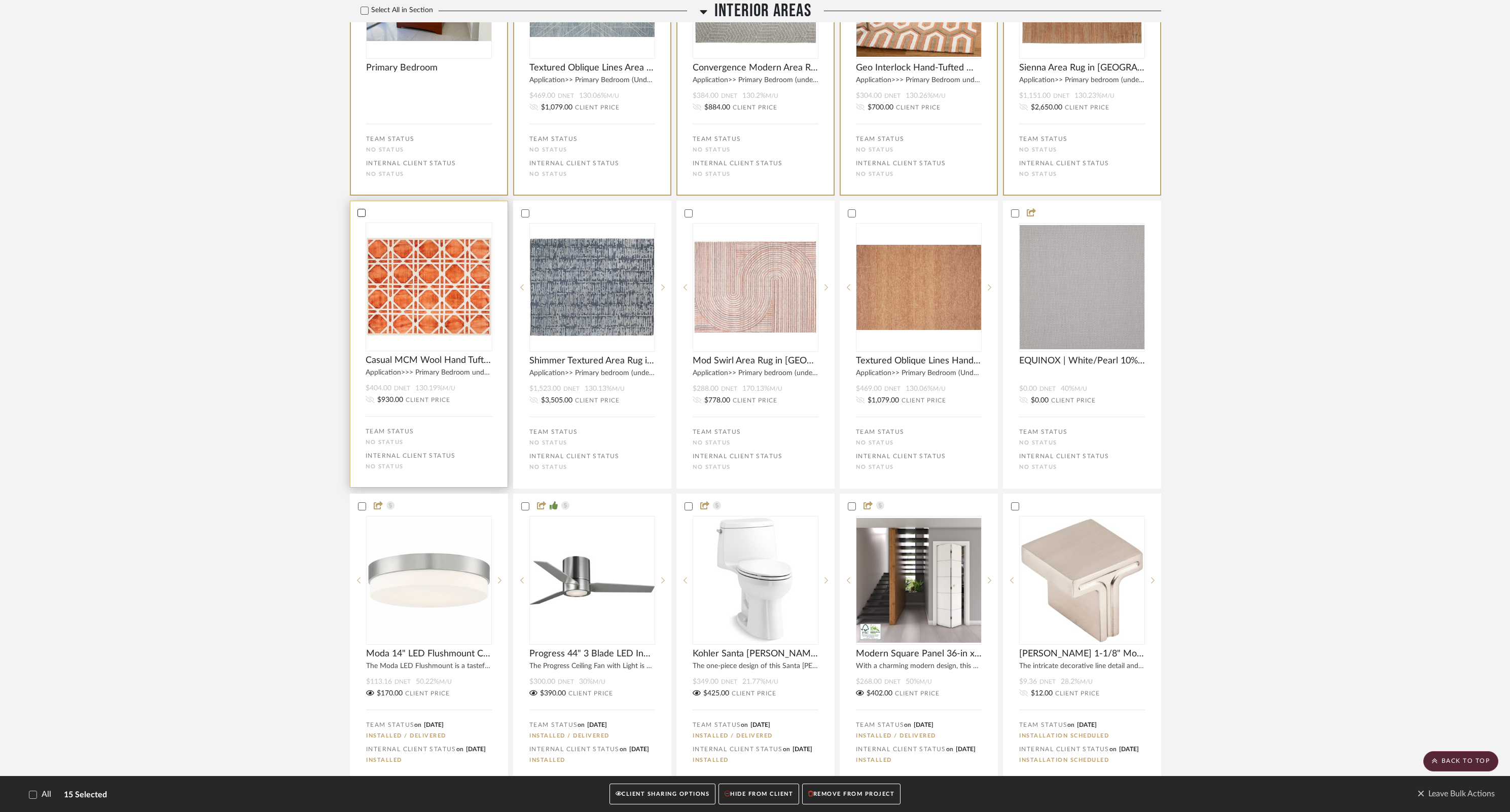
click at [362, 214] on icon at bounding box center [362, 213] width 7 height 7
drag, startPoint x: 525, startPoint y: 214, endPoint x: 535, endPoint y: 214, distance: 10.0
click at [525, 214] on icon at bounding box center [525, 213] width 7 height 7
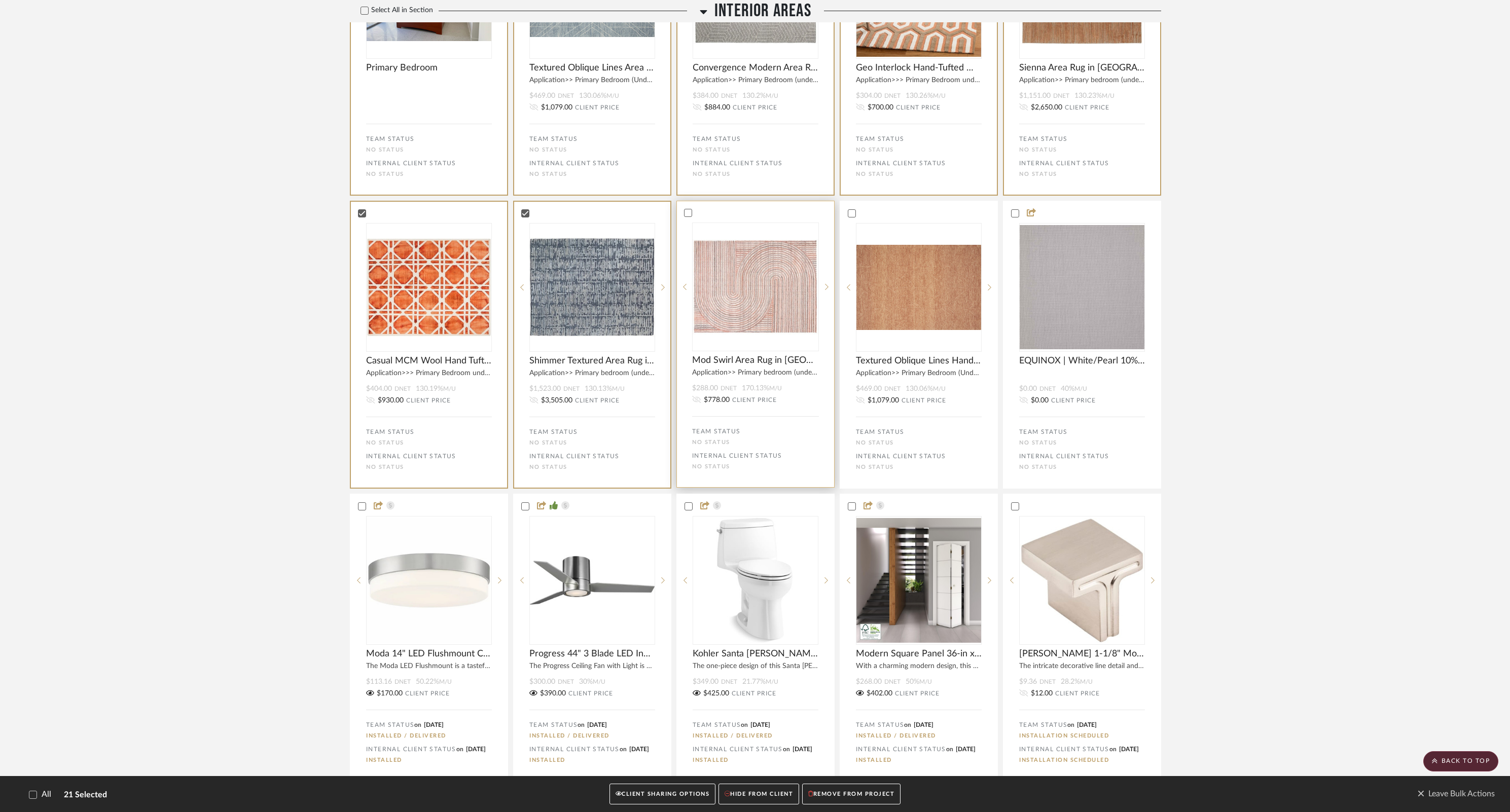
click at [692, 214] on div at bounding box center [755, 213] width 157 height 9
click at [851, 215] on icon at bounding box center [851, 213] width 7 height 7
click at [672, 792] on button "CLIENT SHARING OPTIONS" at bounding box center [662, 795] width 106 height 21
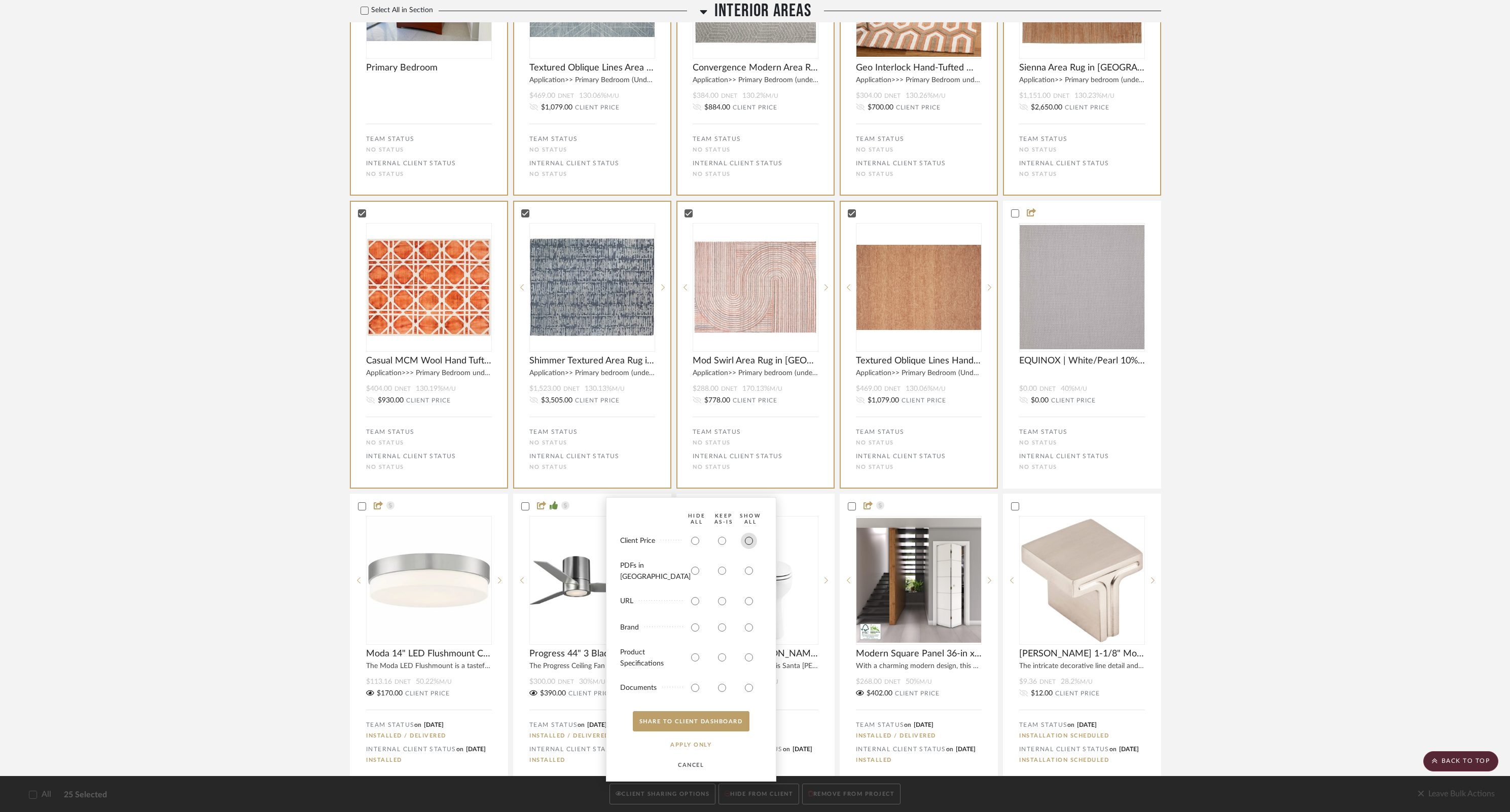
click at [750, 548] on input "radio" at bounding box center [749, 541] width 16 height 16
radio input "true"
click at [696, 717] on button "SHARE TO CLIENT Dashboard" at bounding box center [691, 721] width 116 height 20
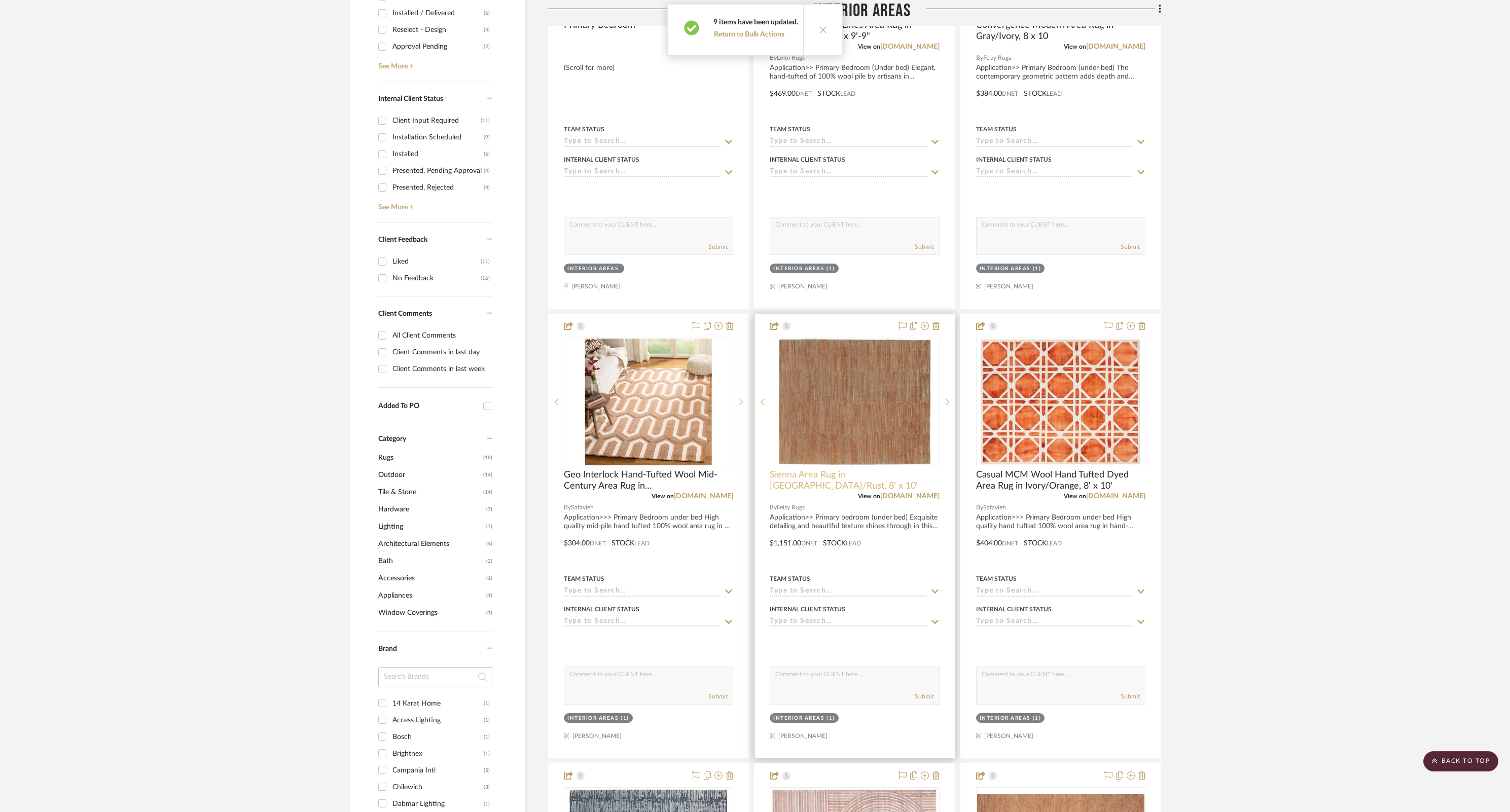
click at [850, 473] on span "Sienna Area Rug in [GEOGRAPHIC_DATA]/Rust, 8' x 10'" at bounding box center [854, 481] width 169 height 23
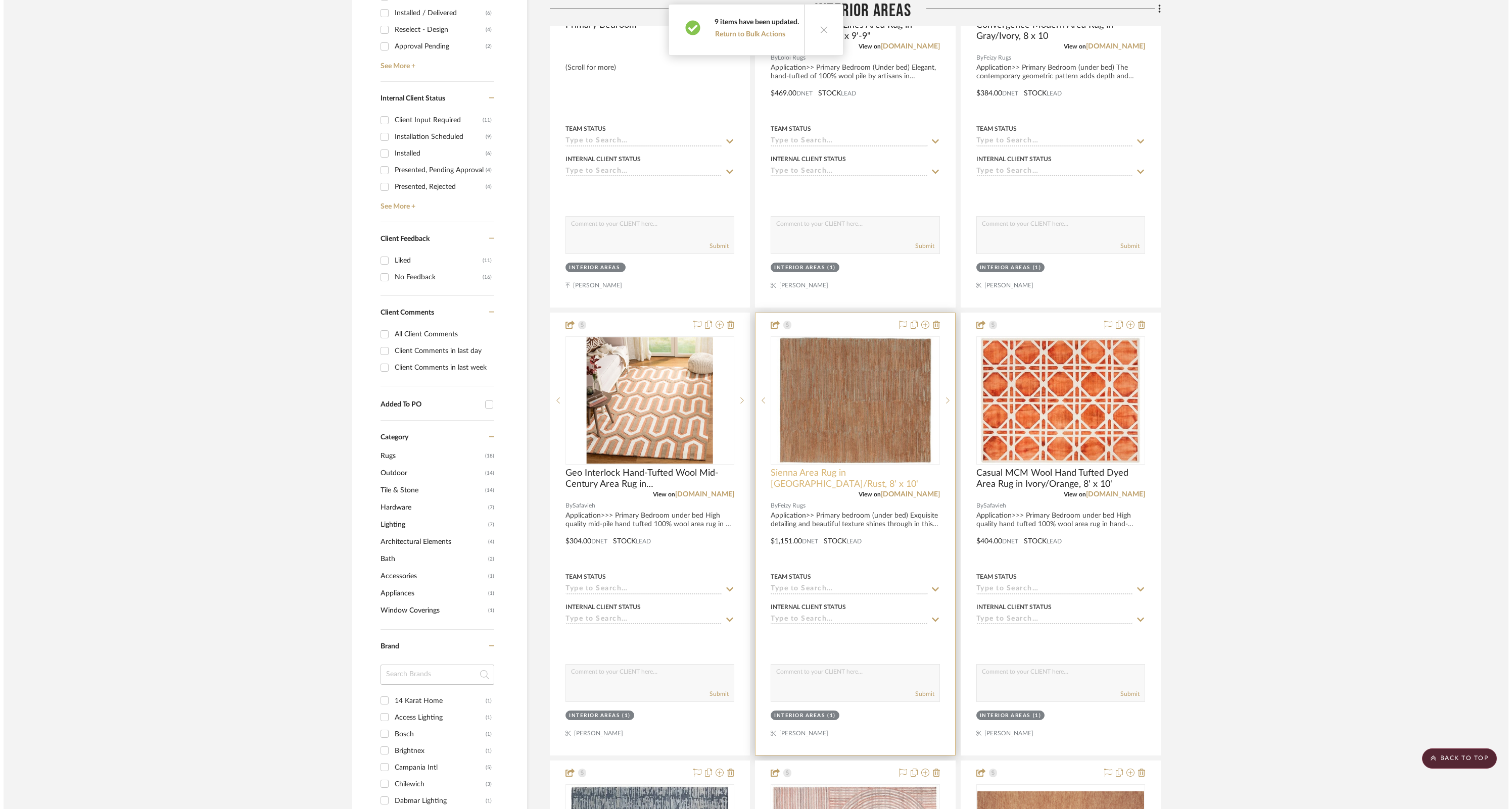
scroll to position [0, 0]
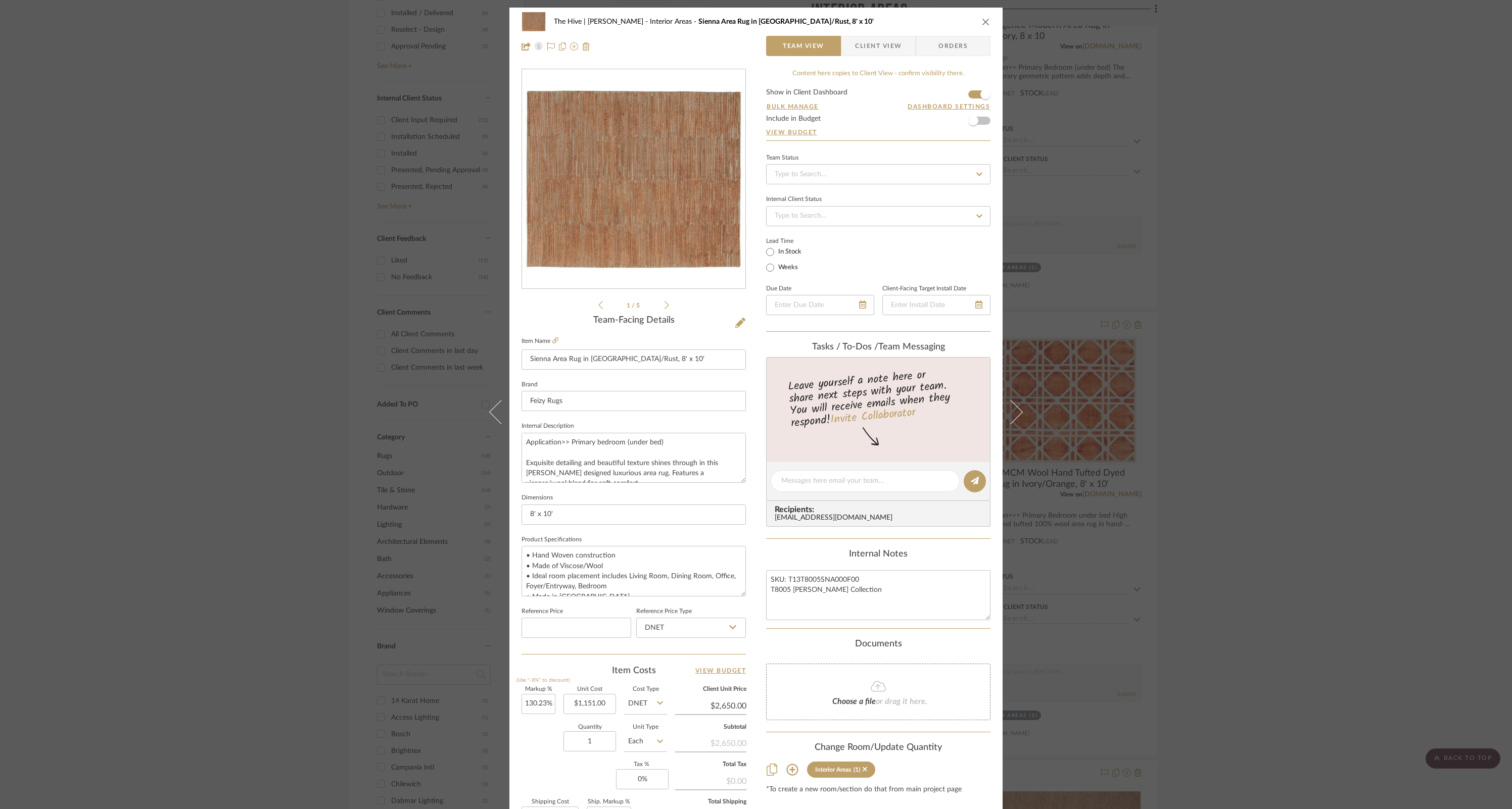
click at [894, 41] on span "Client View" at bounding box center [879, 46] width 47 height 20
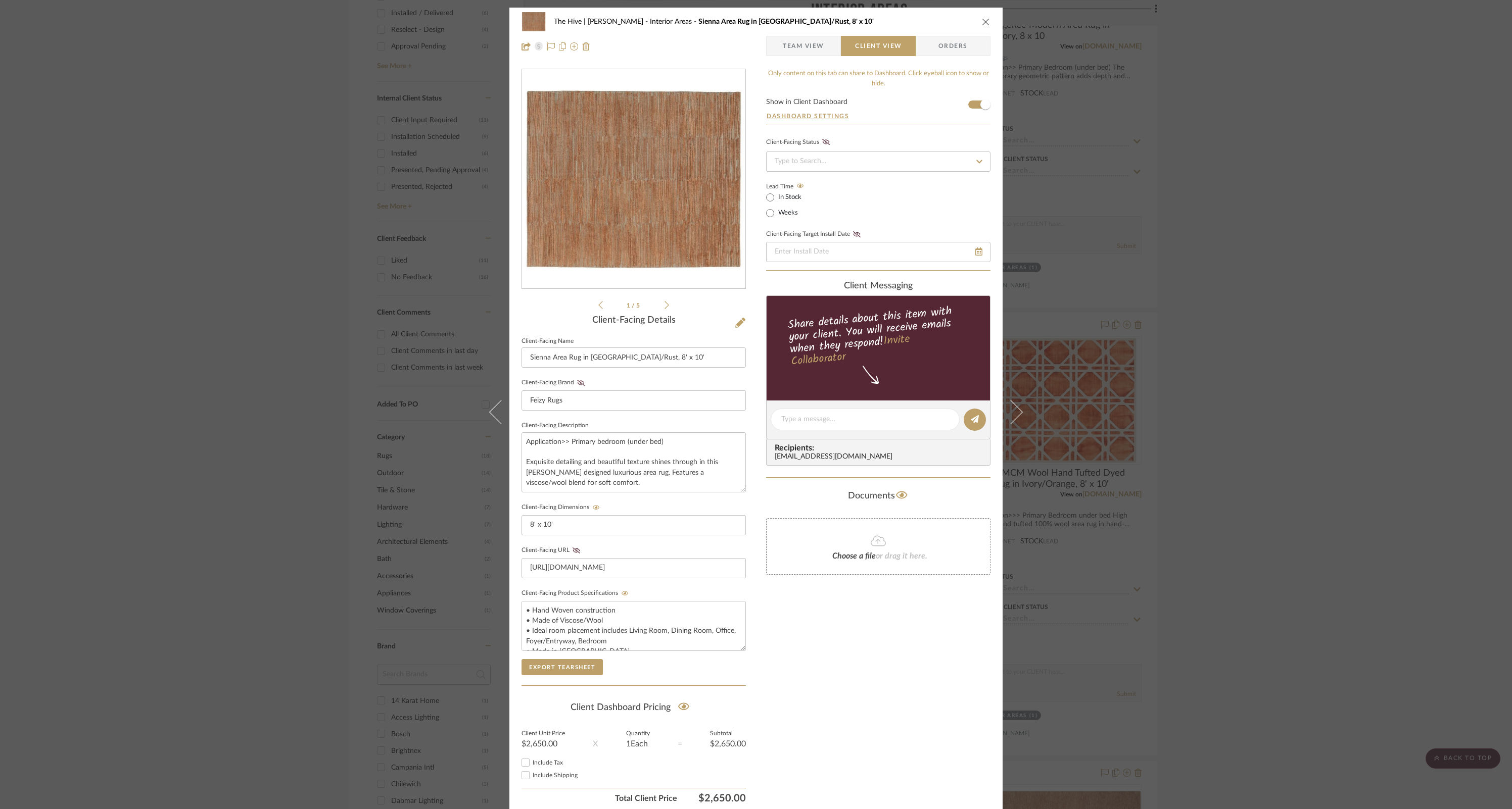
click at [793, 44] on span "Team View" at bounding box center [803, 46] width 41 height 20
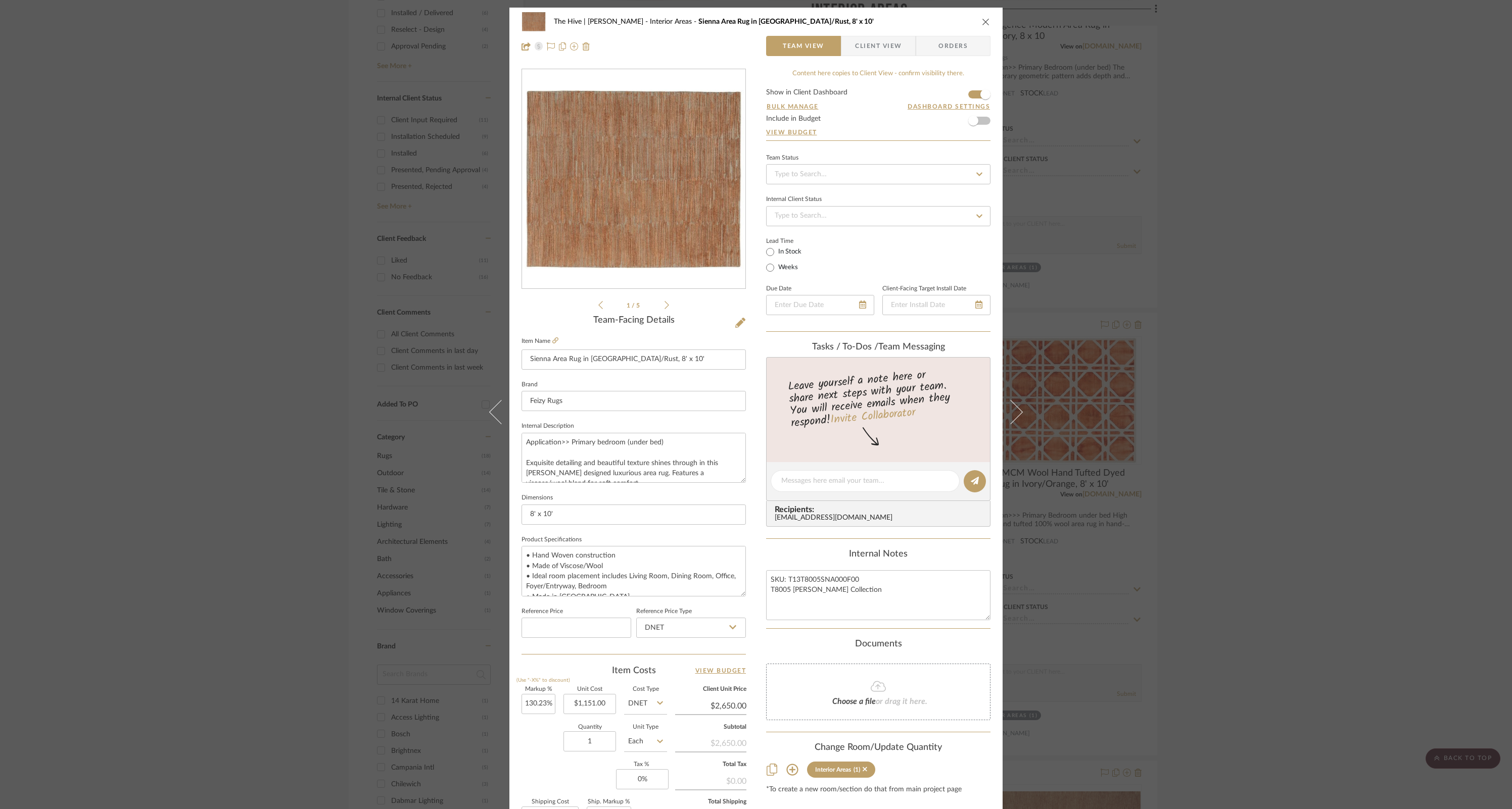
click at [984, 19] on icon "close" at bounding box center [986, 22] width 8 height 8
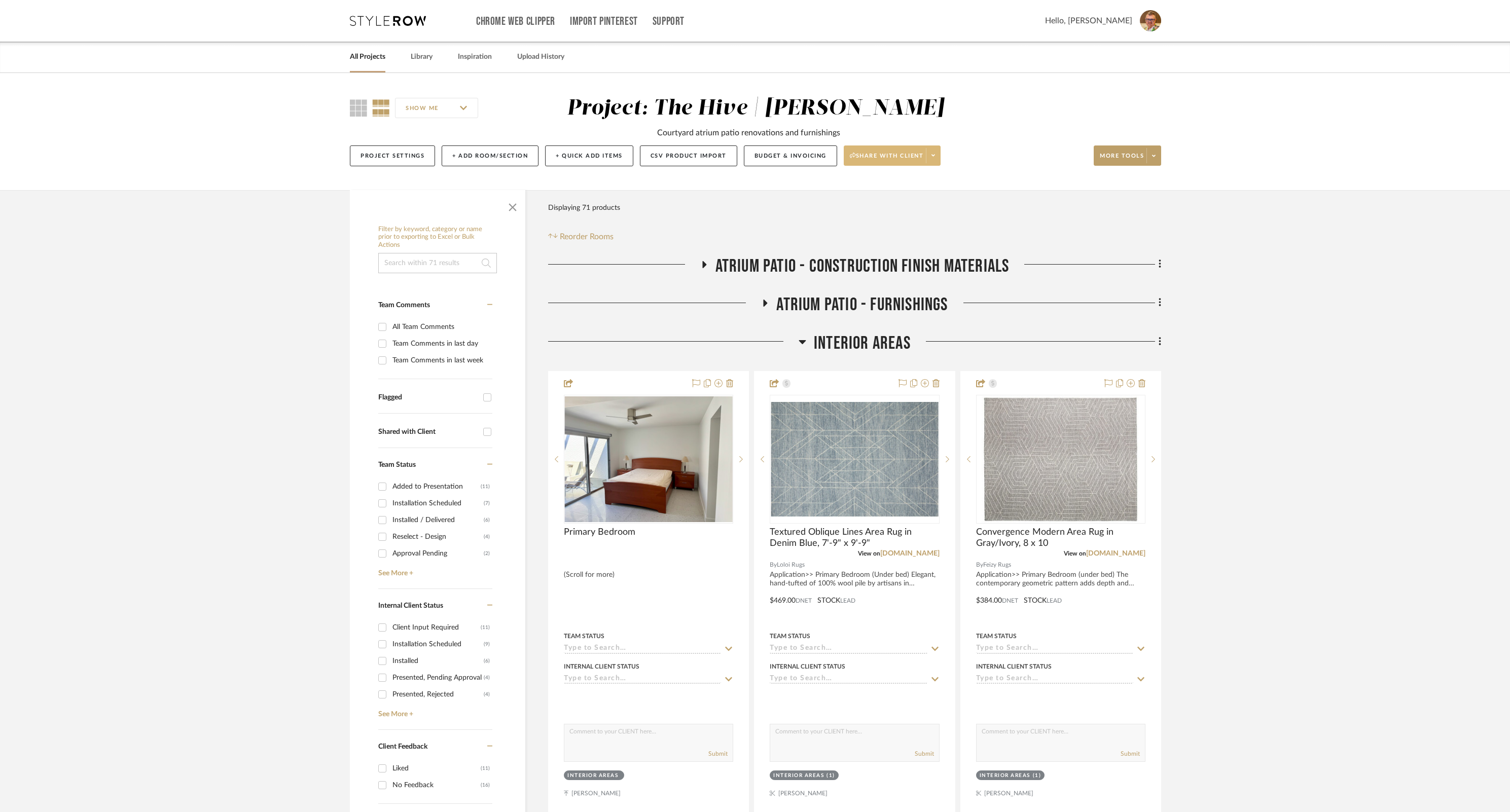
click at [935, 154] on icon at bounding box center [933, 155] width 3 height 6
click at [936, 154] on div at bounding box center [755, 406] width 1510 height 812
click at [1155, 155] on icon at bounding box center [1154, 155] width 3 height 2
click at [1142, 259] on span "Bulk Actions" at bounding box center [1137, 257] width 66 height 9
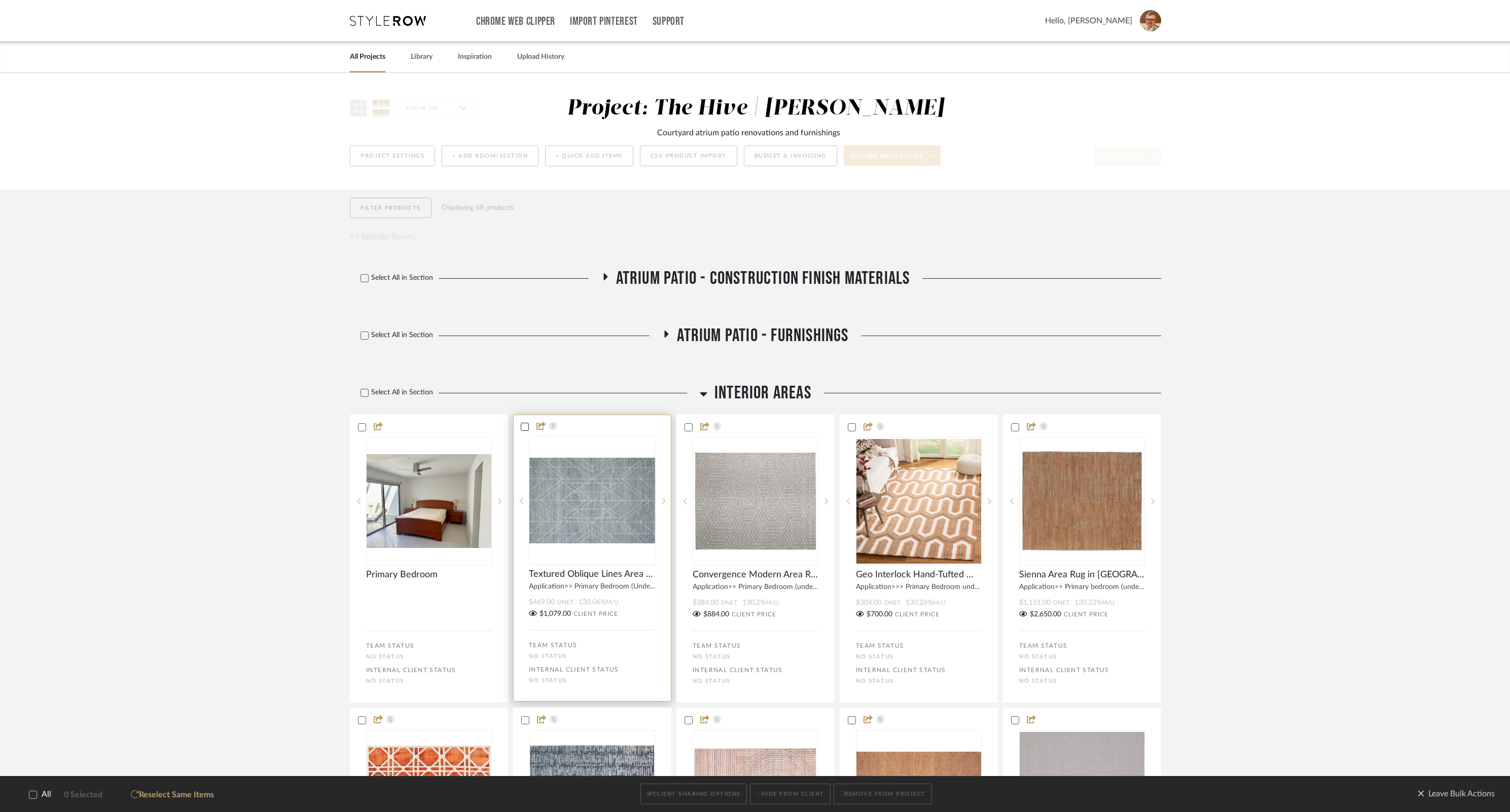
click at [526, 425] on icon at bounding box center [525, 427] width 7 height 7
click at [688, 426] on icon at bounding box center [687, 427] width 7 height 7
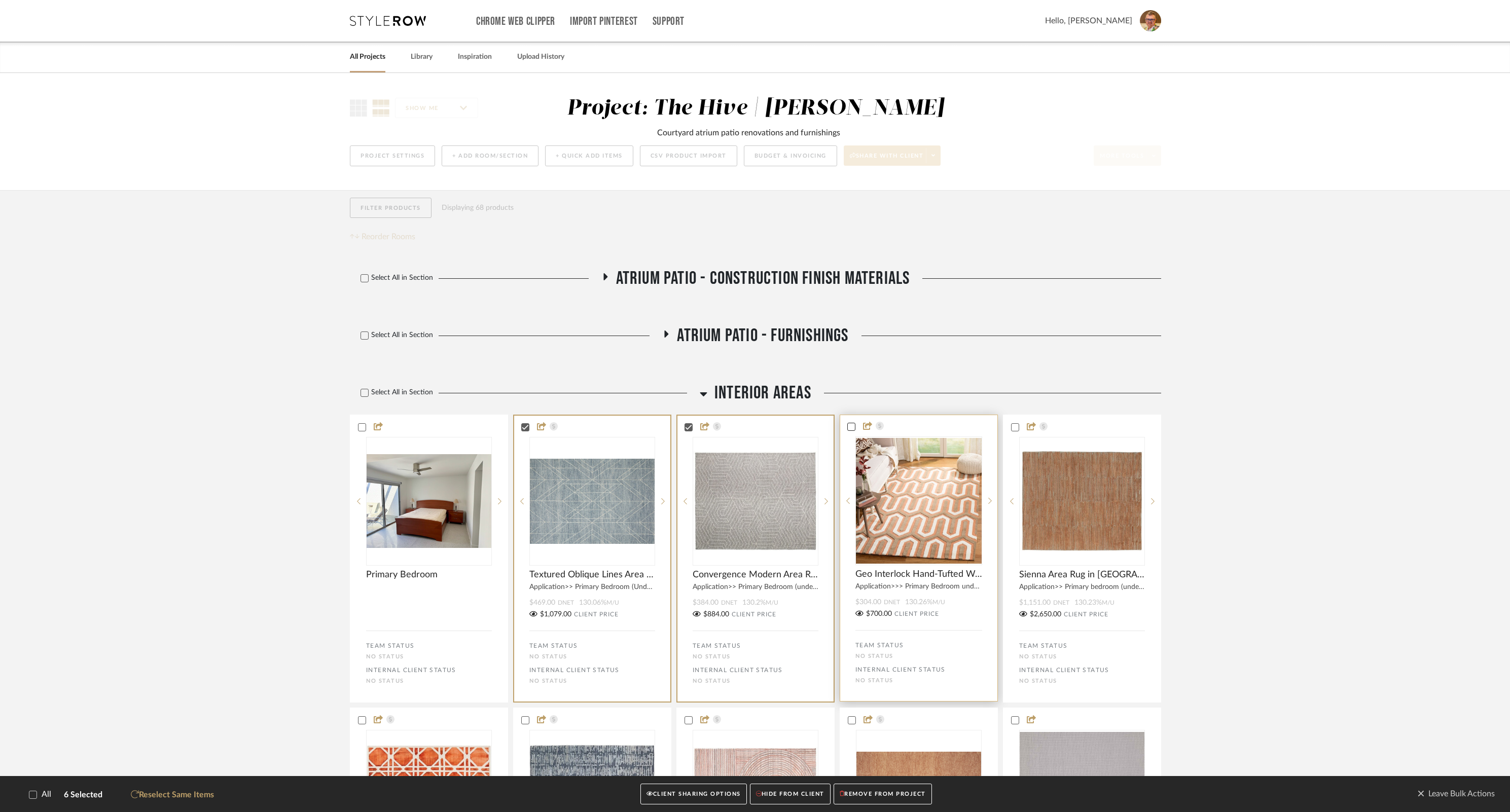
click at [850, 427] on icon at bounding box center [851, 427] width 7 height 7
click at [1015, 428] on icon at bounding box center [1014, 427] width 7 height 7
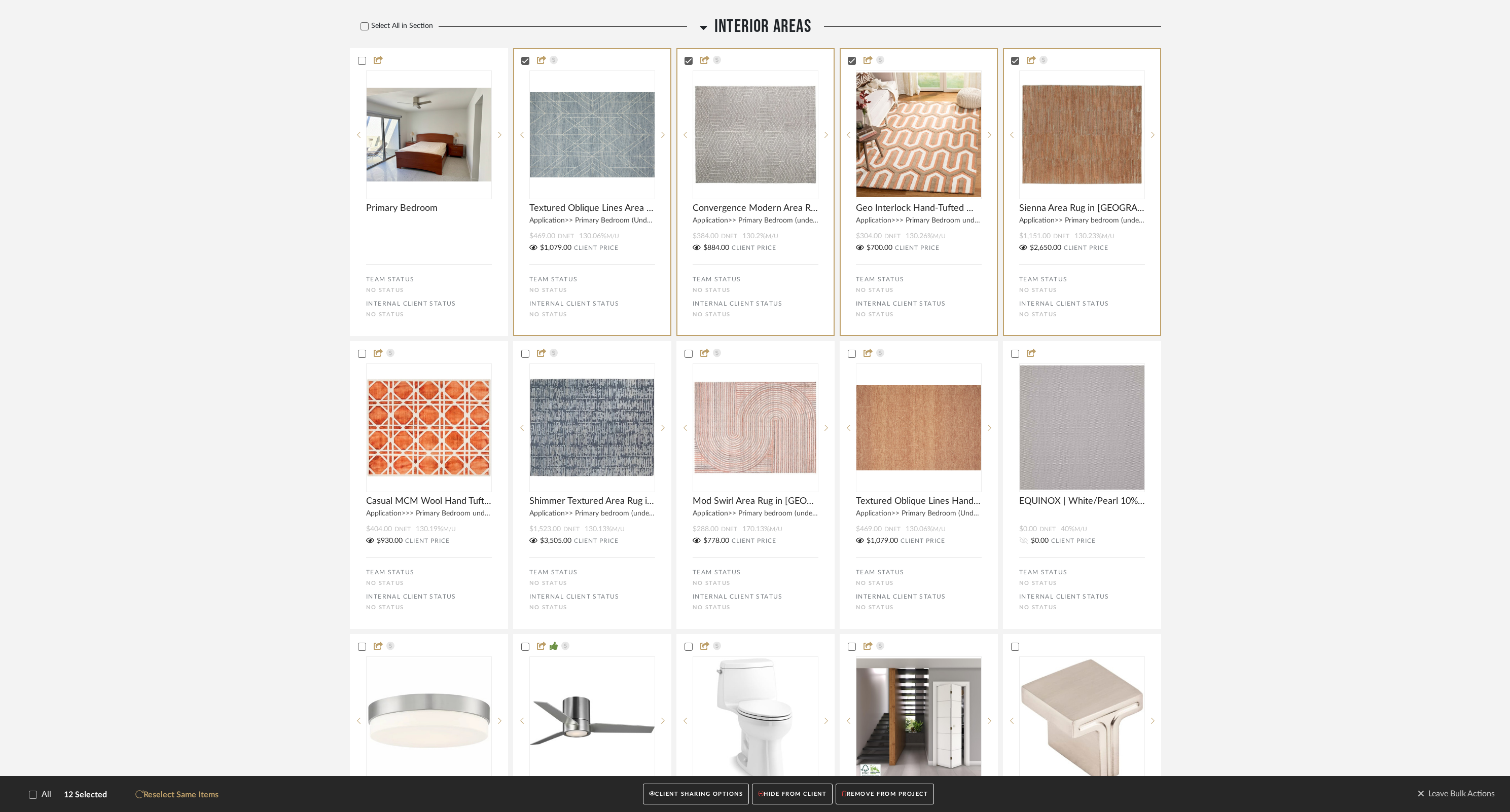
scroll to position [481, 0]
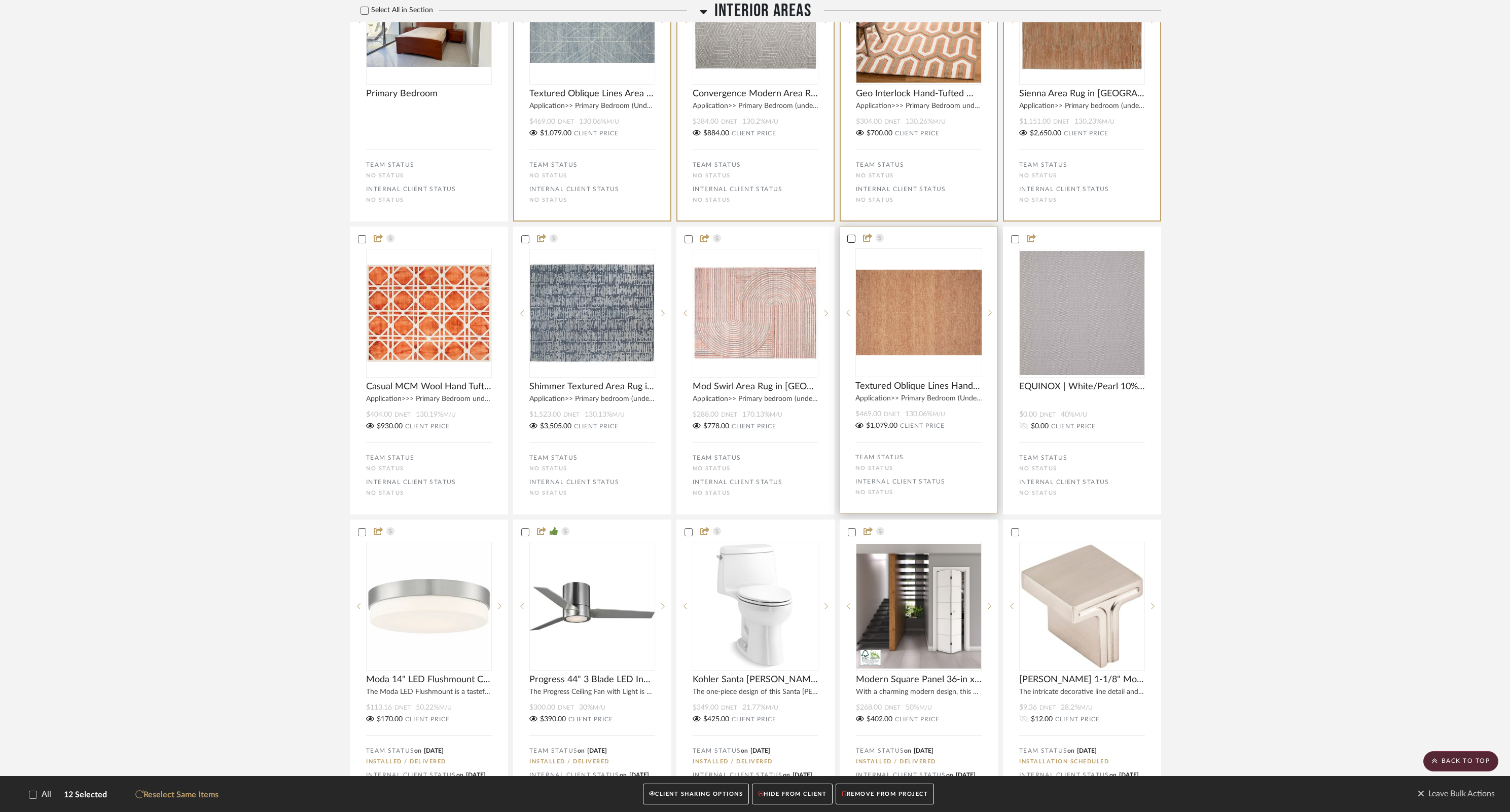
click at [850, 241] on icon at bounding box center [851, 239] width 7 height 7
click at [687, 241] on icon at bounding box center [688, 239] width 6 height 5
click at [522, 239] on icon at bounding box center [525, 239] width 7 height 7
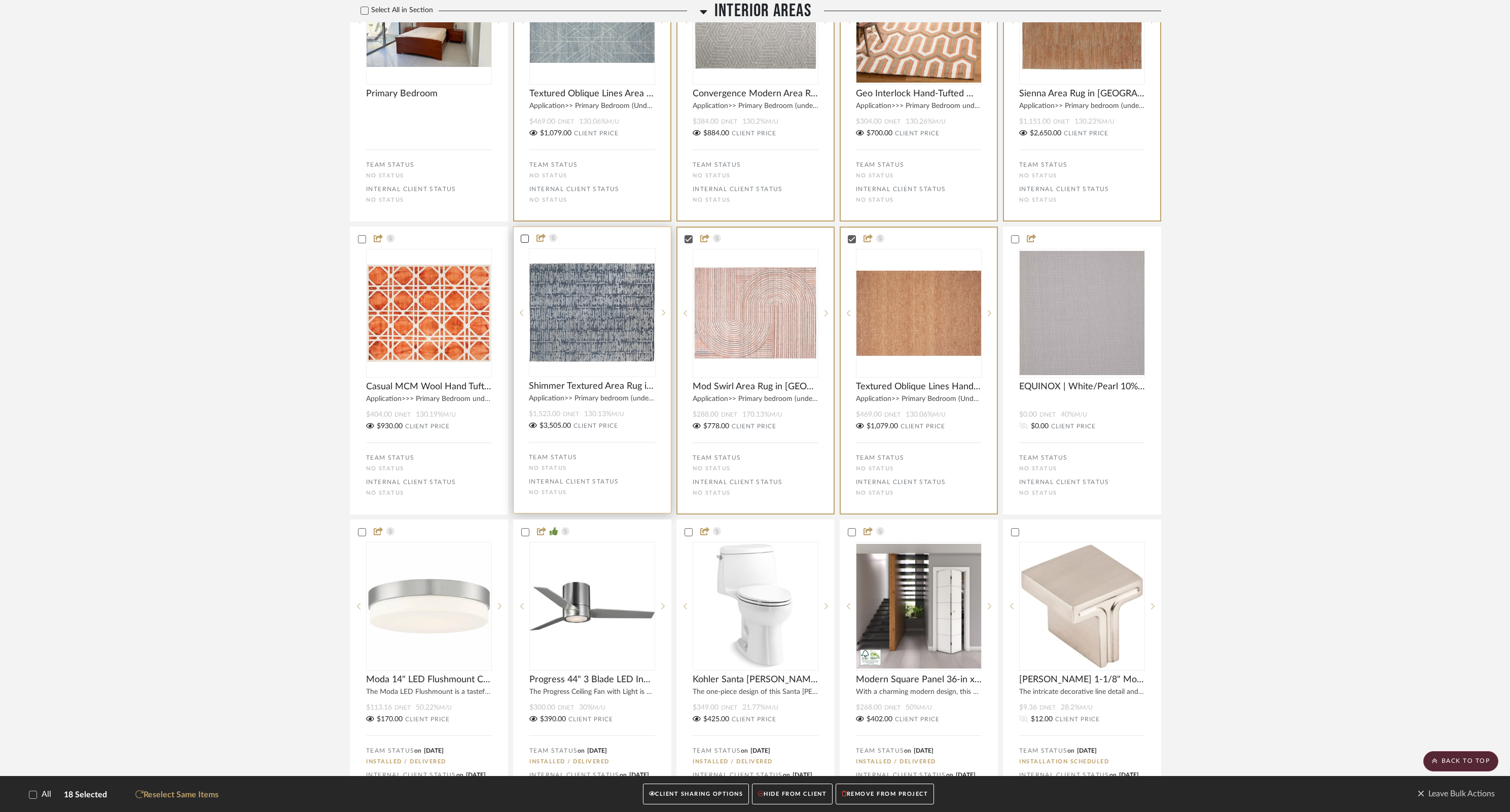
click at [364, 241] on icon at bounding box center [362, 239] width 7 height 7
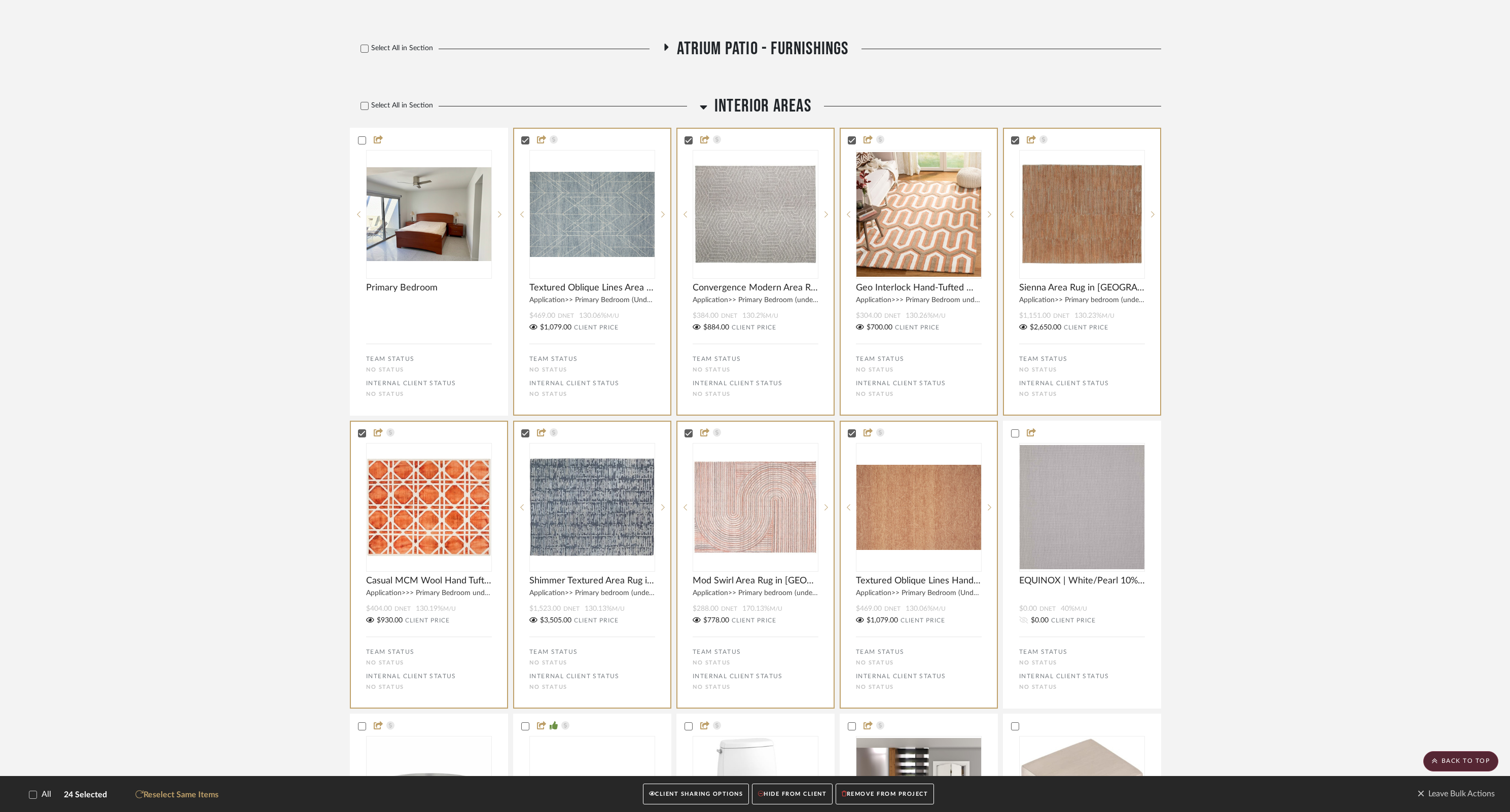
scroll to position [235, 0]
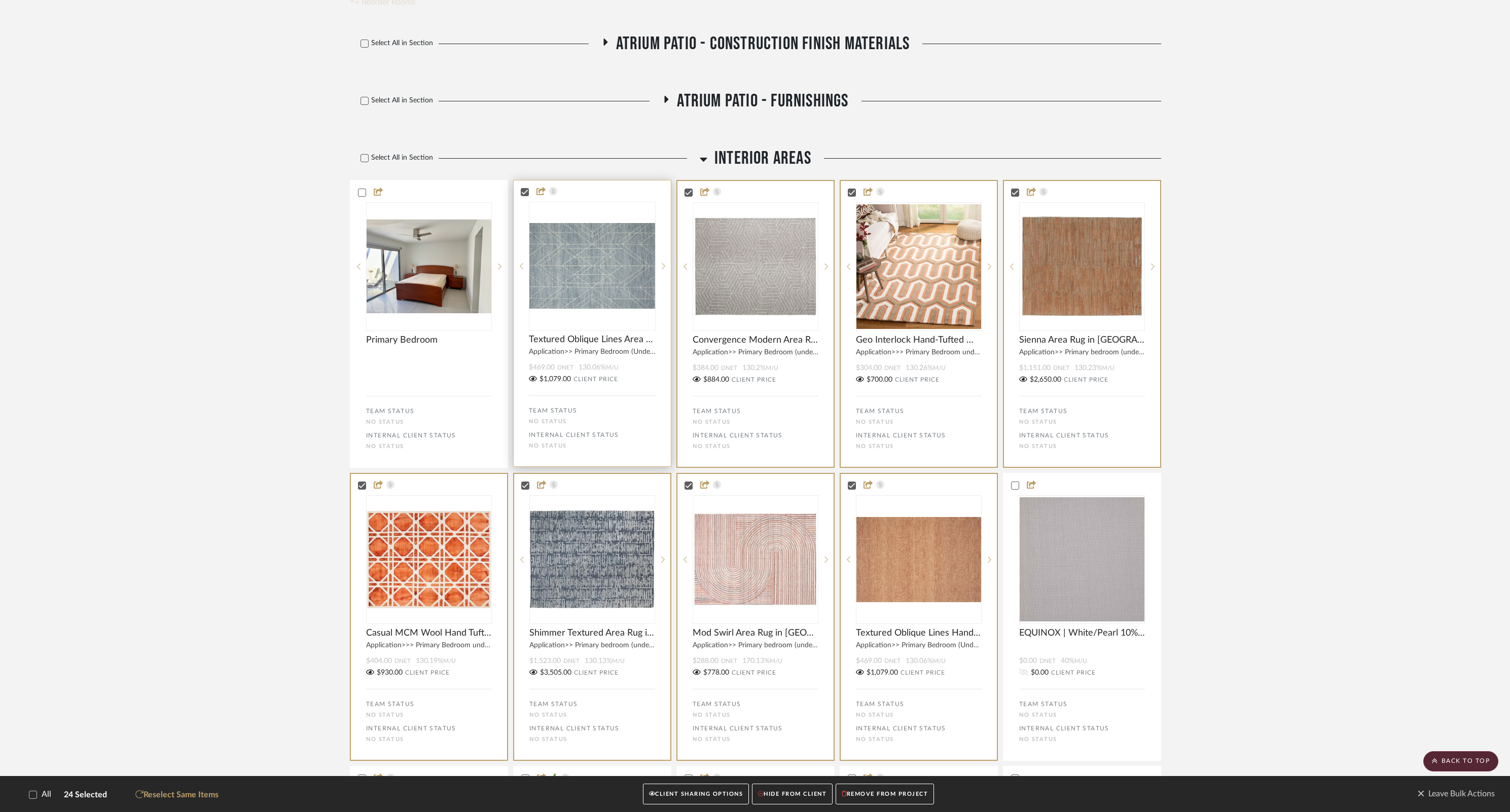
click at [560, 421] on div "No STATUS" at bounding box center [592, 421] width 127 height 6
click at [562, 411] on label "TEAM STATUS" at bounding box center [553, 411] width 49 height 11
click at [546, 427] on div "TEAM STATUS No STATUS INTERNAL CLIENT STATUS No STATUS" at bounding box center [592, 422] width 127 height 53
click at [552, 412] on label "TEAM STATUS" at bounding box center [553, 411] width 49 height 11
click at [555, 424] on div "No STATUS" at bounding box center [592, 421] width 127 height 6
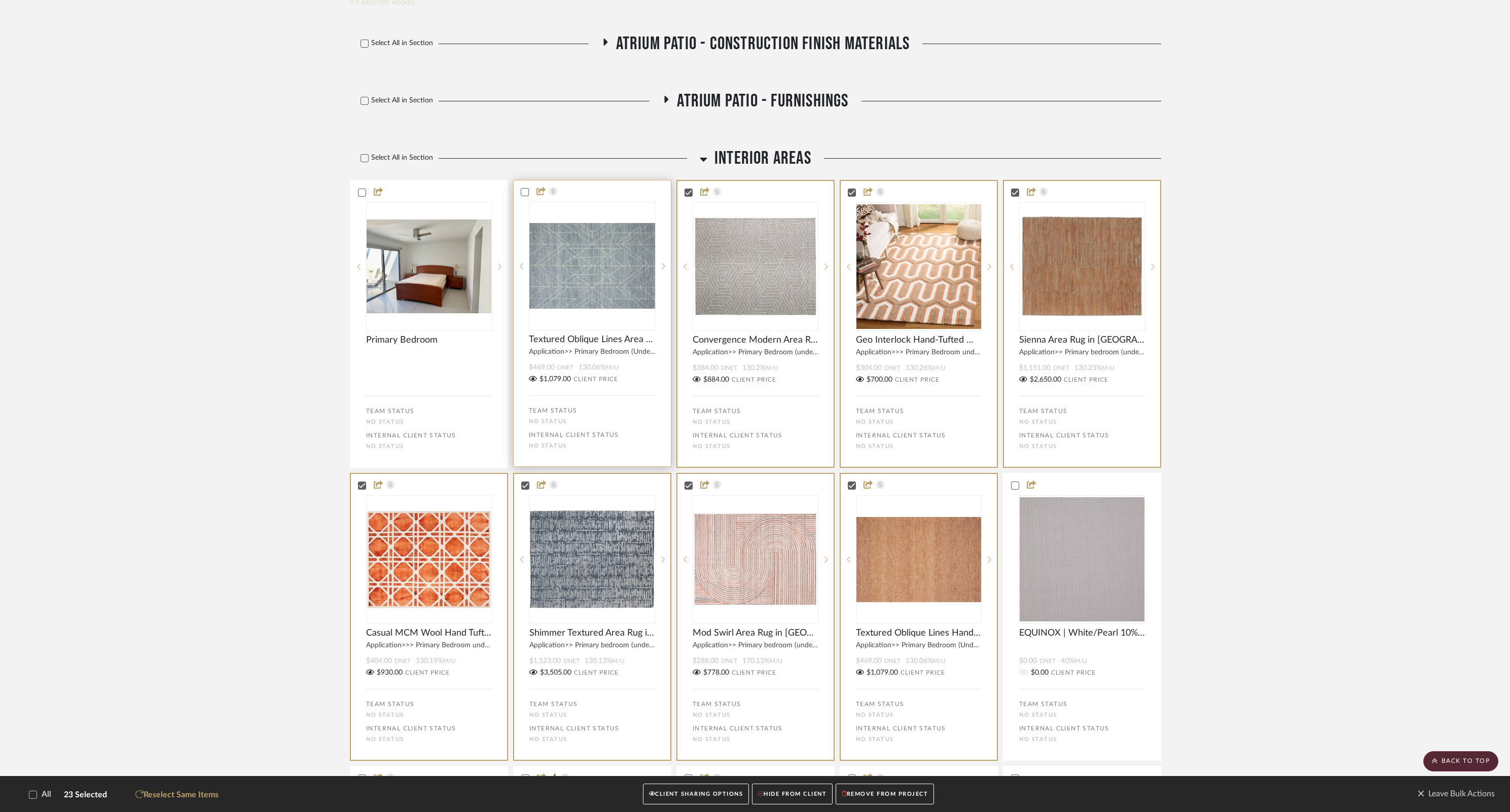
click at [555, 424] on div "No STATUS" at bounding box center [592, 421] width 127 height 6
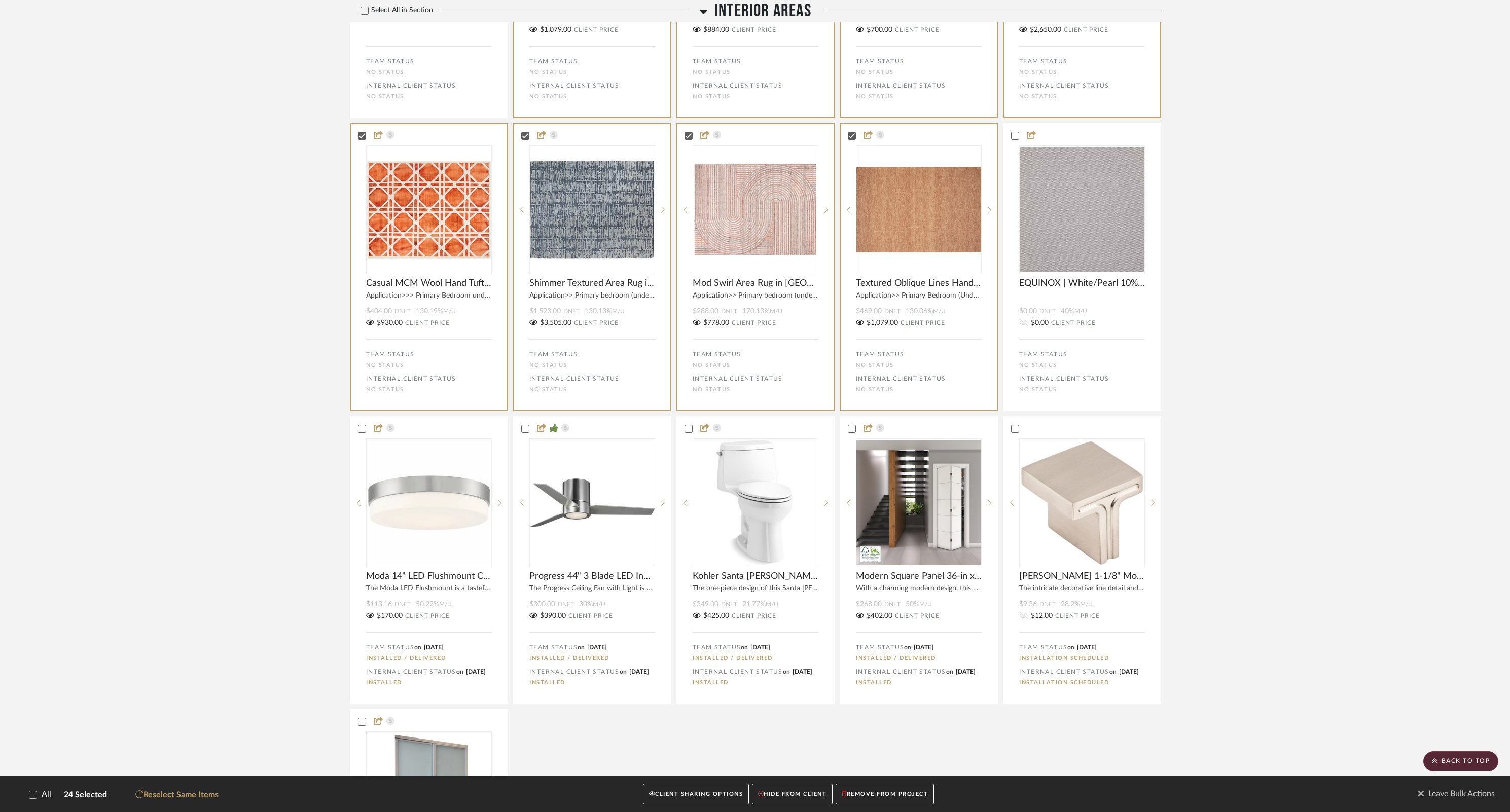
scroll to position [296, 0]
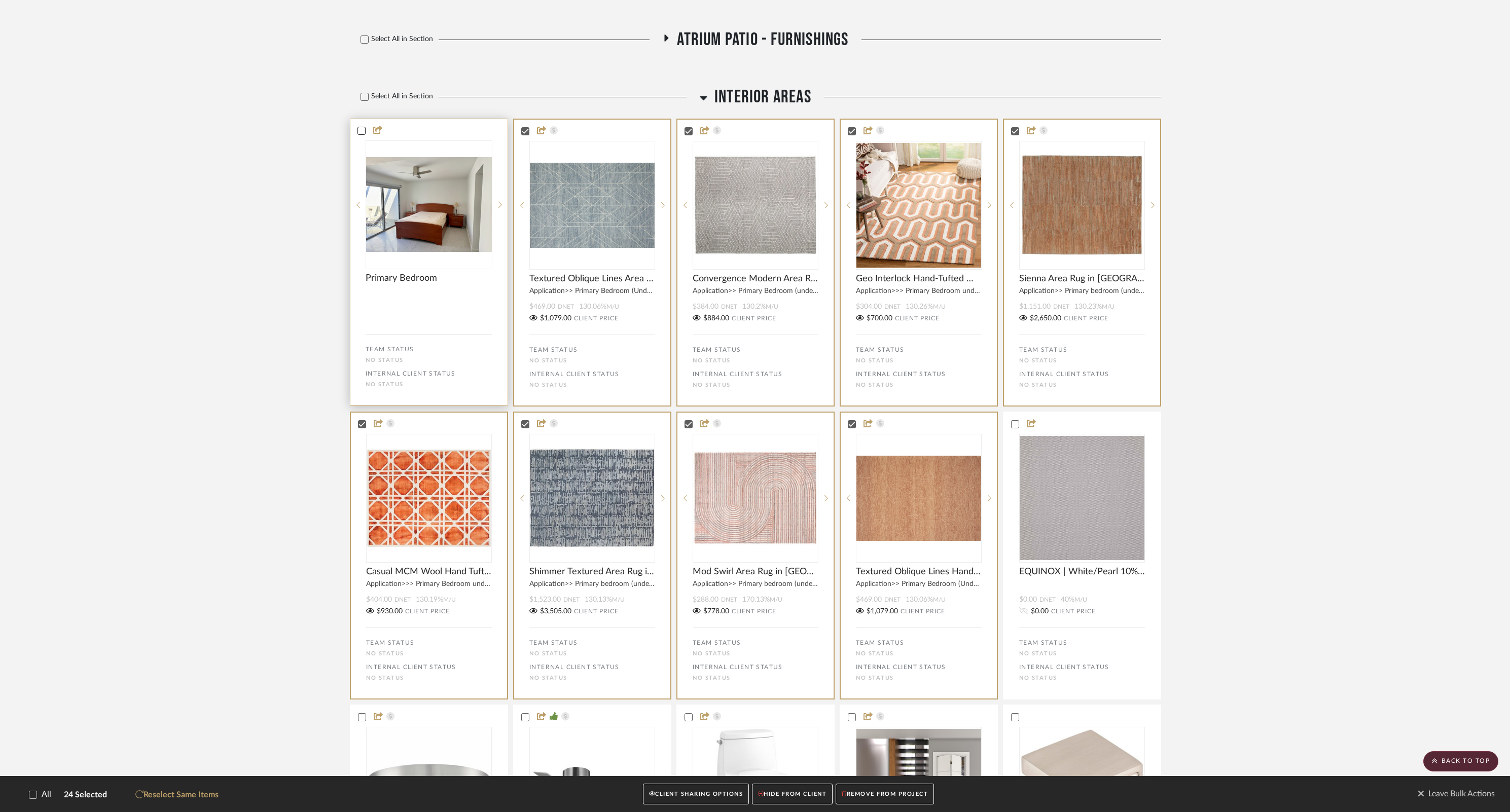
click at [364, 132] on icon at bounding box center [362, 130] width 7 height 7
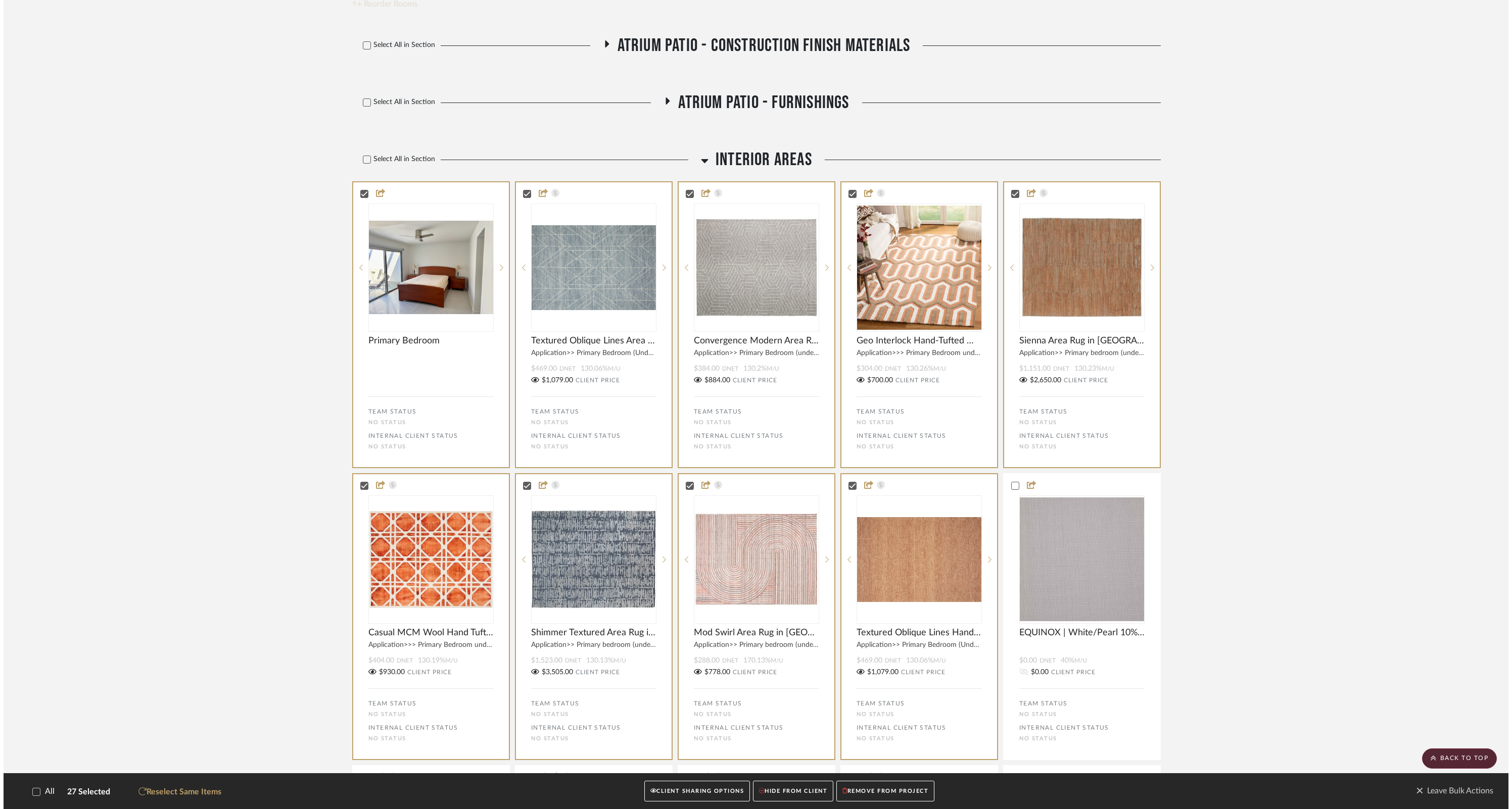
scroll to position [0, 0]
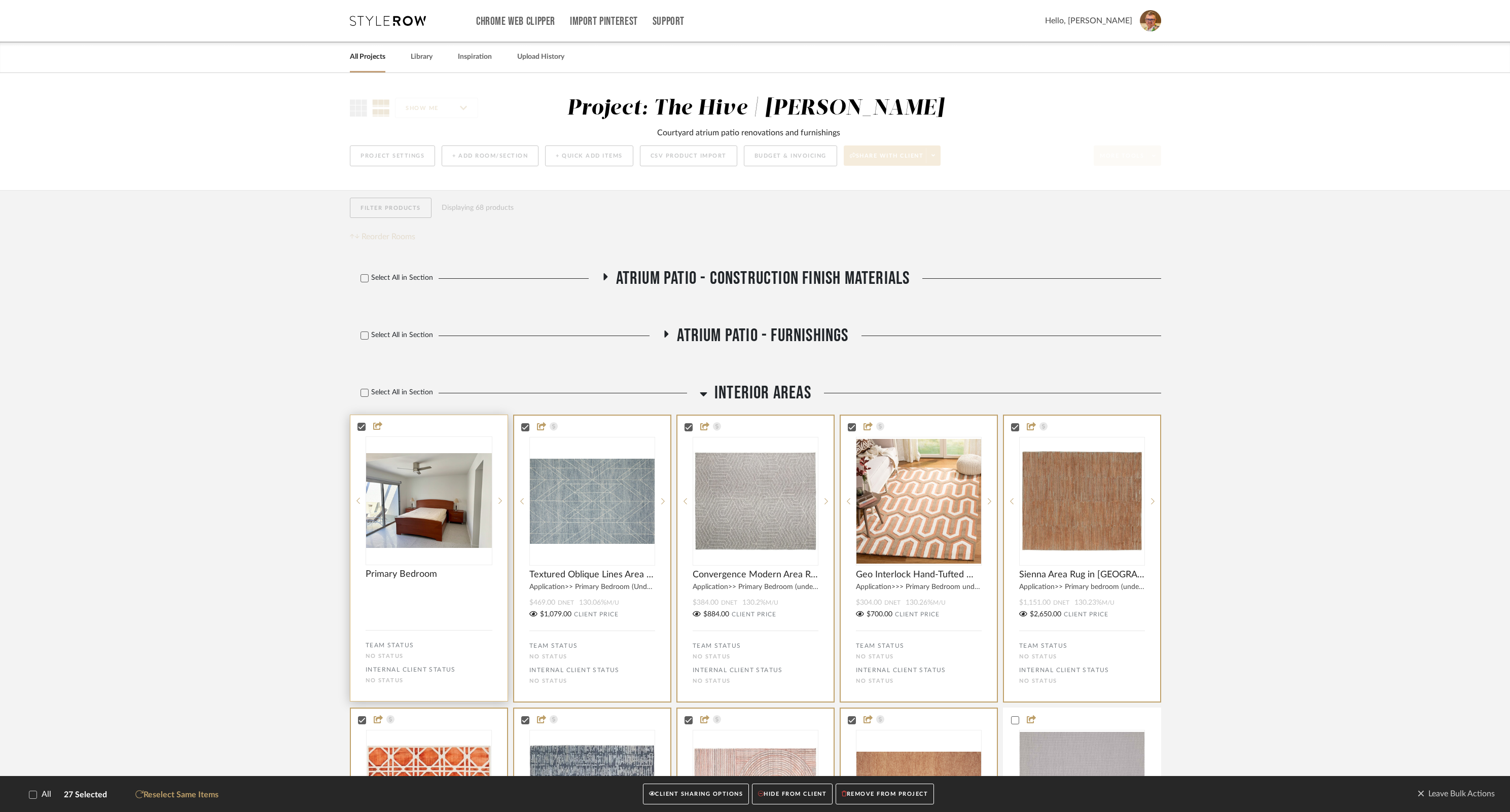
click at [392, 656] on div "No STATUS" at bounding box center [429, 657] width 127 height 6
click at [1449, 790] on span "Leave Bulk Actions" at bounding box center [1456, 794] width 78 height 15
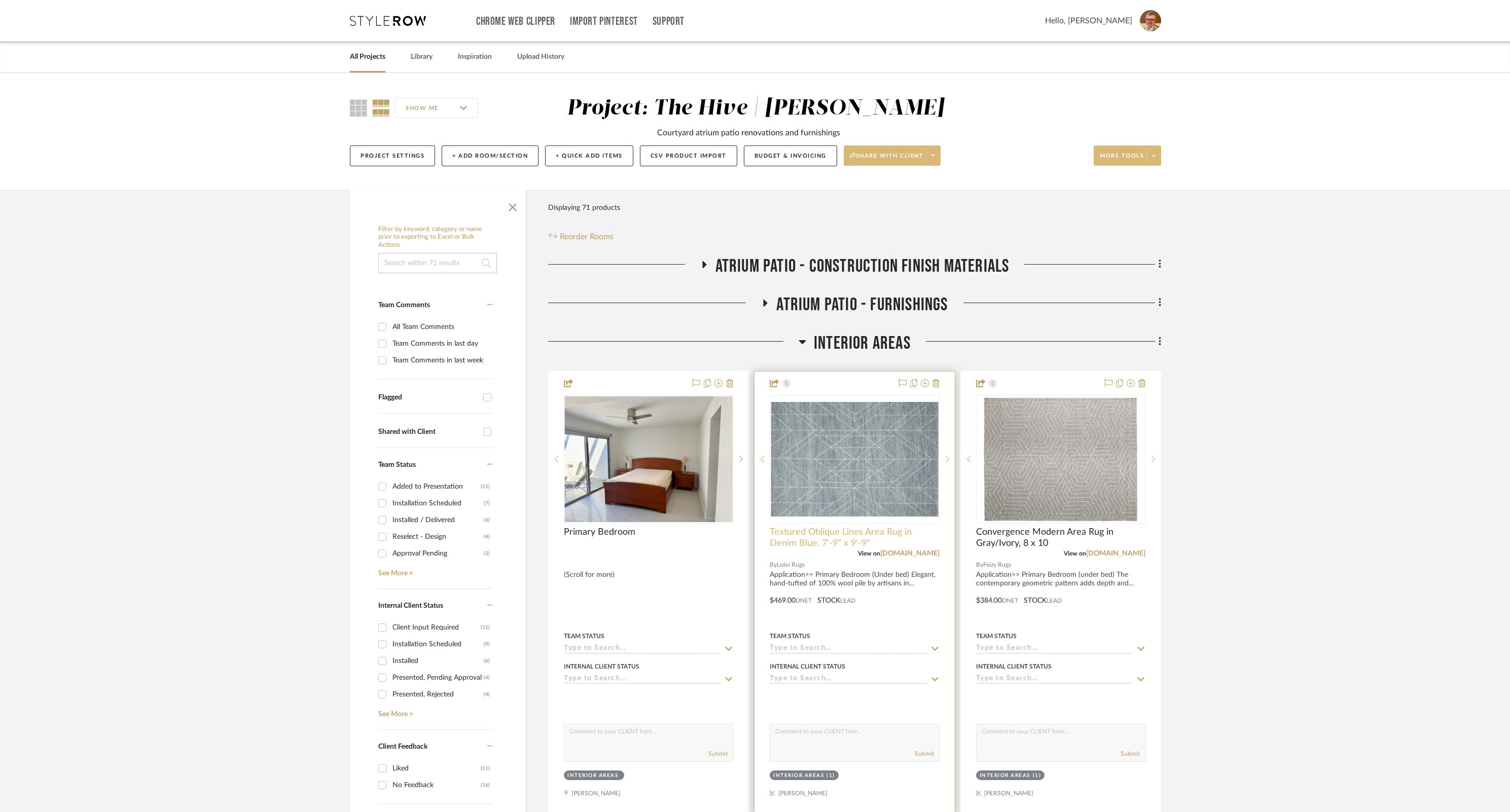
click at [816, 535] on span "Textured Oblique Lines Area Rug in Denim Blue, 7'-9" x 9'-9"" at bounding box center [854, 538] width 169 height 23
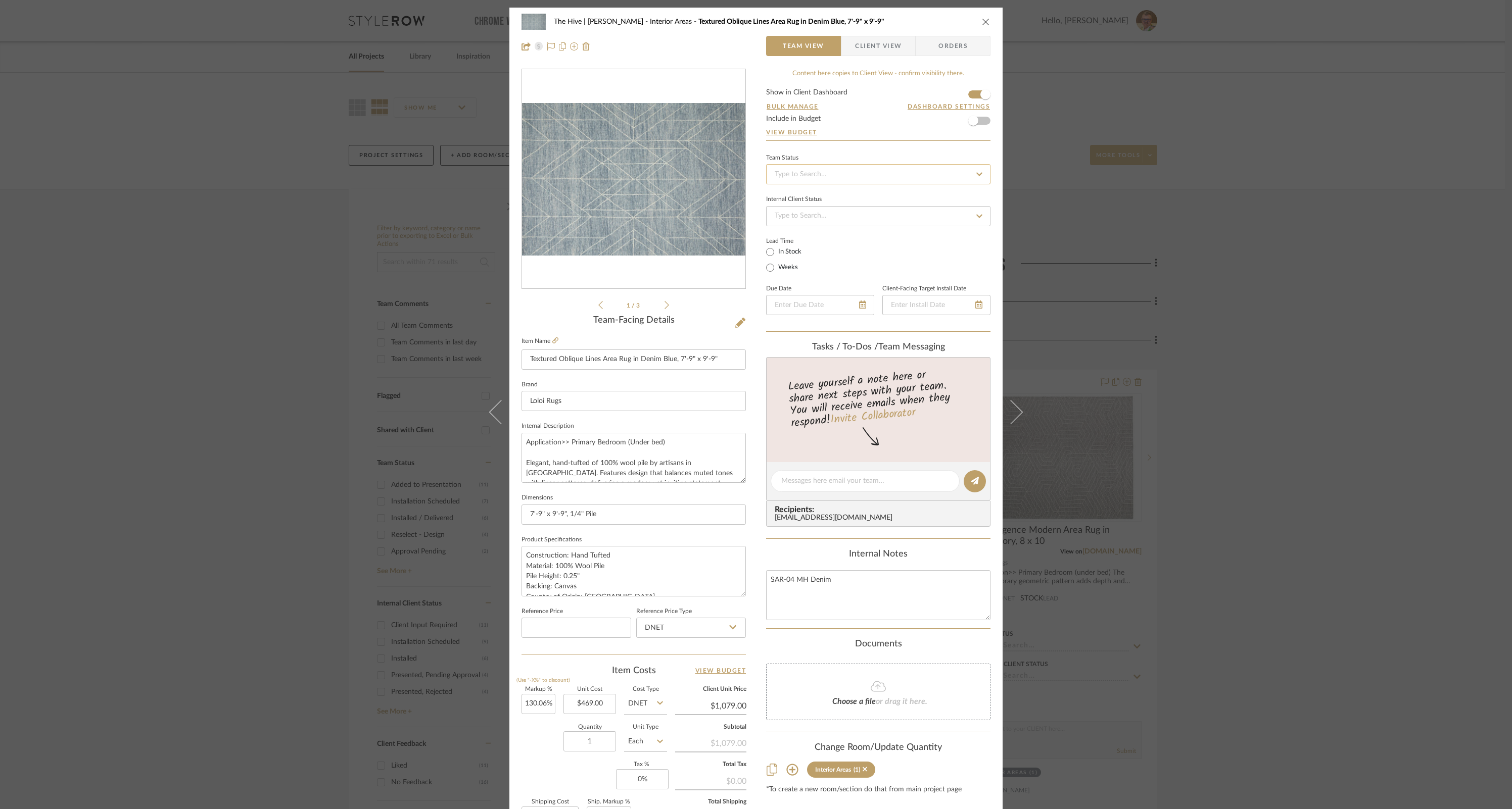
click at [950, 175] on input at bounding box center [879, 174] width 224 height 20
click at [842, 251] on span "Added to Presentation" at bounding box center [808, 251] width 70 height 7
type input "[DATE]"
type input "Added to Presentation"
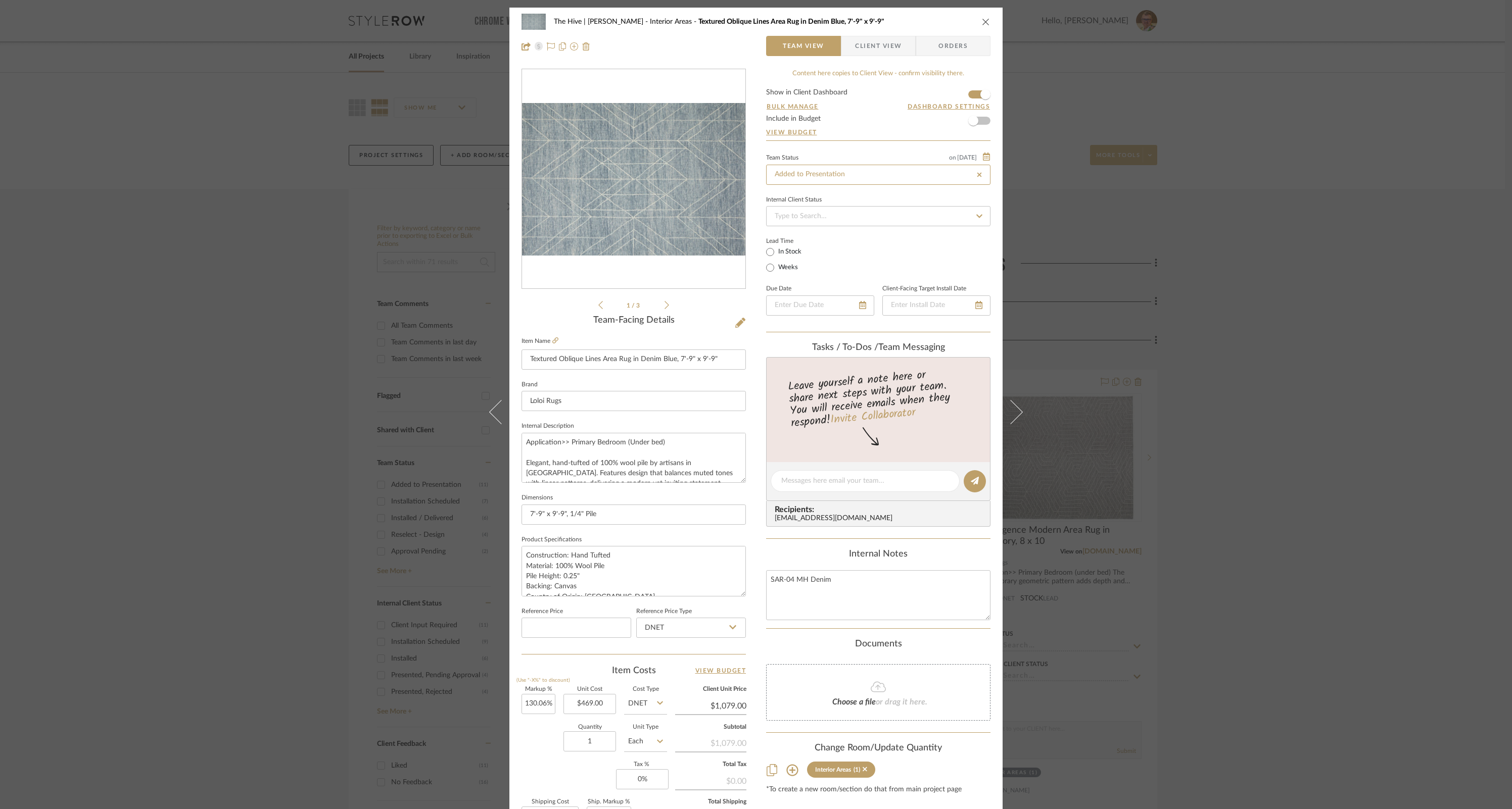
type input "[DATE]"
type input "Added to Presentation"
click at [856, 215] on input at bounding box center [879, 216] width 224 height 20
click at [811, 325] on span "Client Input Required" at bounding box center [806, 321] width 66 height 7
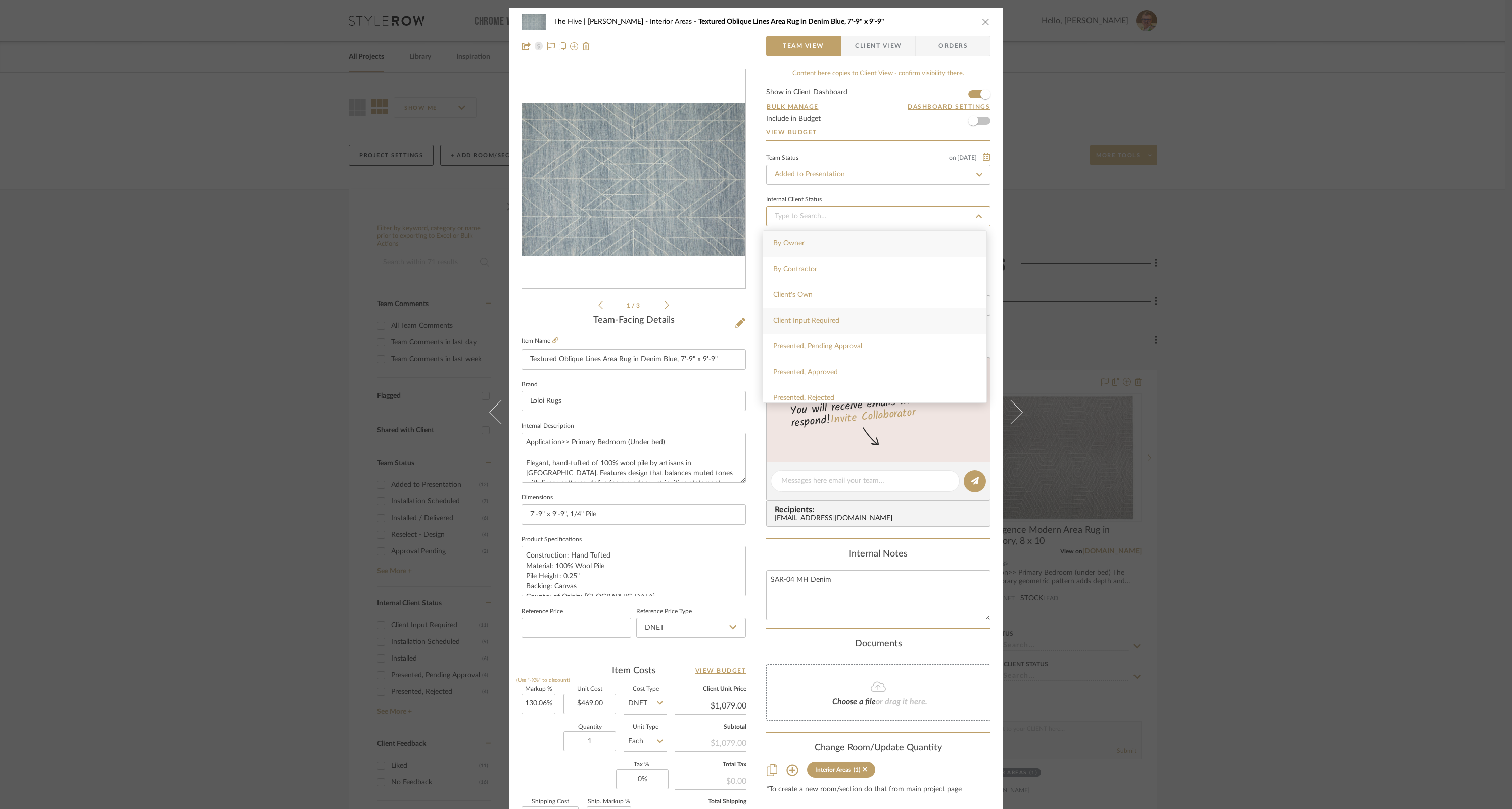
type input "[DATE]"
type input "Client Input Required"
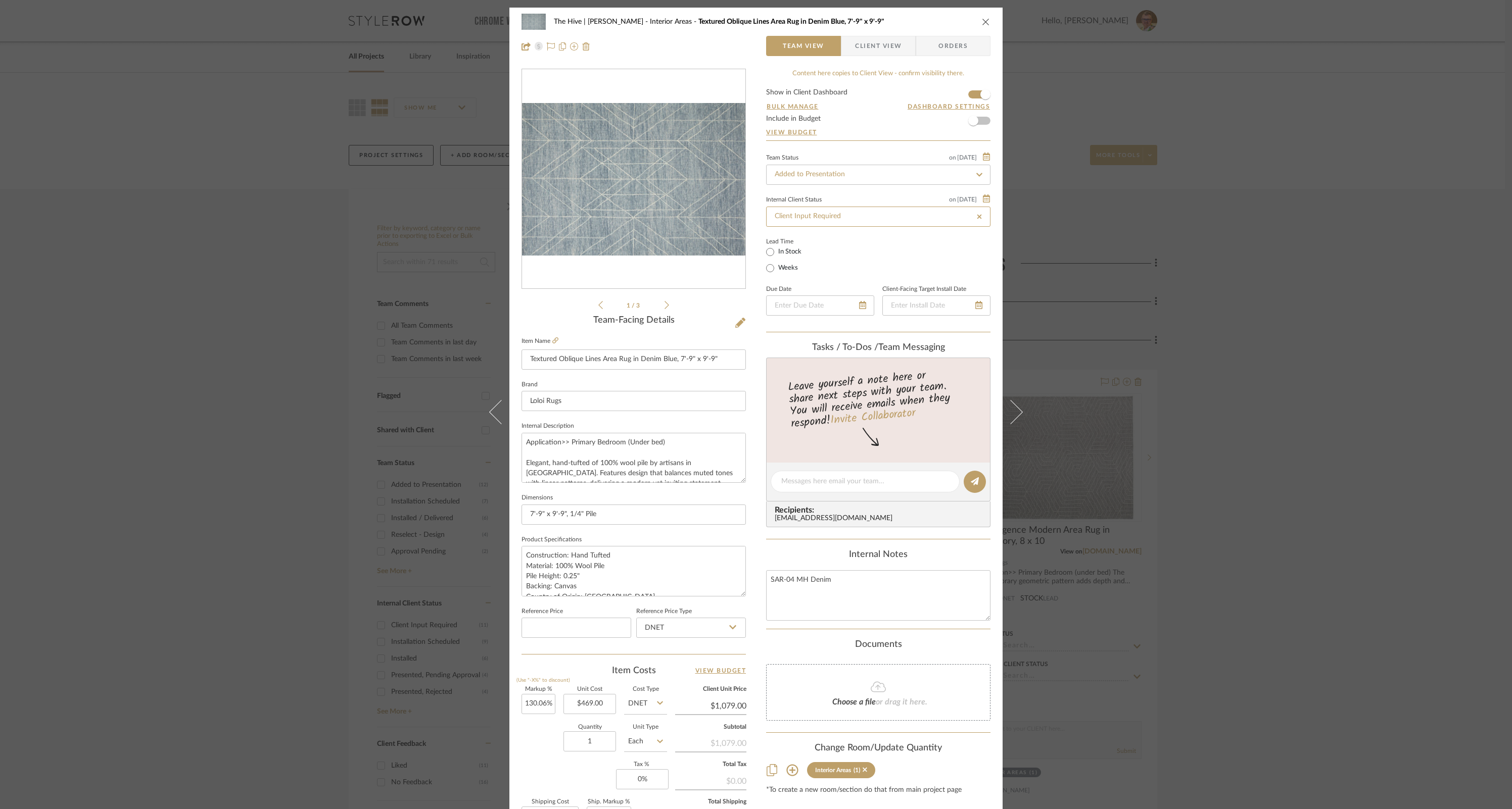
type input "[DATE]"
type input "Client Input Required"
click at [874, 39] on span "Client View" at bounding box center [879, 46] width 47 height 20
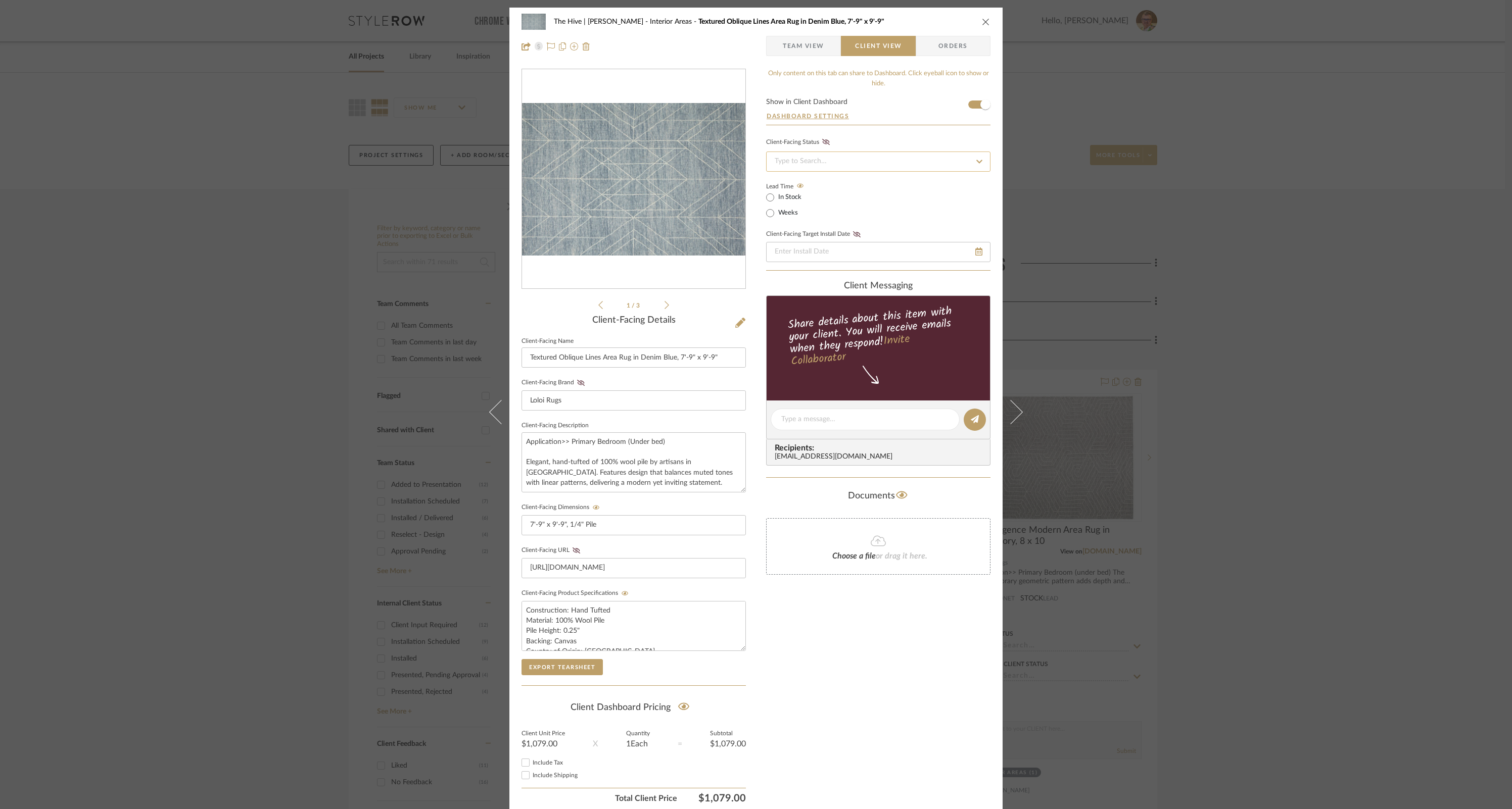
click at [898, 159] on input at bounding box center [879, 161] width 224 height 20
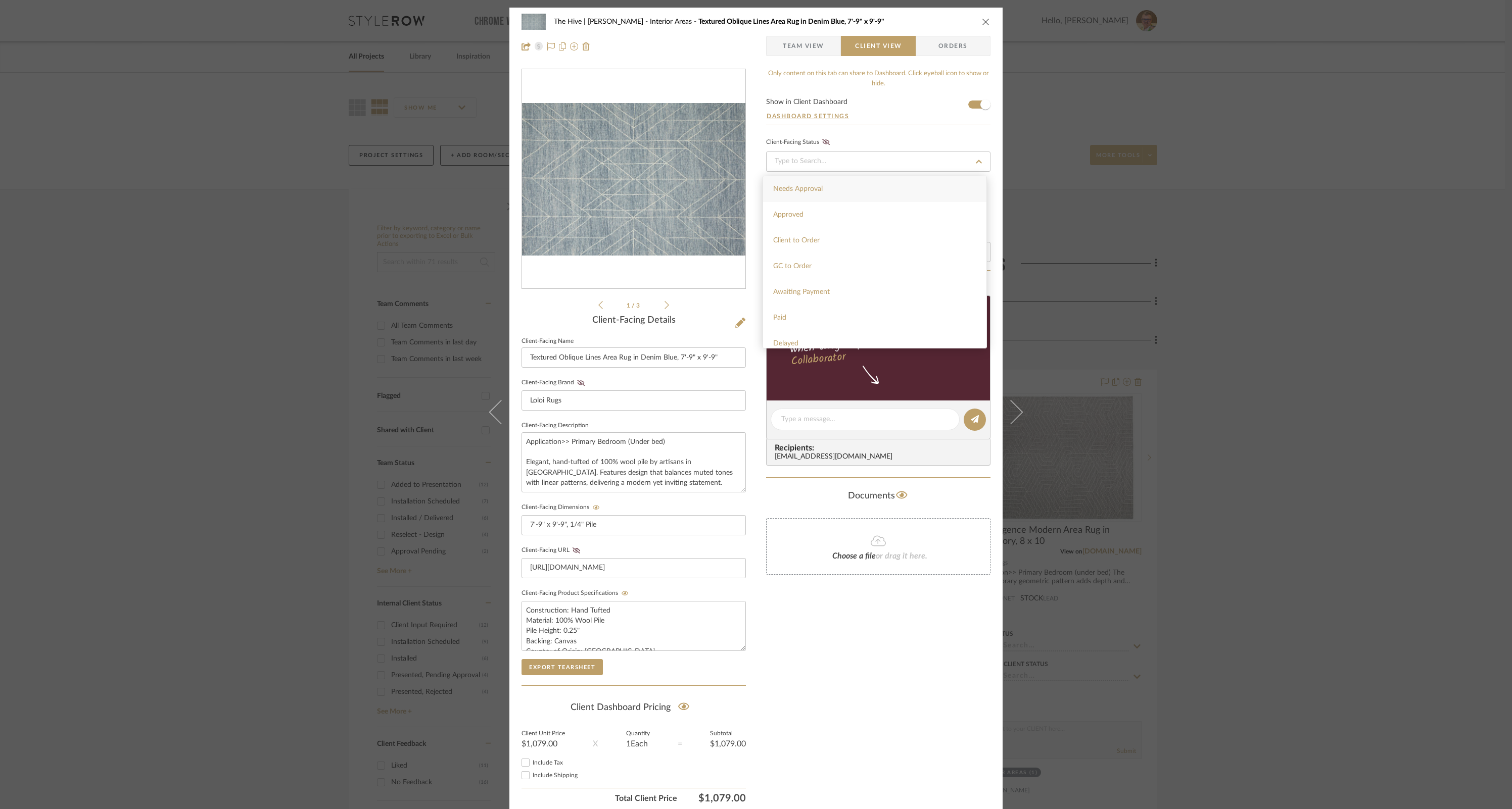
click at [903, 106] on form "Show in Client Dashboard Dashboard Settings" at bounding box center [879, 111] width 224 height 27
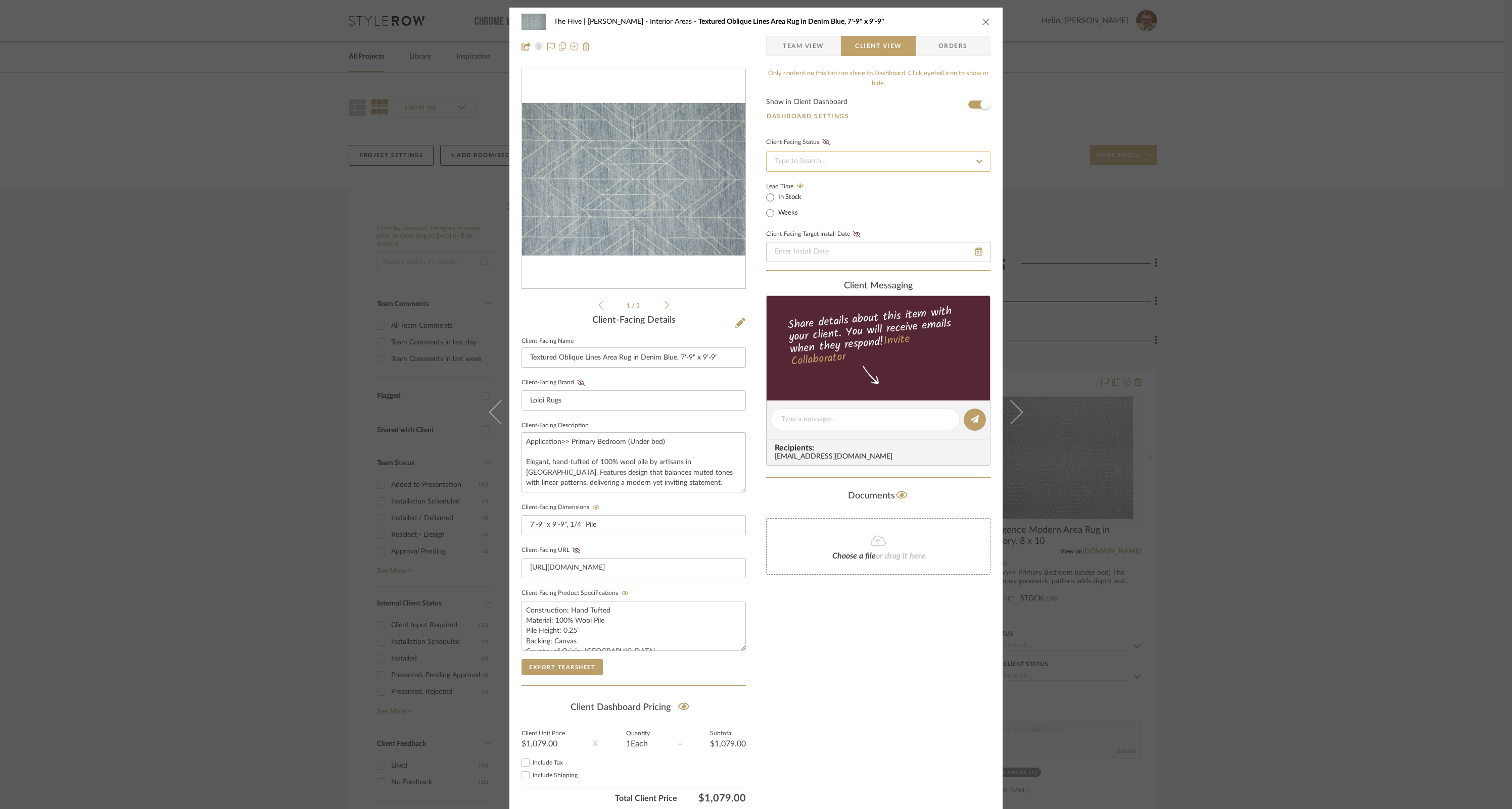
click at [945, 162] on input at bounding box center [879, 161] width 224 height 20
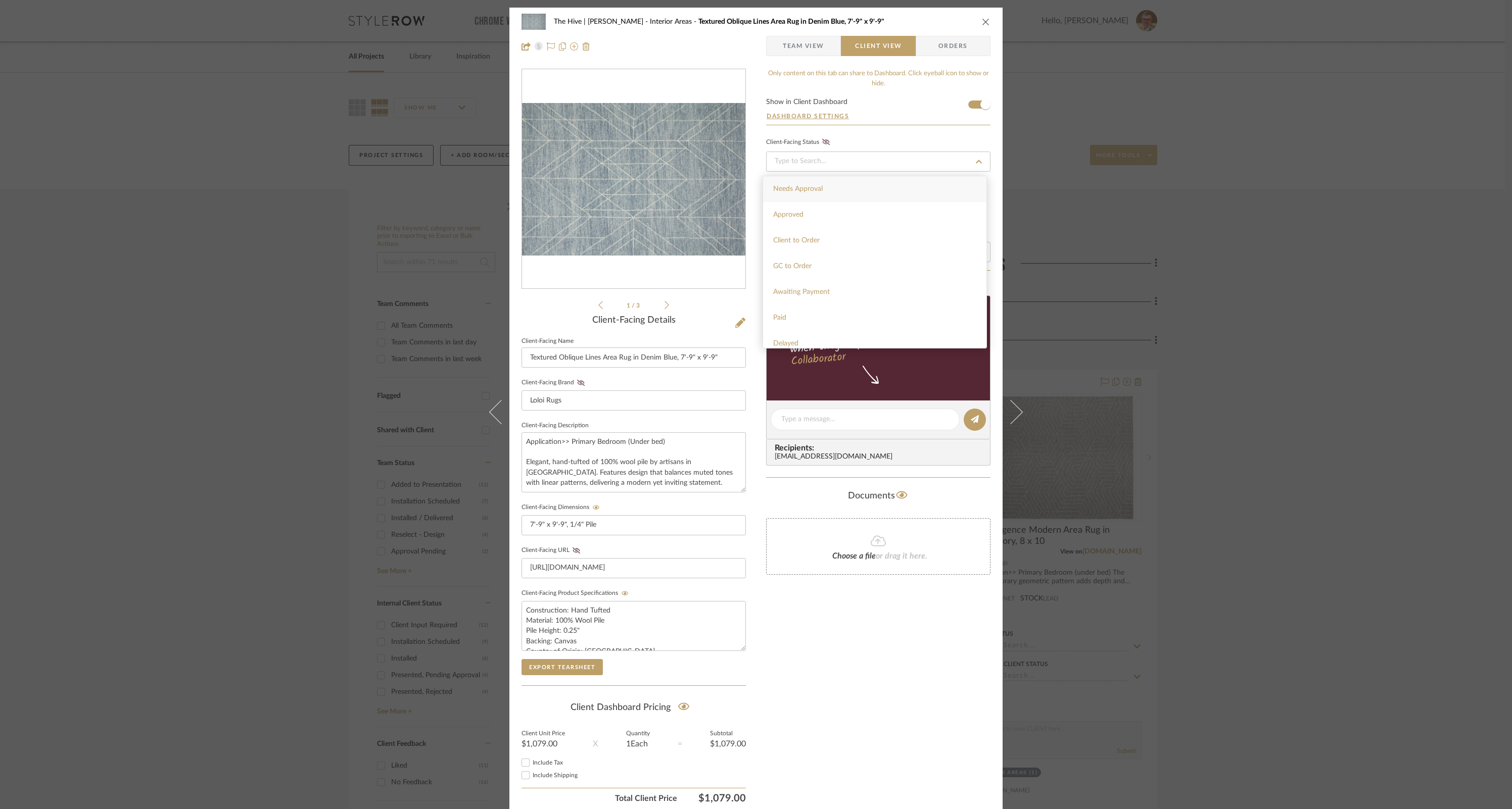
click at [800, 189] on span "Needs Approval" at bounding box center [797, 189] width 49 height 7
type input "[DATE]"
type input "Needs Approval"
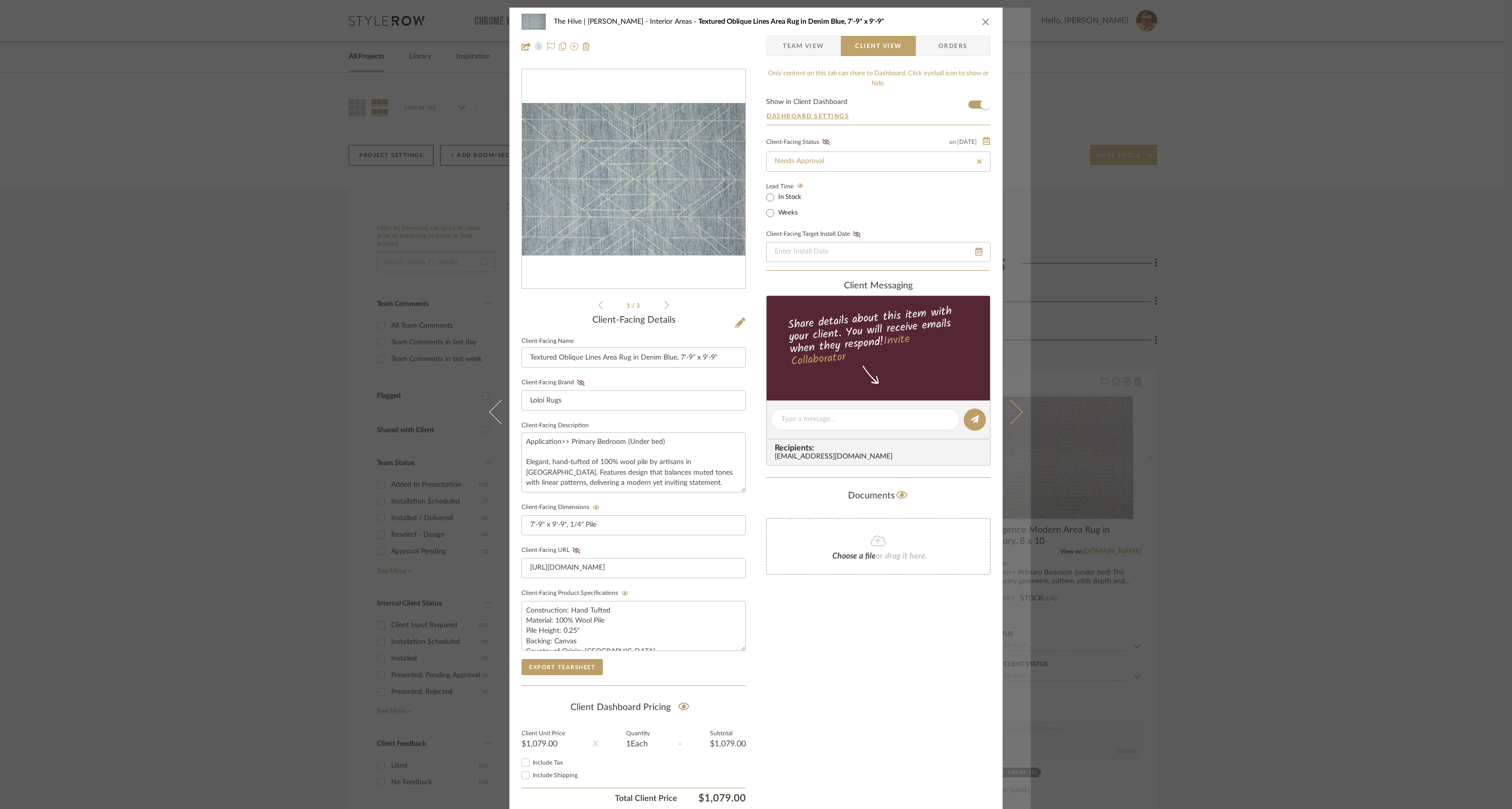
click at [1013, 413] on icon at bounding box center [1011, 413] width 24 height 24
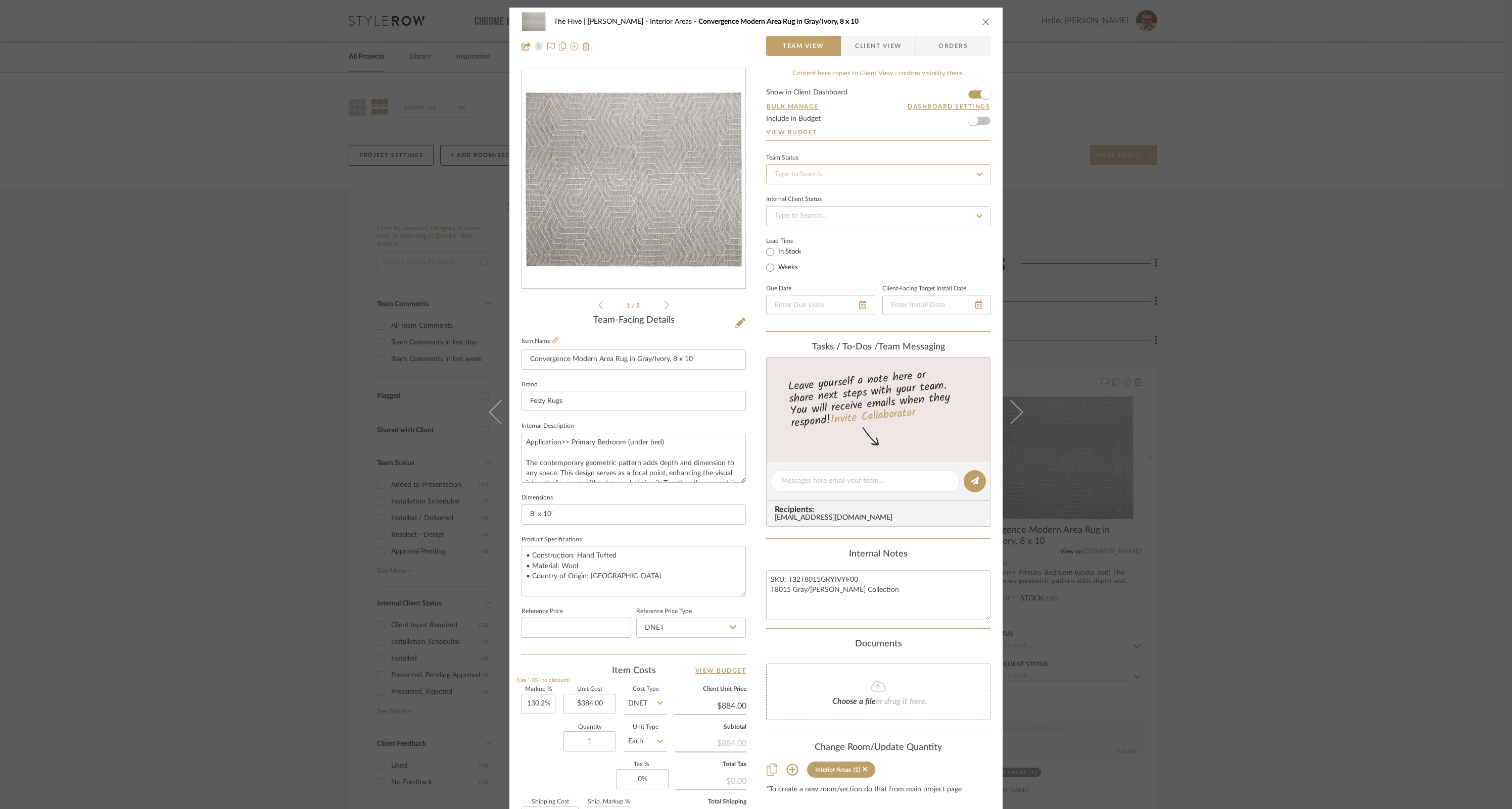
click at [879, 179] on input at bounding box center [879, 174] width 224 height 20
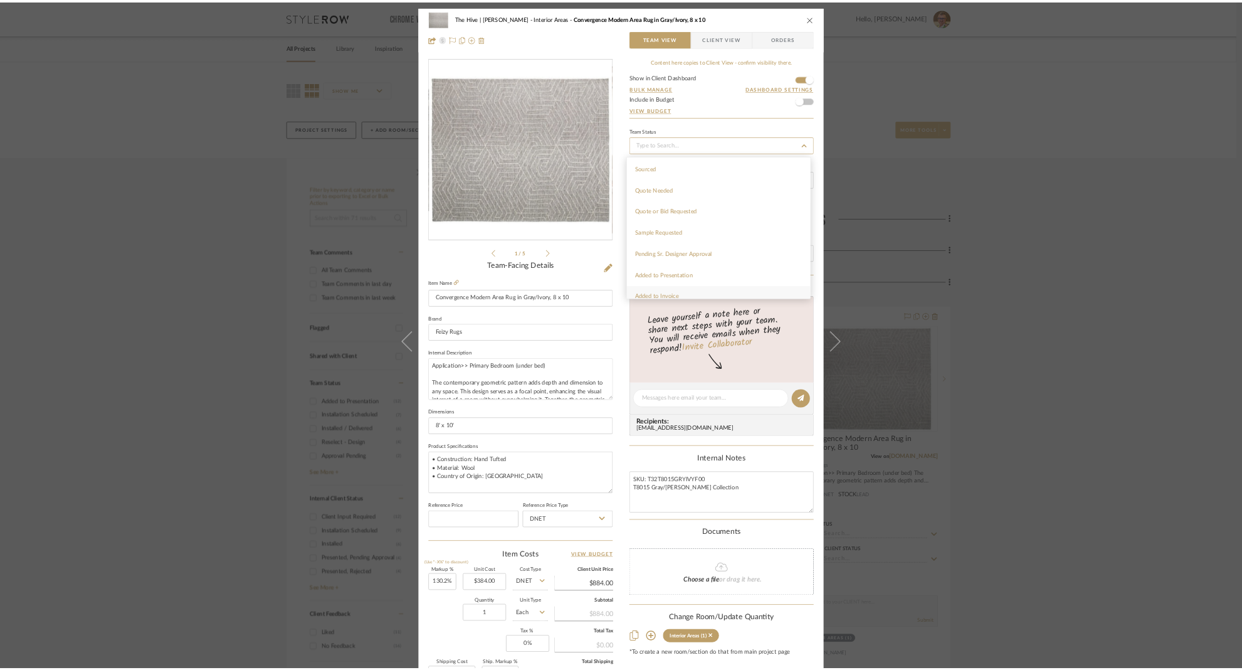
scroll to position [434, 0]
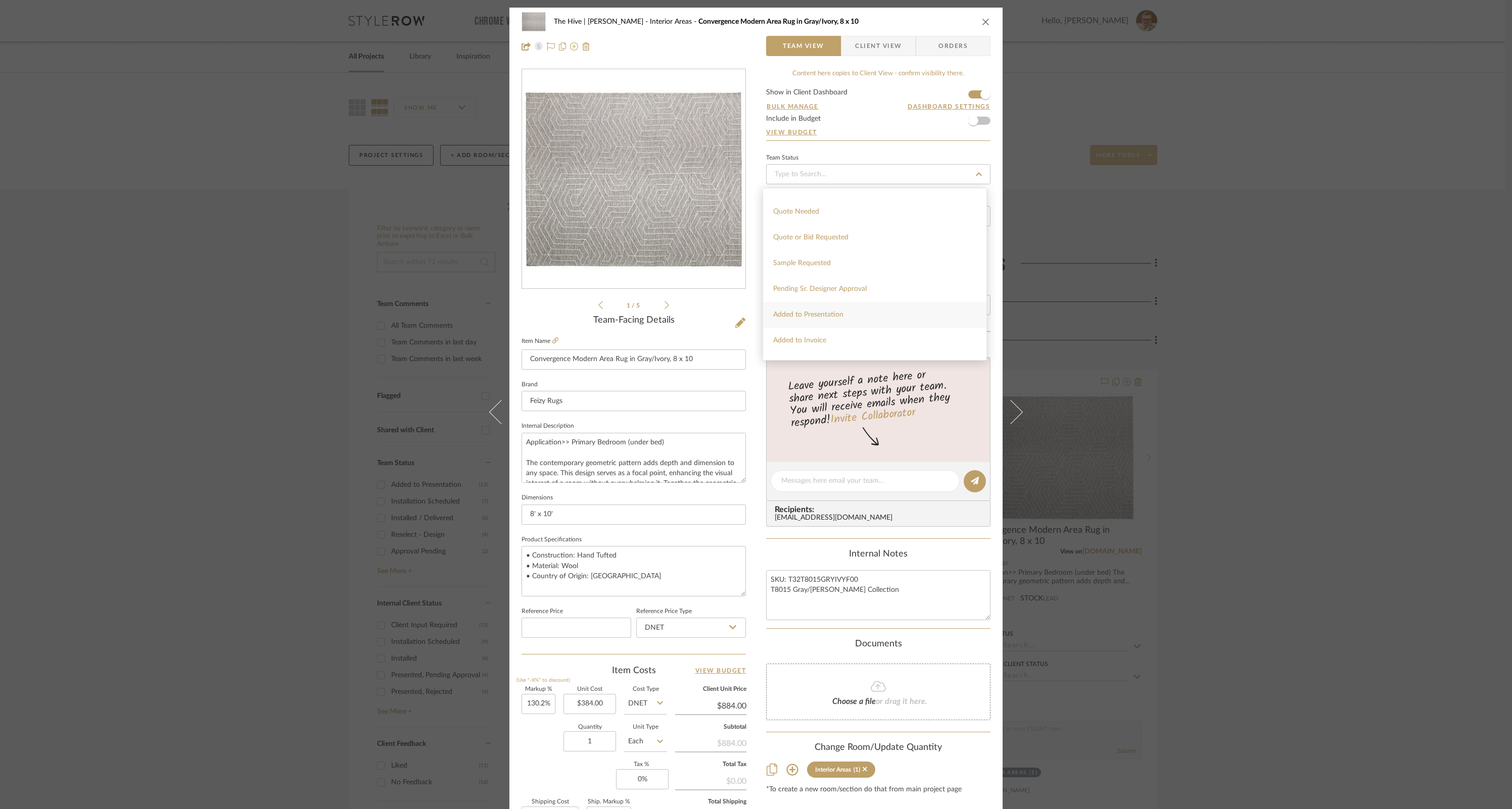
click at [831, 311] on span "Added to Presentation" at bounding box center [808, 314] width 70 height 7
type input "[DATE]"
type input "Added to Presentation"
type input "[DATE]"
type input "Added to Presentation"
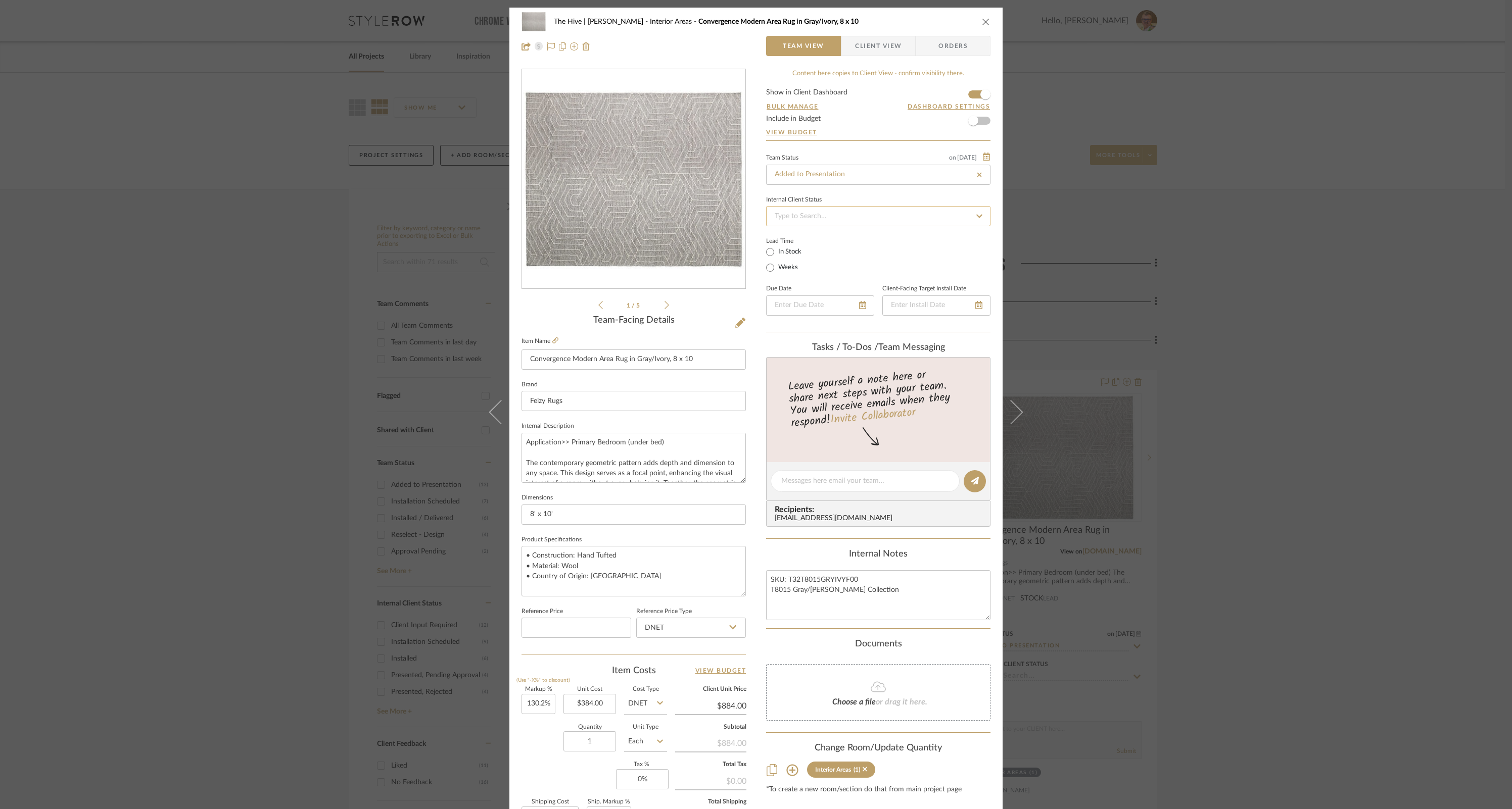
click at [849, 218] on input at bounding box center [879, 216] width 224 height 20
click at [845, 322] on div "Client Input Required" at bounding box center [874, 321] width 223 height 26
type input "[DATE]"
type input "Client Input Required"
type input "[DATE]"
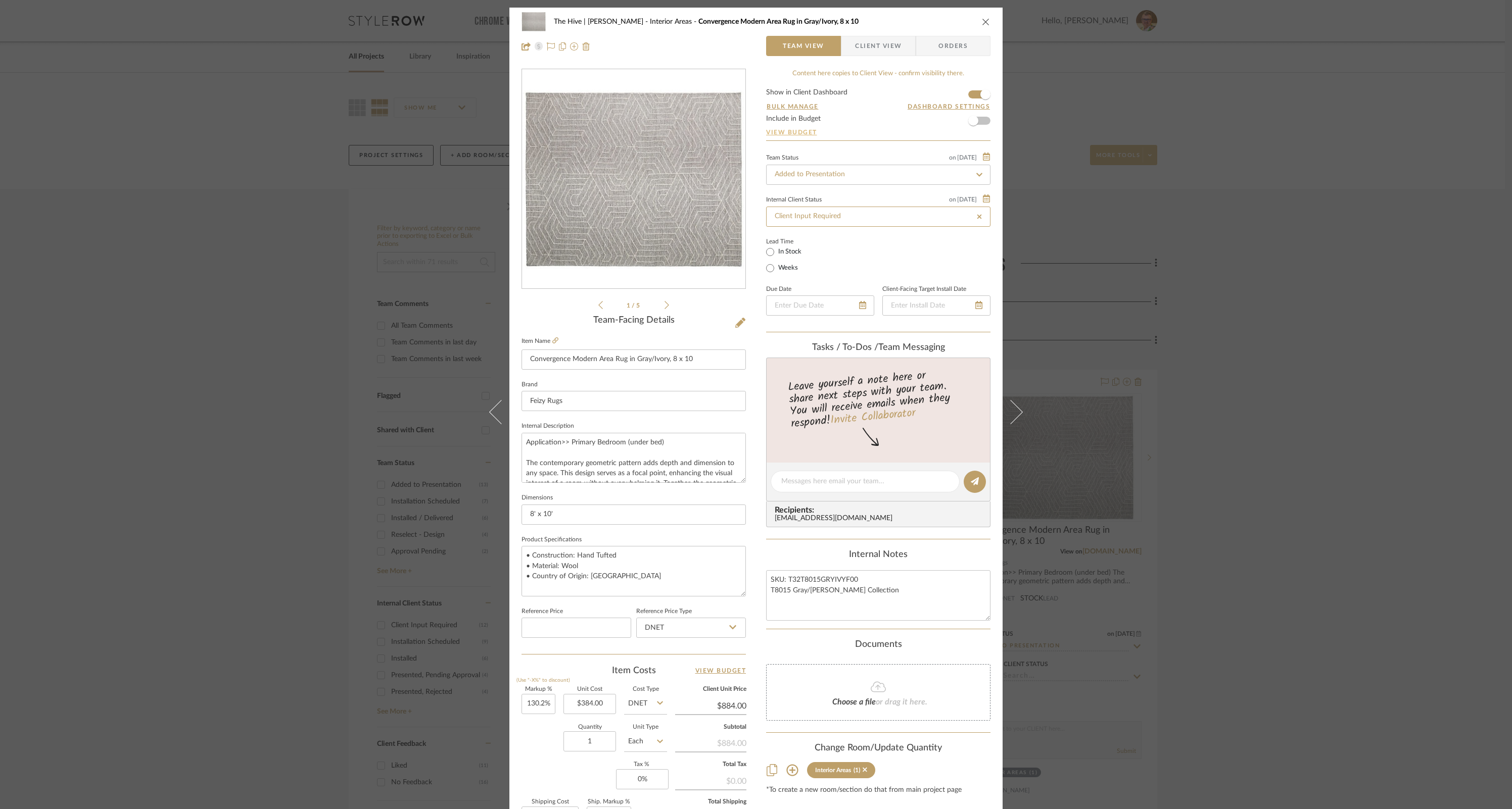
type input "Client Input Required"
click at [897, 45] on span "Client View" at bounding box center [879, 46] width 47 height 20
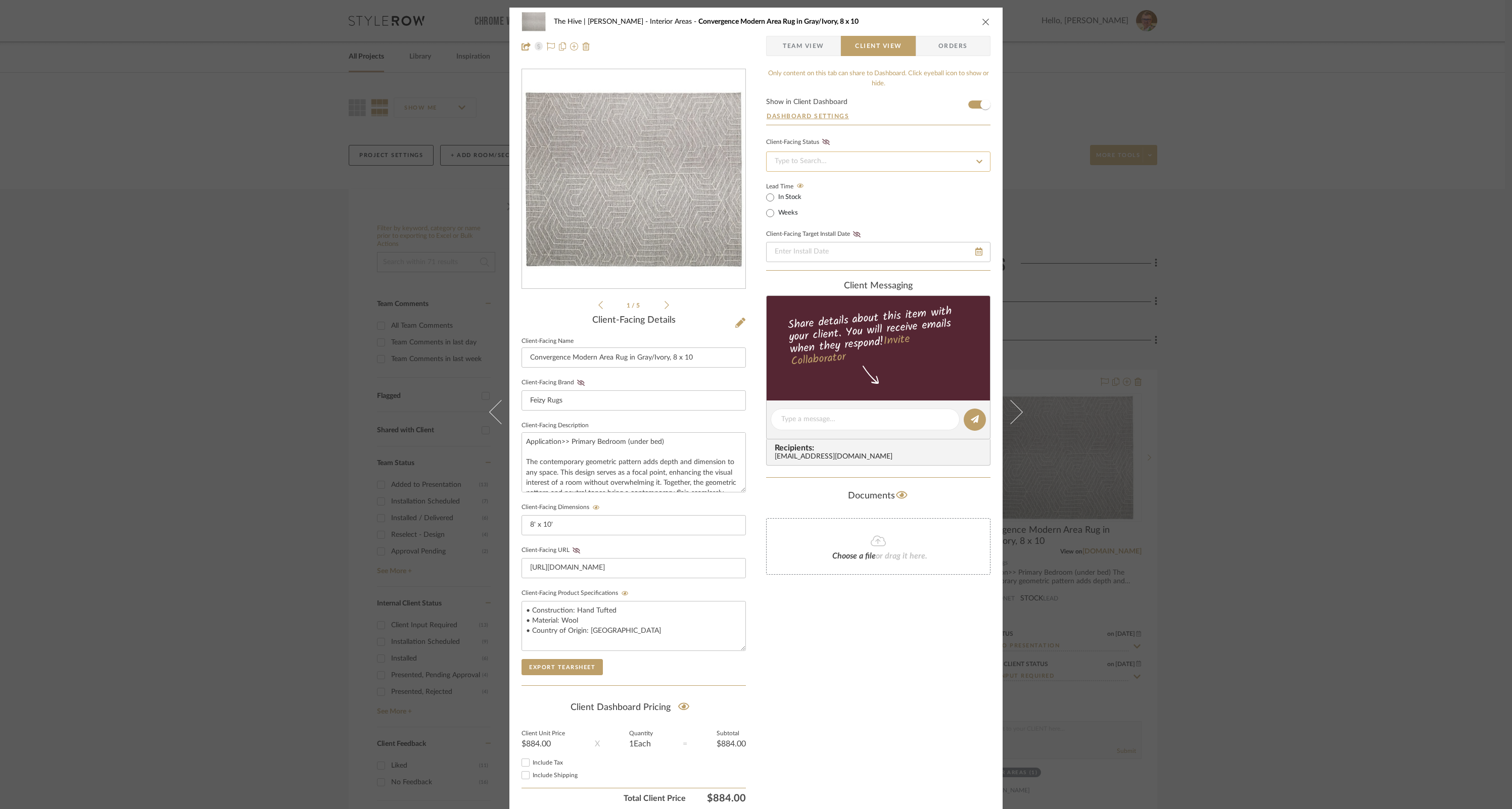
click at [864, 162] on input at bounding box center [879, 161] width 224 height 20
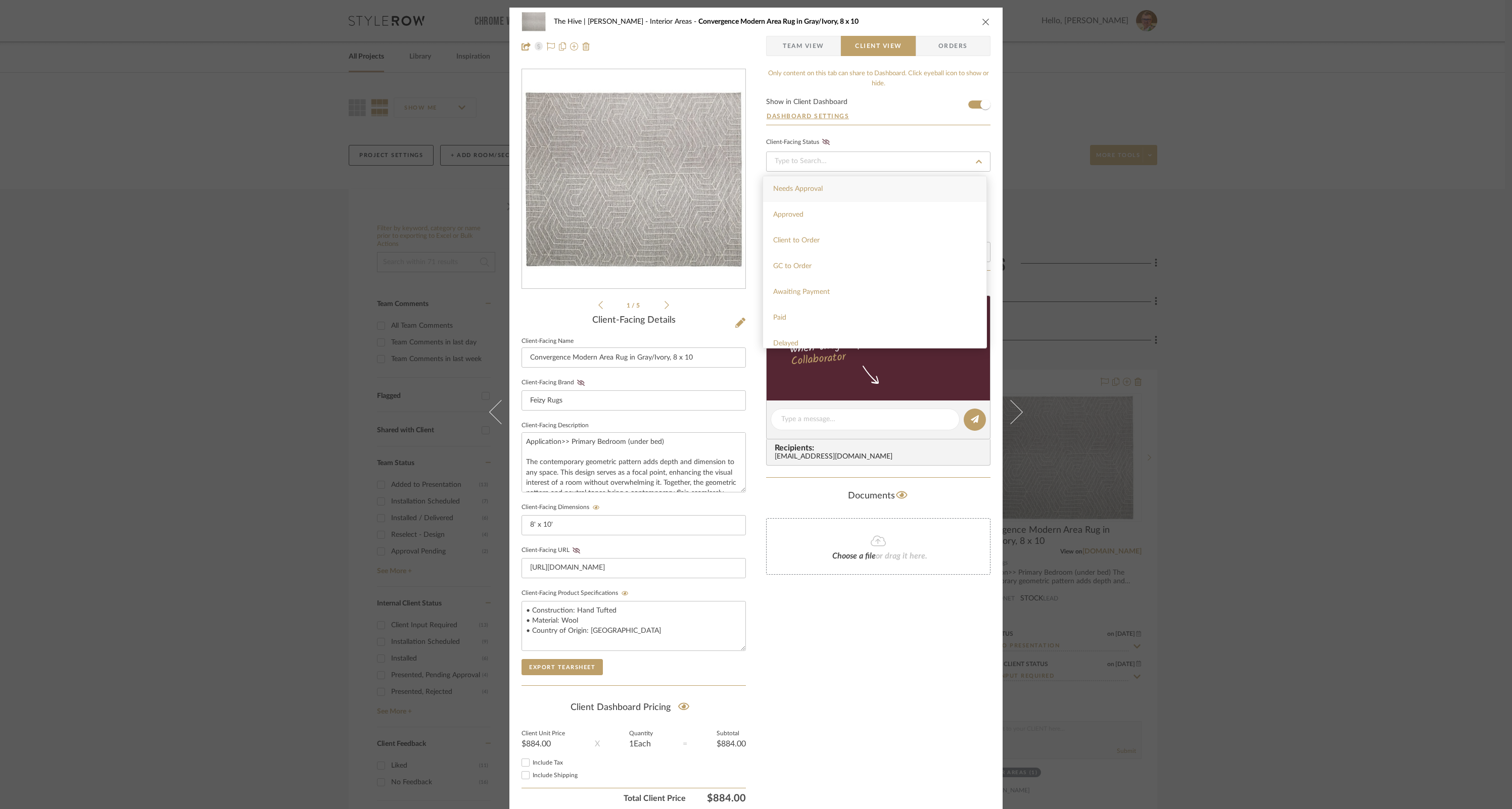
click at [819, 185] on span "Needs Approval" at bounding box center [797, 189] width 49 height 7
type input "[DATE]"
type input "Needs Approval"
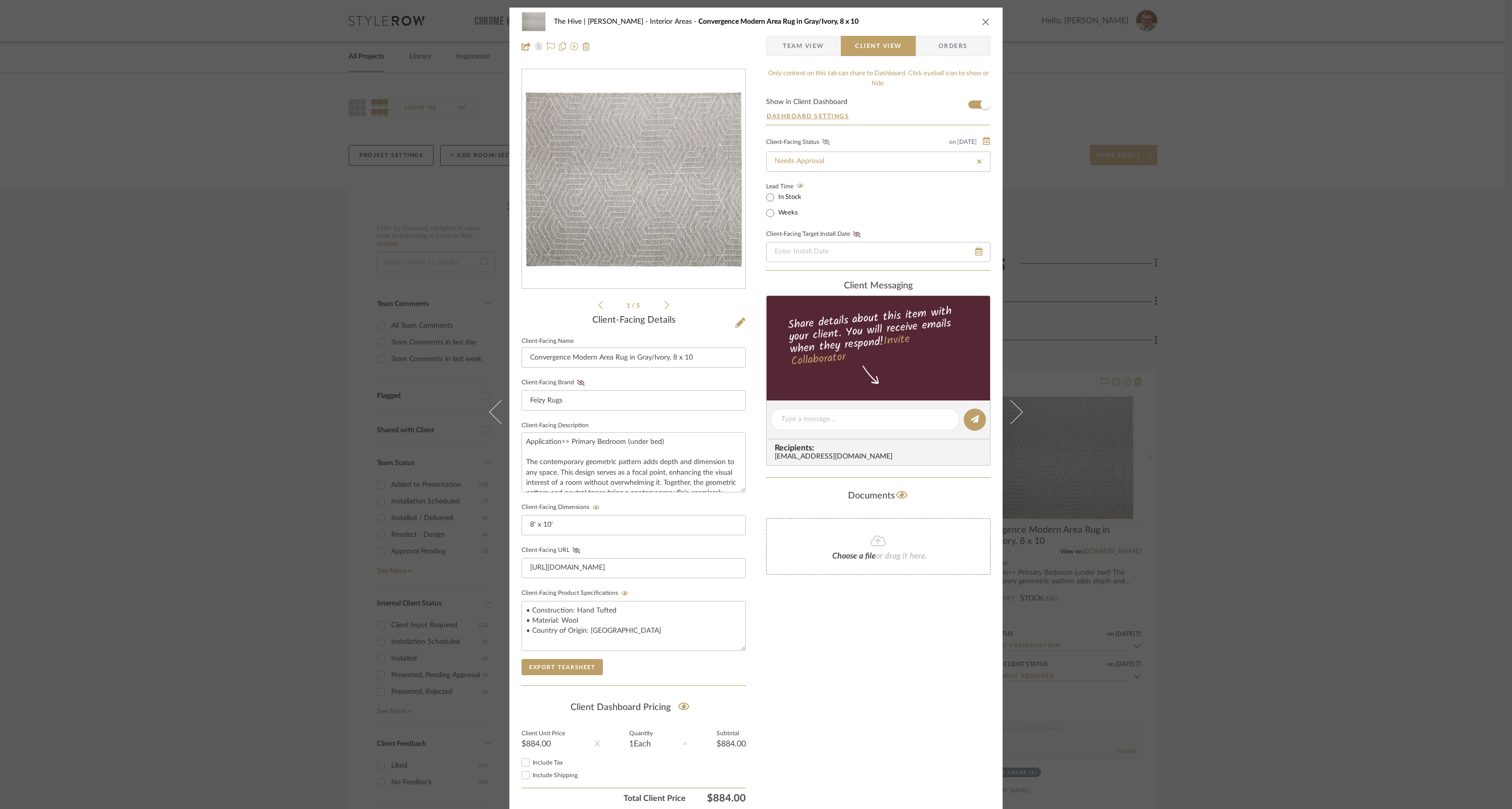
click at [824, 142] on icon at bounding box center [825, 142] width 7 height 6
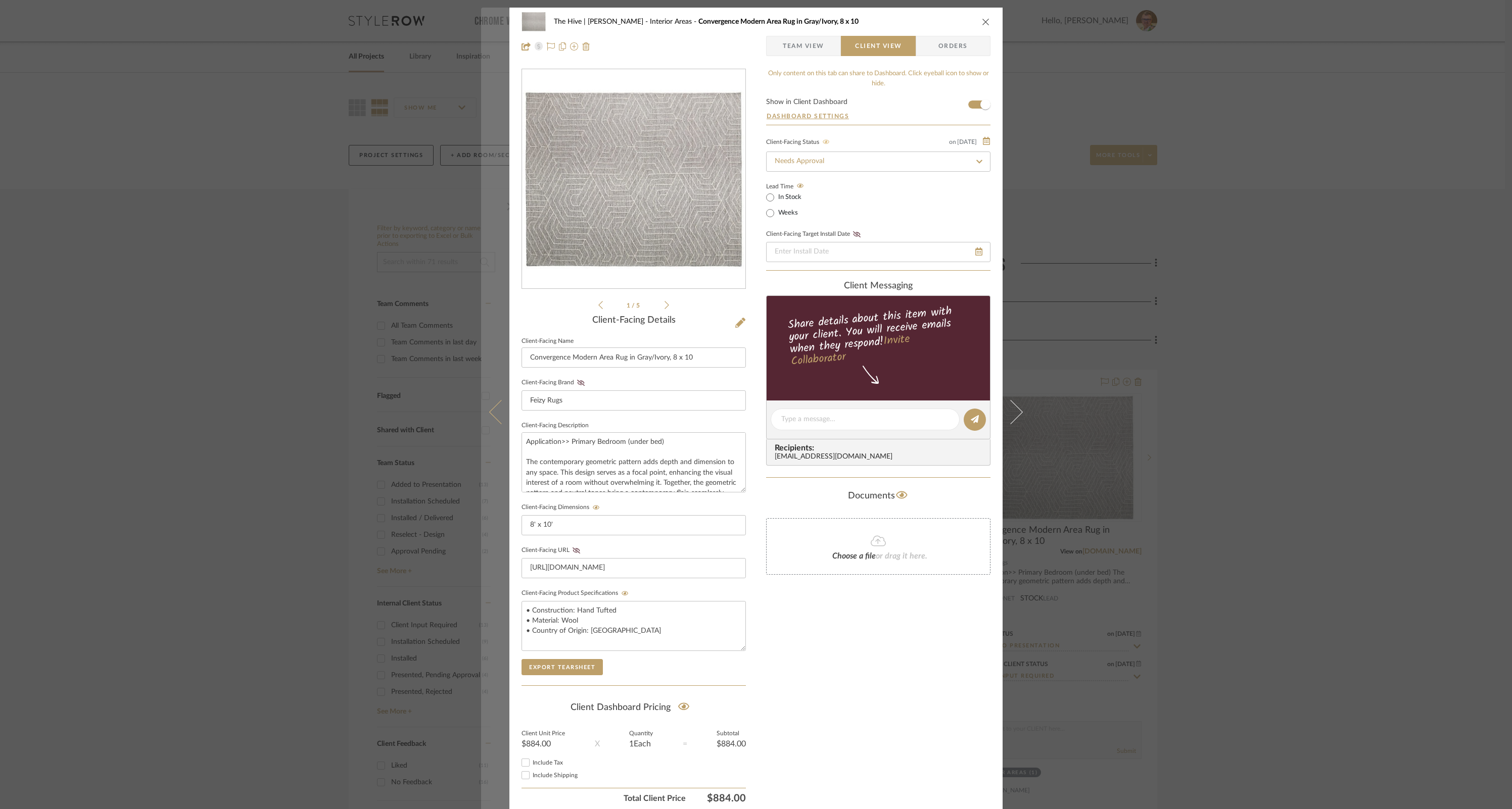
click at [495, 406] on icon at bounding box center [501, 413] width 24 height 24
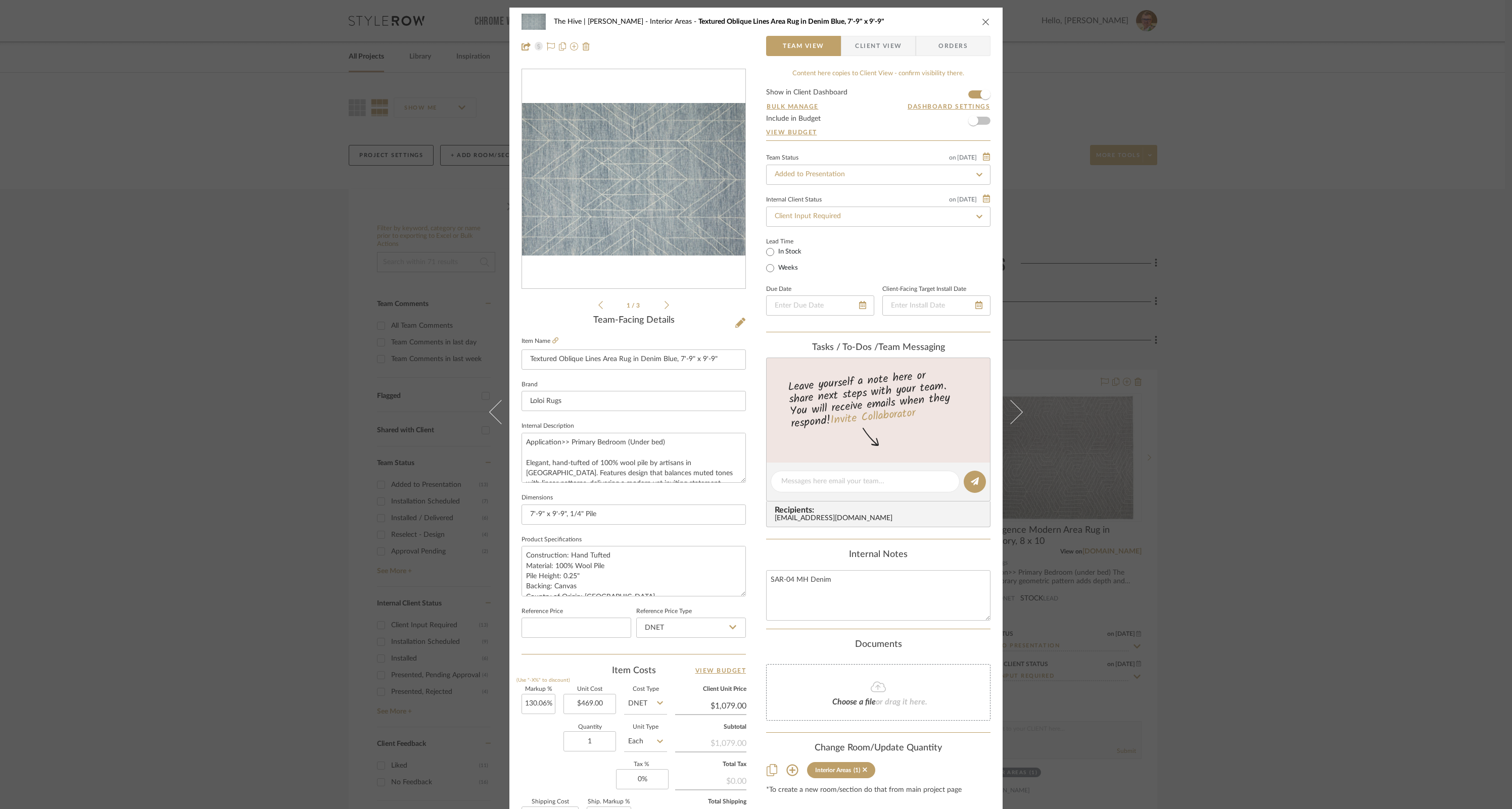
click at [858, 45] on span "Client View" at bounding box center [879, 46] width 47 height 20
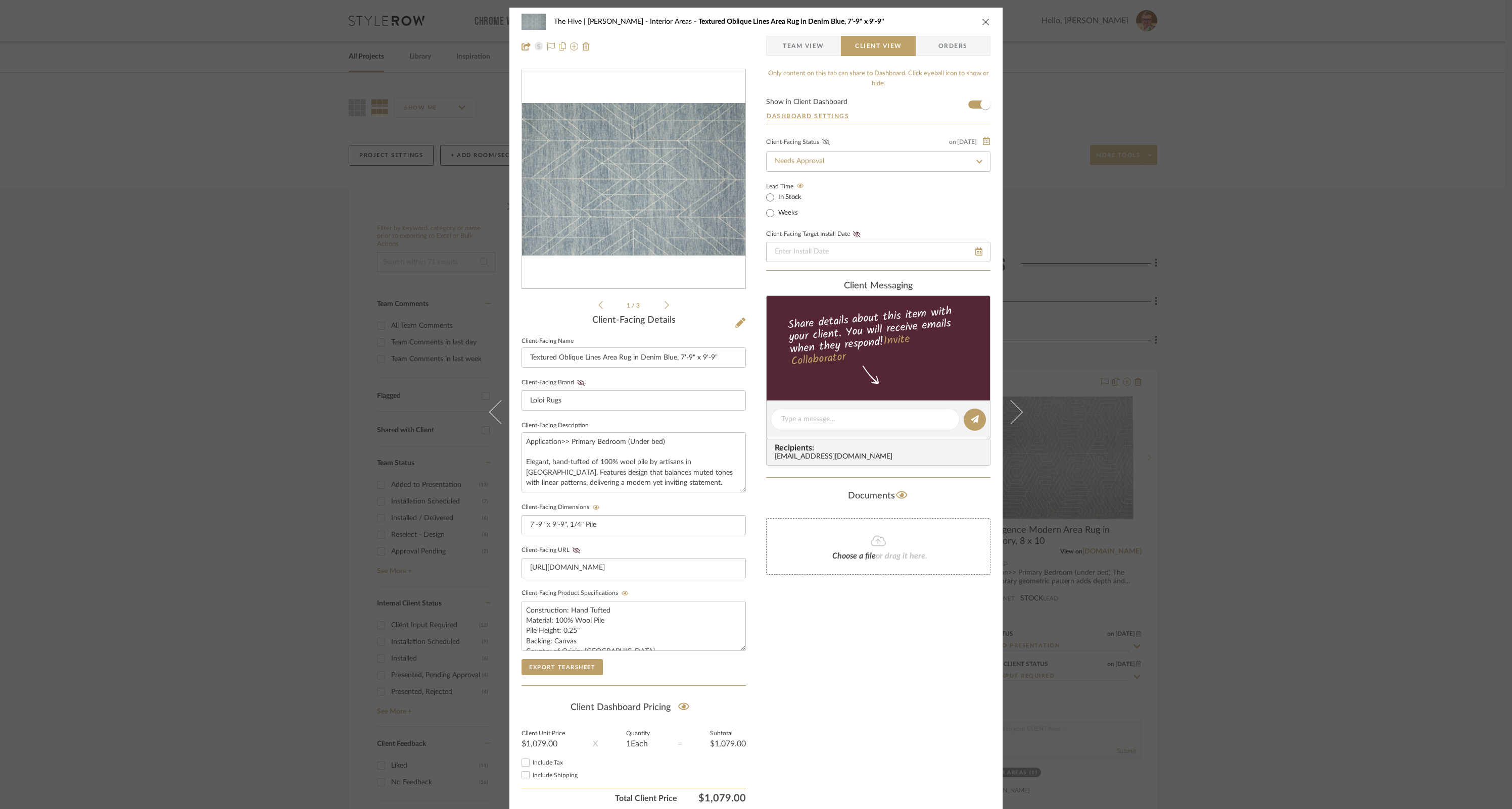
click at [824, 141] on icon at bounding box center [825, 142] width 7 height 6
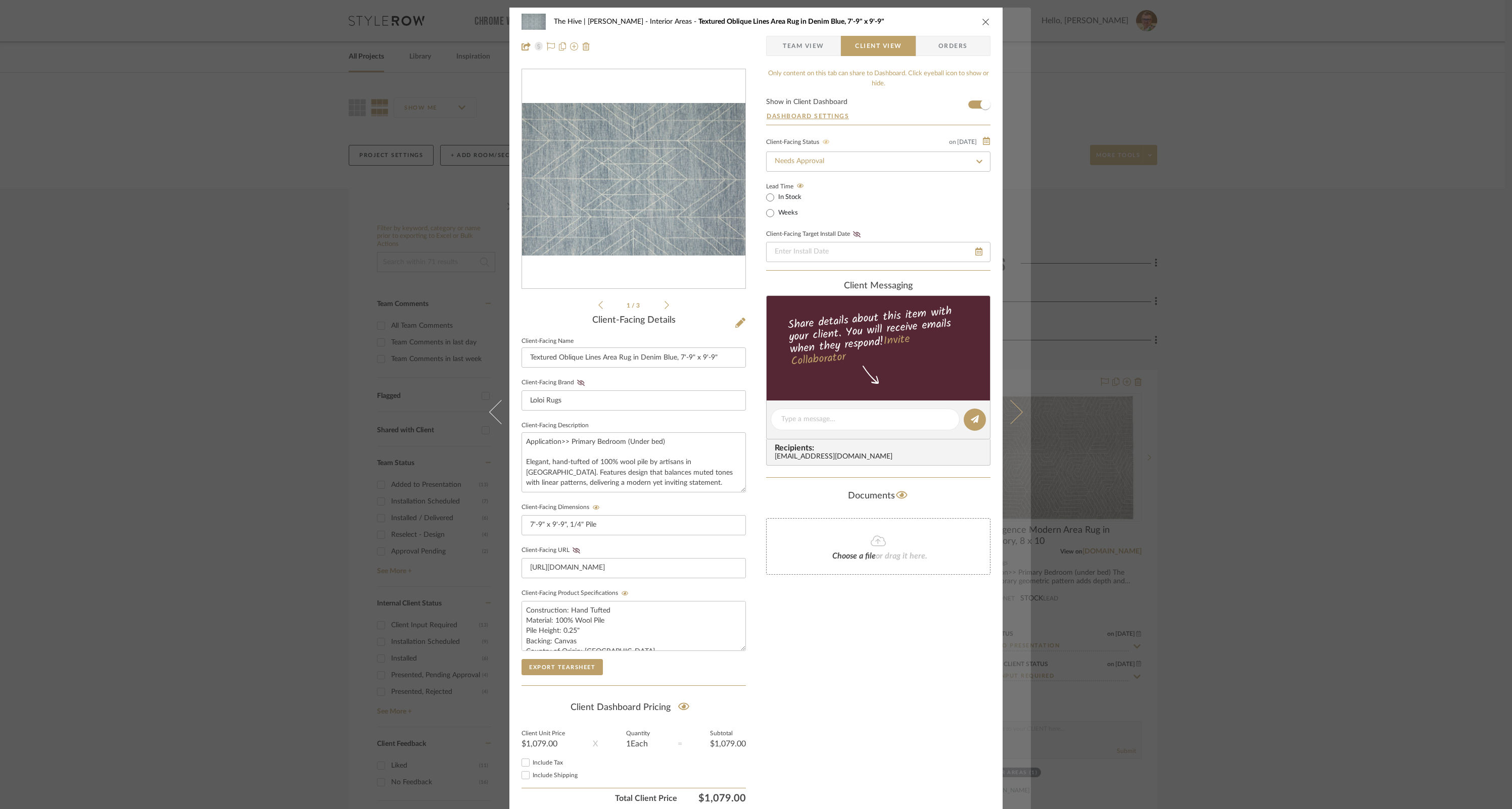
click at [1015, 409] on icon at bounding box center [1011, 413] width 24 height 24
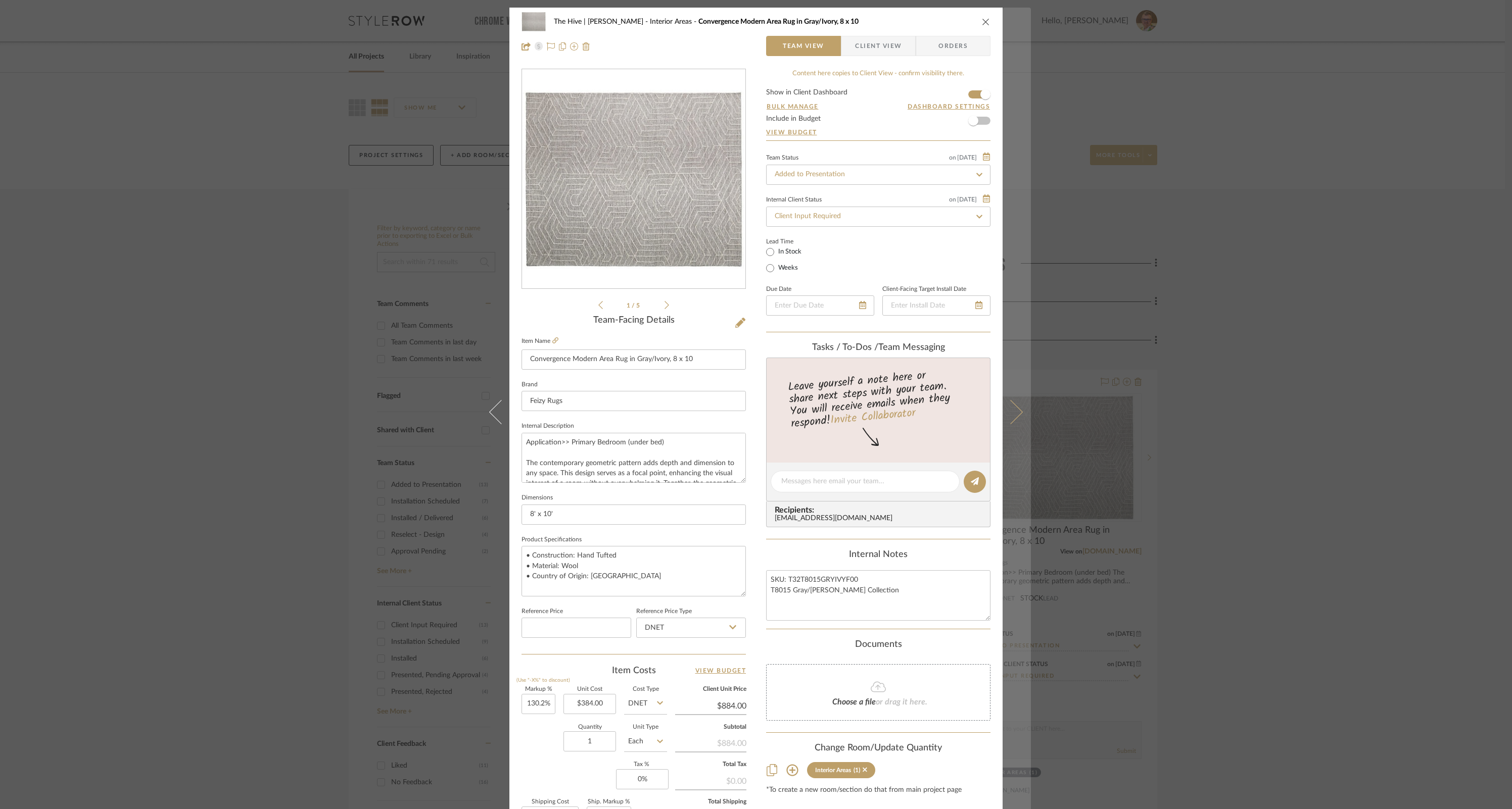
click at [1014, 409] on icon at bounding box center [1011, 413] width 24 height 24
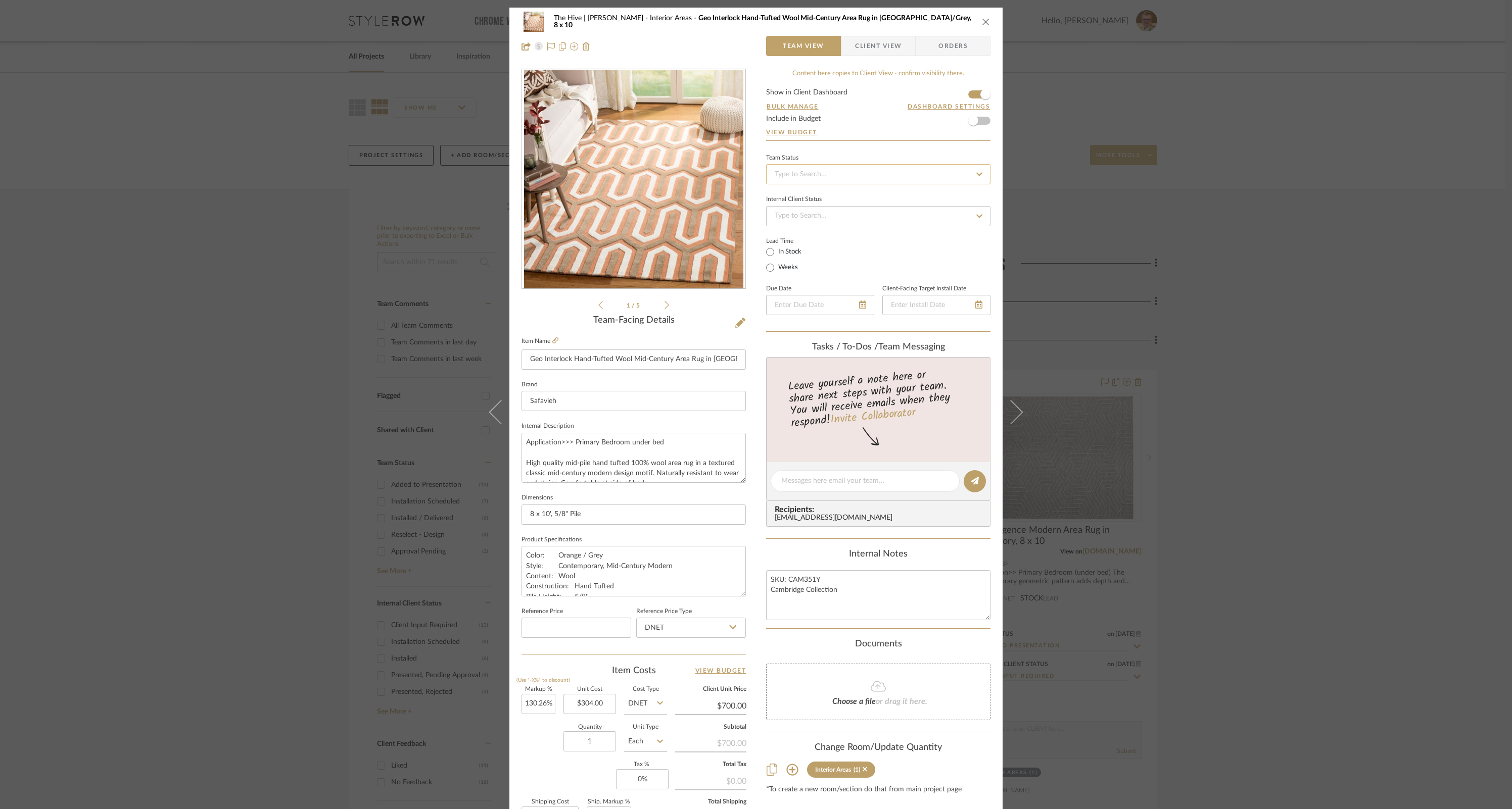
drag, startPoint x: 908, startPoint y: 176, endPoint x: 904, endPoint y: 180, distance: 5.7
click at [907, 176] on input at bounding box center [879, 174] width 224 height 20
type input "add"
click at [833, 202] on span "Added to Presentation" at bounding box center [808, 201] width 70 height 7
type input "[DATE]"
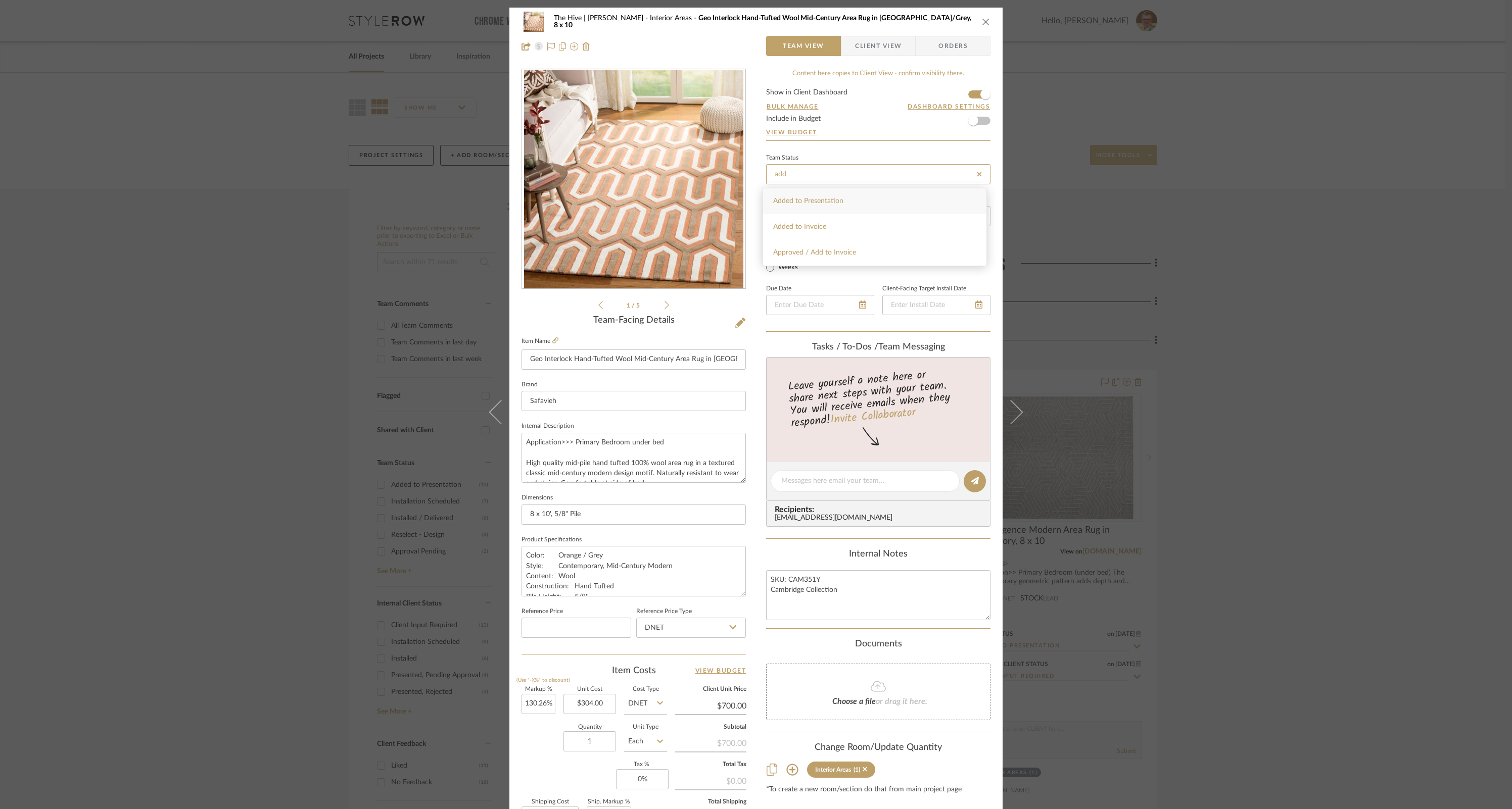
type input "Added to Presentation"
type input "[DATE]"
type input "Added to Presentation"
click at [837, 222] on input at bounding box center [879, 216] width 224 height 20
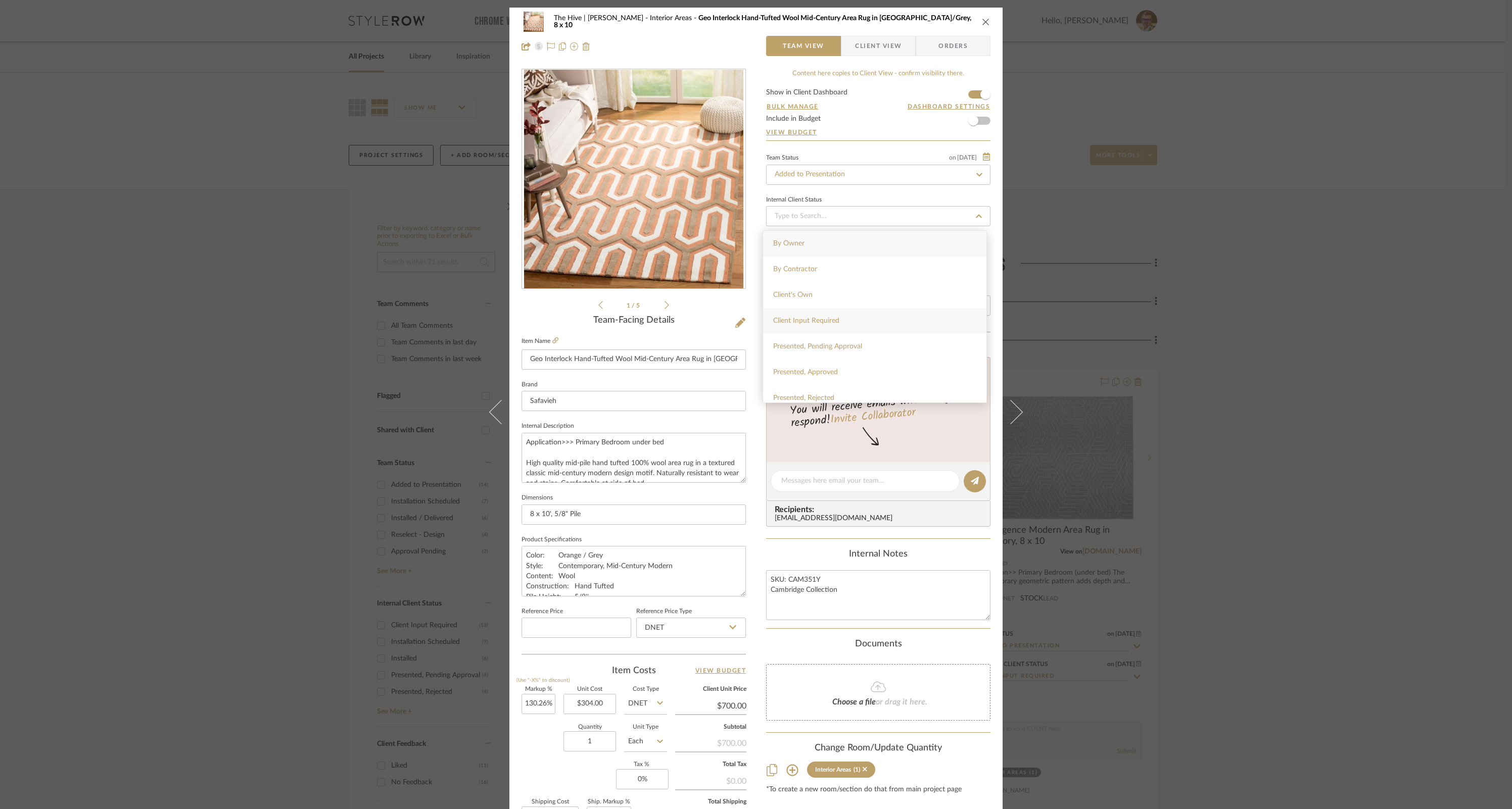
click at [823, 322] on span "Client Input Required" at bounding box center [806, 321] width 66 height 7
type input "[DATE]"
type input "Client Input Required"
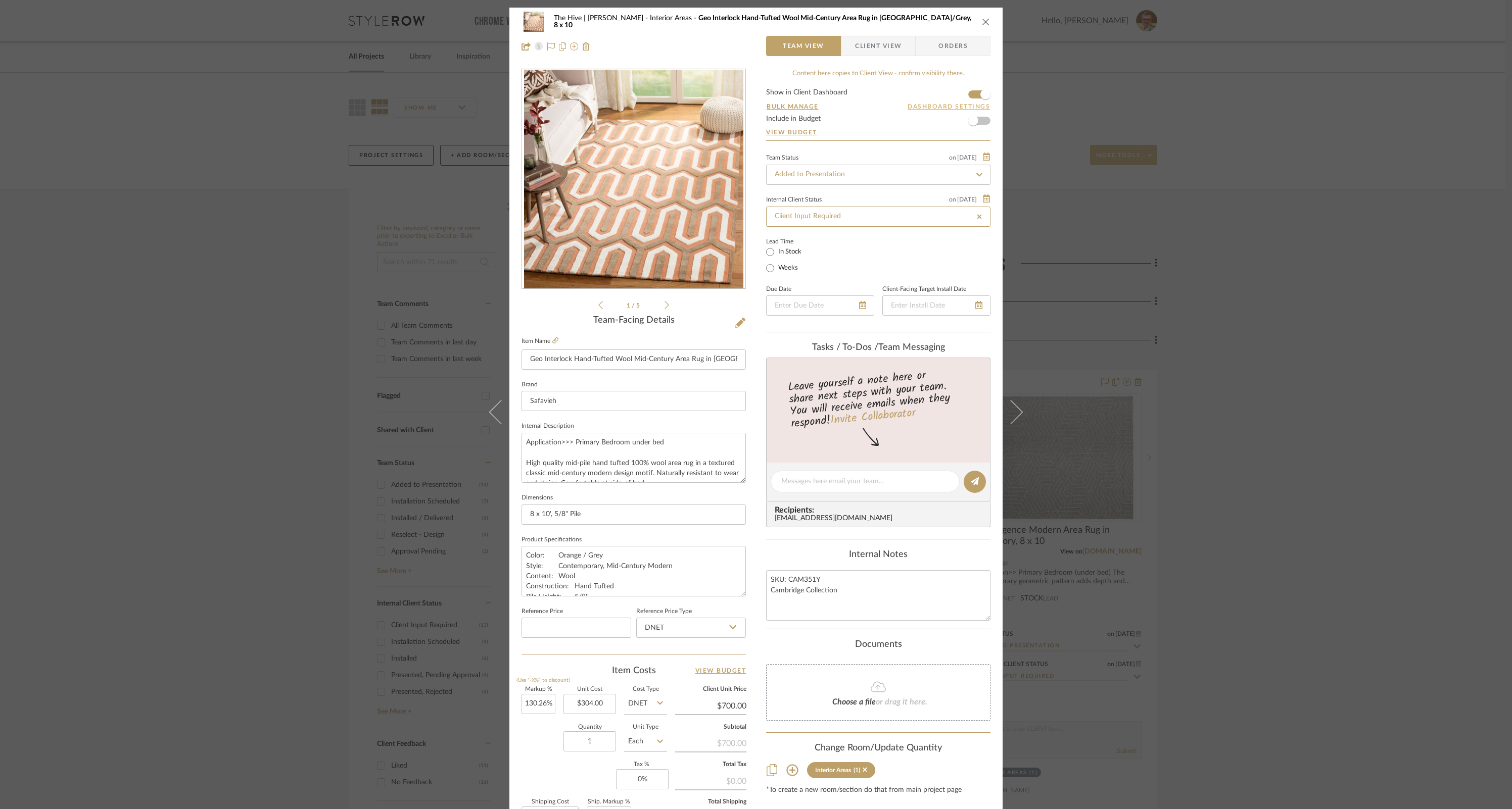
type input "[DATE]"
type input "Client Input Required"
click at [865, 43] on span "Client View" at bounding box center [879, 46] width 47 height 20
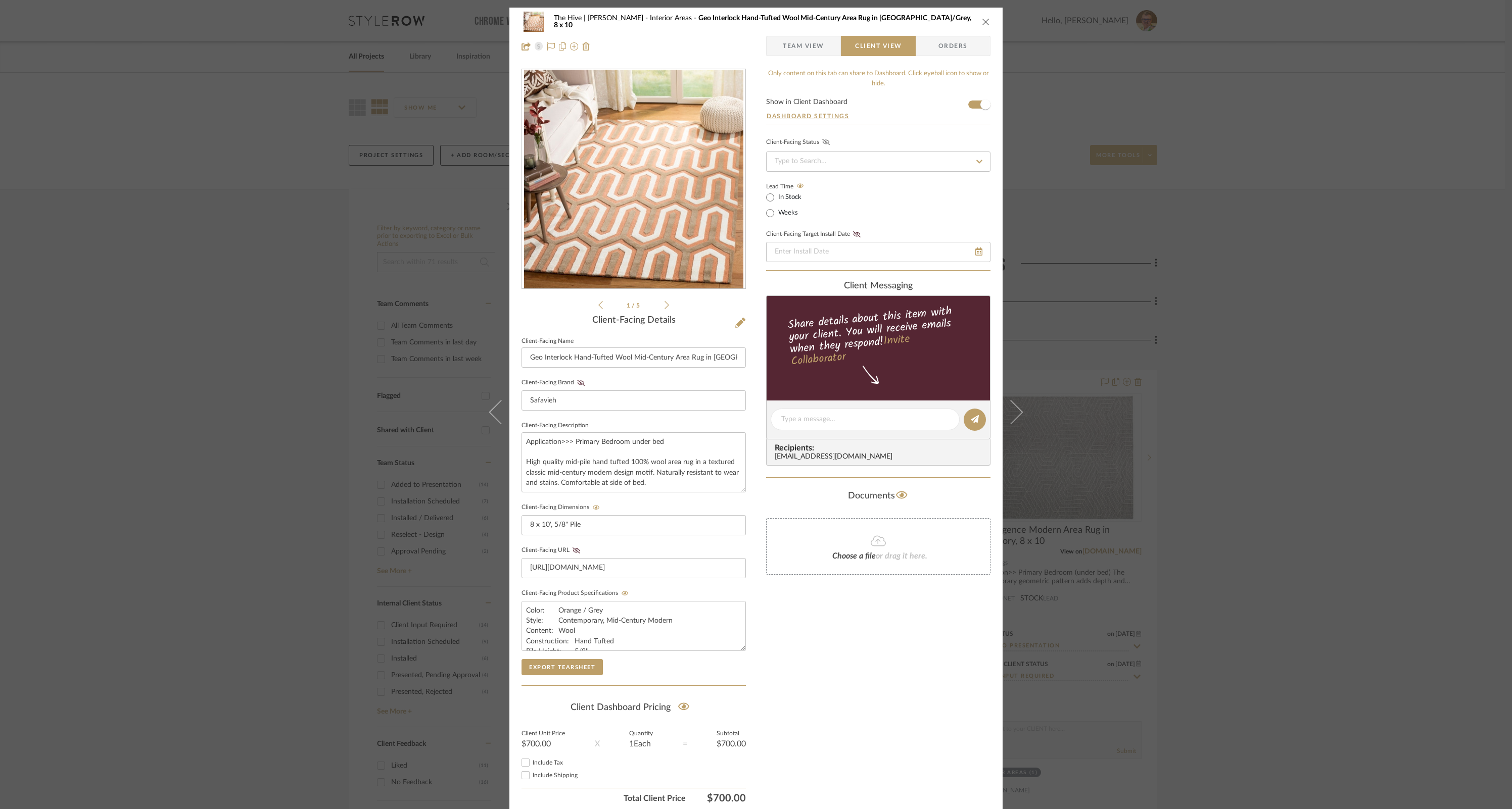
click at [824, 142] on icon at bounding box center [825, 142] width 7 height 6
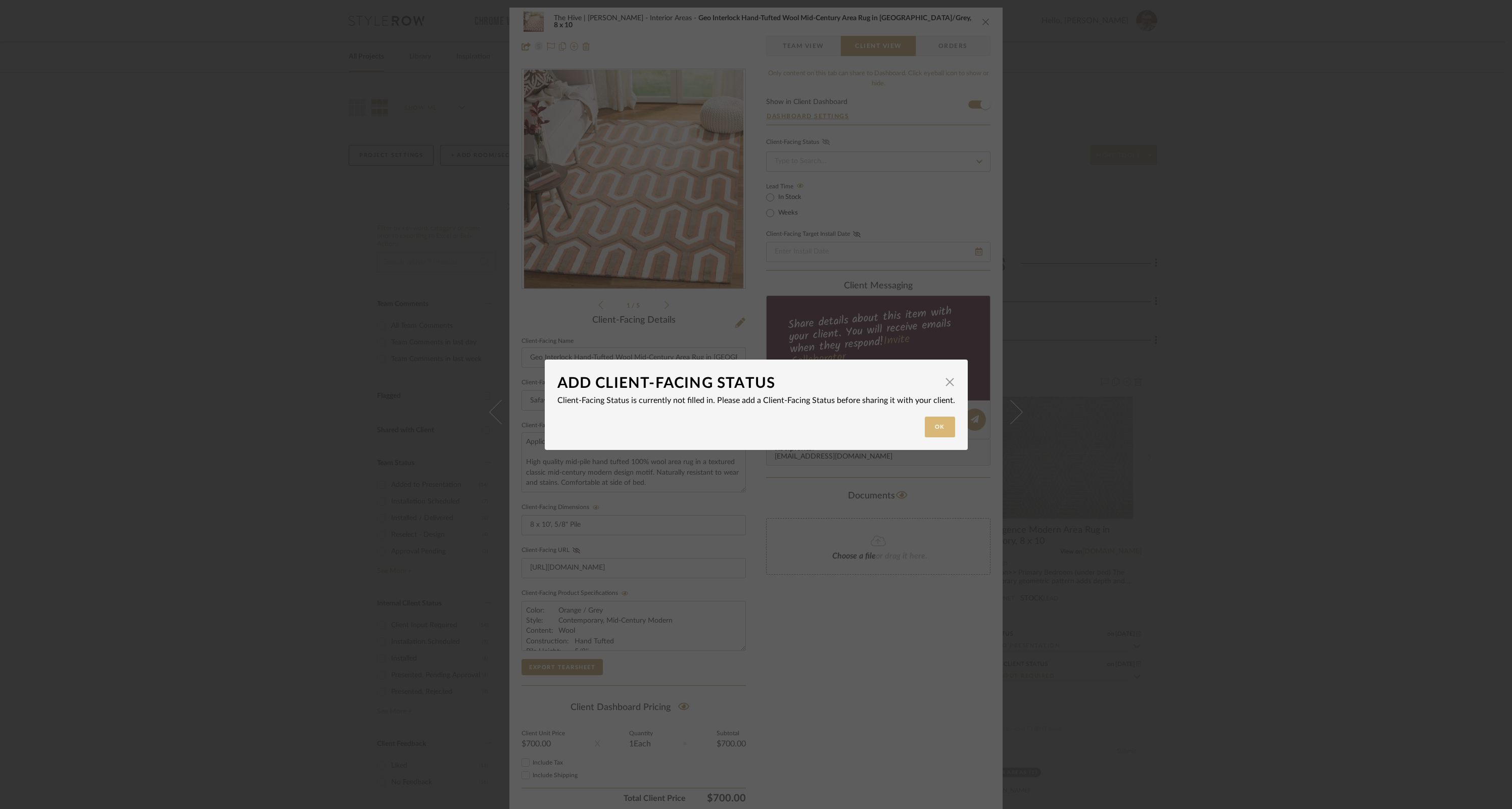
click at [932, 421] on button "Ok" at bounding box center [940, 427] width 31 height 21
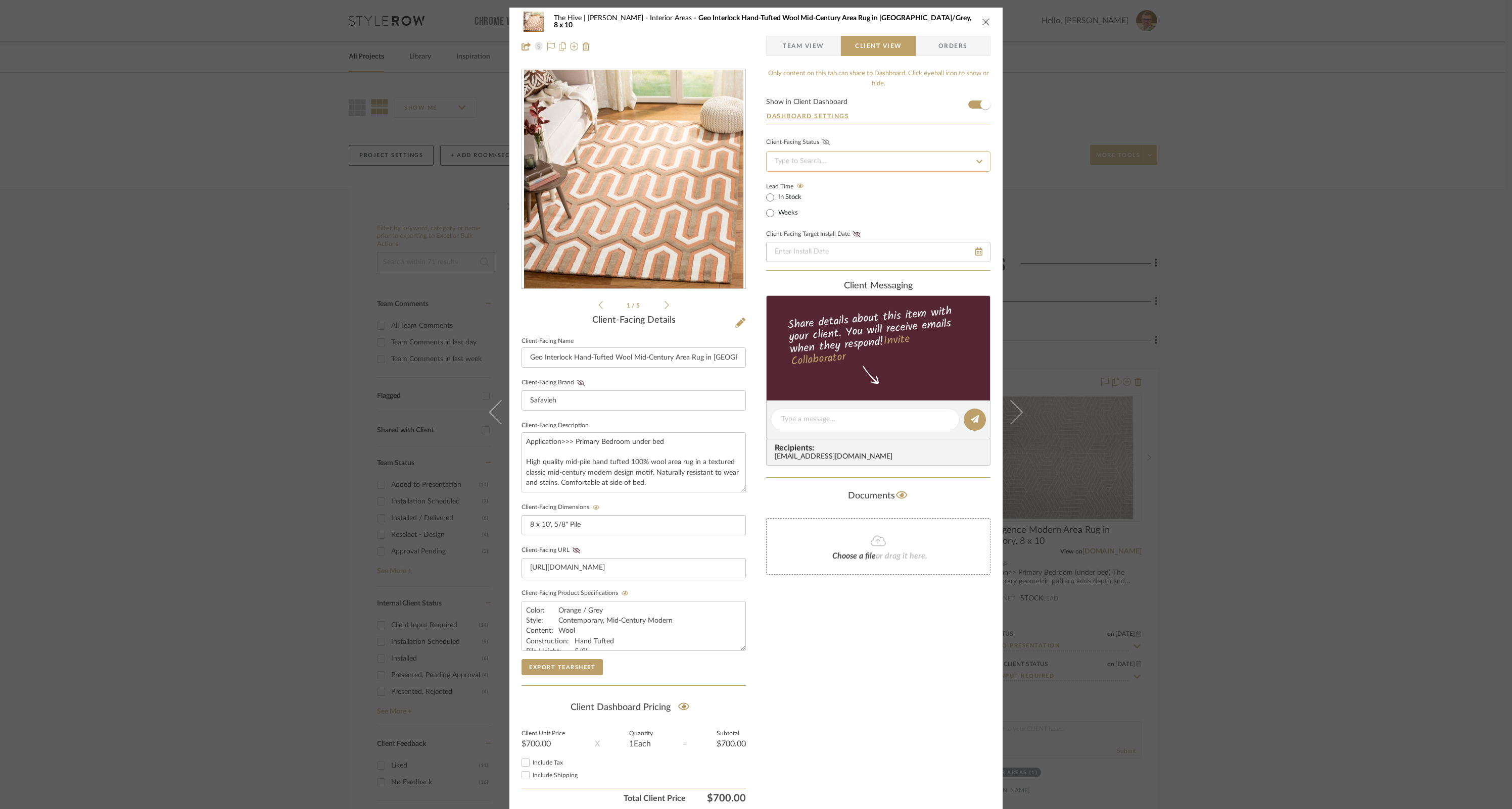
click at [831, 159] on input at bounding box center [879, 161] width 224 height 20
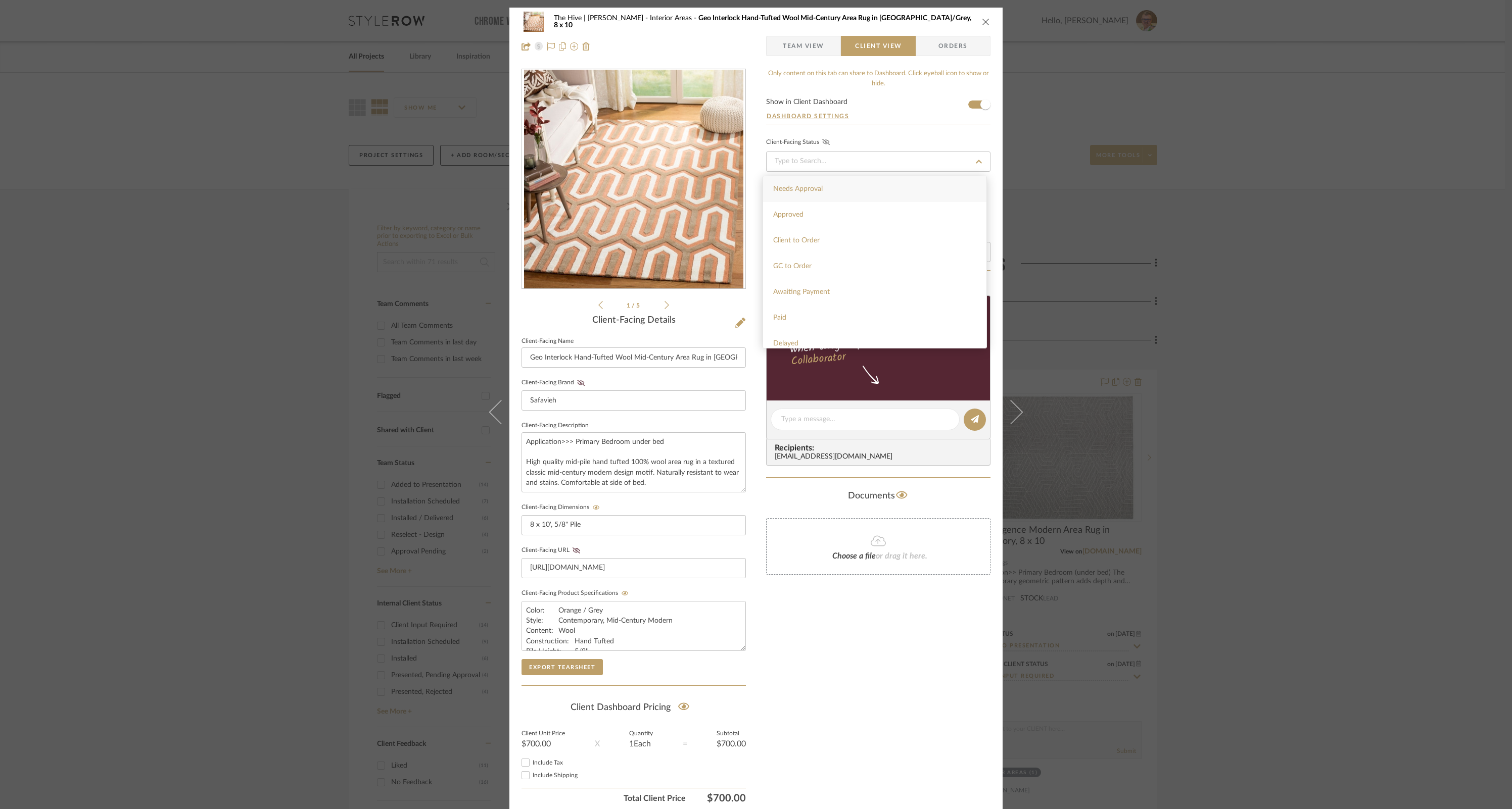
click at [824, 184] on div "Needs Approval" at bounding box center [874, 189] width 223 height 26
type input "[DATE]"
type input "Needs Approval"
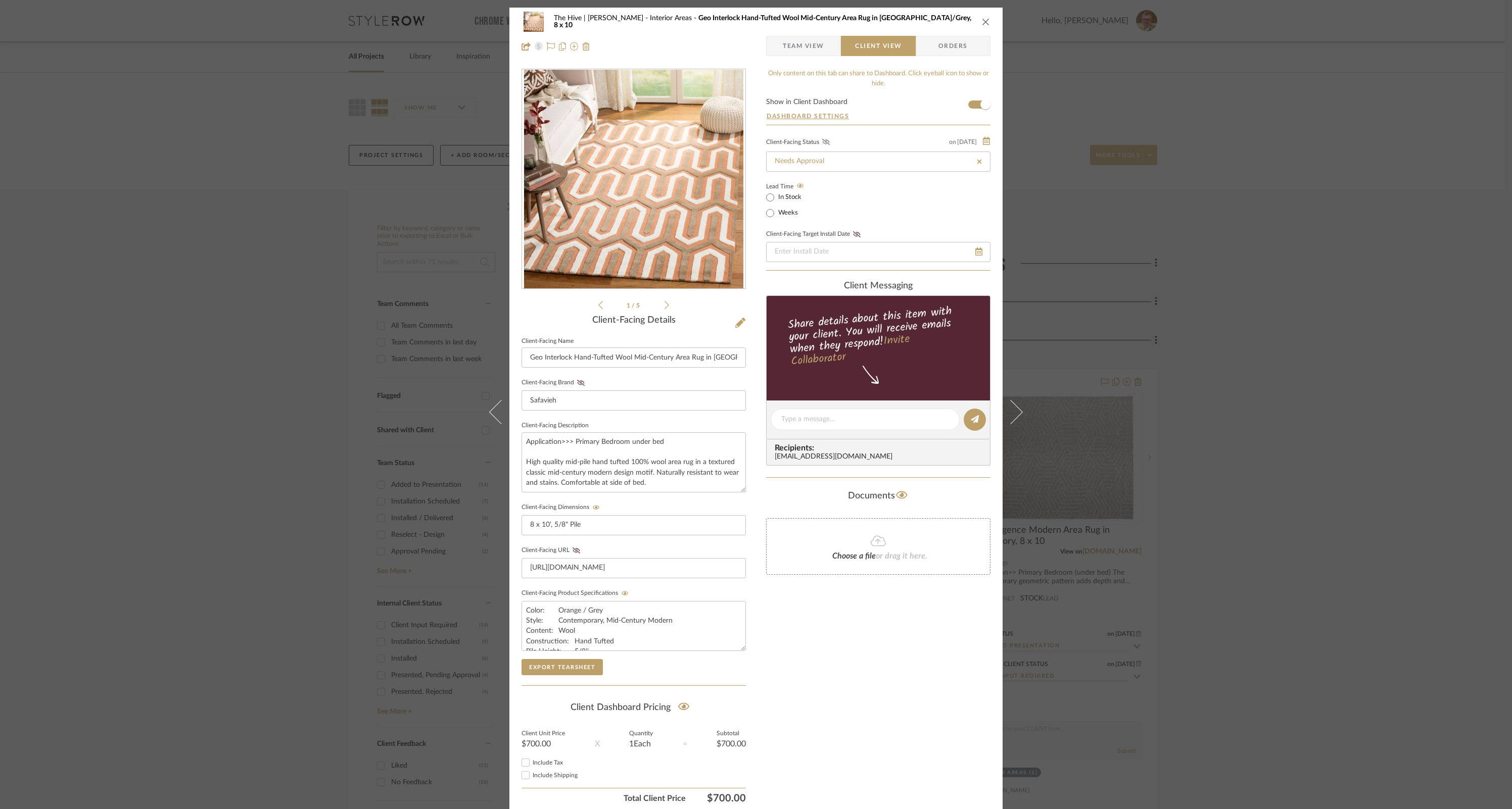
click at [822, 140] on icon at bounding box center [825, 142] width 7 height 6
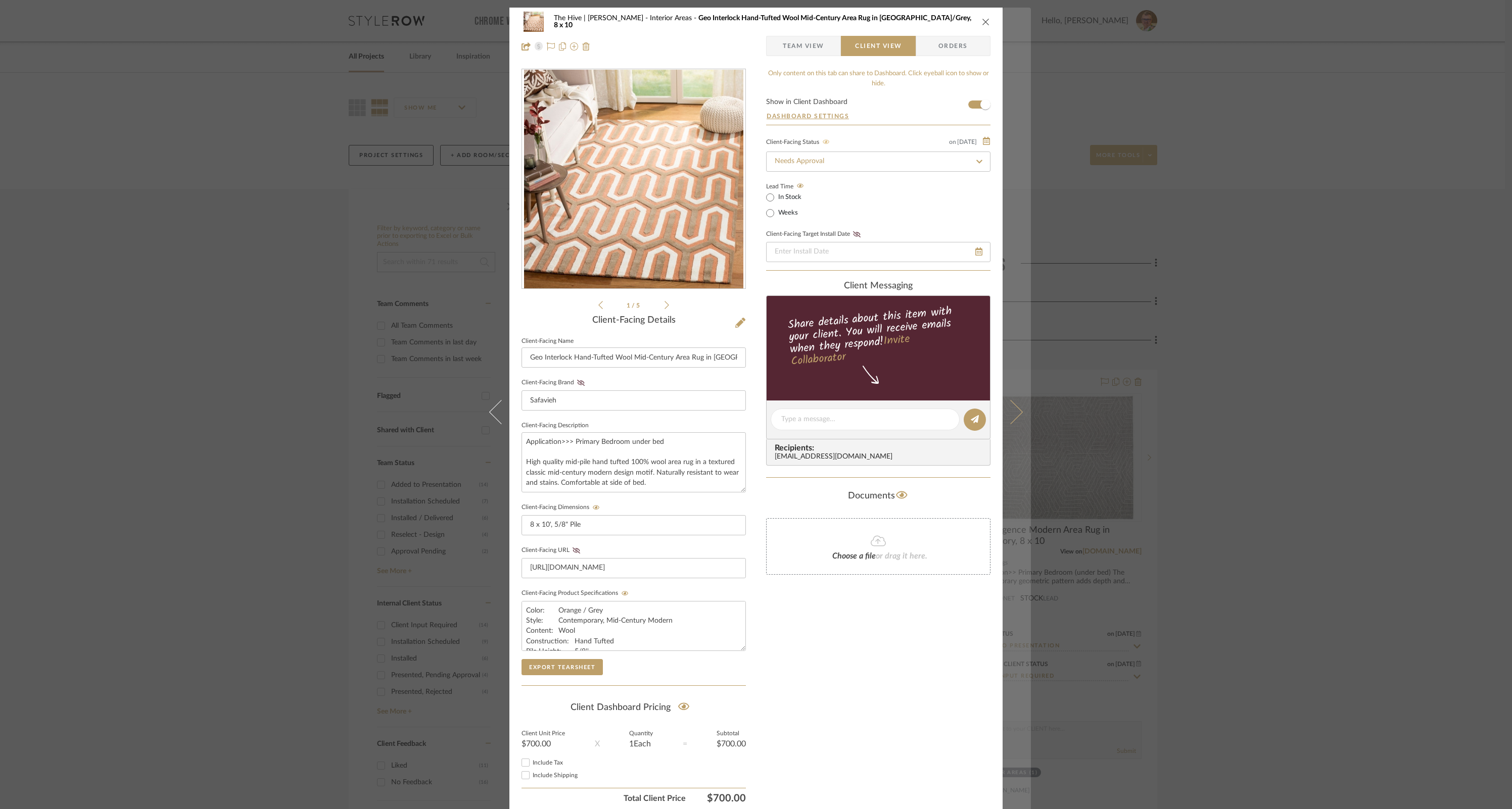
click at [1013, 412] on icon at bounding box center [1011, 413] width 24 height 24
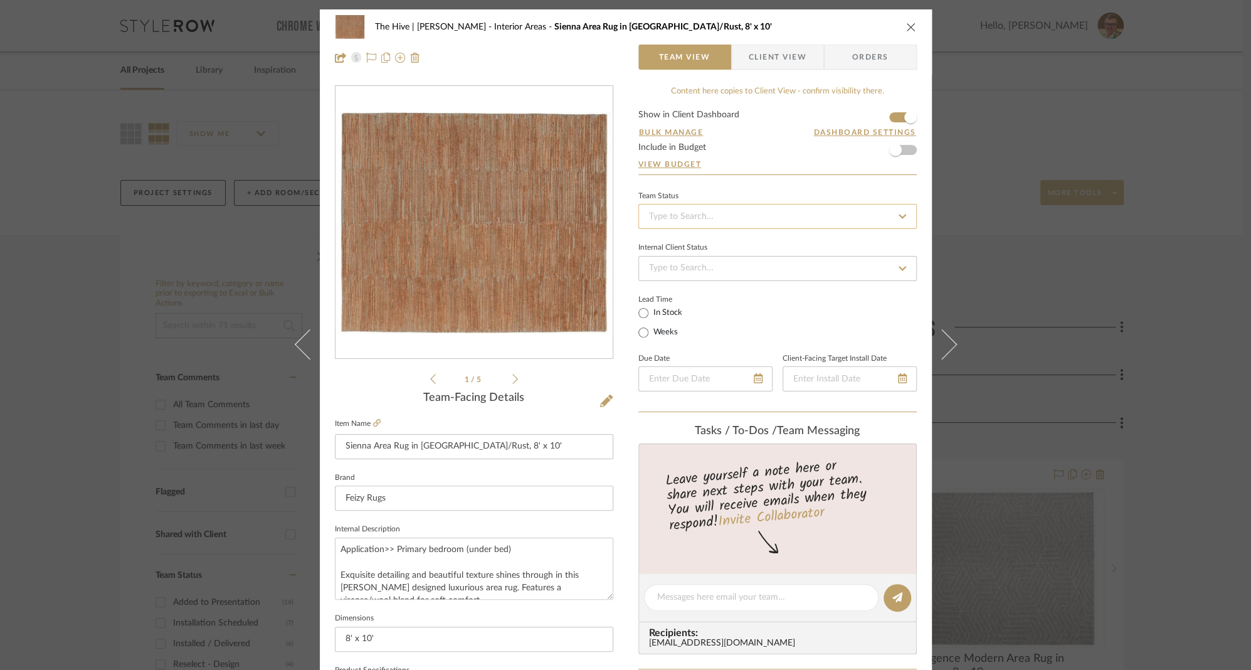
click at [881, 213] on input at bounding box center [777, 216] width 278 height 25
type input "add"
click at [744, 243] on div "Added to Presentation" at bounding box center [772, 249] width 277 height 32
type input "[DATE]"
type input "Added to Presentation"
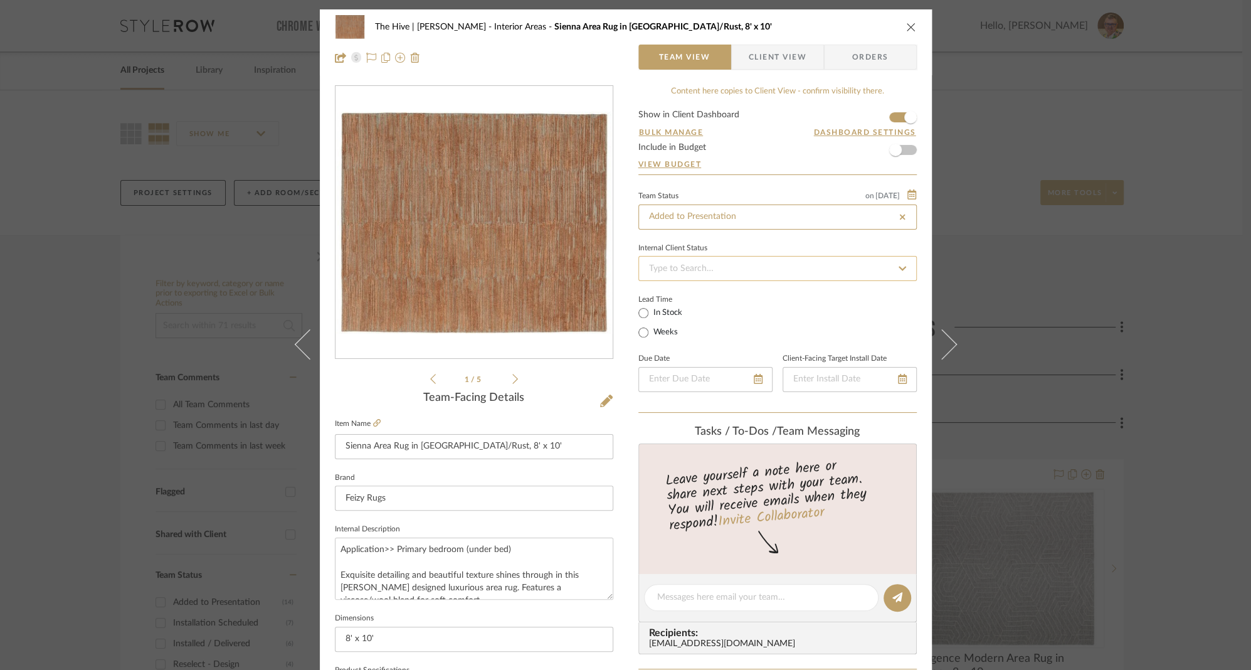
type input "[DATE]"
type input "Added to Presentation"
click at [727, 269] on input at bounding box center [777, 268] width 278 height 25
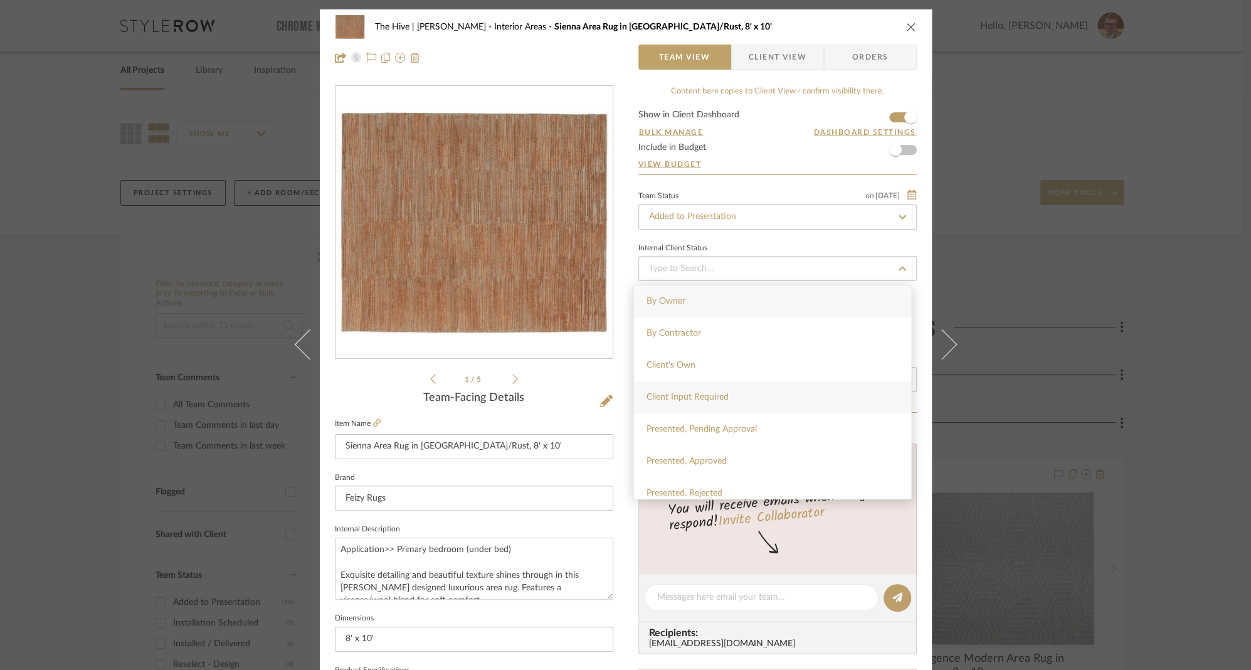
click at [698, 397] on span "Client Input Required" at bounding box center [687, 396] width 82 height 9
type input "[DATE]"
type input "Client Input Required"
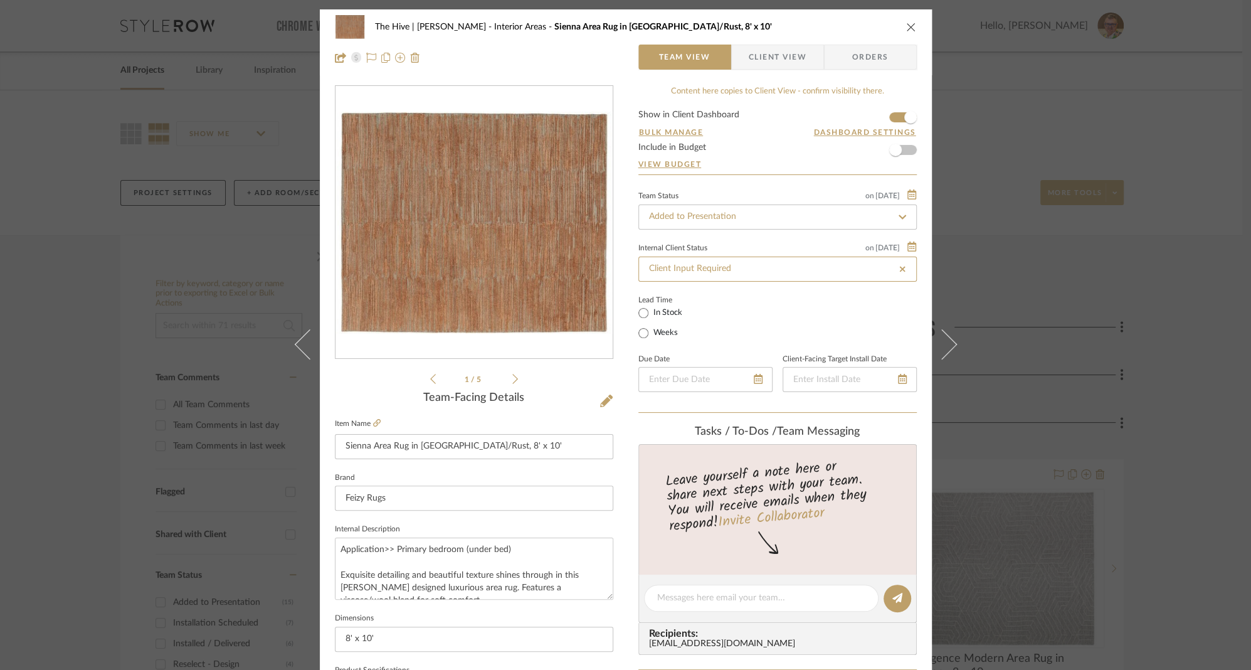
type input "[DATE]"
type input "Client Input Required"
click at [775, 62] on span "Client View" at bounding box center [778, 57] width 58 height 25
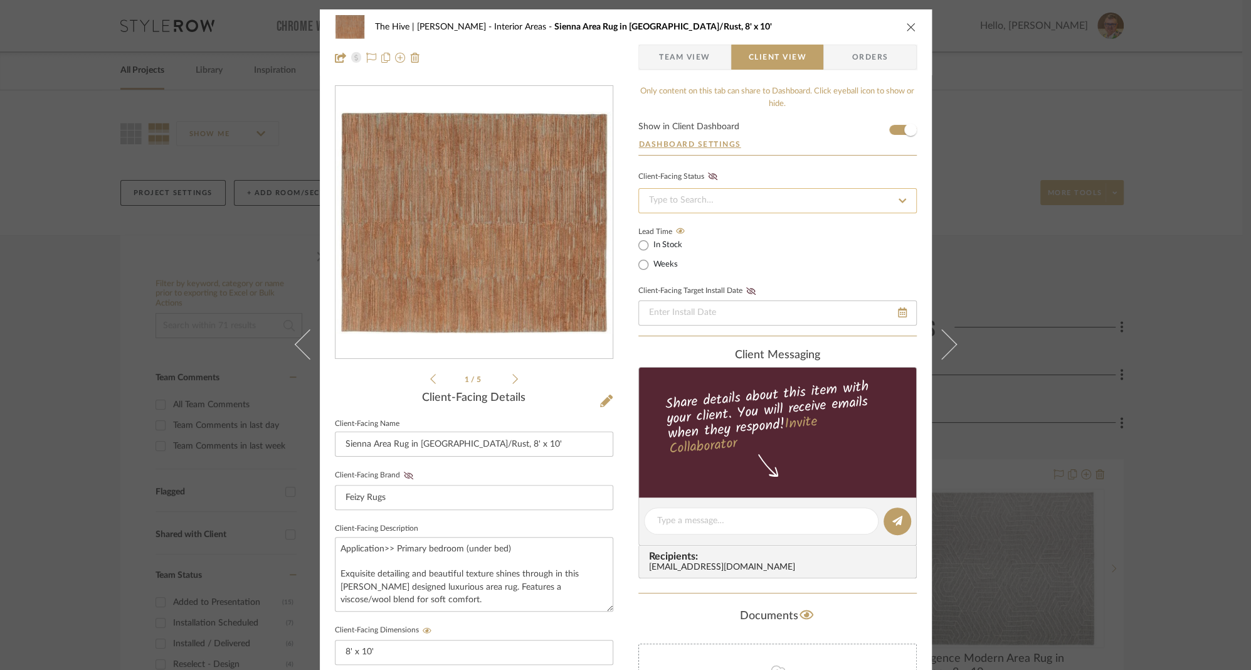
click at [740, 197] on input at bounding box center [777, 200] width 278 height 25
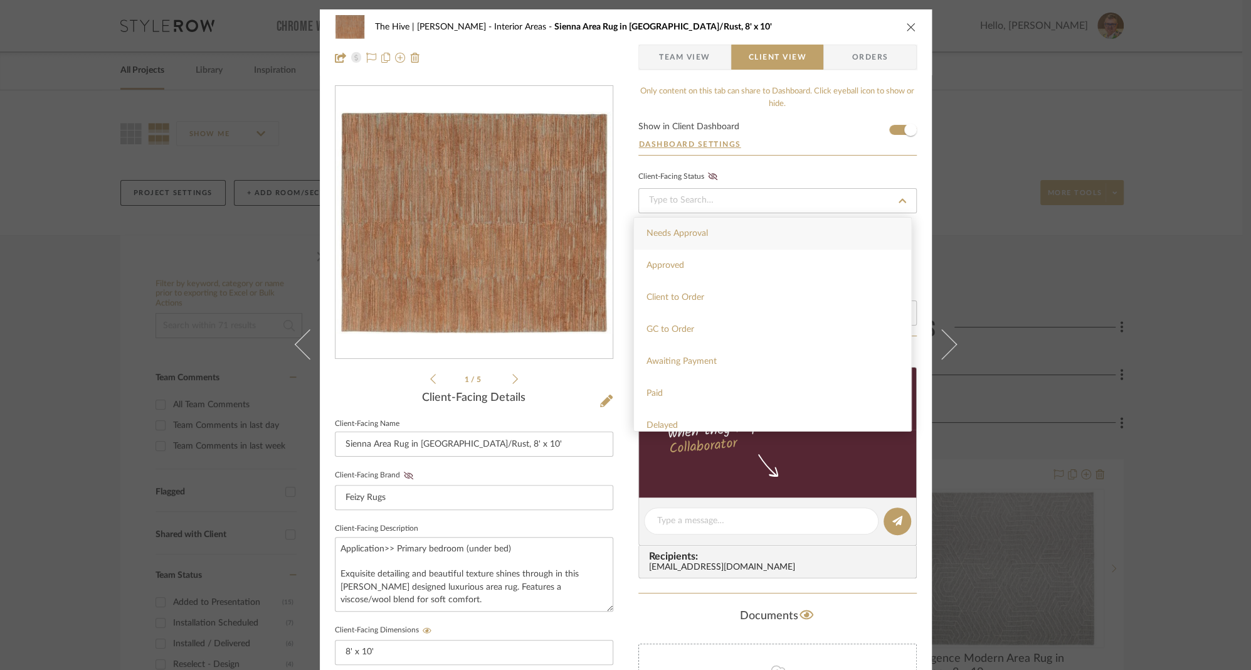
click at [710, 227] on div "Needs Approval" at bounding box center [772, 234] width 277 height 32
type input "[DATE]"
type input "Needs Approval"
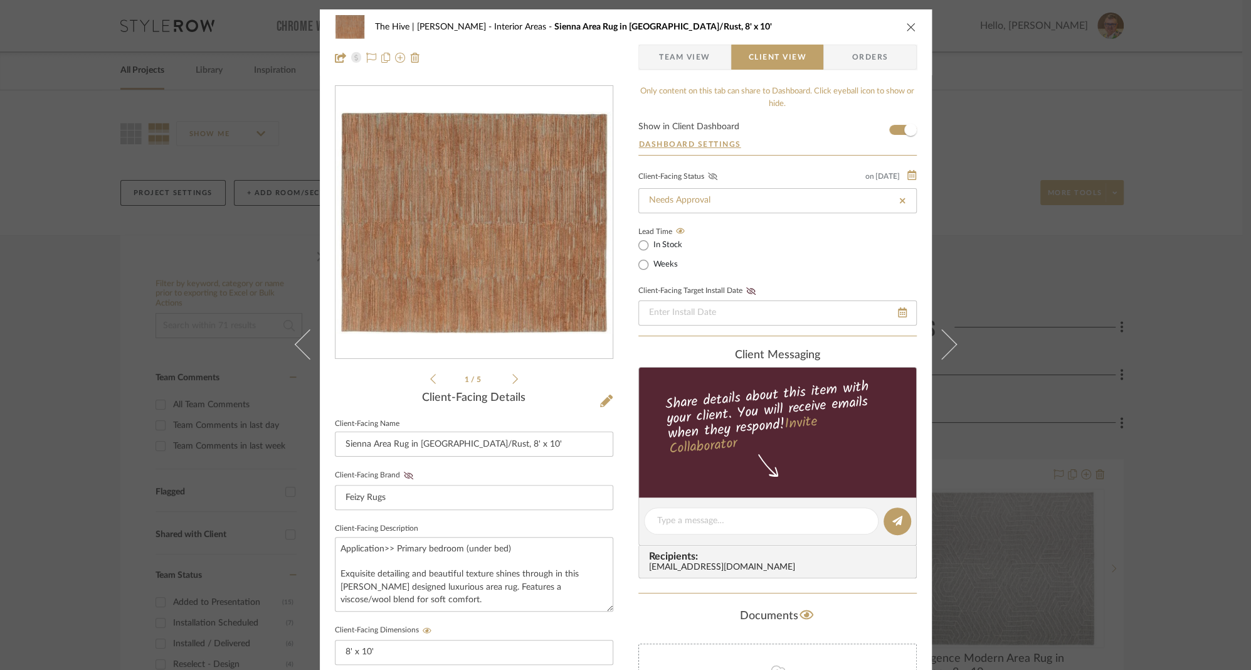
click at [708, 177] on icon at bounding box center [712, 176] width 9 height 8
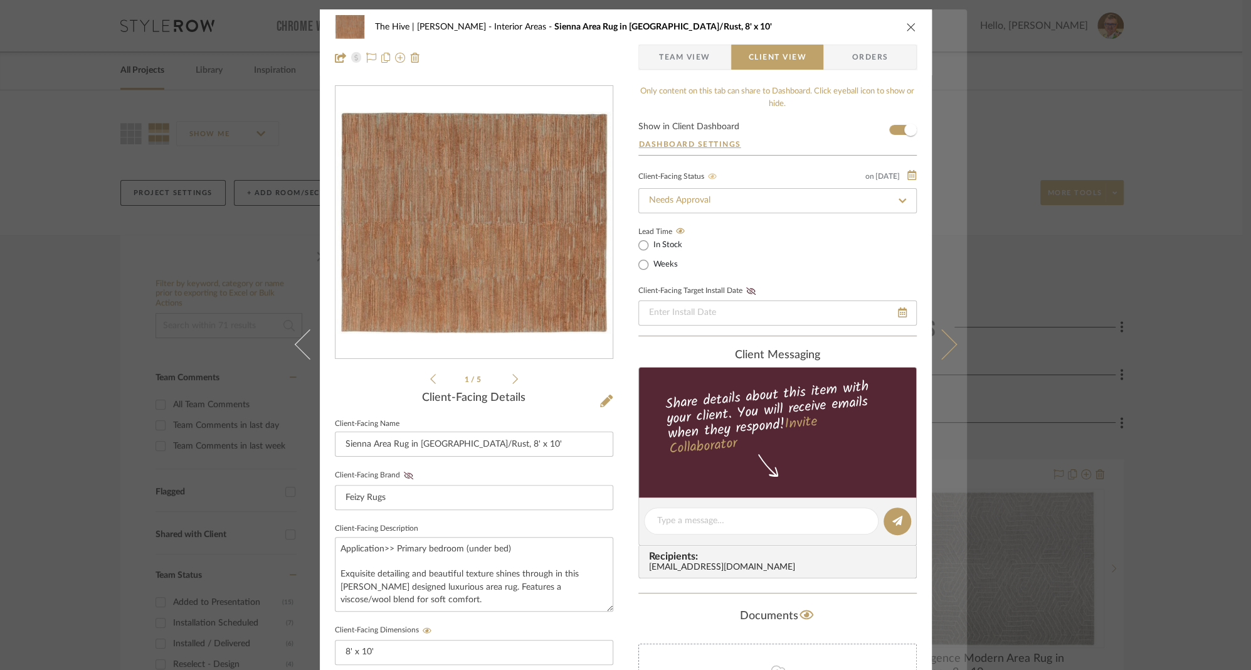
click at [945, 340] on icon at bounding box center [941, 344] width 30 height 30
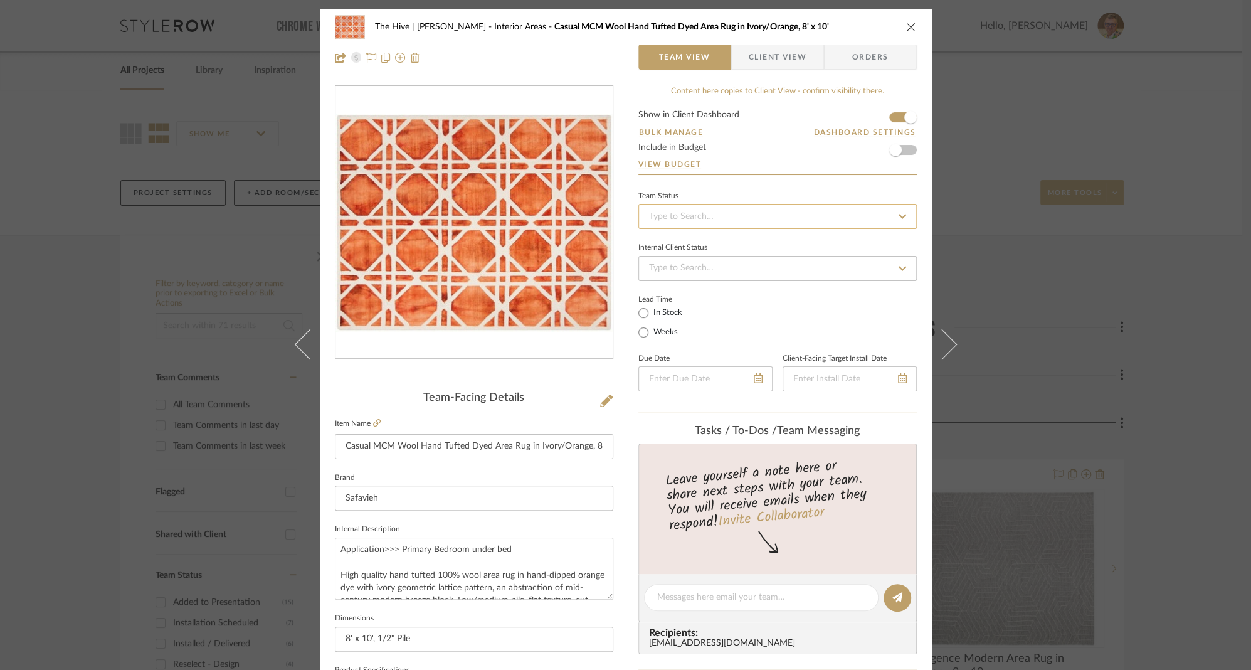
click at [748, 210] on input at bounding box center [777, 216] width 278 height 25
type input "add"
click at [722, 246] on span "Added to Presentation" at bounding box center [689, 248] width 87 height 9
type input "[DATE]"
type input "Added to Presentation"
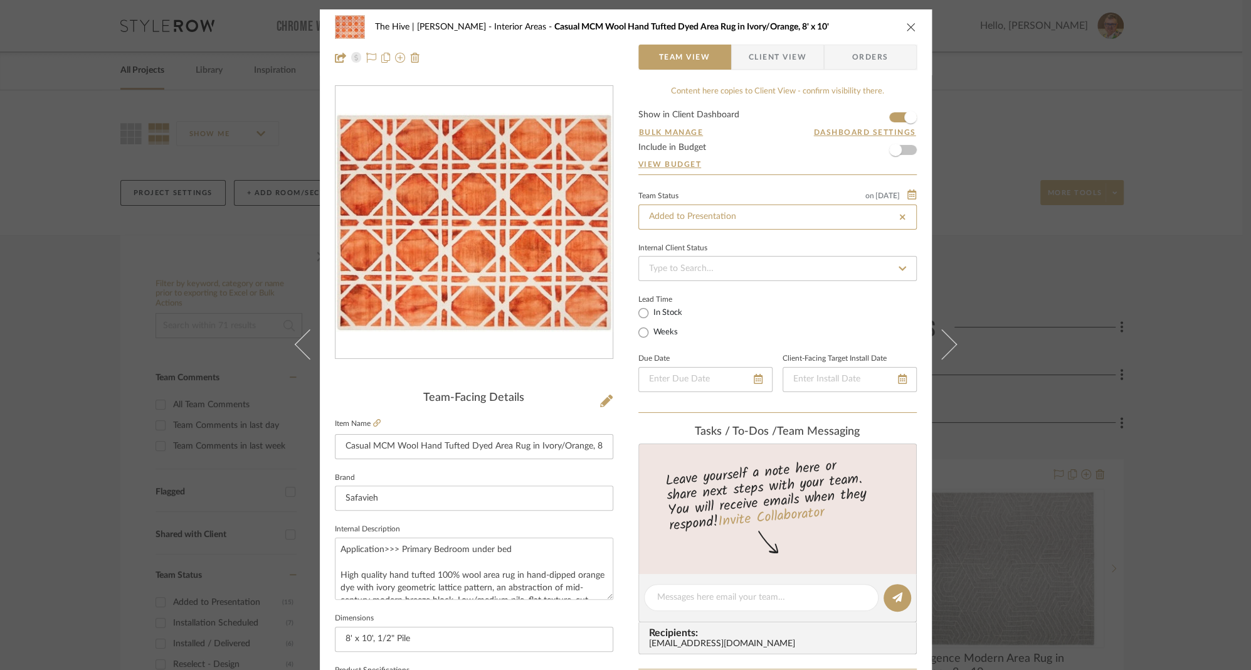
type input "[DATE]"
type input "Added to Presentation"
click at [715, 270] on input at bounding box center [777, 268] width 278 height 25
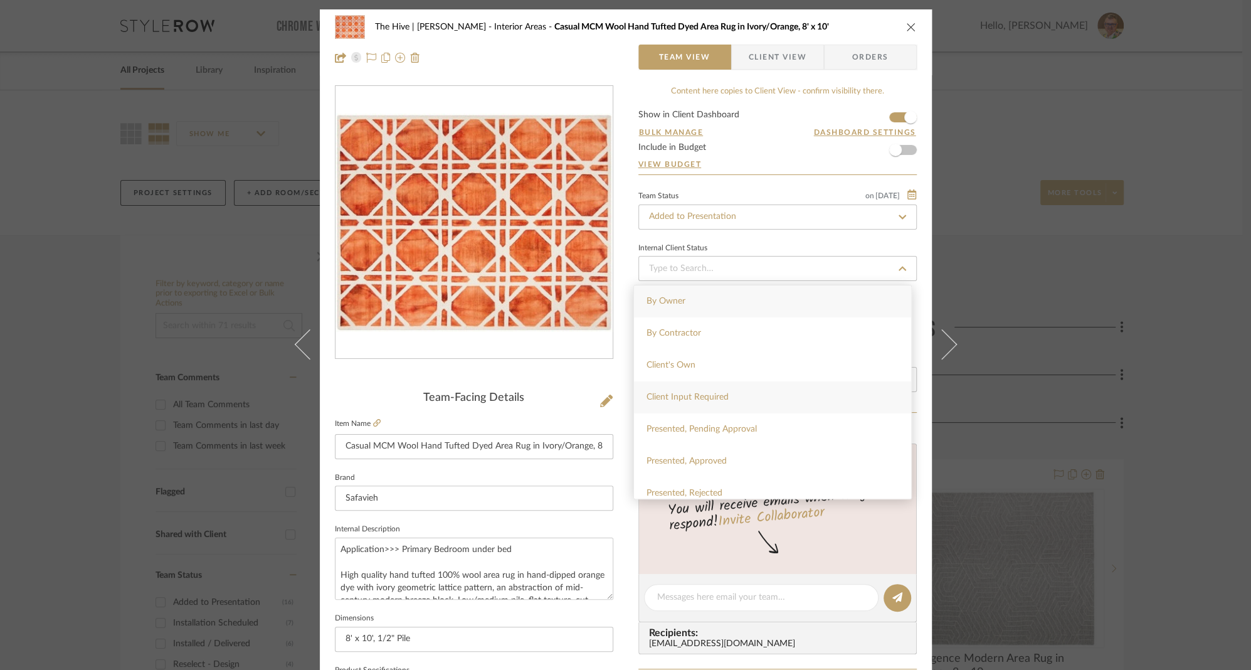
click at [693, 391] on div "Client Input Required" at bounding box center [772, 397] width 277 height 32
type input "[DATE]"
type input "Client Input Required"
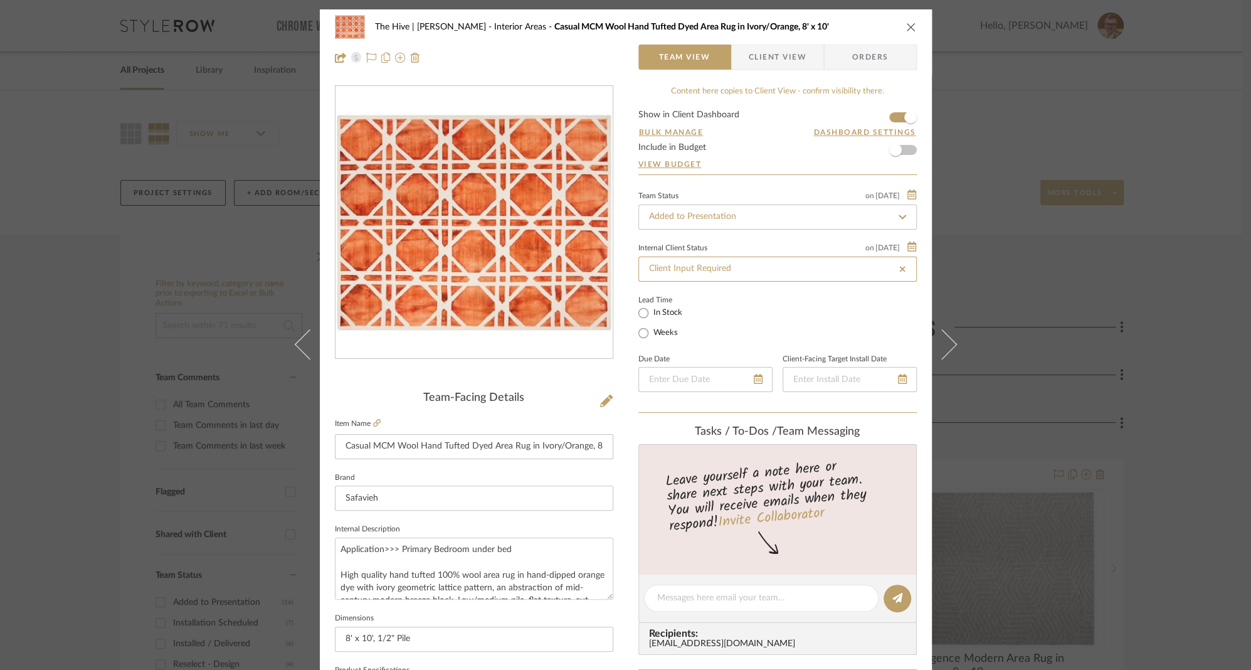
type input "[DATE]"
type input "Client Input Required"
click at [769, 53] on span "Client View" at bounding box center [778, 57] width 58 height 25
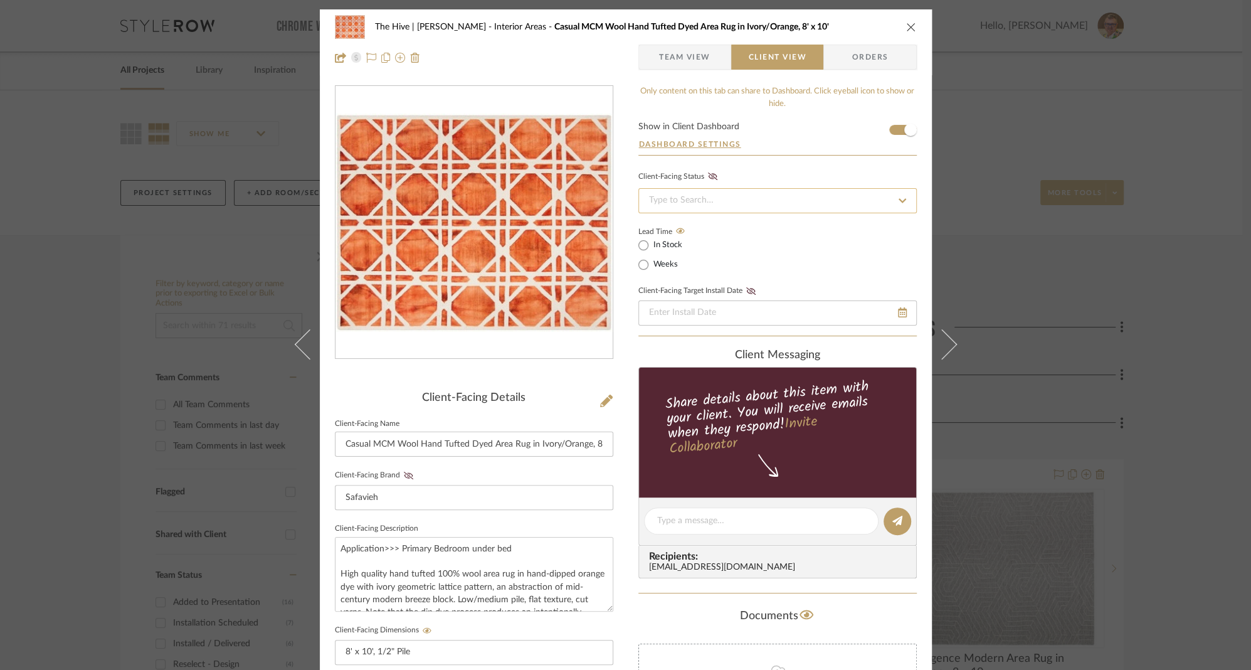
click at [698, 201] on input at bounding box center [777, 200] width 278 height 25
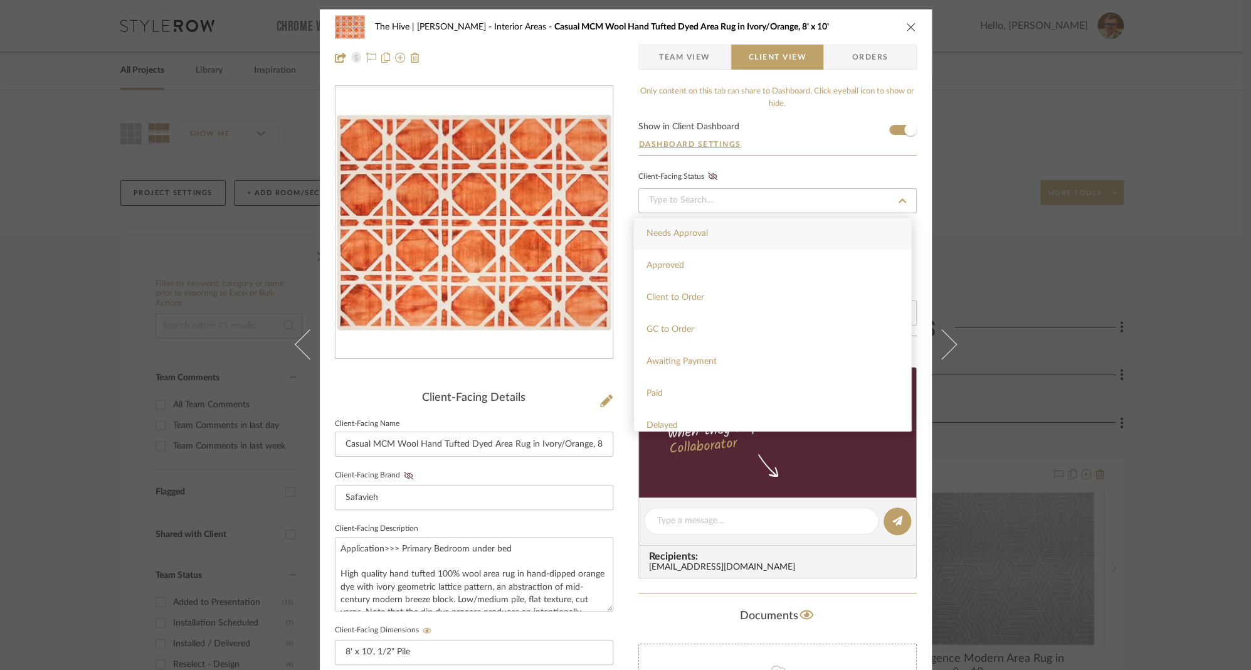
click at [680, 230] on span "Needs Approval" at bounding box center [676, 233] width 61 height 9
type input "[DATE]"
type input "Needs Approval"
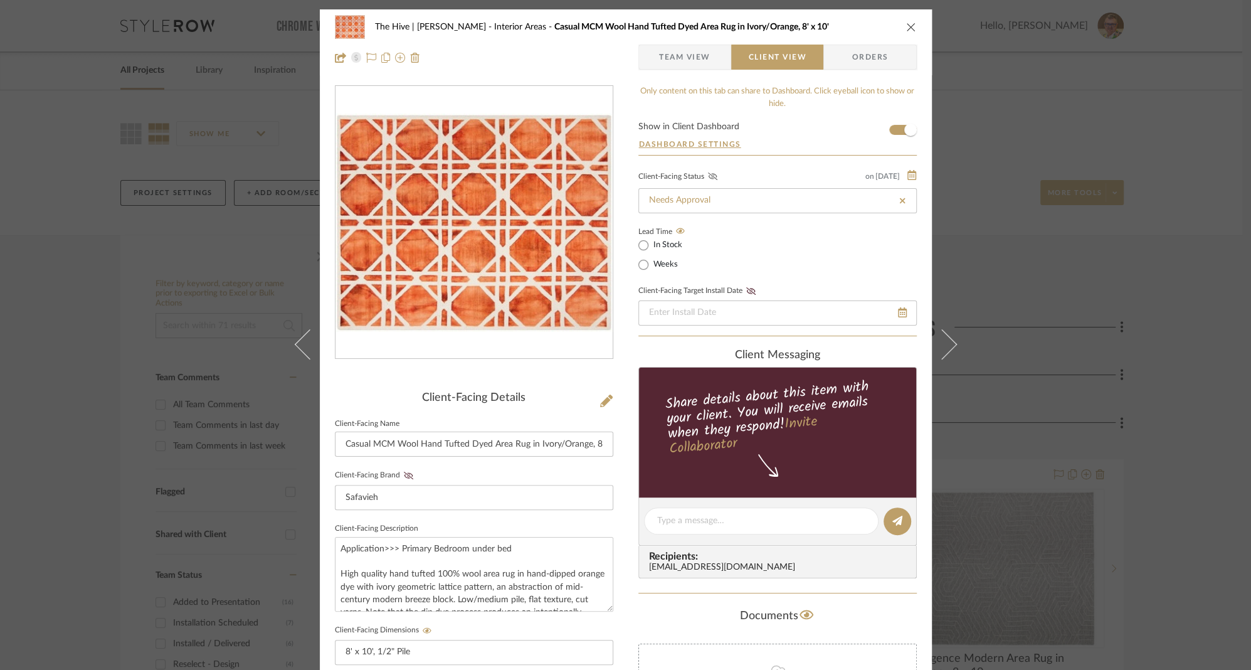
click at [708, 176] on icon at bounding box center [711, 176] width 9 height 8
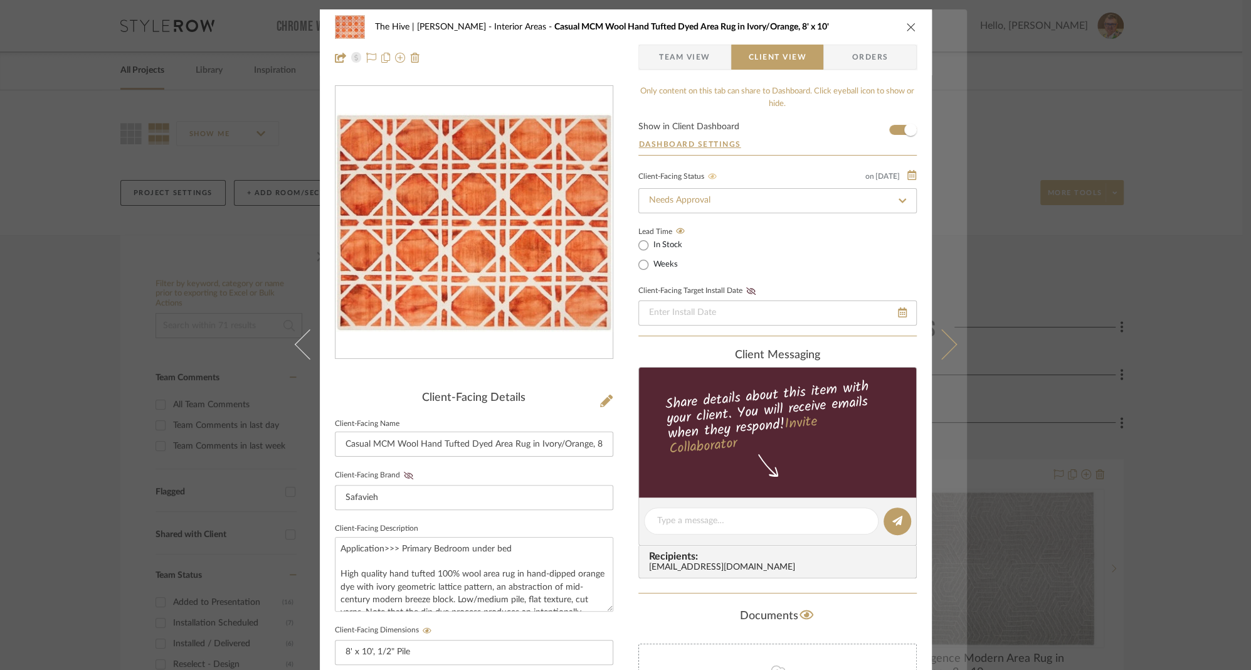
click at [947, 340] on icon at bounding box center [941, 344] width 30 height 30
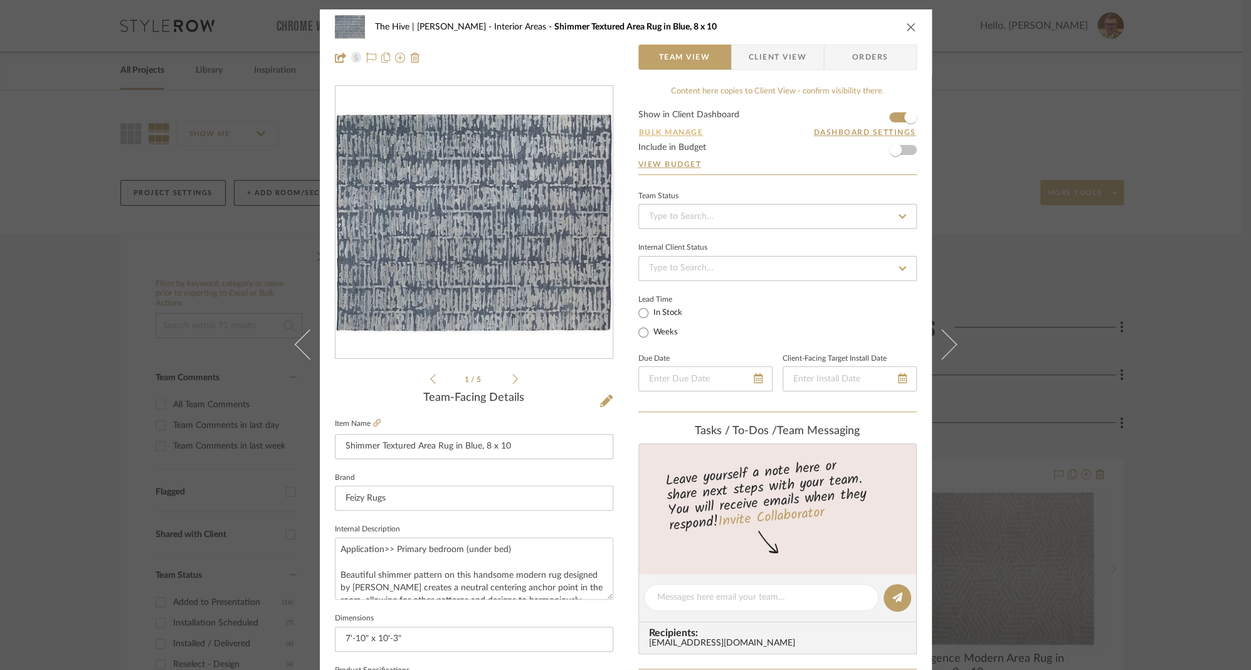
click at [661, 130] on button "Bulk Manage" at bounding box center [671, 132] width 66 height 11
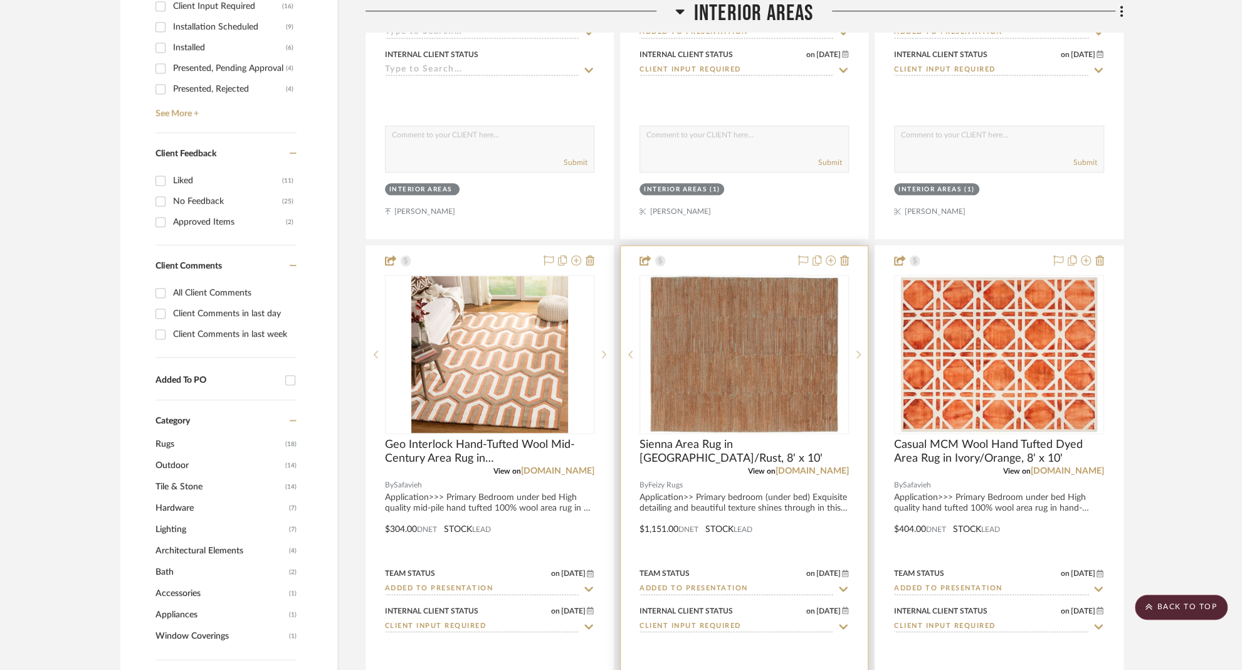
scroll to position [968, 0]
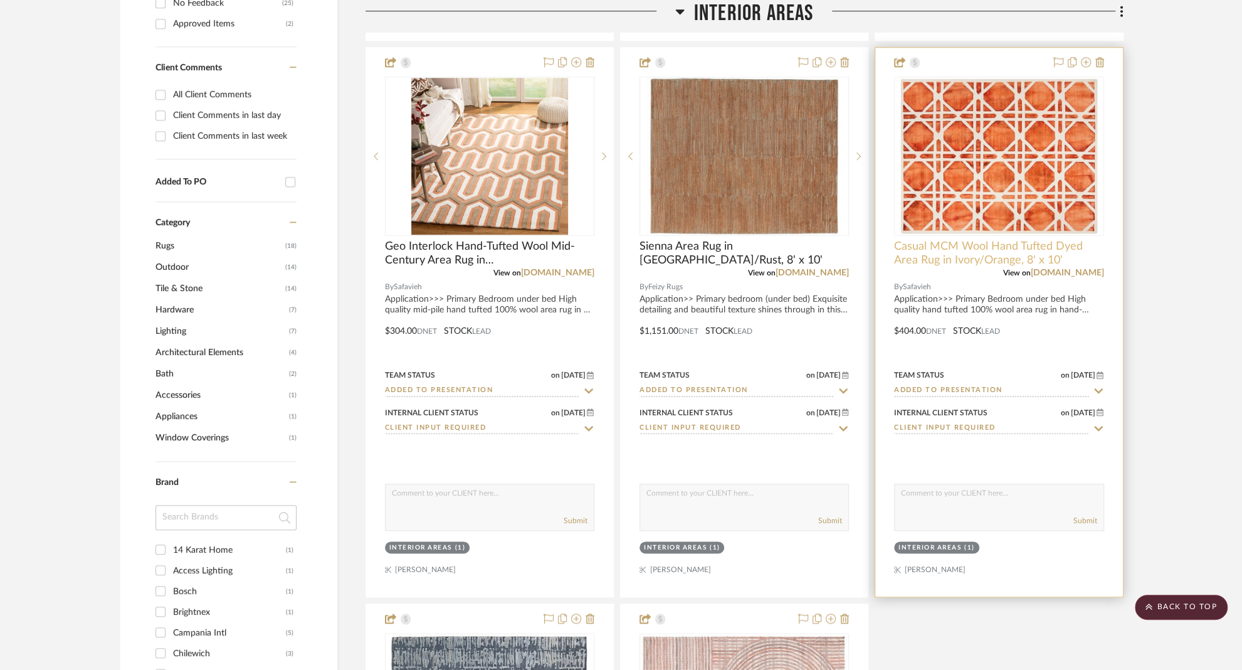
click at [906, 250] on span "Casual MCM Wool Hand Tufted Dyed Area Rug in Ivory/Orange, 8' x 10'" at bounding box center [998, 254] width 209 height 28
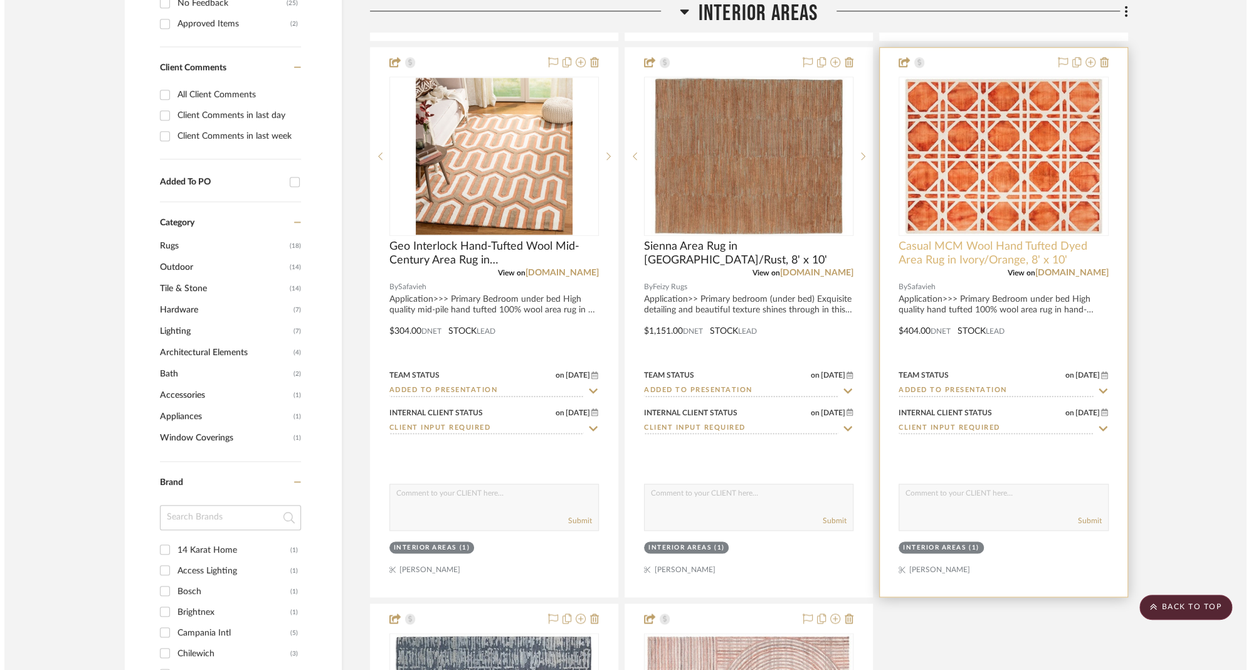
scroll to position [0, 0]
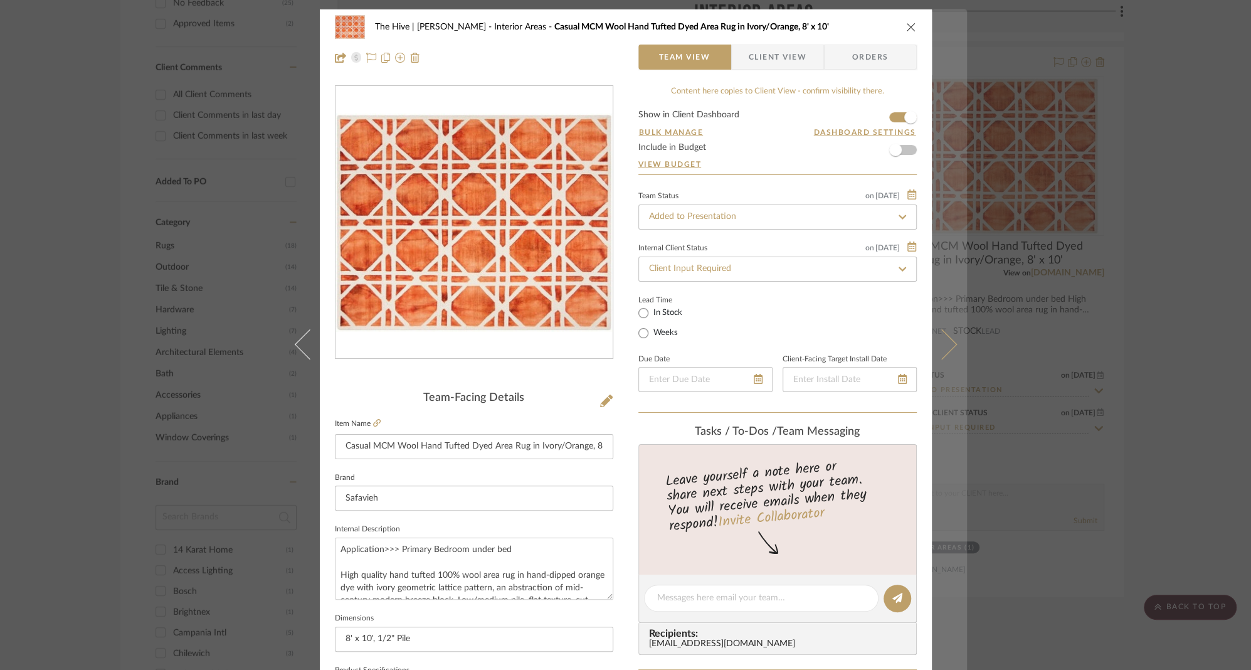
click at [941, 345] on icon at bounding box center [941, 344] width 30 height 30
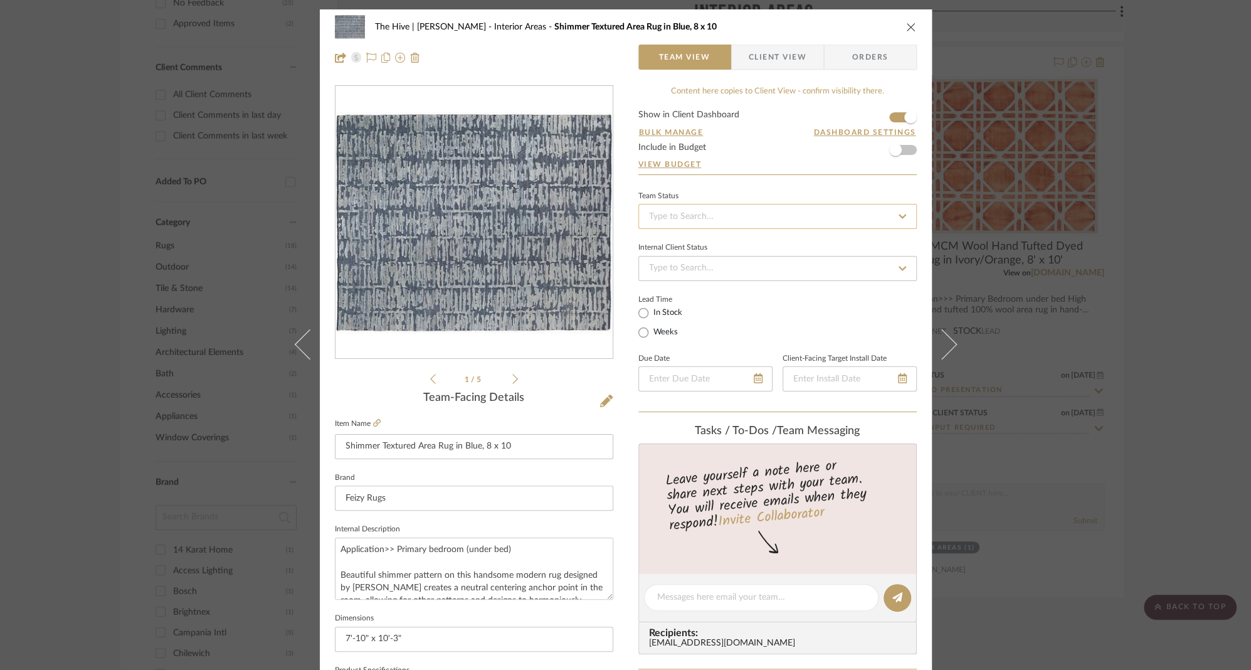
click at [875, 216] on input at bounding box center [777, 216] width 278 height 25
type input "add"
click at [798, 246] on div "Added to Presentation" at bounding box center [772, 249] width 277 height 32
type input "[DATE]"
type input "Added to Presentation"
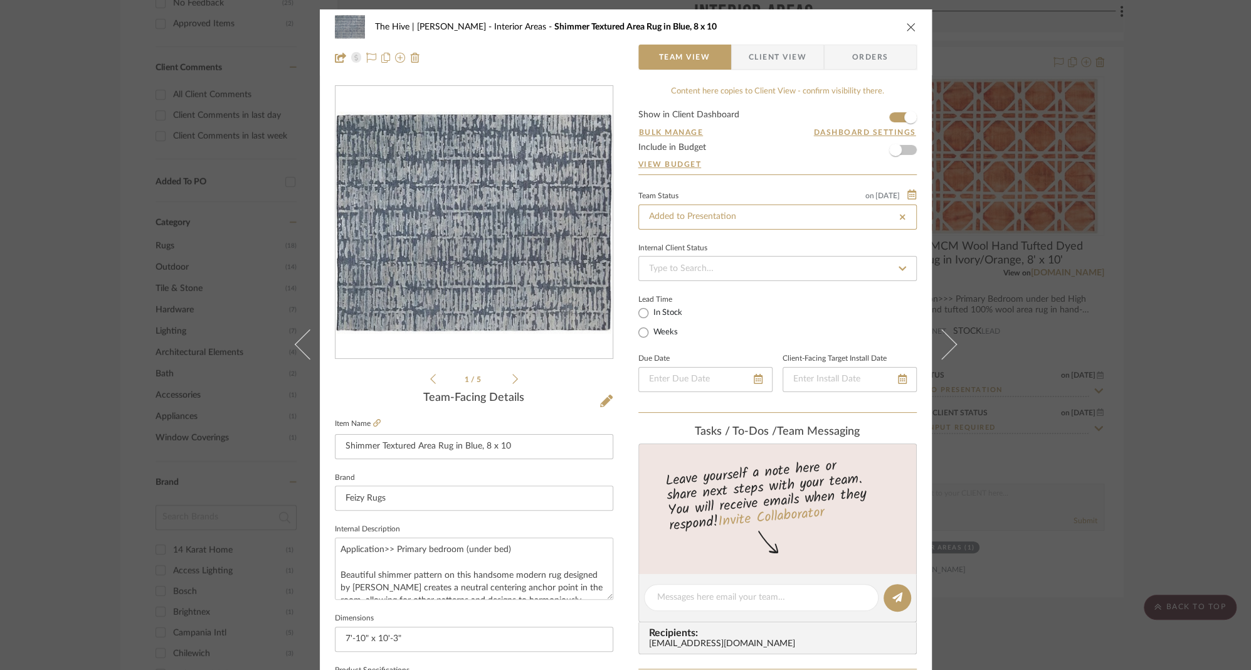
type input "[DATE]"
type input "Added to Presentation"
click at [782, 268] on input at bounding box center [777, 268] width 278 height 25
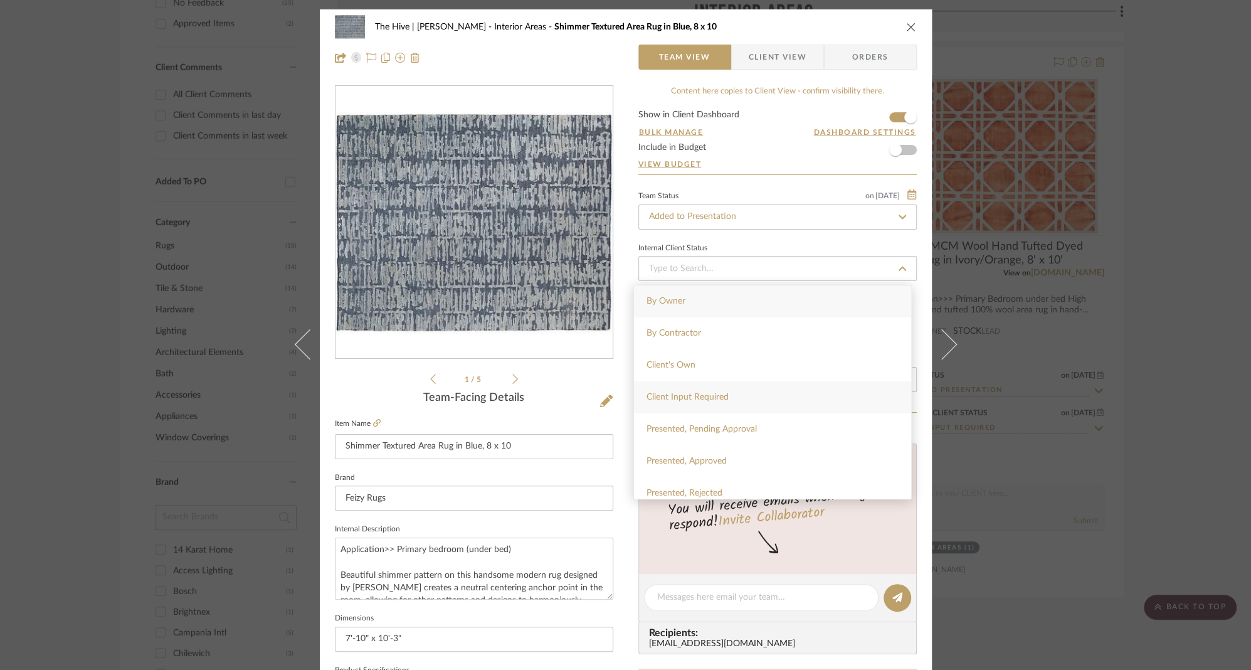
click at [710, 397] on span "Client Input Required" at bounding box center [687, 396] width 82 height 9
type input "[DATE]"
type input "Client Input Required"
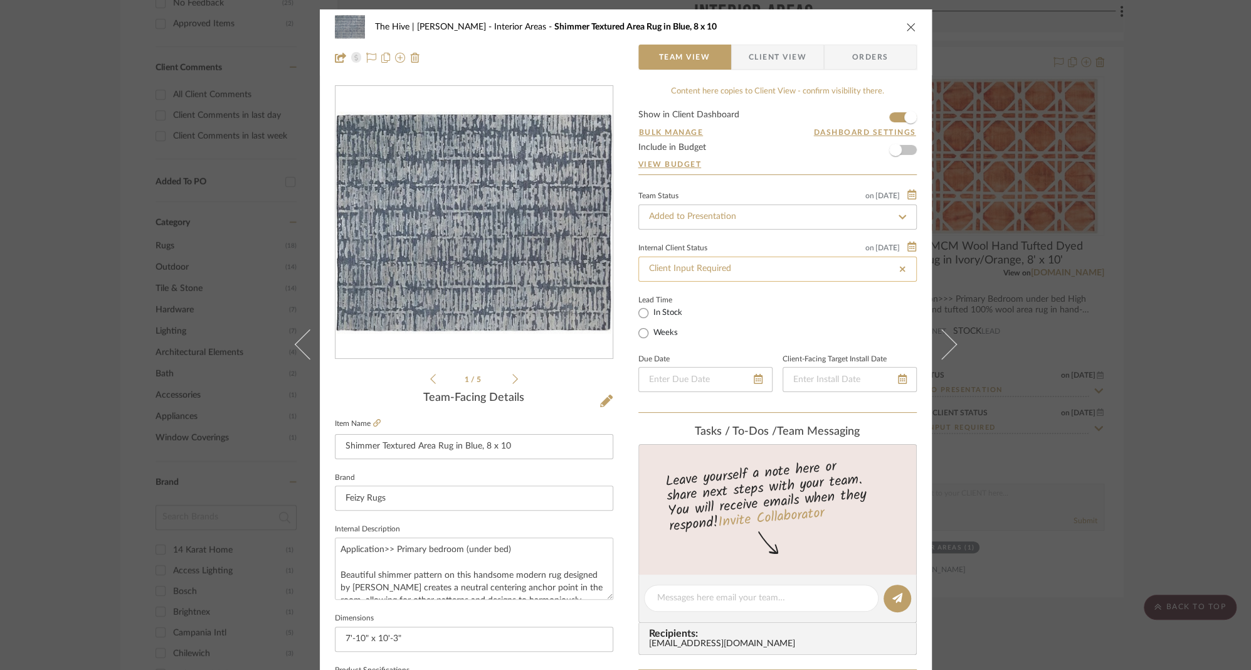
type input "[DATE]"
type input "Client Input Required"
click at [780, 58] on span "Client View" at bounding box center [778, 57] width 58 height 25
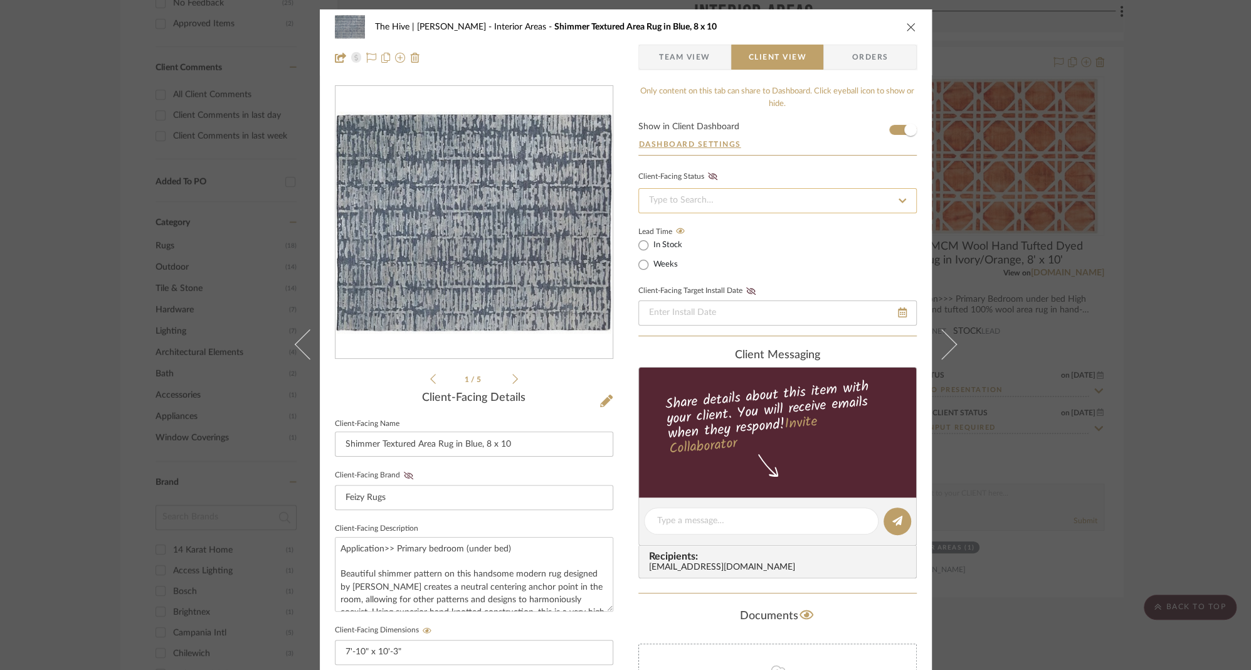
click at [727, 203] on input at bounding box center [777, 200] width 278 height 25
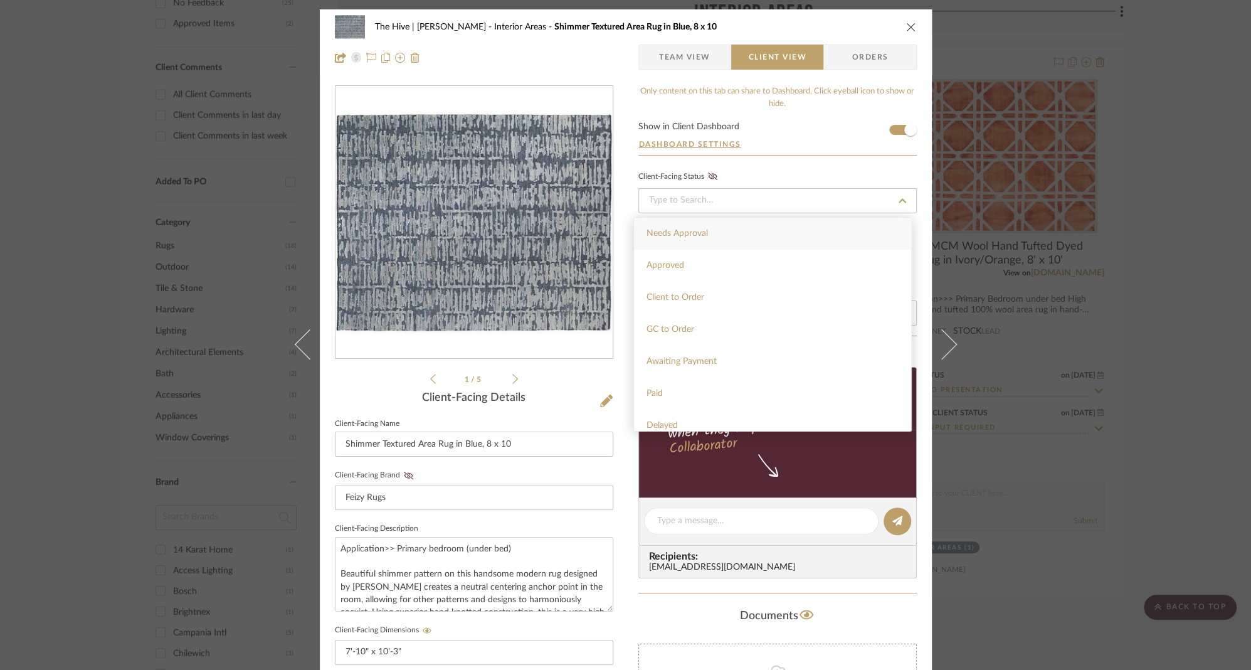
click at [698, 236] on span "Needs Approval" at bounding box center [676, 233] width 61 height 9
type input "[DATE]"
type input "Needs Approval"
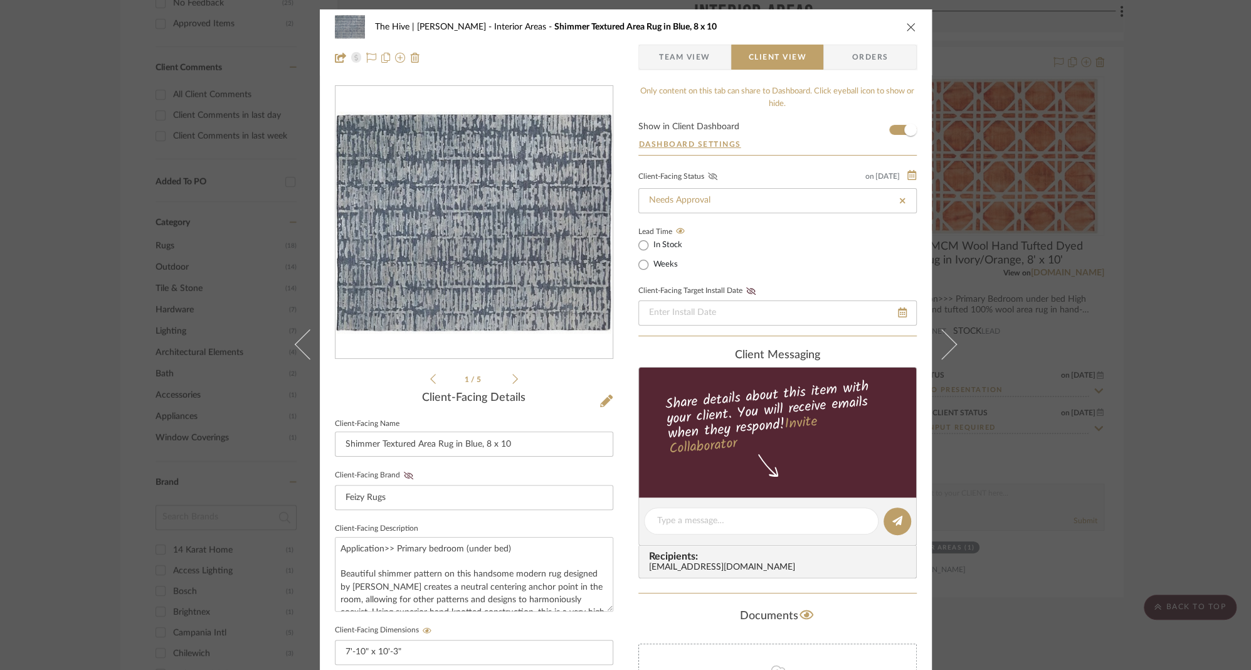
click at [707, 174] on icon at bounding box center [711, 176] width 9 height 8
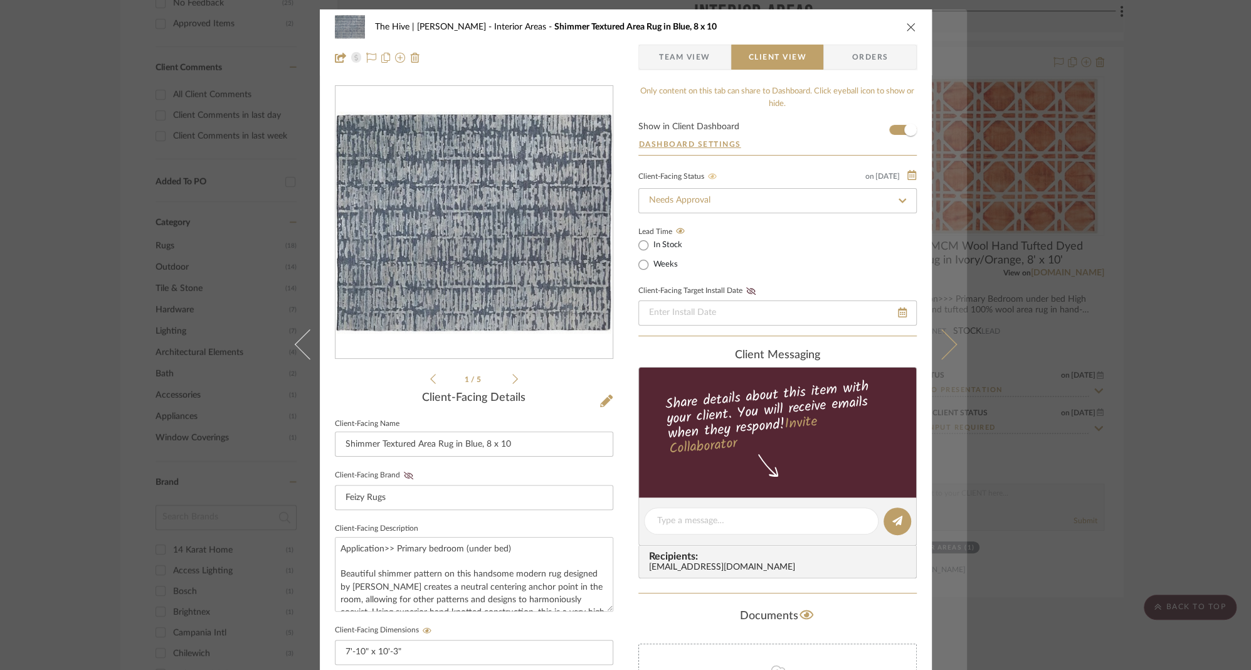
click at [946, 337] on button at bounding box center [949, 344] width 35 height 670
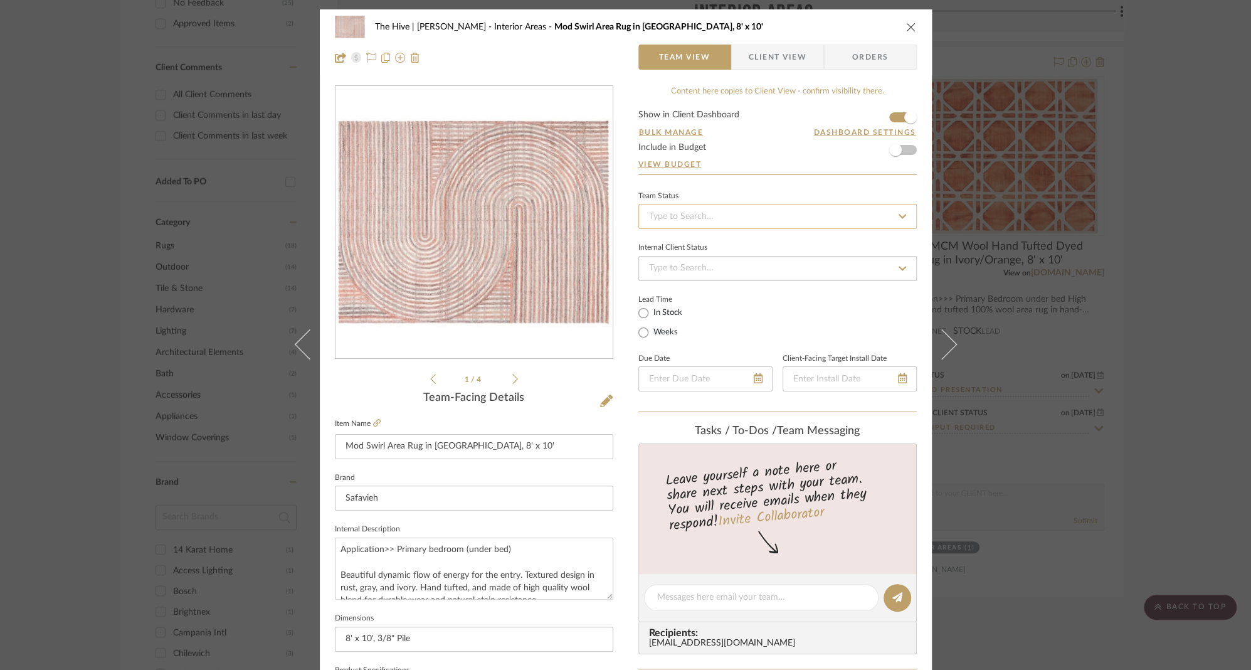
click at [663, 214] on input at bounding box center [777, 216] width 278 height 25
type input "add"
click at [677, 251] on span "Added to Presentation" at bounding box center [689, 248] width 87 height 9
type input "[DATE]"
type input "Added to Presentation"
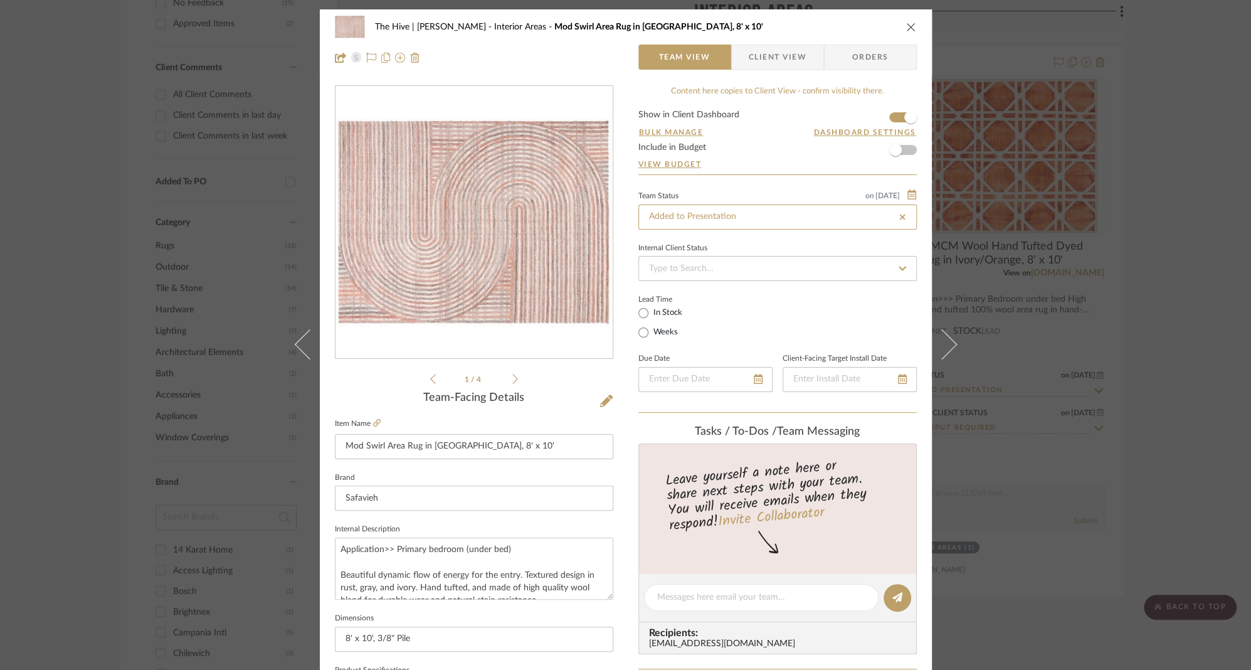
type input "[DATE]"
type input "Added to Presentation"
click at [683, 266] on input at bounding box center [777, 268] width 278 height 25
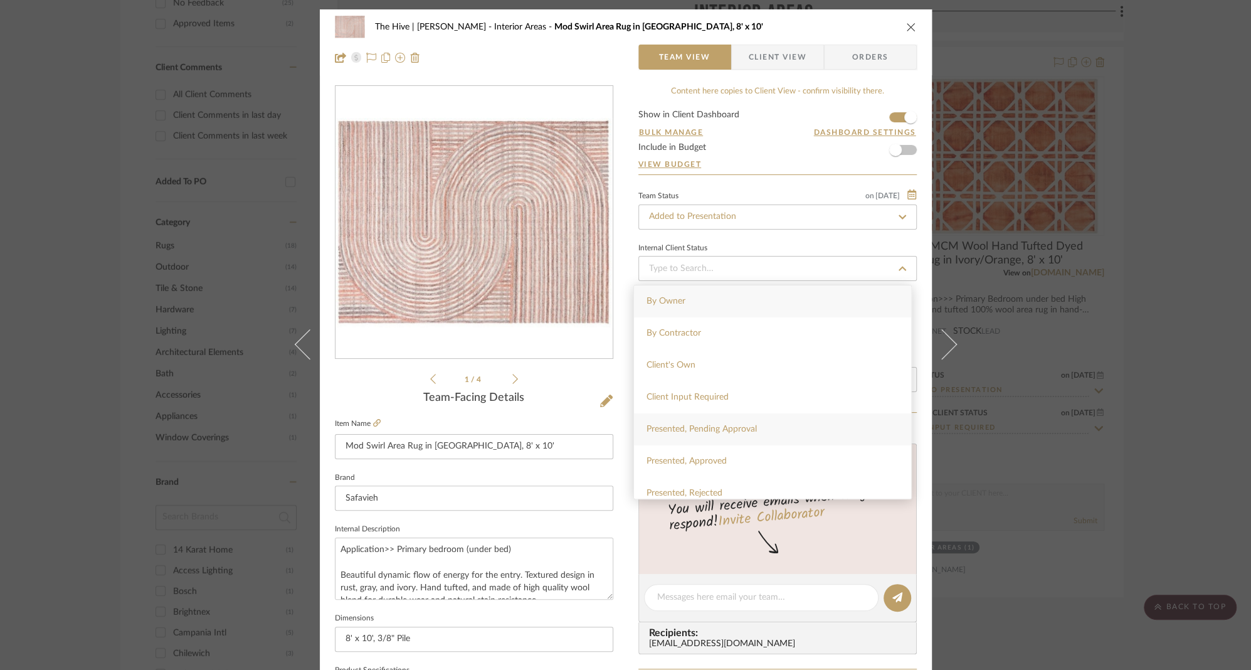
click at [690, 425] on span "Presented, Pending Approval" at bounding box center [701, 428] width 110 height 9
type input "[DATE]"
type input "Presented, Pending Approval"
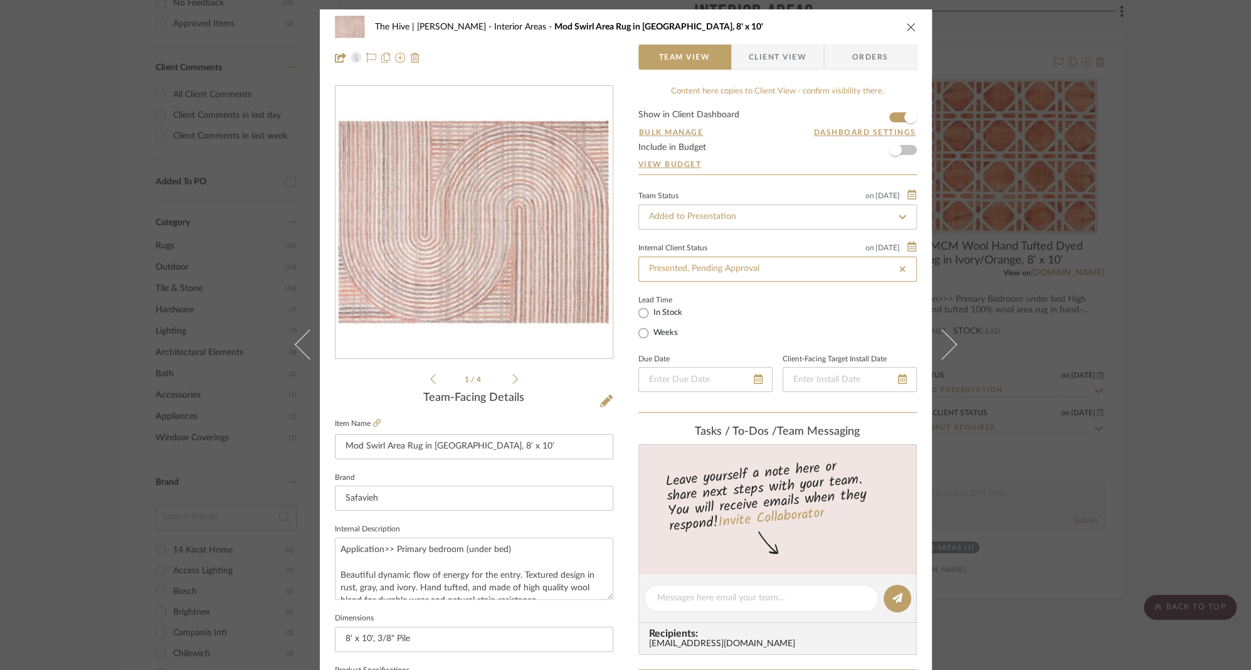
type input "[DATE]"
type input "Presented, Pending Approval"
click at [737, 270] on input "Presented, Pending Approval" at bounding box center [777, 268] width 278 height 25
click at [901, 268] on icon at bounding box center [902, 269] width 11 height 9
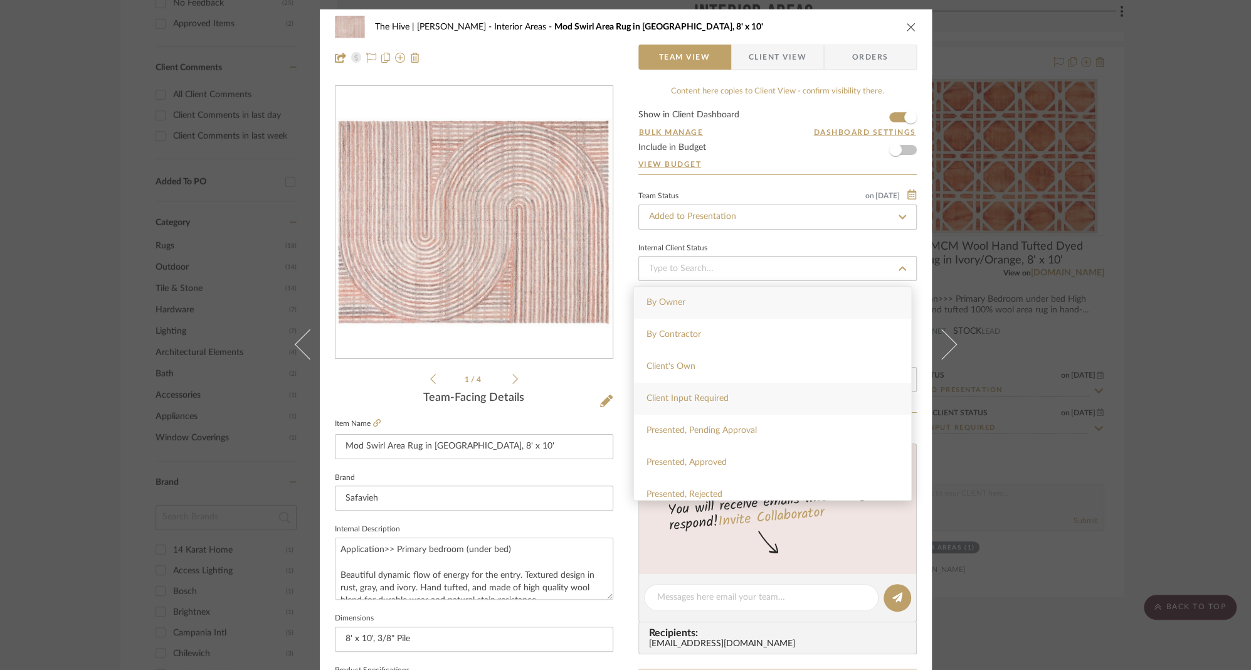
click at [677, 395] on span "Client Input Required" at bounding box center [687, 398] width 82 height 9
type input "[DATE]"
type input "Client Input Required"
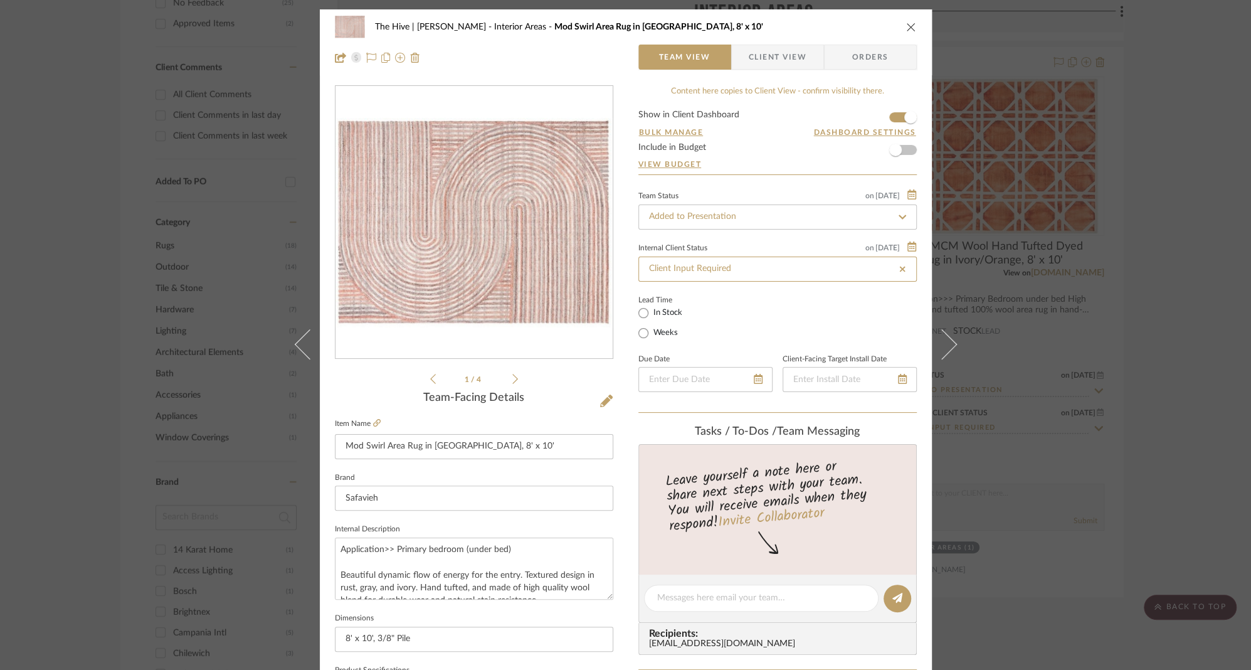
type input "Client Input Required"
click at [766, 55] on span "Client View" at bounding box center [778, 57] width 58 height 25
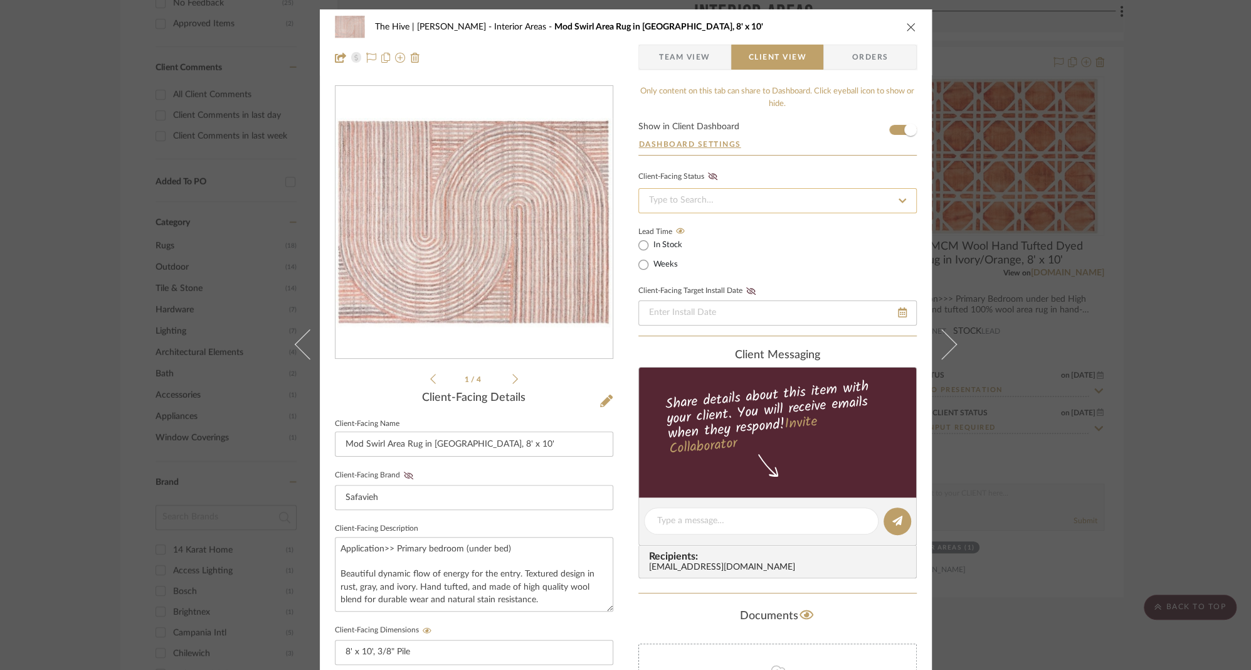
click at [711, 197] on input at bounding box center [777, 200] width 278 height 25
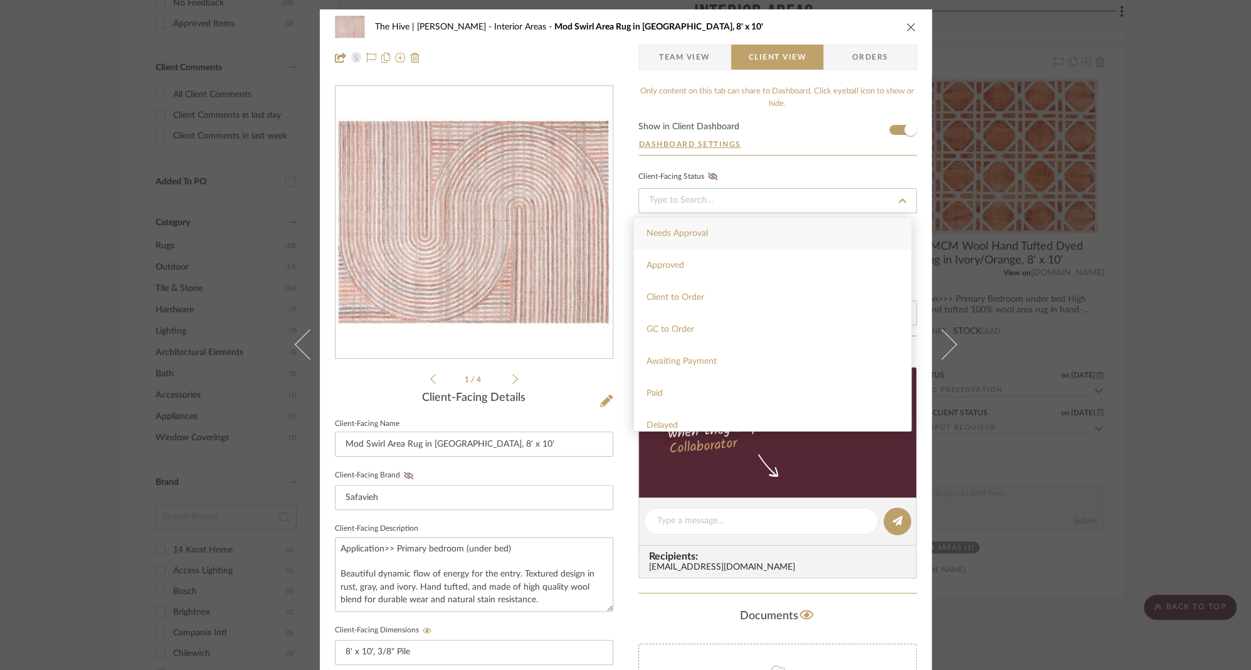
click at [701, 229] on span "Needs Approval" at bounding box center [676, 233] width 61 height 9
type input "[DATE]"
type input "Needs Approval"
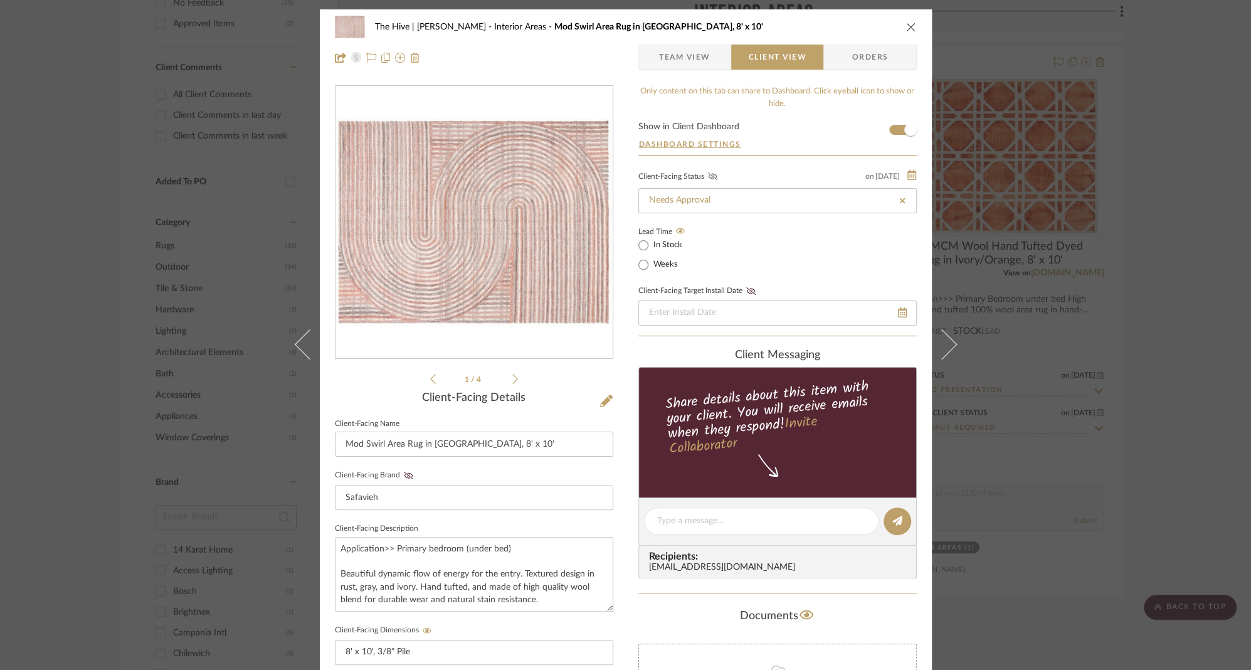
click at [707, 174] on icon at bounding box center [711, 176] width 9 height 8
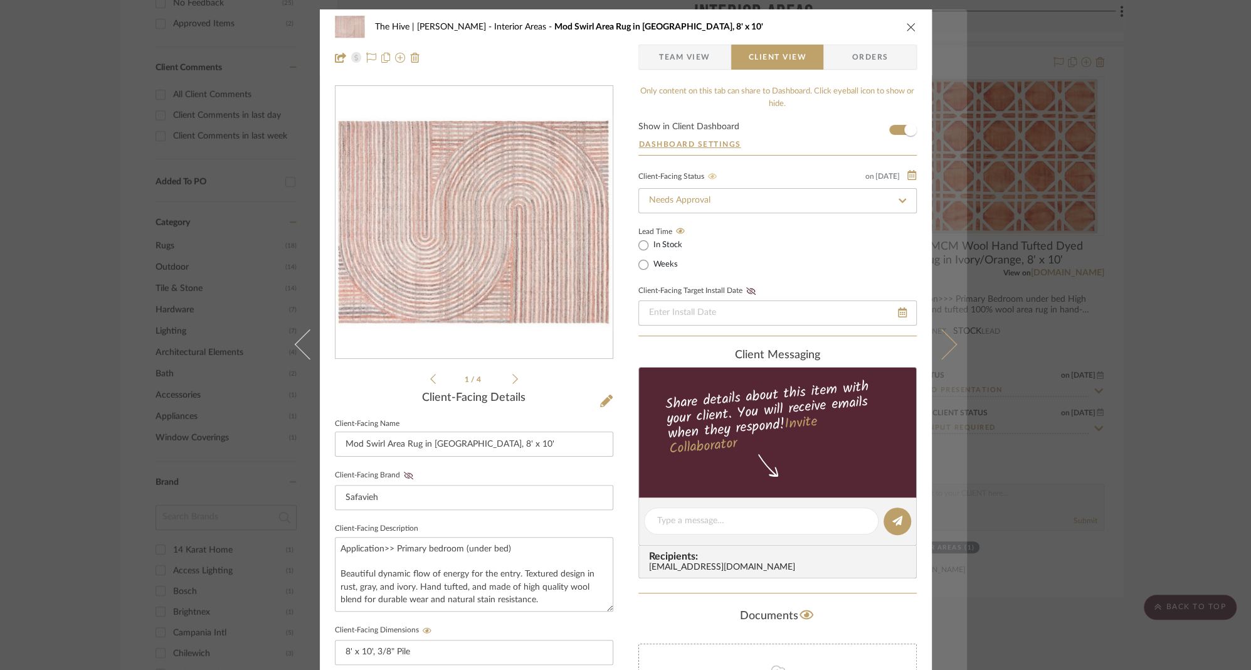
click at [947, 342] on icon at bounding box center [941, 344] width 30 height 30
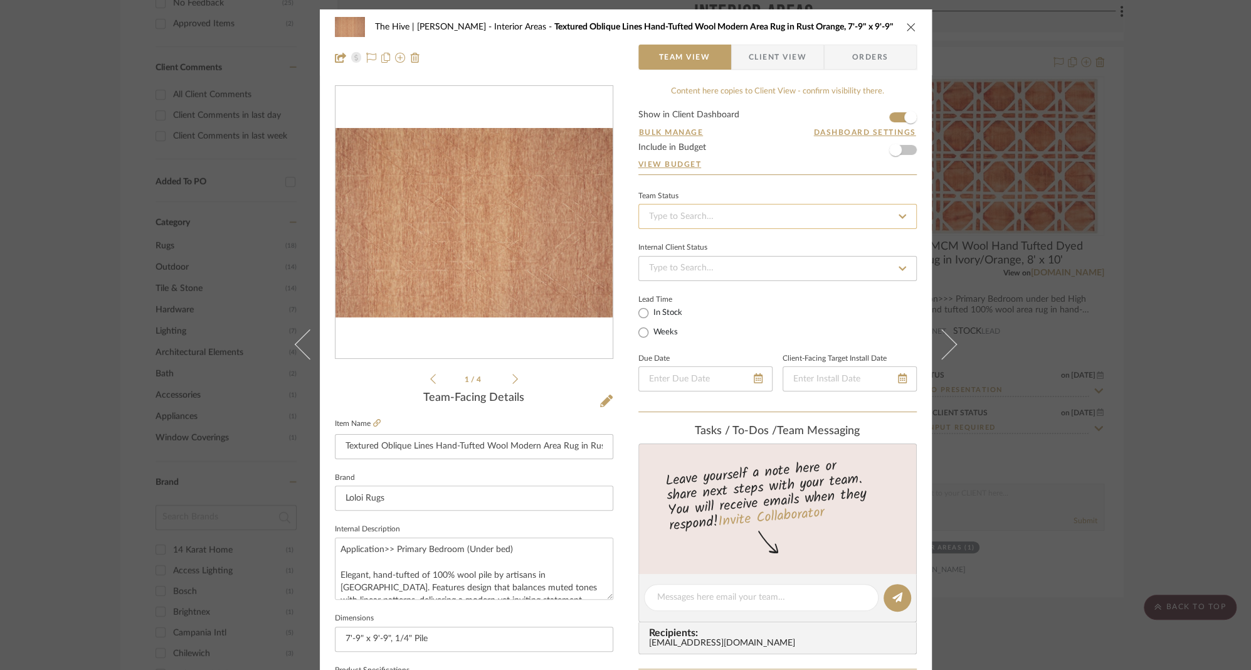
click at [714, 211] on input at bounding box center [777, 216] width 278 height 25
type input "add"
click at [704, 250] on span "Added to Presentation" at bounding box center [689, 248] width 87 height 9
type input "[DATE]"
type input "Added to Presentation"
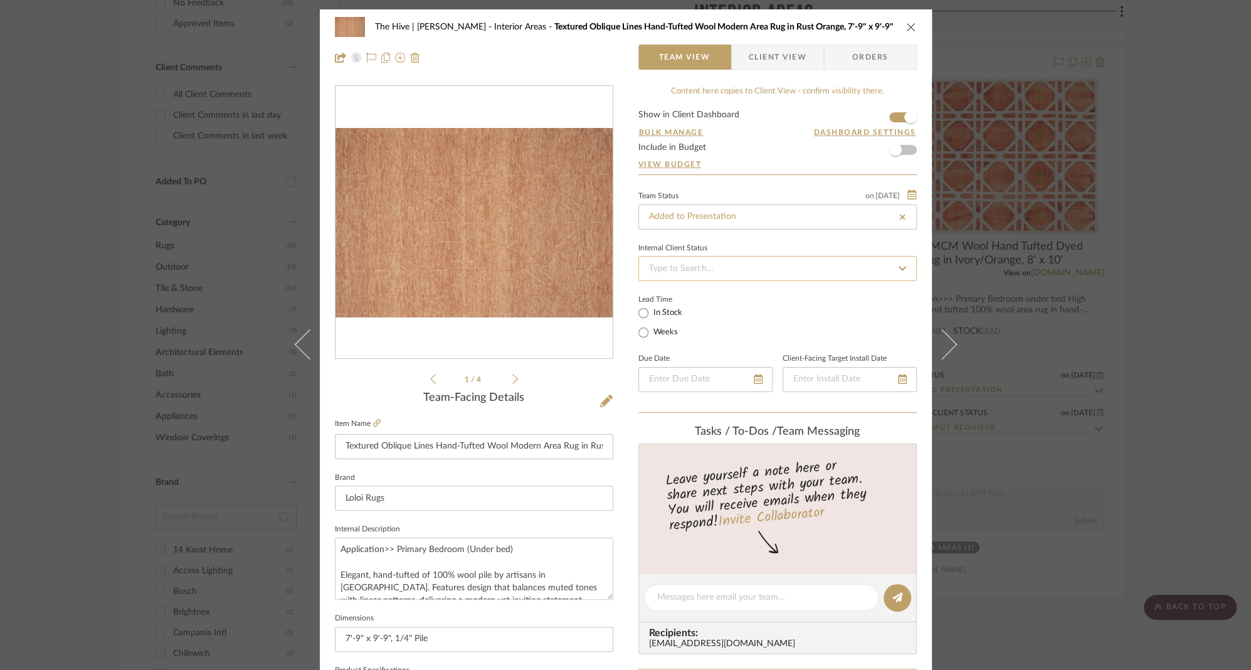
click at [696, 270] on input at bounding box center [777, 268] width 278 height 25
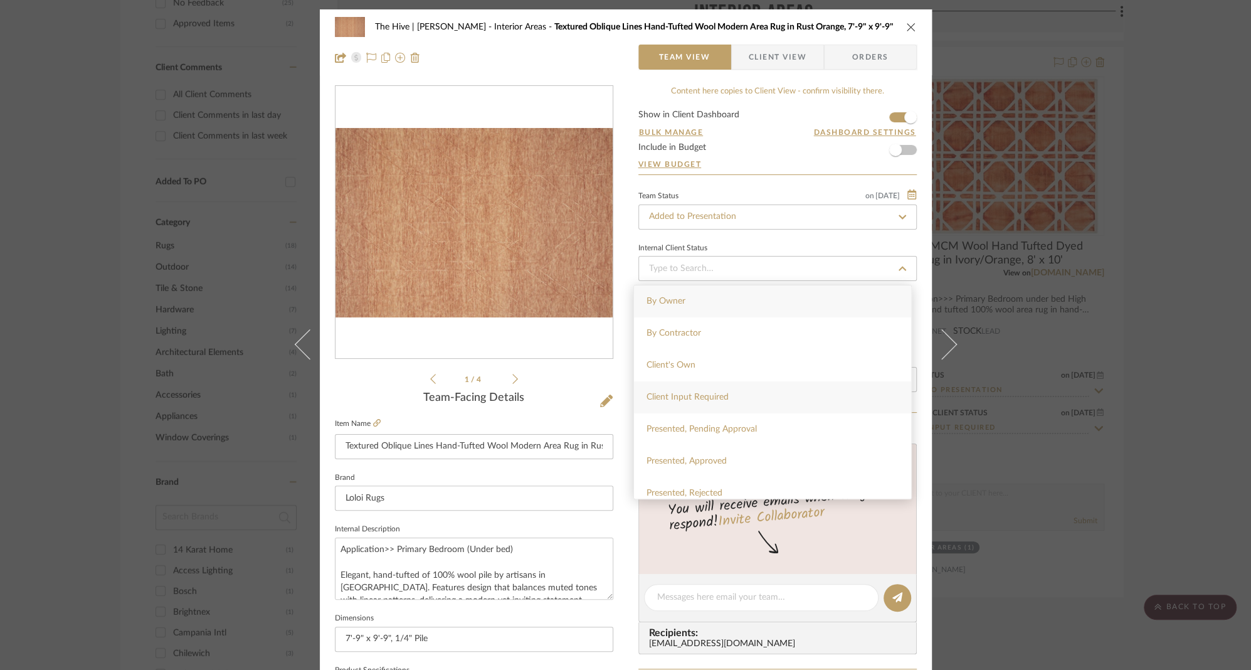
click at [656, 389] on div "Client Input Required" at bounding box center [772, 397] width 277 height 32
type input "[DATE]"
type input "Client Input Required"
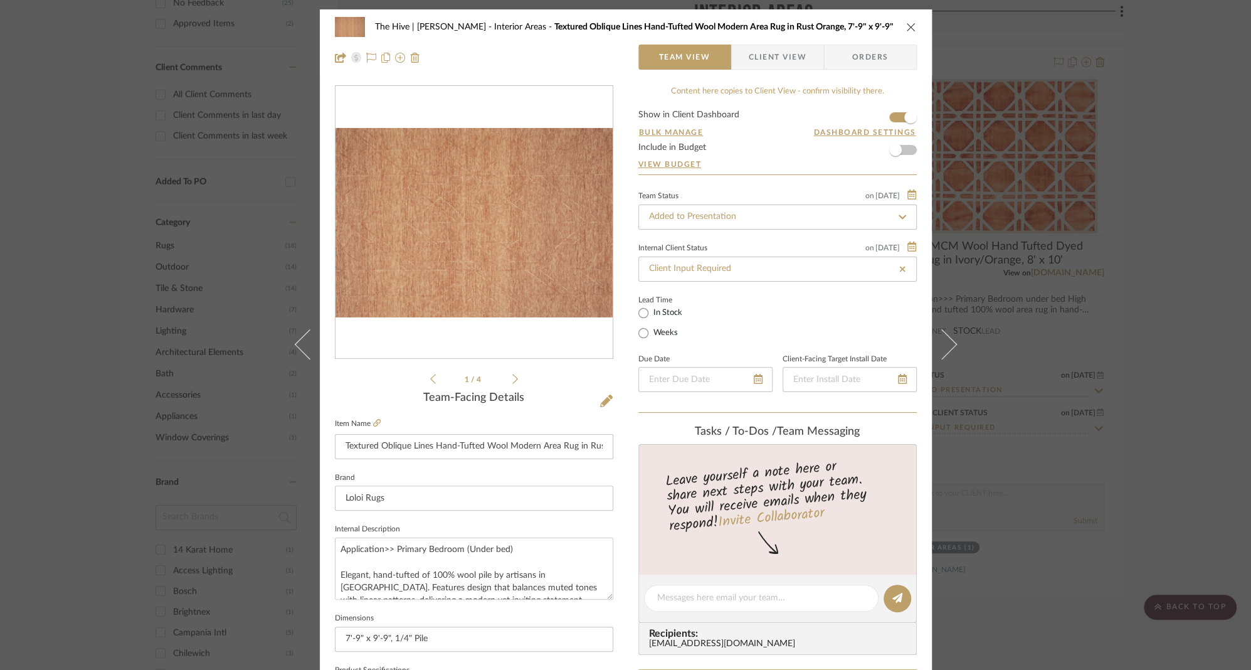
click at [757, 50] on span "Client View" at bounding box center [778, 57] width 58 height 25
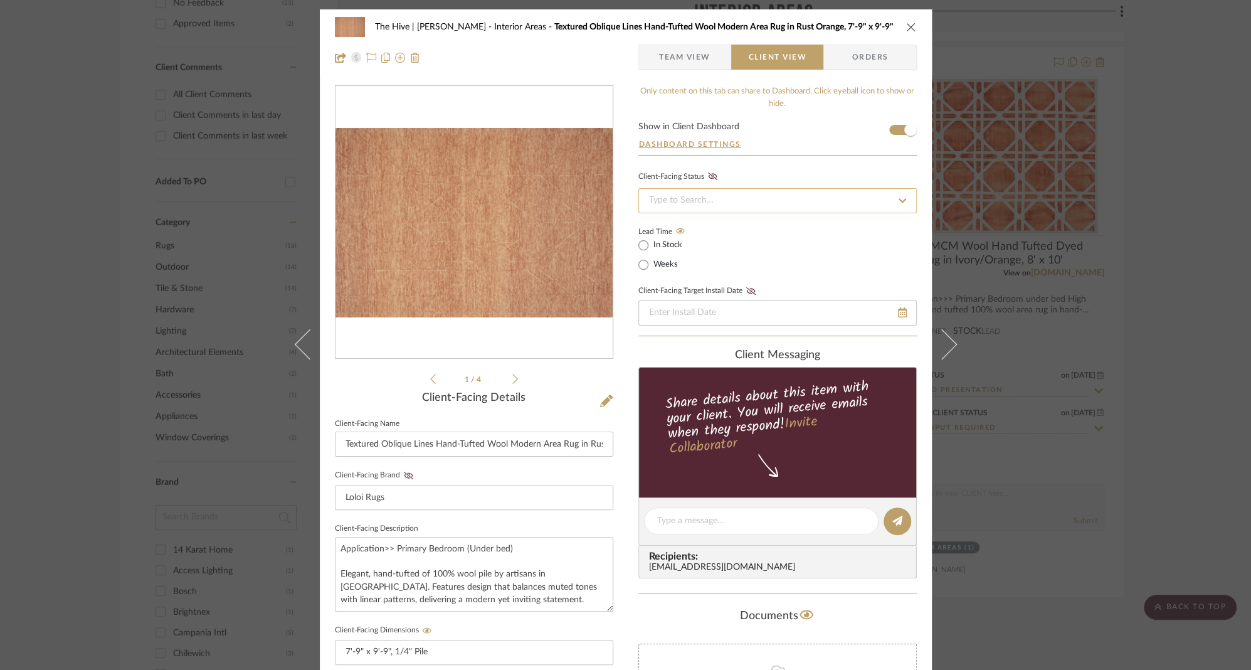
click at [725, 196] on input at bounding box center [777, 200] width 278 height 25
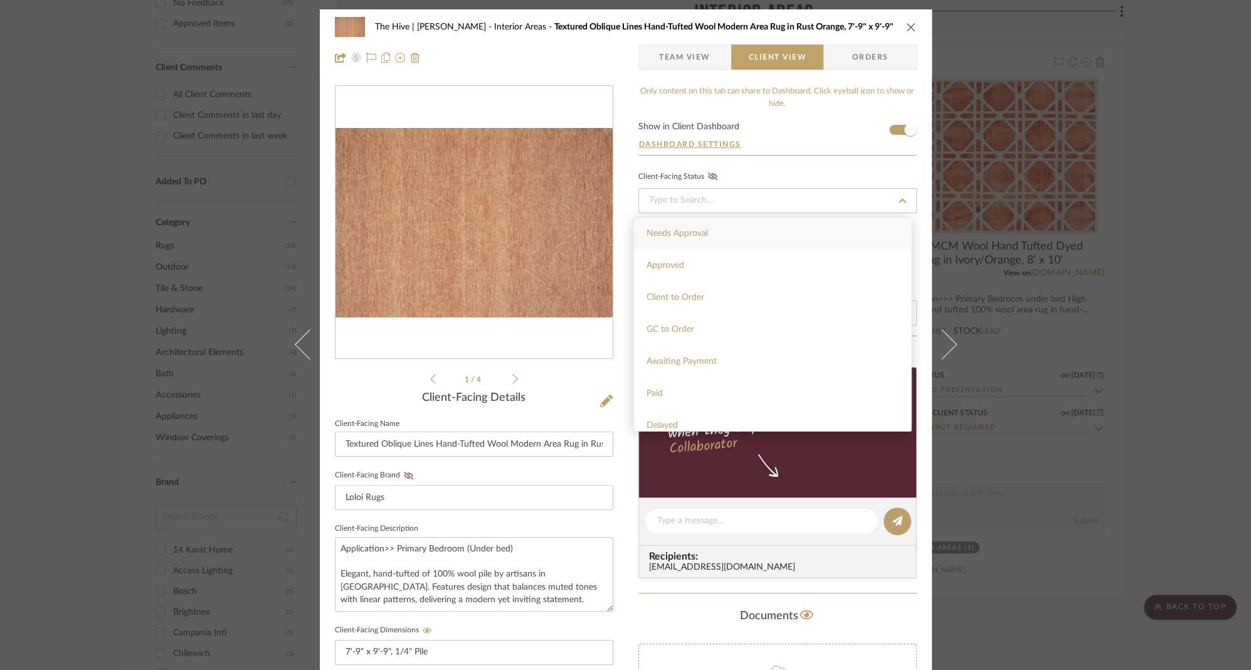
click at [704, 231] on span "Needs Approval" at bounding box center [676, 233] width 61 height 9
type input "[DATE]"
type input "Needs Approval"
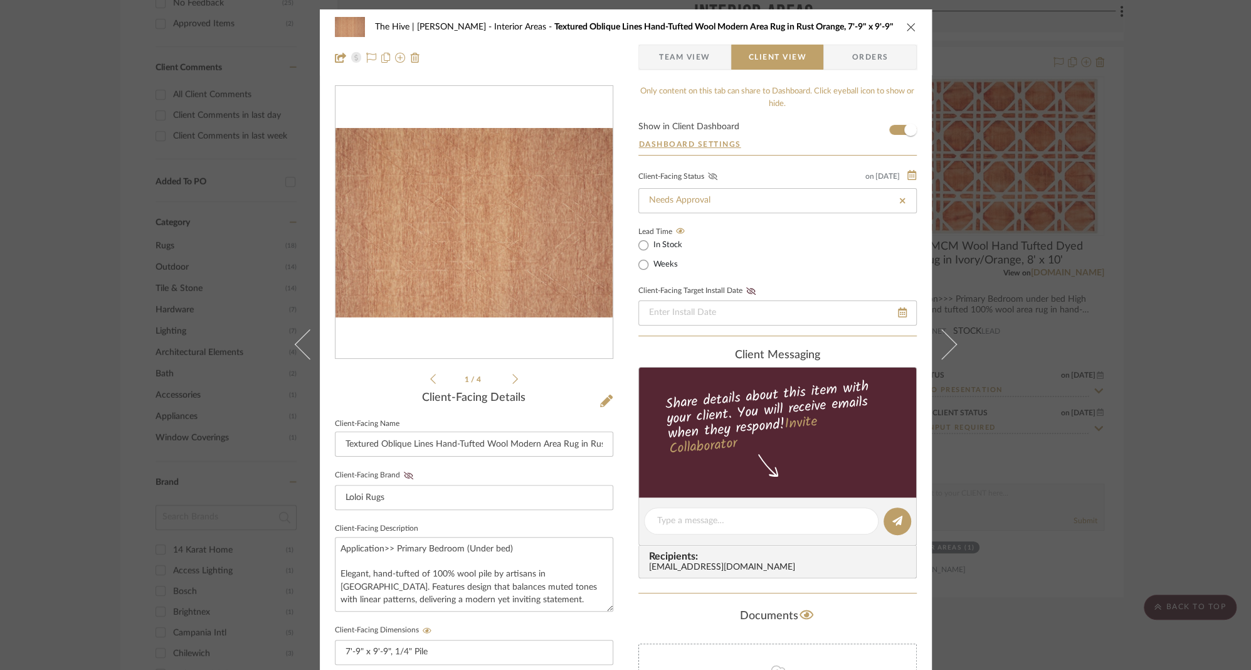
click at [709, 175] on icon at bounding box center [712, 176] width 9 height 8
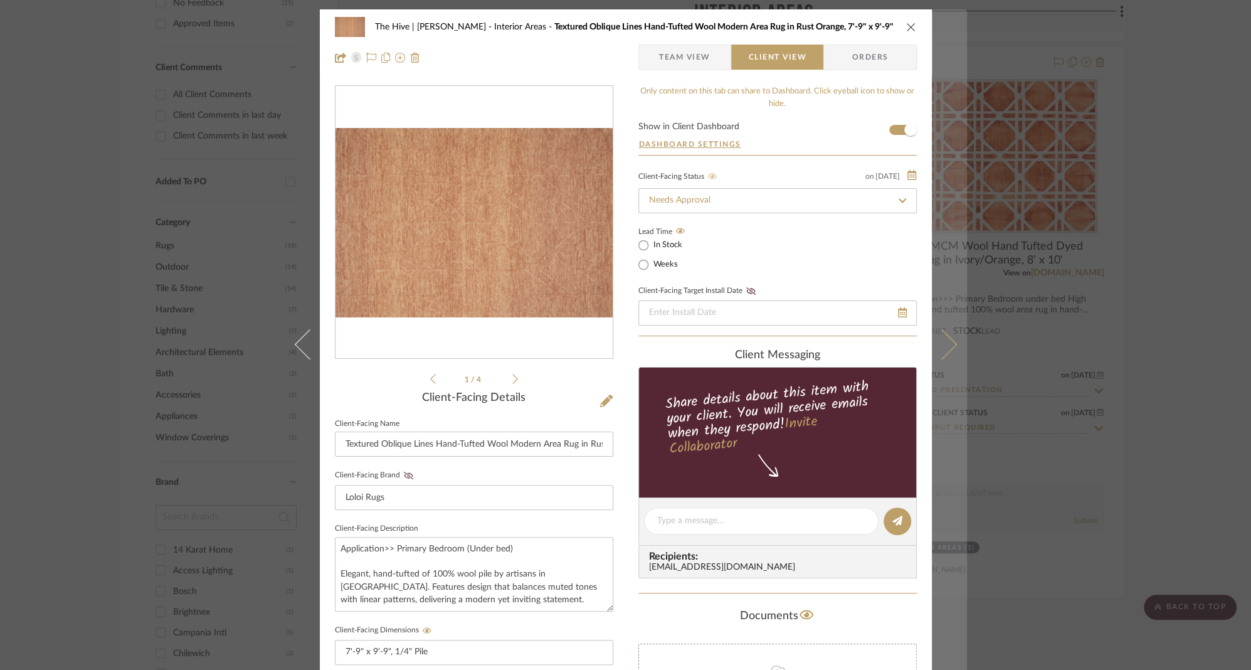
click at [942, 342] on icon at bounding box center [941, 344] width 30 height 30
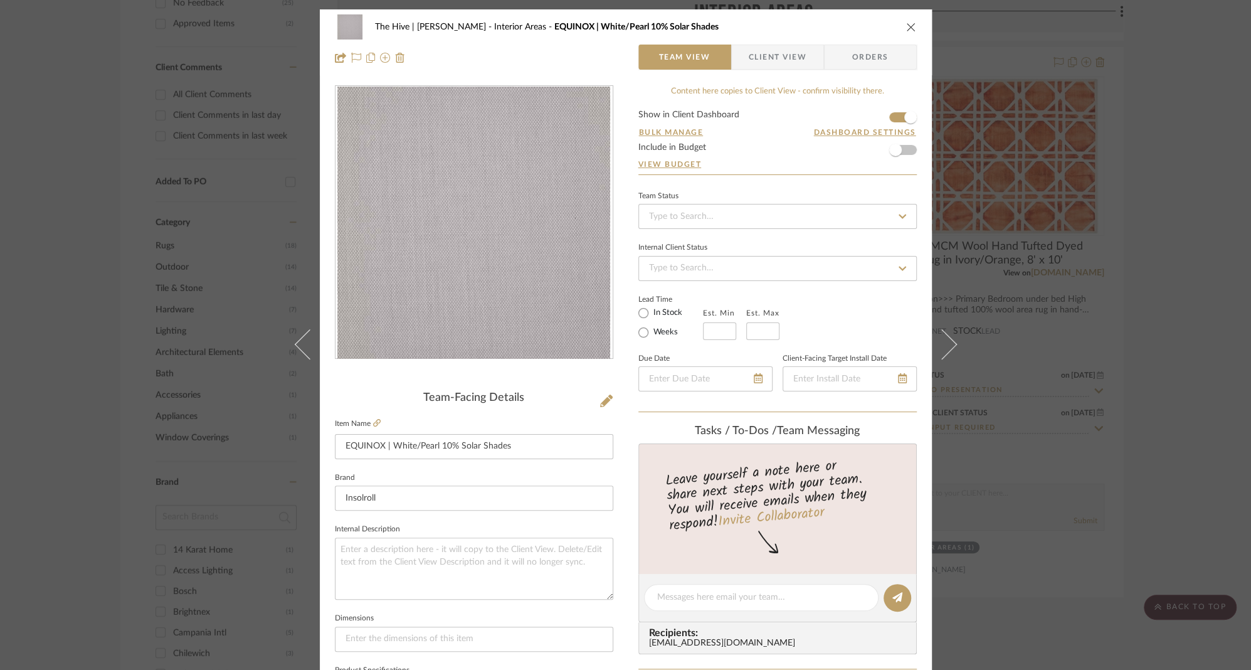
click at [897, 268] on icon at bounding box center [902, 268] width 11 height 9
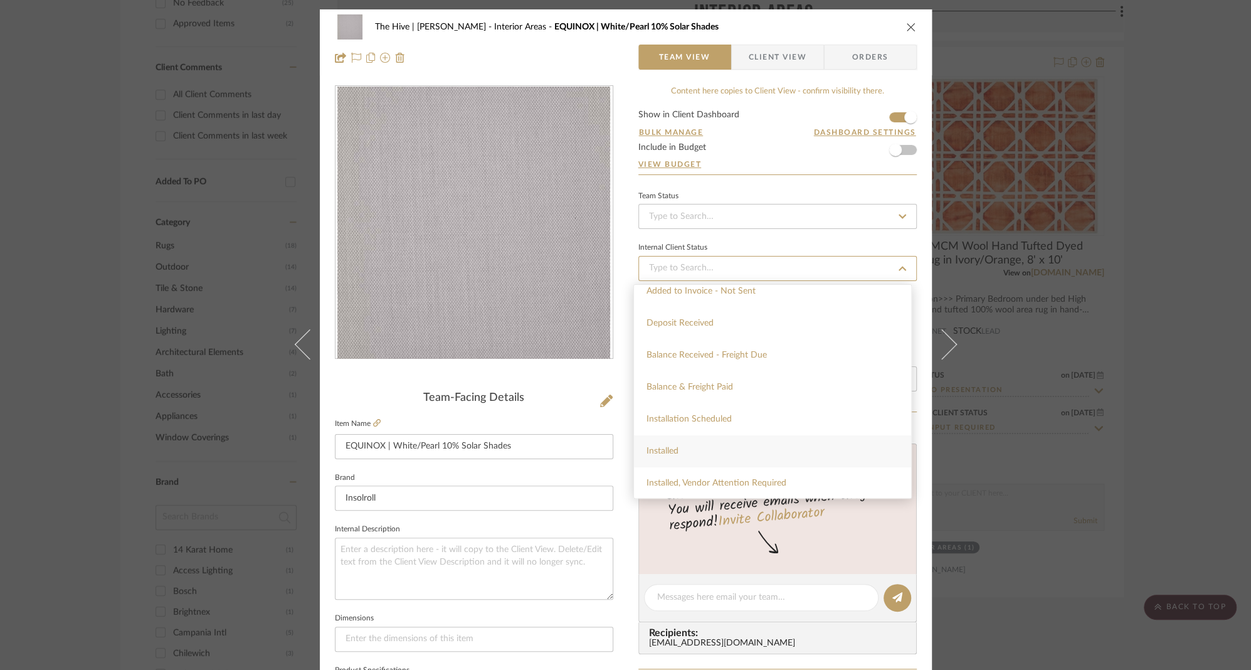
scroll to position [240, 0]
click at [721, 442] on div "Installed" at bounding box center [772, 445] width 277 height 32
type input "[DATE]"
type input "Installed"
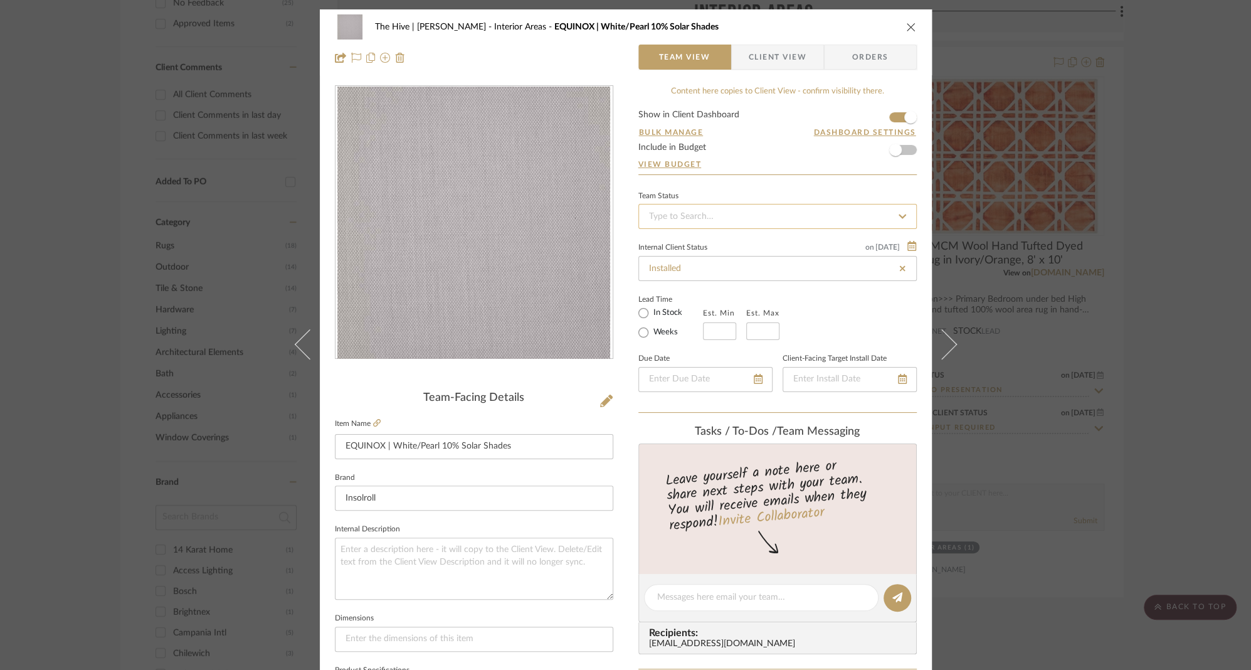
click at [689, 219] on input at bounding box center [777, 216] width 278 height 25
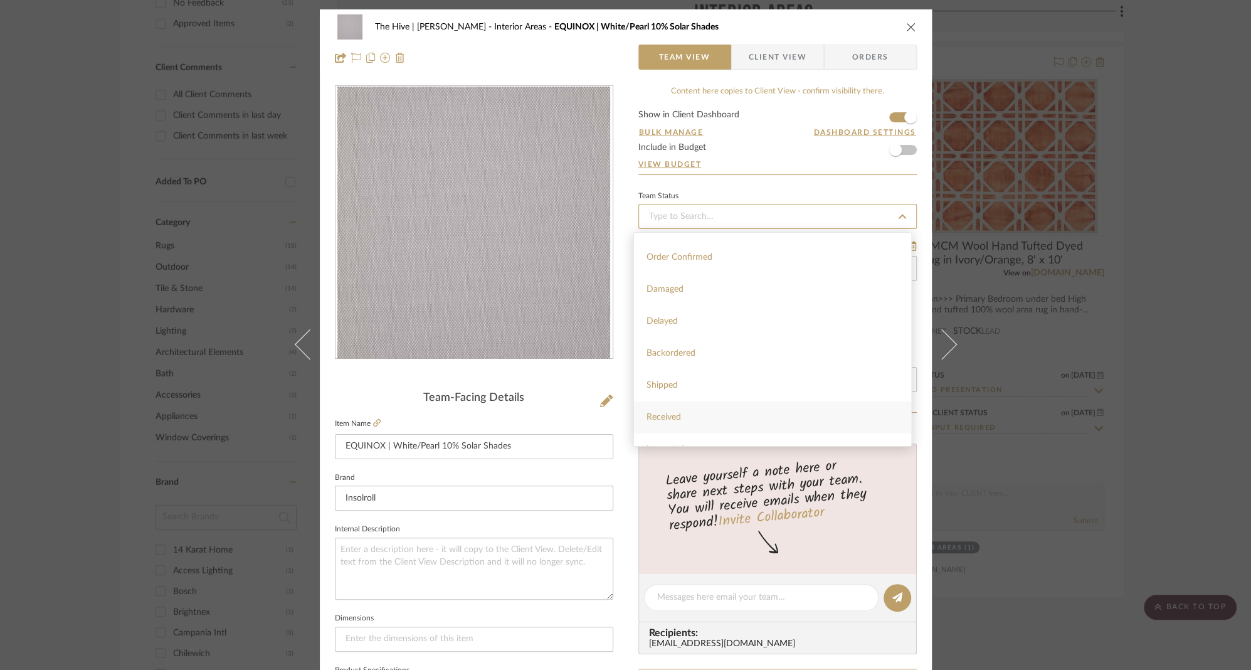
scroll to position [133, 0]
click at [673, 428] on div "Installed / Delivered" at bounding box center [772, 435] width 277 height 32
type input "[DATE]"
type input "Installed / Delivered"
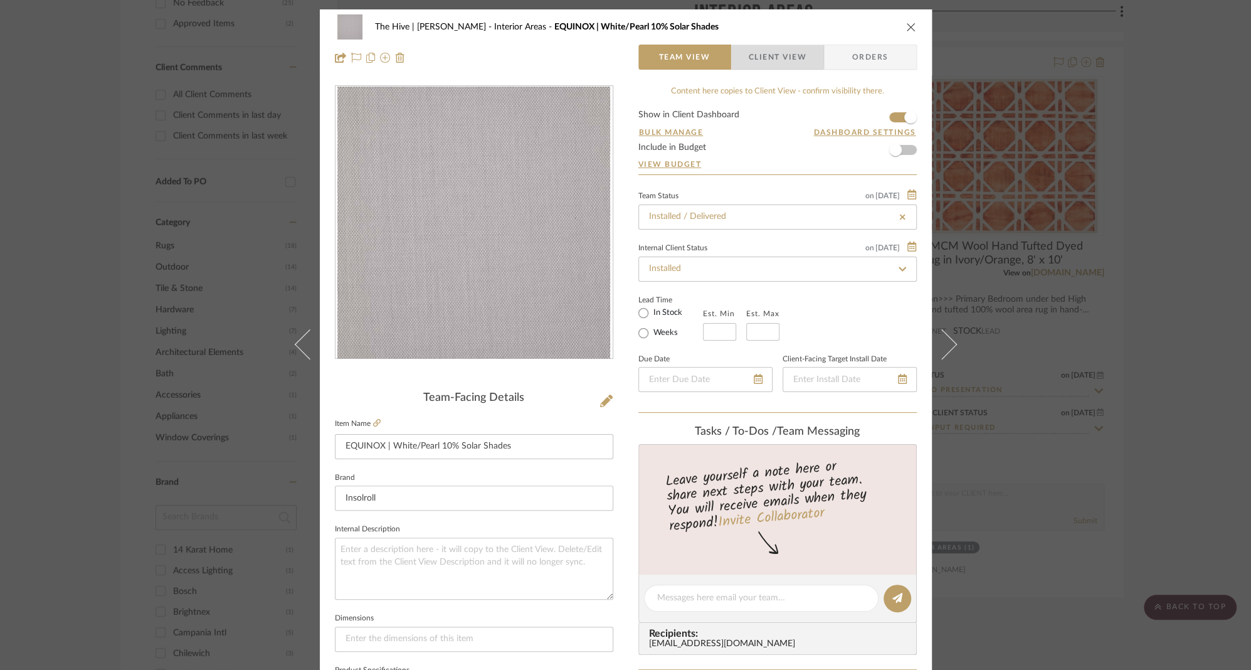
click at [764, 55] on span "Client View" at bounding box center [778, 57] width 58 height 25
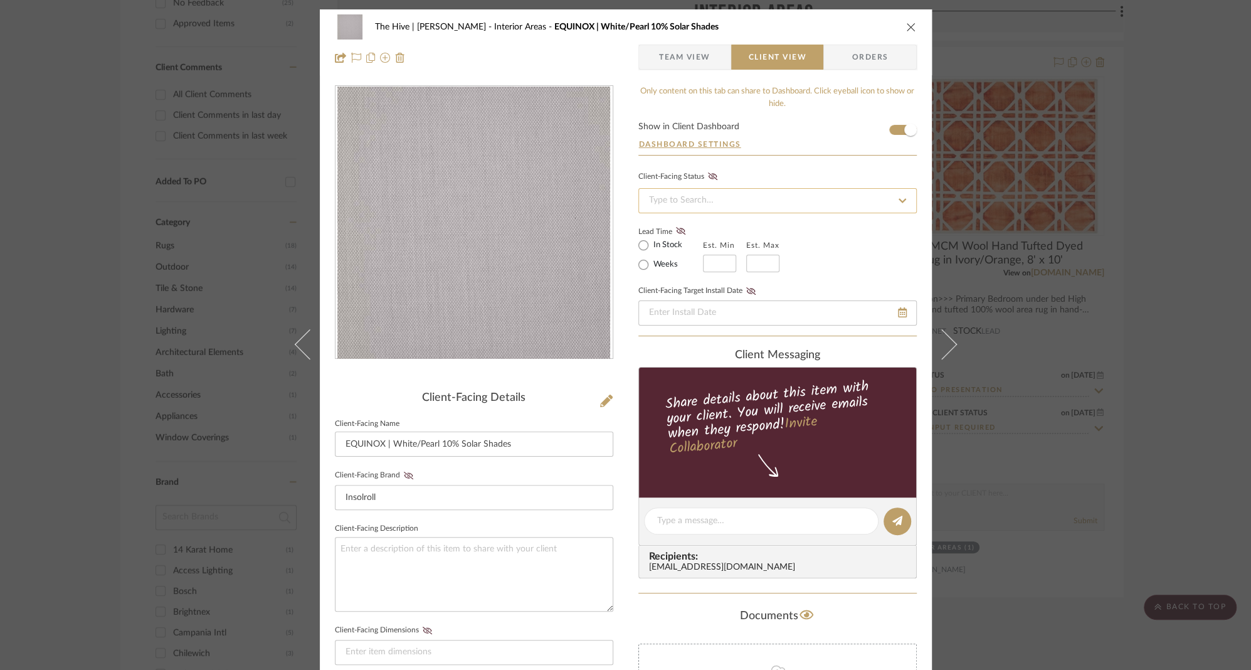
click at [741, 196] on input at bounding box center [777, 200] width 278 height 25
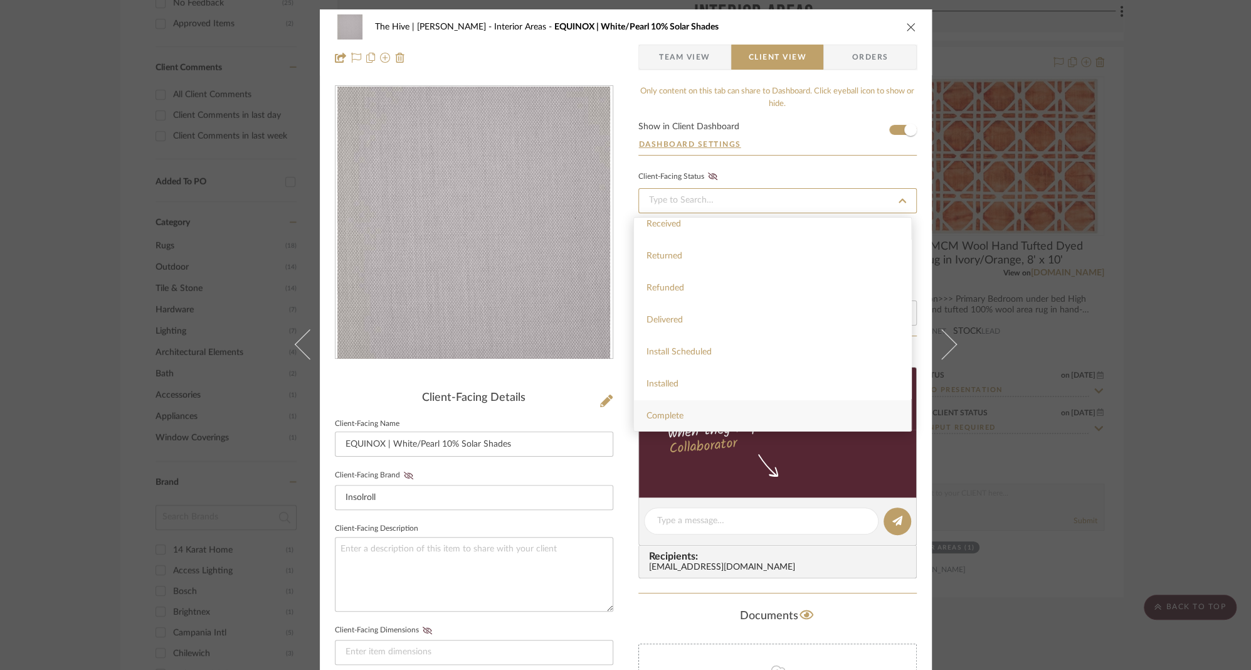
scroll to position [298, 0]
click at [656, 382] on span "Installed" at bounding box center [662, 383] width 32 height 9
type input "[DATE]"
type input "Installed"
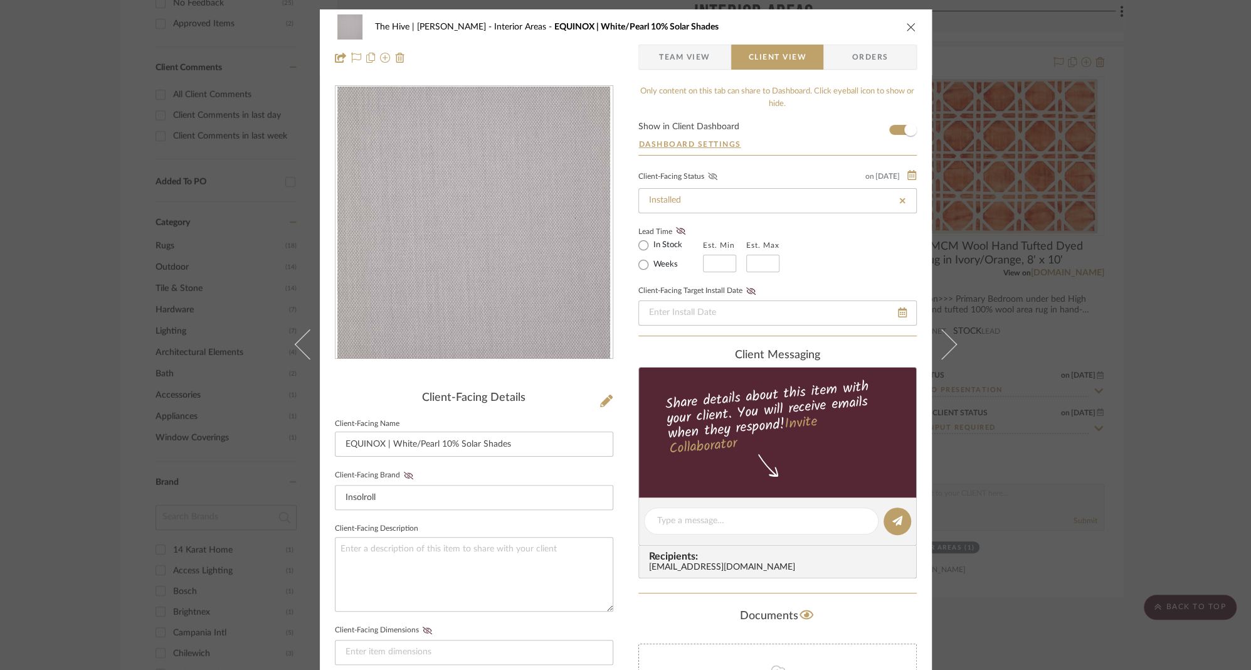
click at [708, 175] on icon at bounding box center [712, 176] width 9 height 8
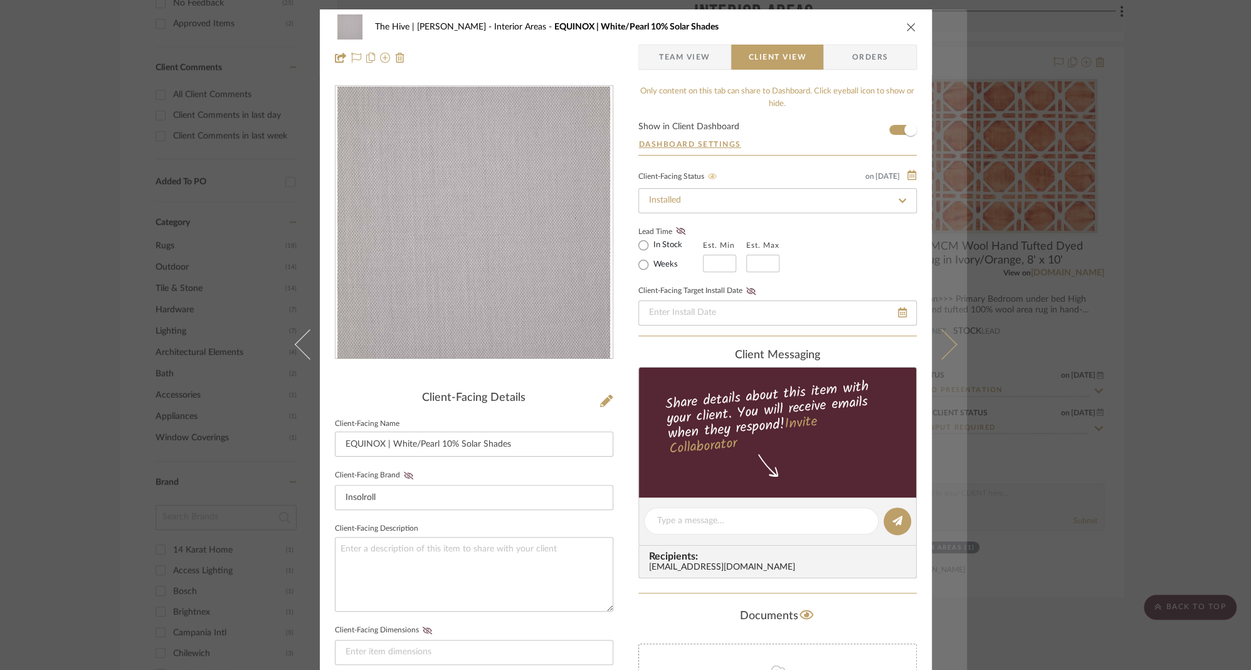
click at [948, 345] on icon at bounding box center [941, 344] width 30 height 30
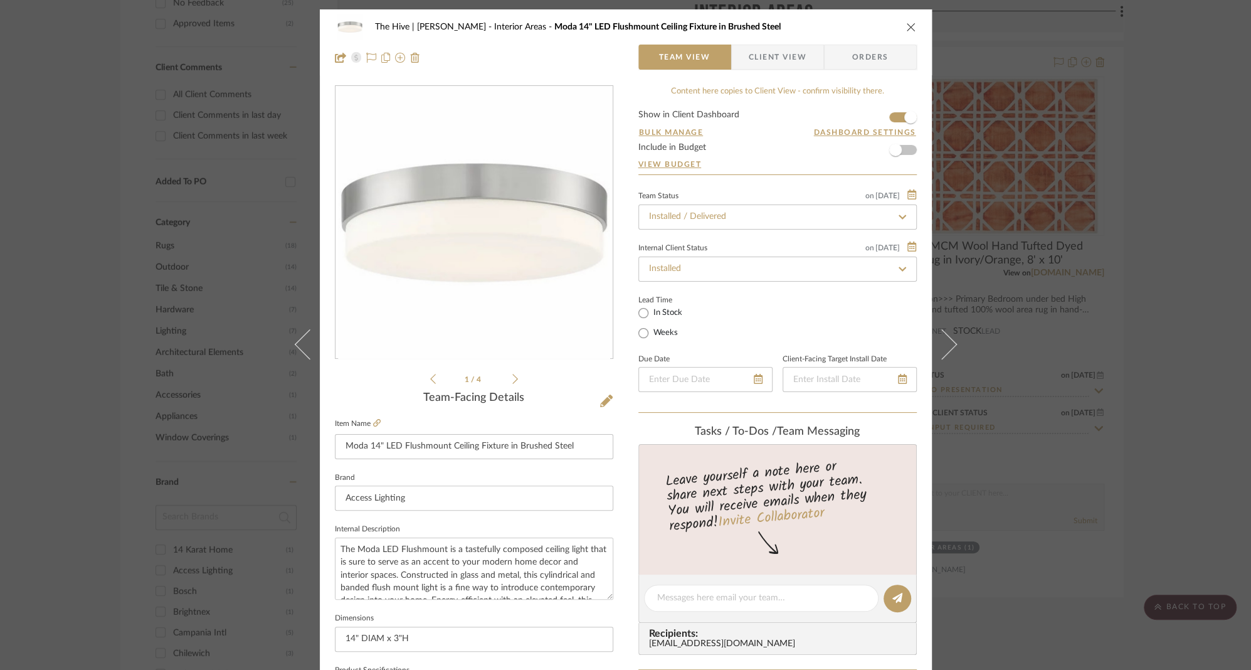
click at [907, 26] on icon "close" at bounding box center [911, 27] width 10 height 10
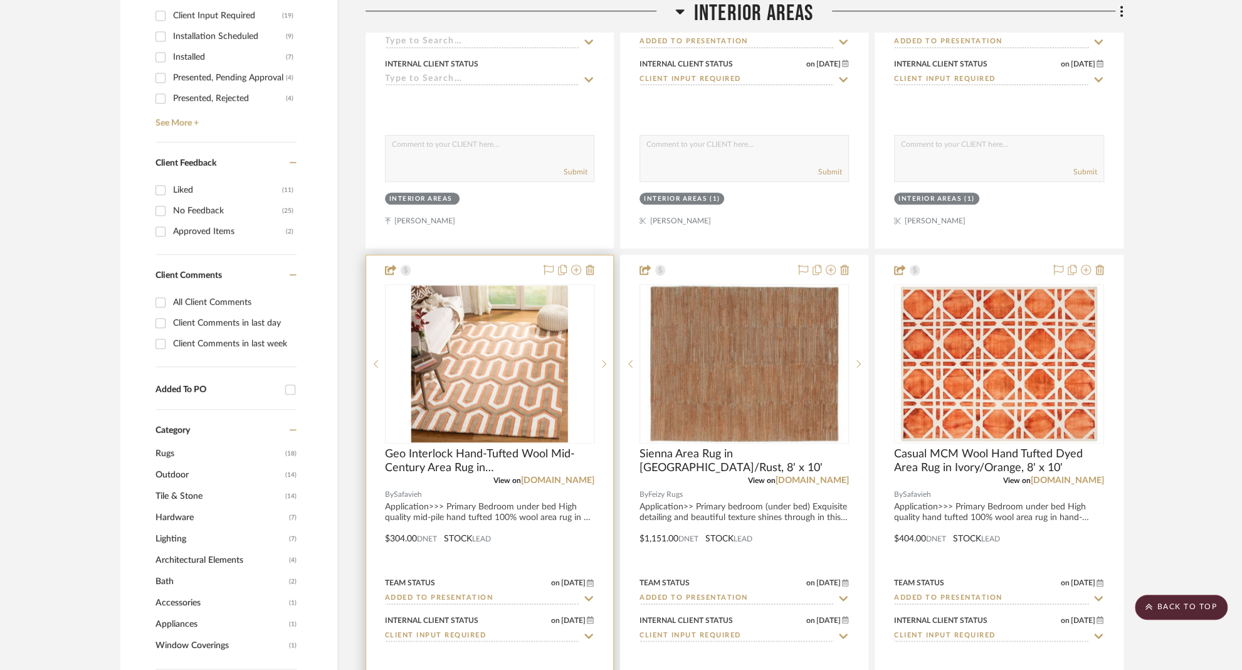
scroll to position [791, 0]
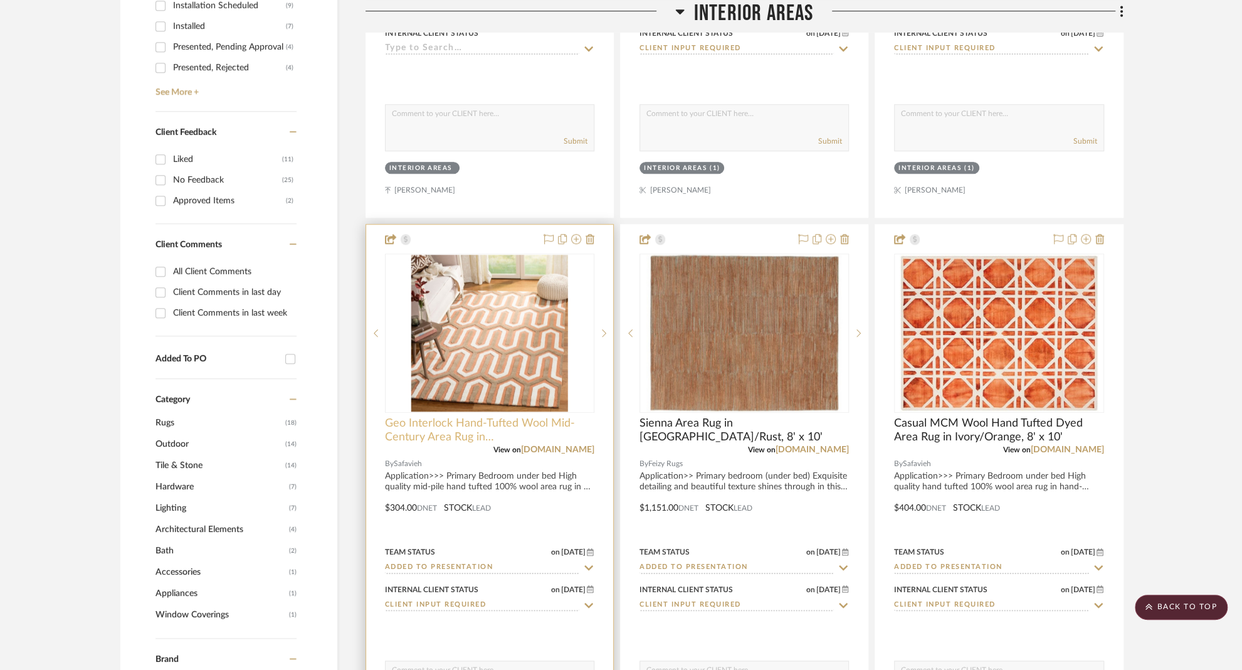
click at [497, 424] on span "Geo Interlock Hand-Tufted Wool Mid-Century Area Rug in [GEOGRAPHIC_DATA]/Grey, …" at bounding box center [489, 430] width 209 height 28
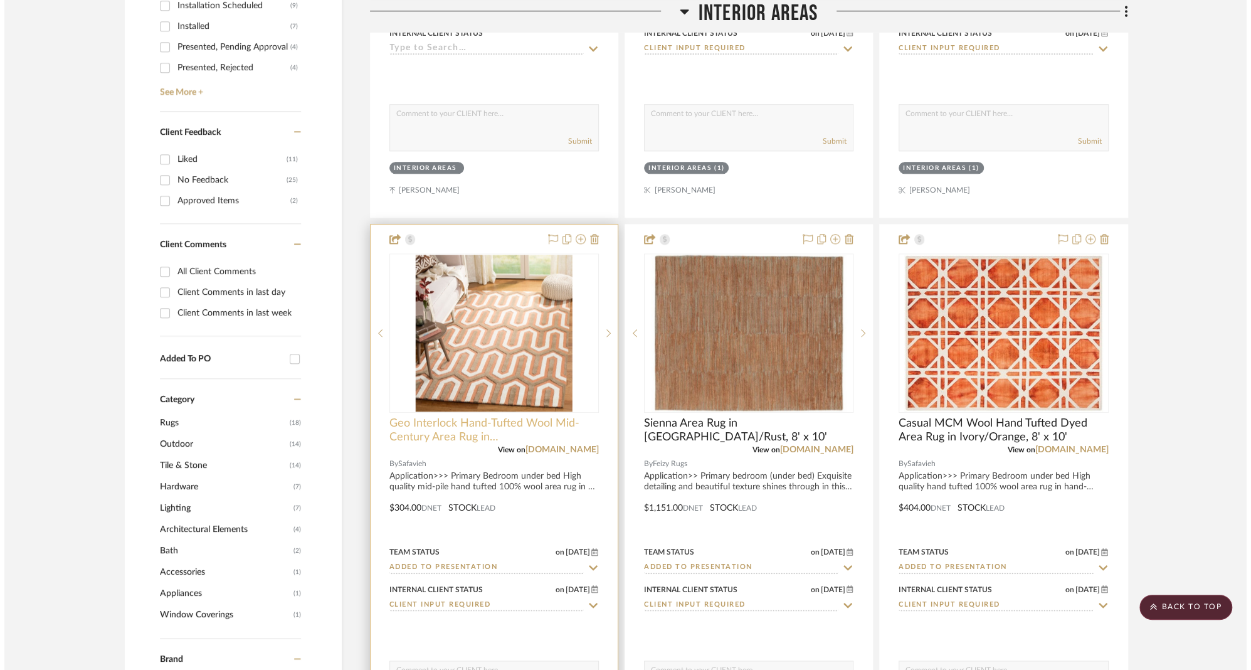
scroll to position [0, 0]
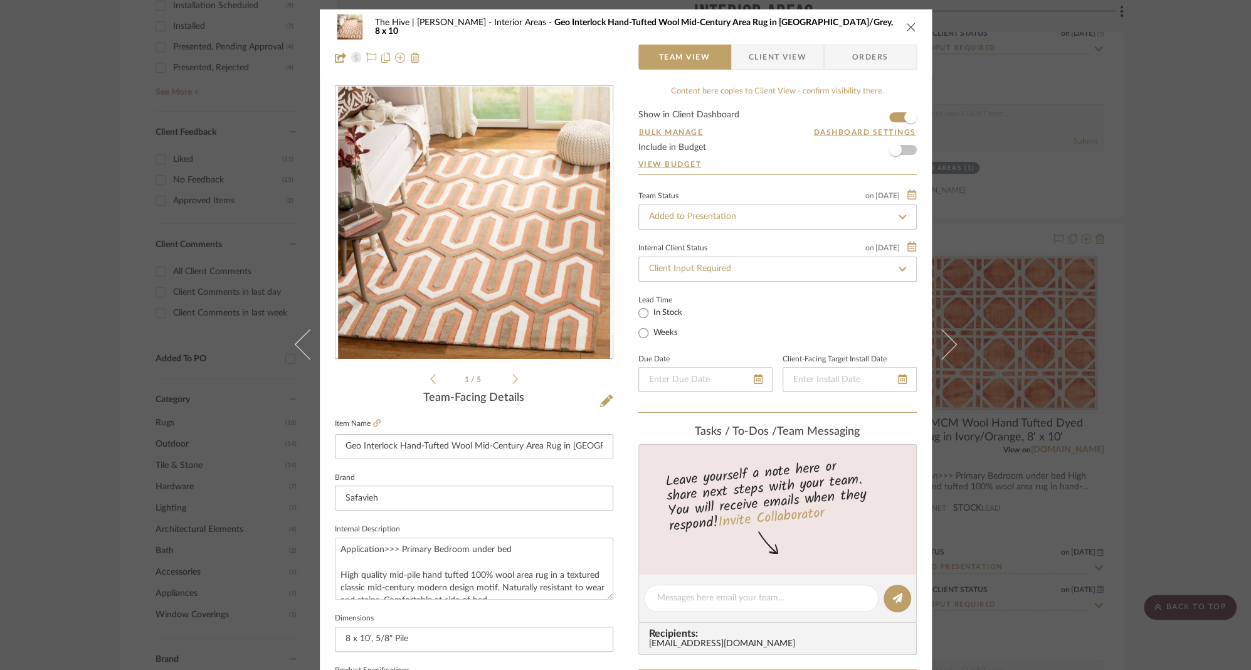
click at [512, 380] on icon at bounding box center [515, 379] width 6 height 10
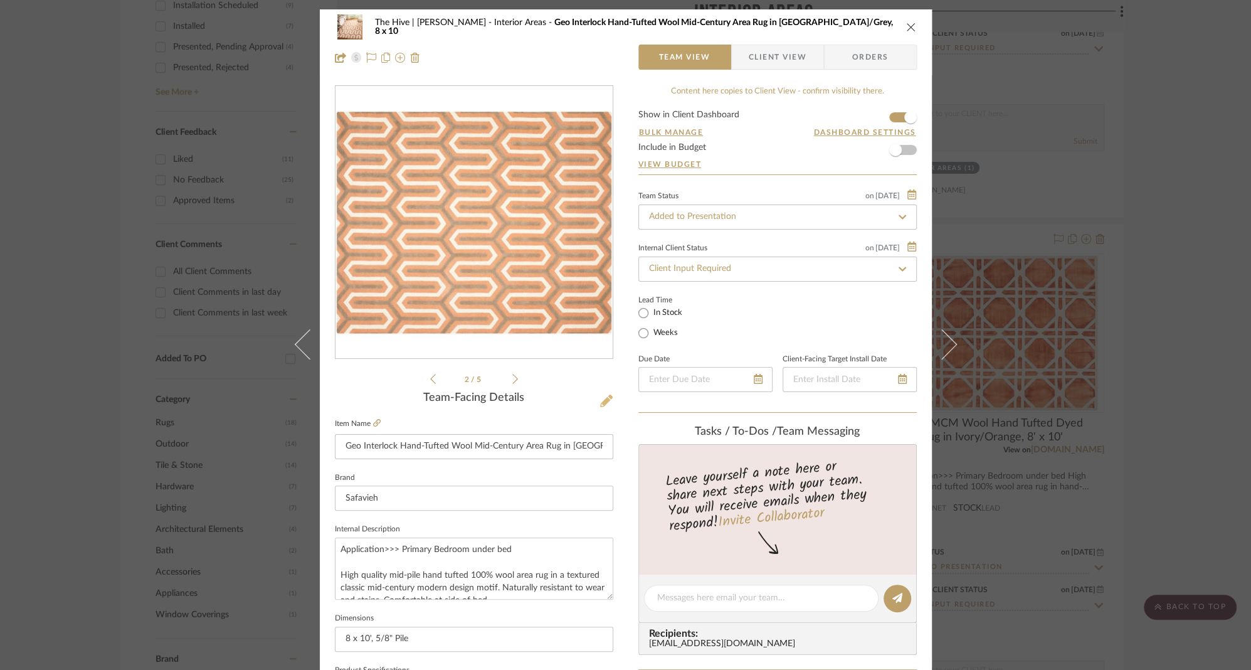
click at [601, 400] on icon at bounding box center [606, 400] width 13 height 13
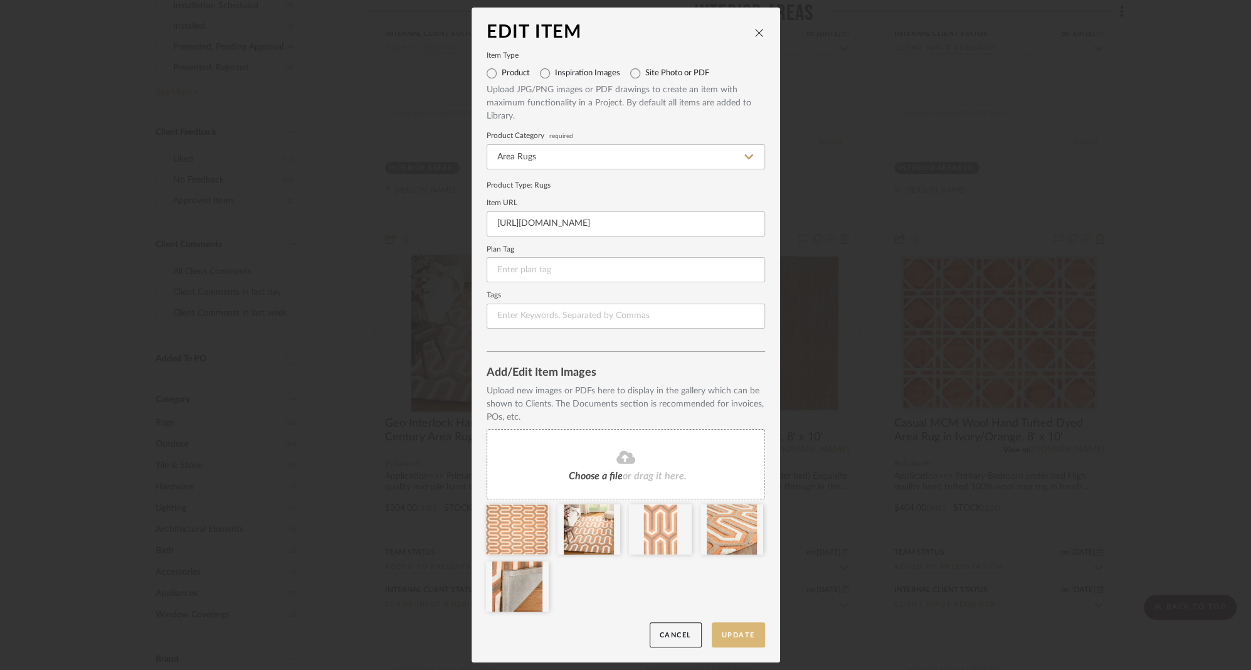
click at [734, 632] on button "Update" at bounding box center [738, 635] width 53 height 26
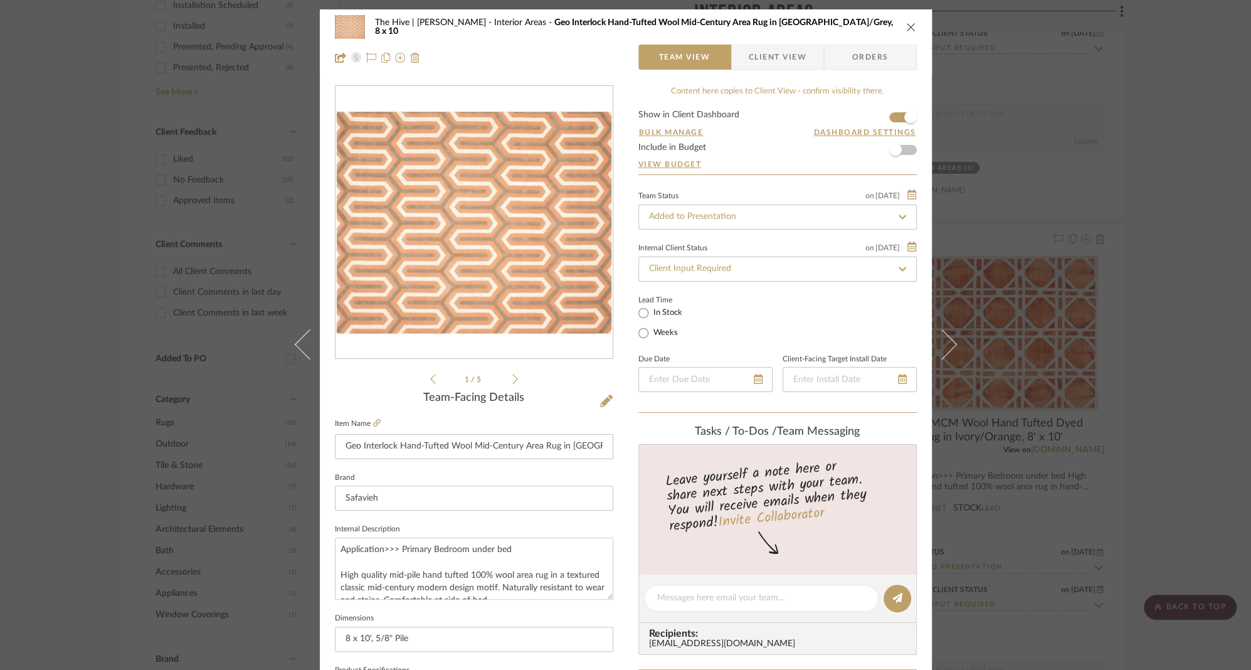
click at [906, 23] on icon "close" at bounding box center [911, 27] width 10 height 10
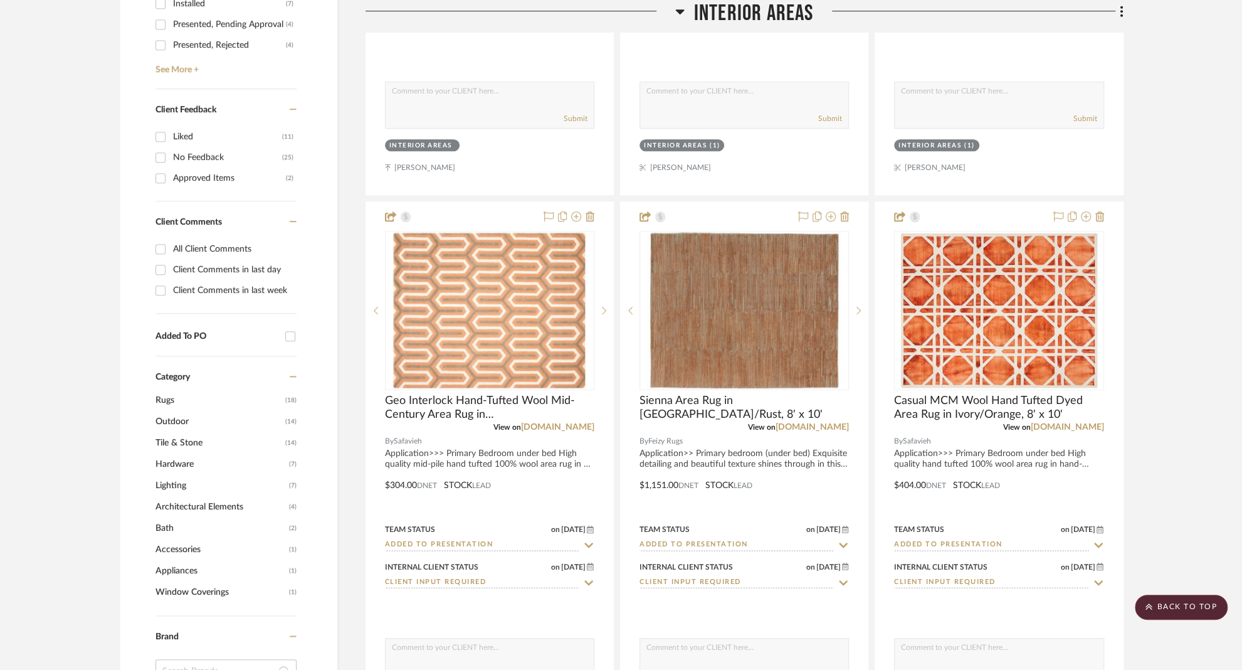
scroll to position [1574, 0]
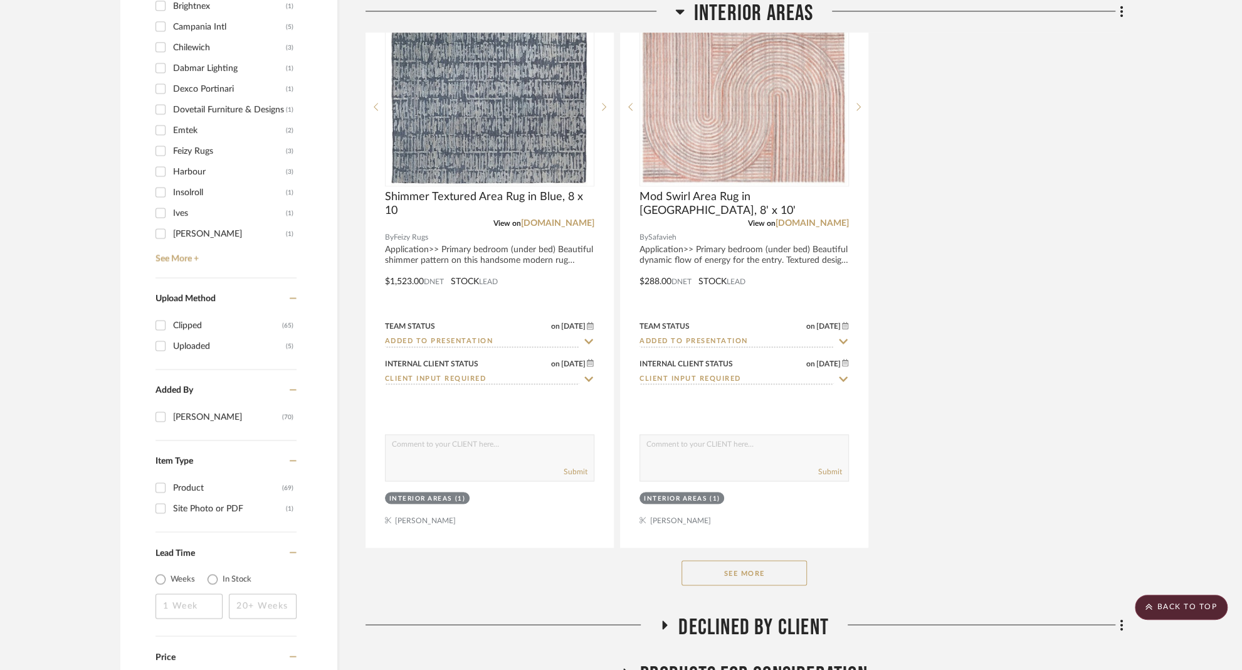
click at [722, 569] on button "See More" at bounding box center [744, 572] width 125 height 25
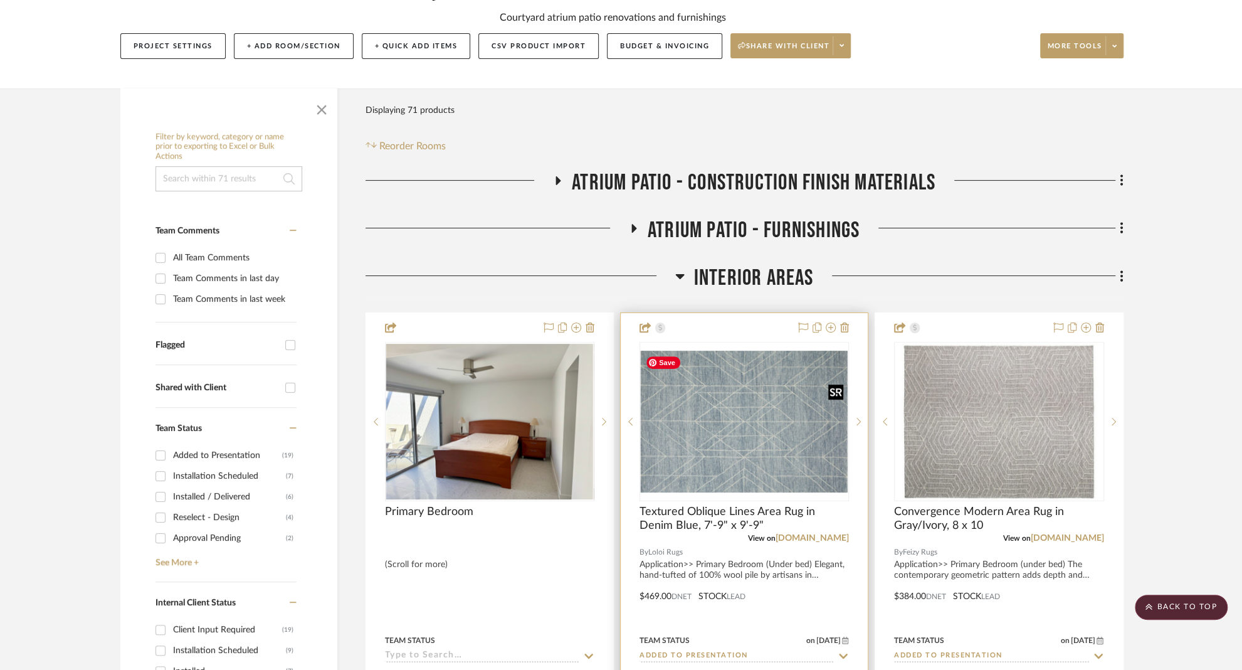
scroll to position [0, 0]
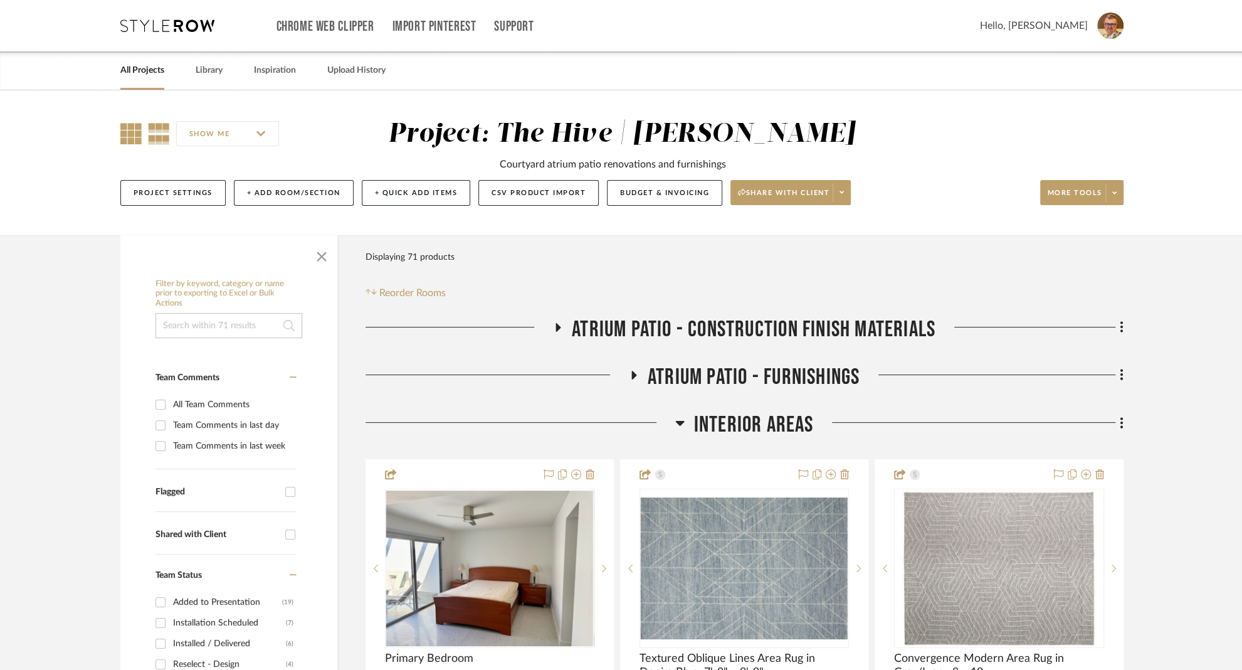
click at [132, 132] on icon at bounding box center [130, 133] width 21 height 21
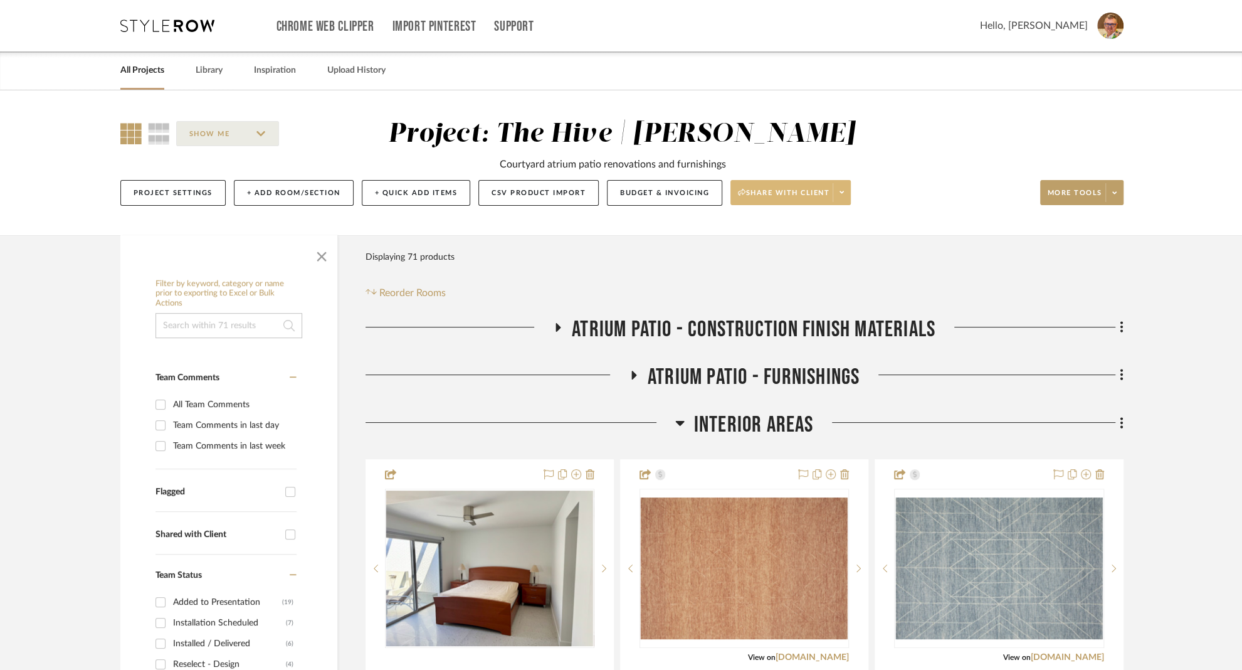
click at [840, 193] on icon at bounding box center [842, 192] width 4 height 3
click at [786, 226] on span "Preview Client Dashboard" at bounding box center [793, 228] width 107 height 11
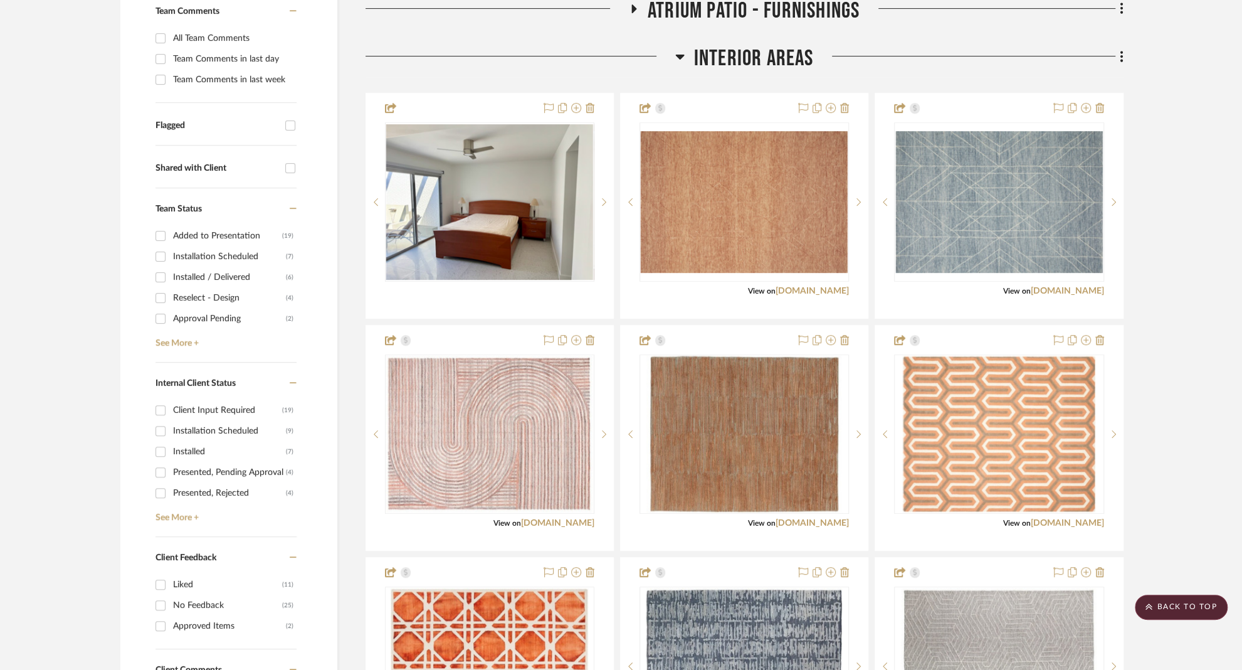
scroll to position [433, 0]
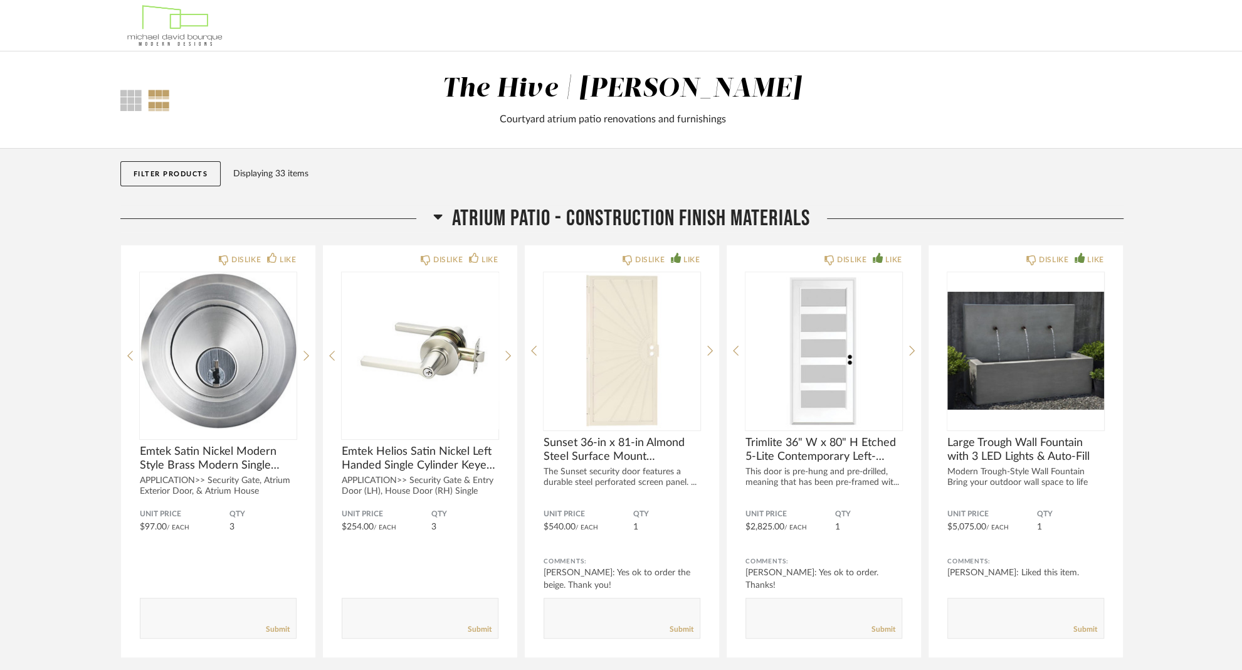
click at [434, 215] on icon at bounding box center [438, 216] width 9 height 5
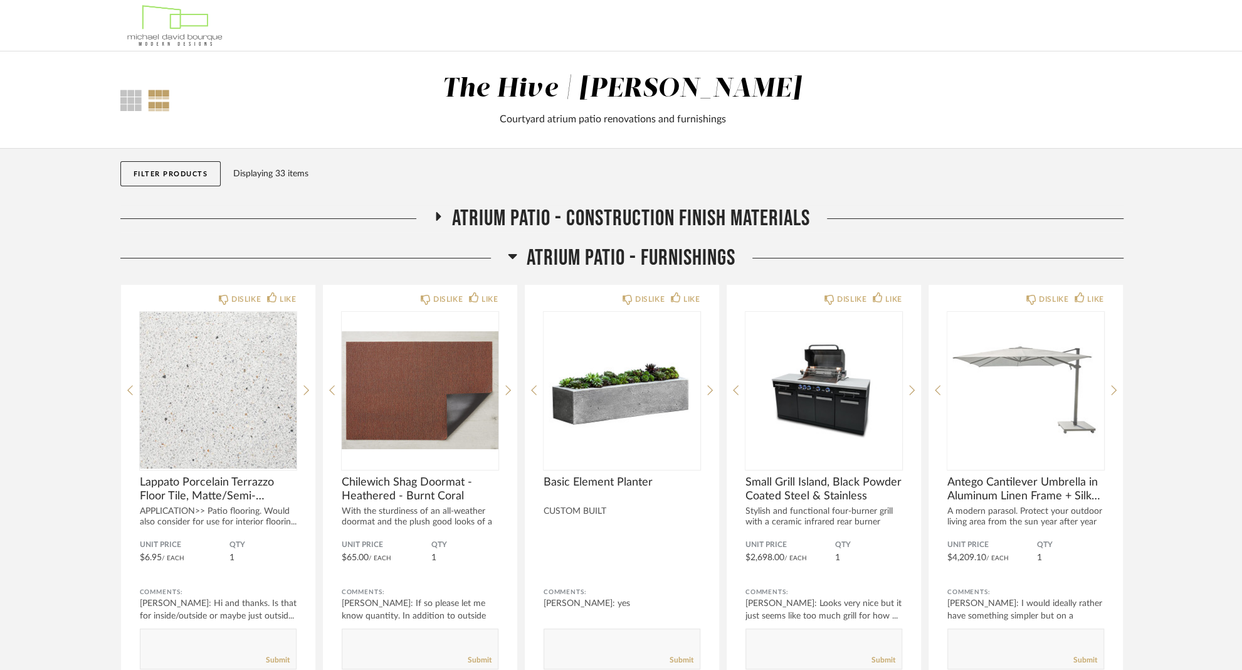
click at [510, 254] on icon at bounding box center [512, 255] width 9 height 15
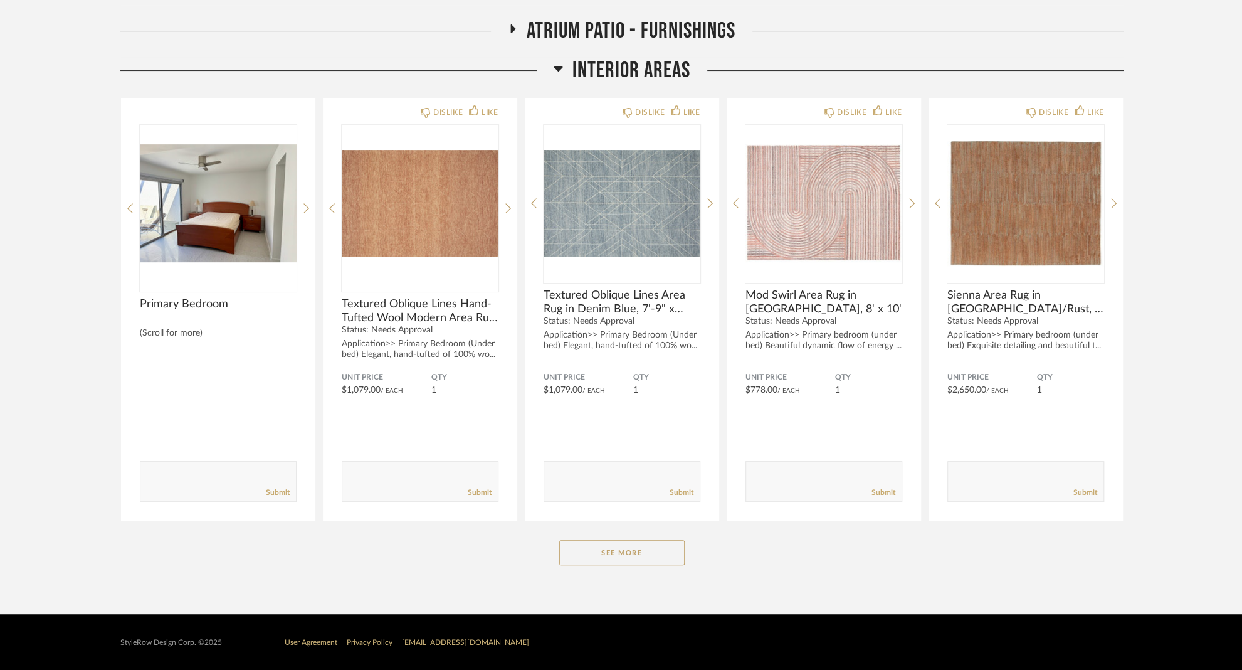
scroll to position [227, 0]
click at [615, 549] on button "See More" at bounding box center [621, 552] width 125 height 25
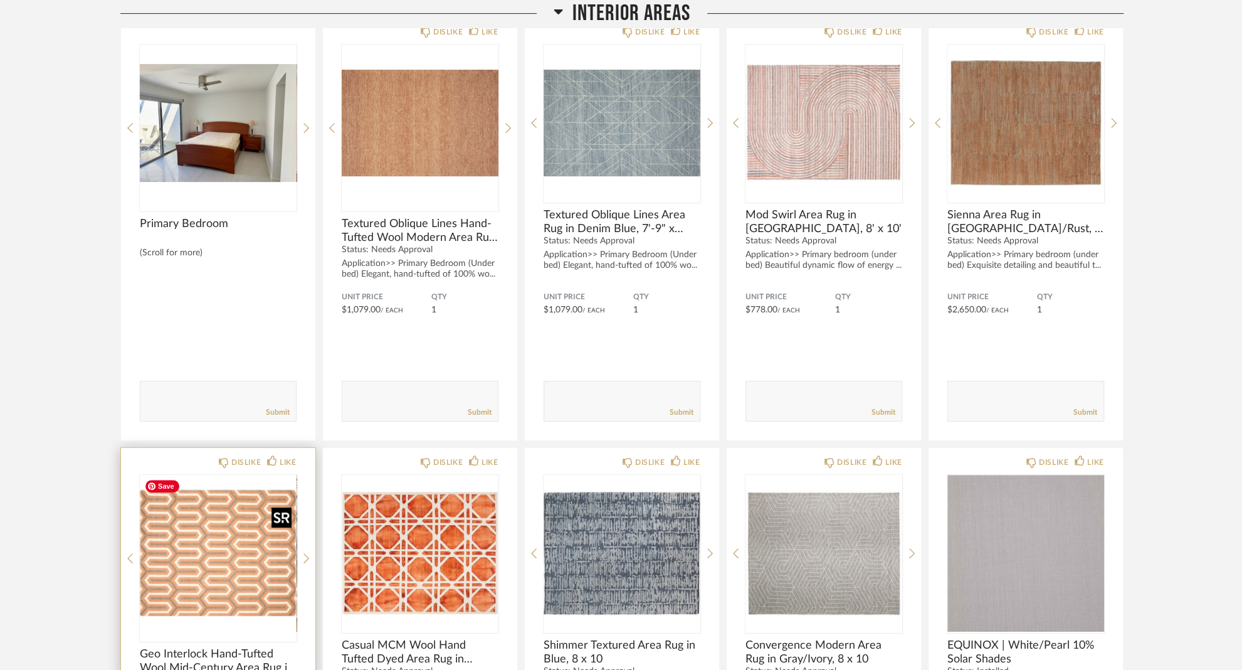
scroll to position [317, 0]
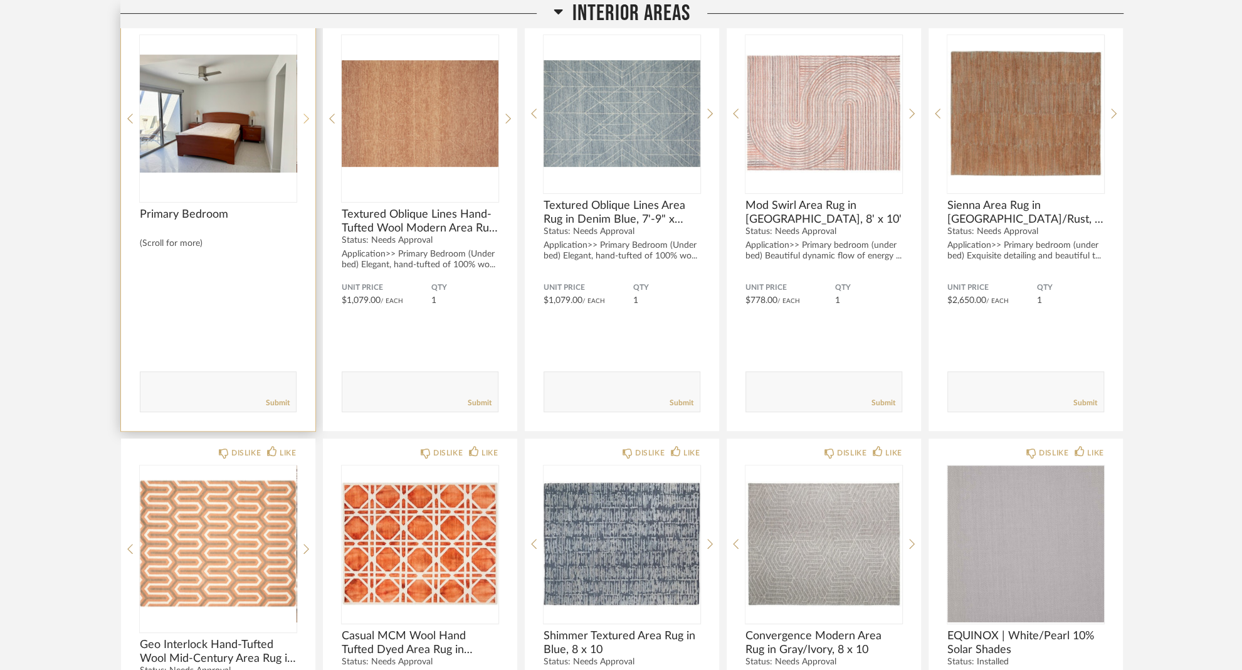
click at [305, 115] on icon at bounding box center [306, 118] width 6 height 10
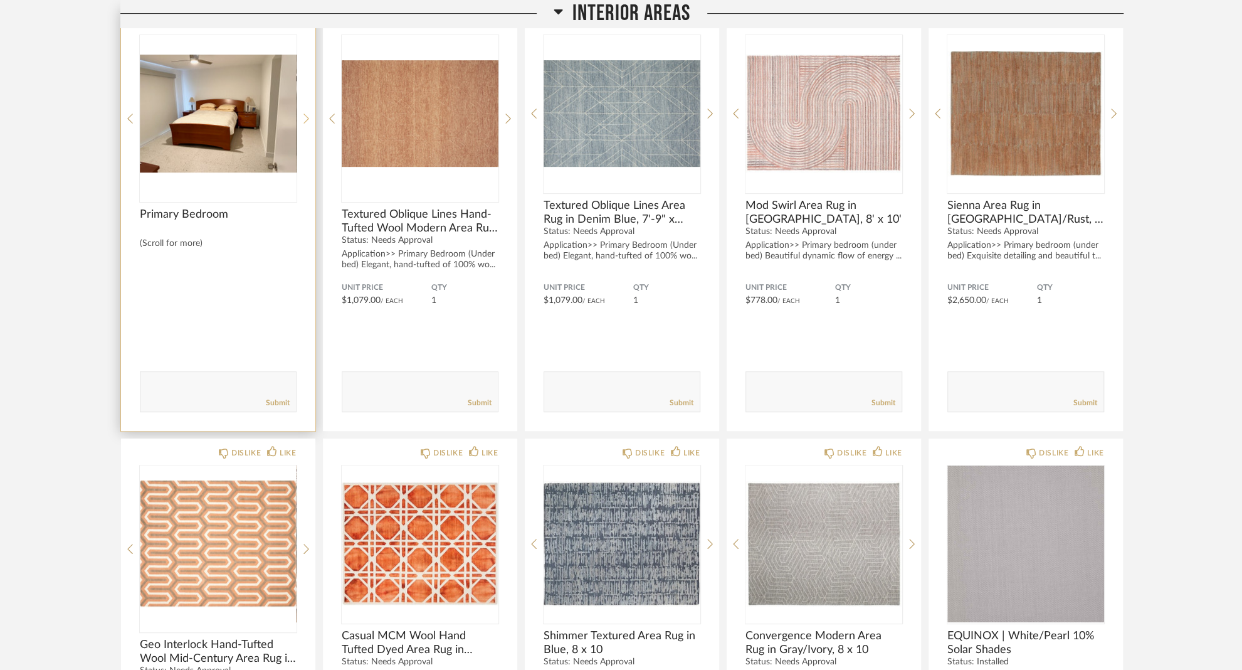
click at [305, 115] on icon at bounding box center [306, 118] width 6 height 10
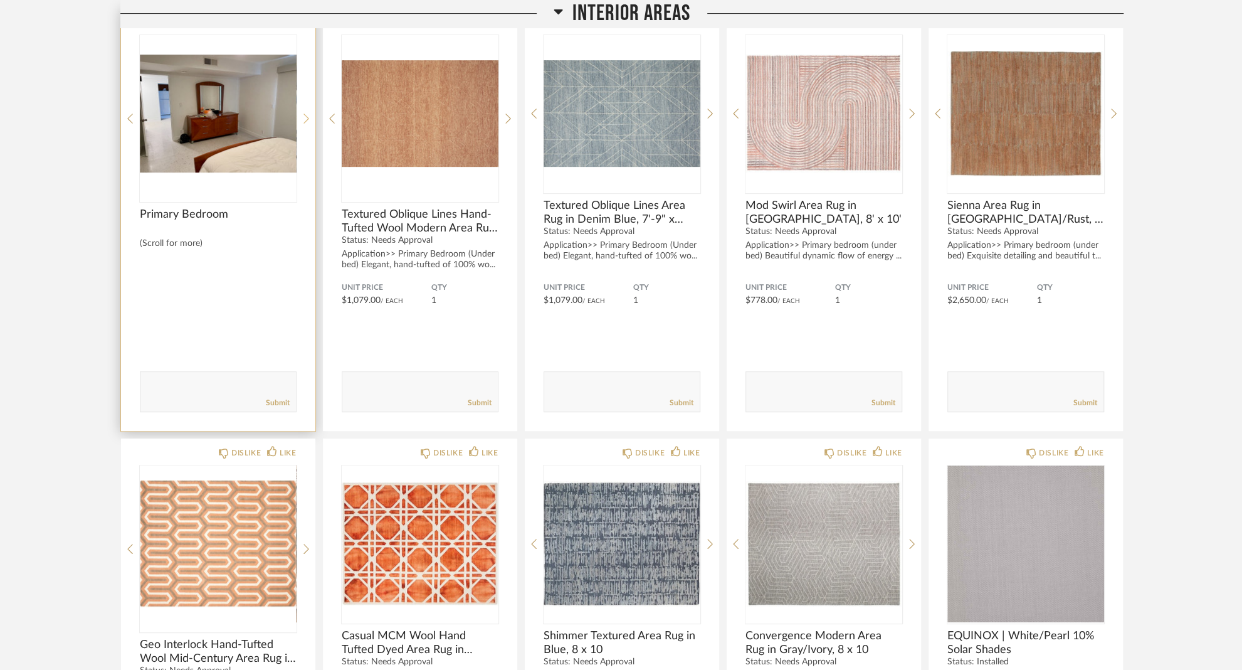
click at [305, 115] on icon at bounding box center [306, 118] width 6 height 10
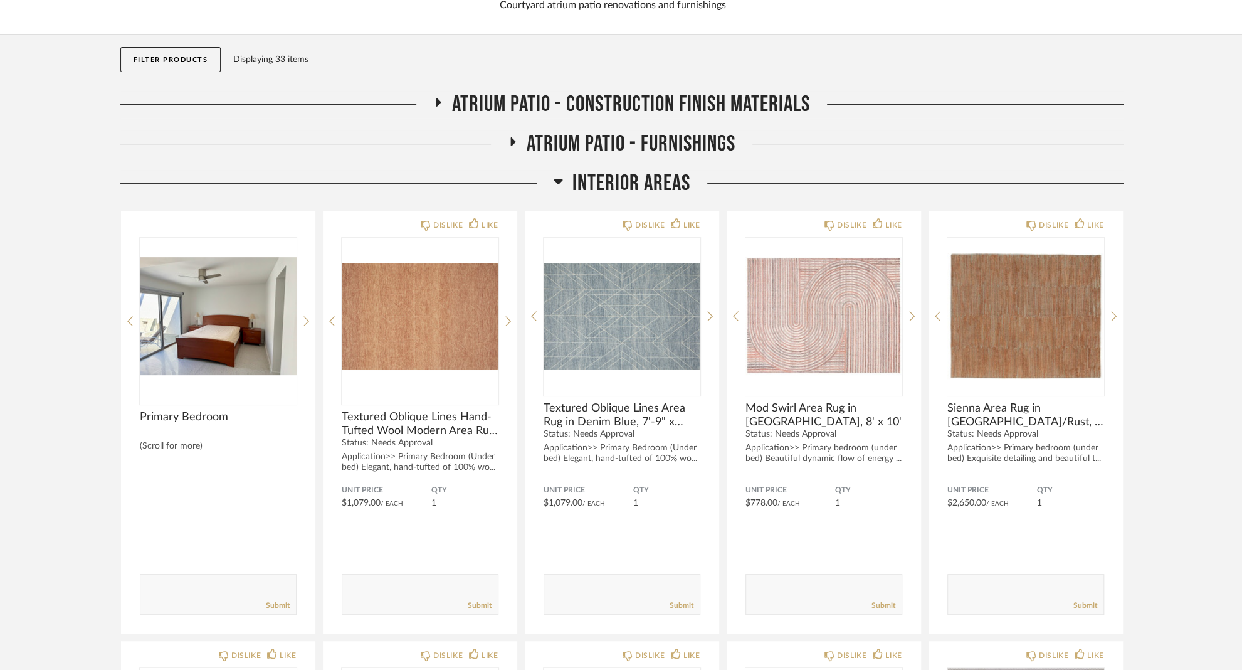
scroll to position [0, 0]
